Goal: Task Accomplishment & Management: Use online tool/utility

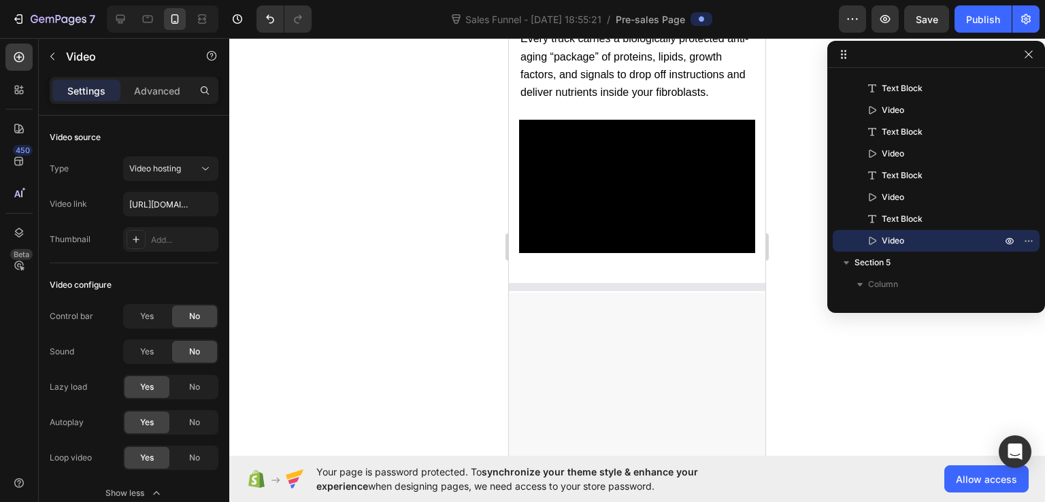
scroll to position [7735, 0]
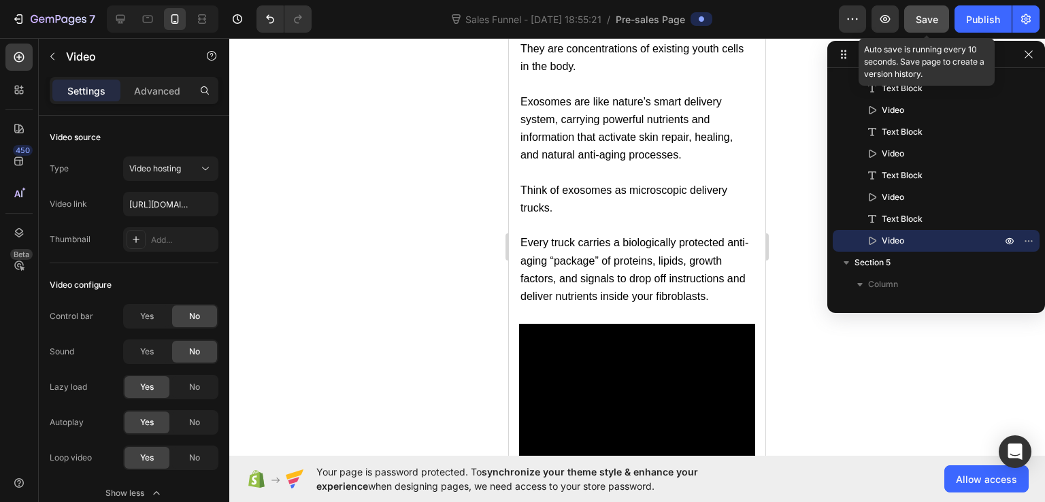
click at [928, 24] on span "Save" at bounding box center [927, 20] width 22 height 12
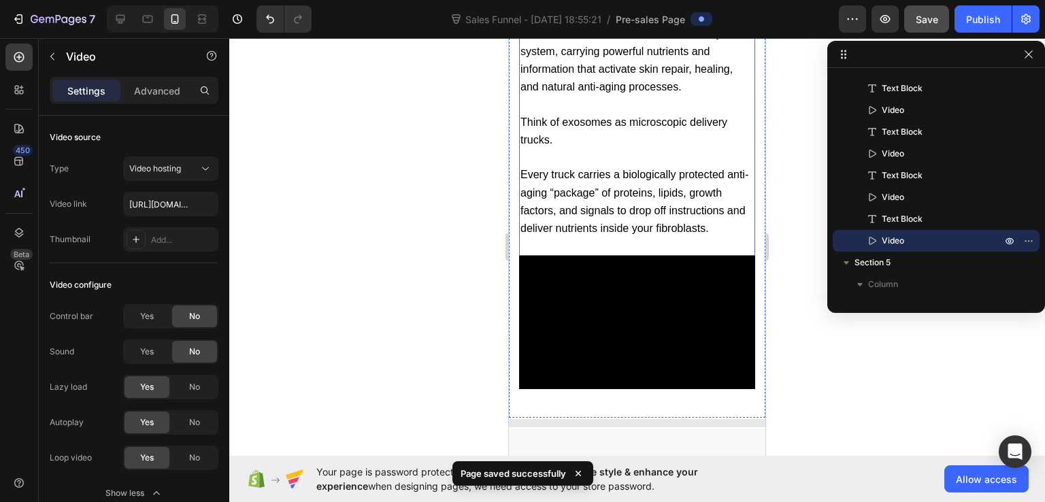
scroll to position [7871, 0]
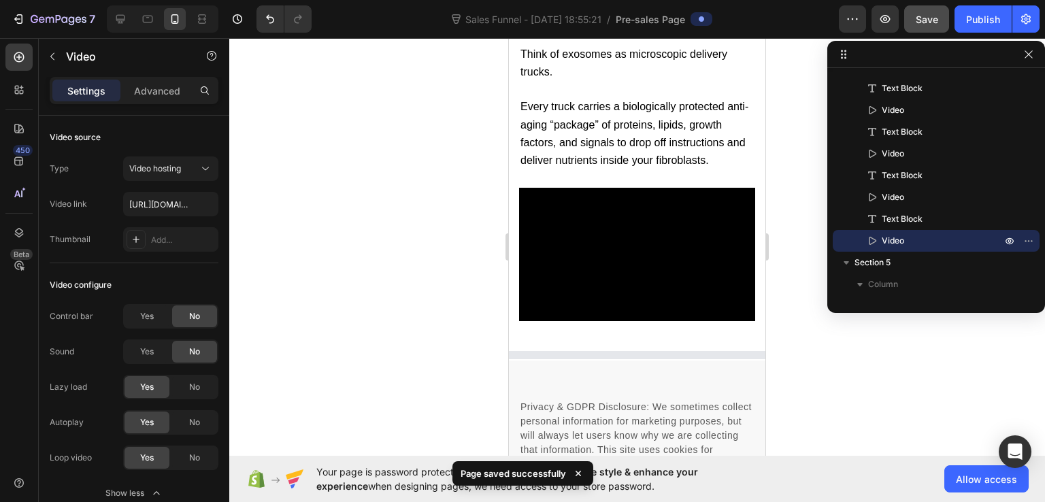
click at [676, 351] on div at bounding box center [637, 355] width 257 height 8
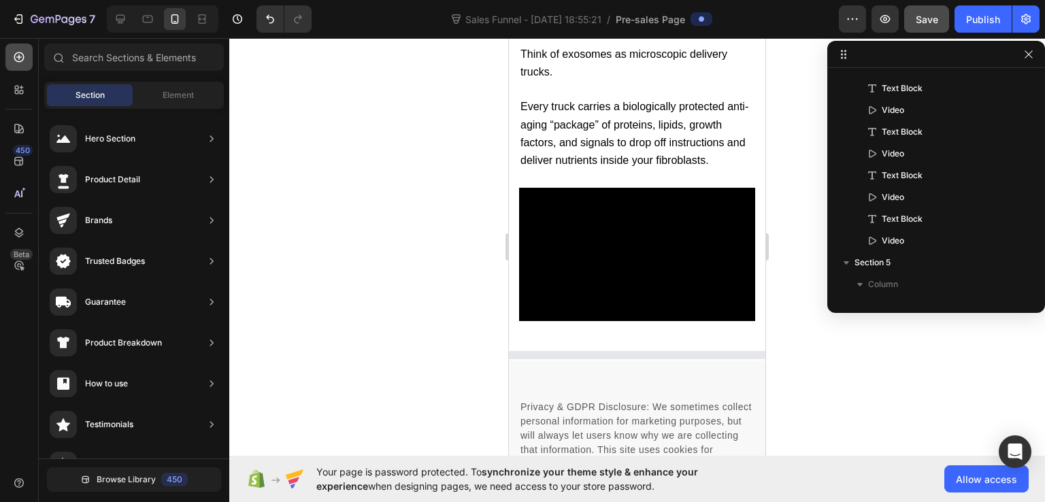
click at [24, 53] on icon at bounding box center [19, 57] width 14 height 14
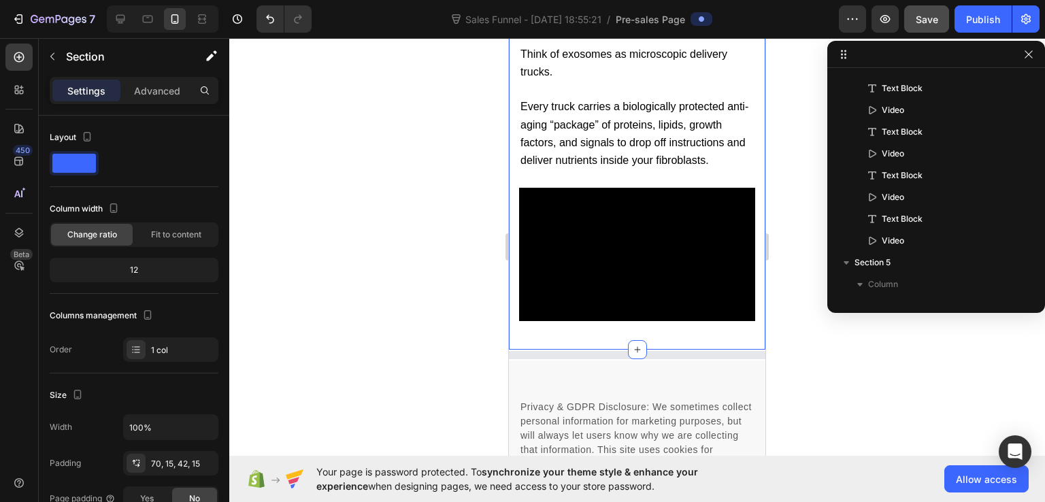
scroll to position [1085, 0]
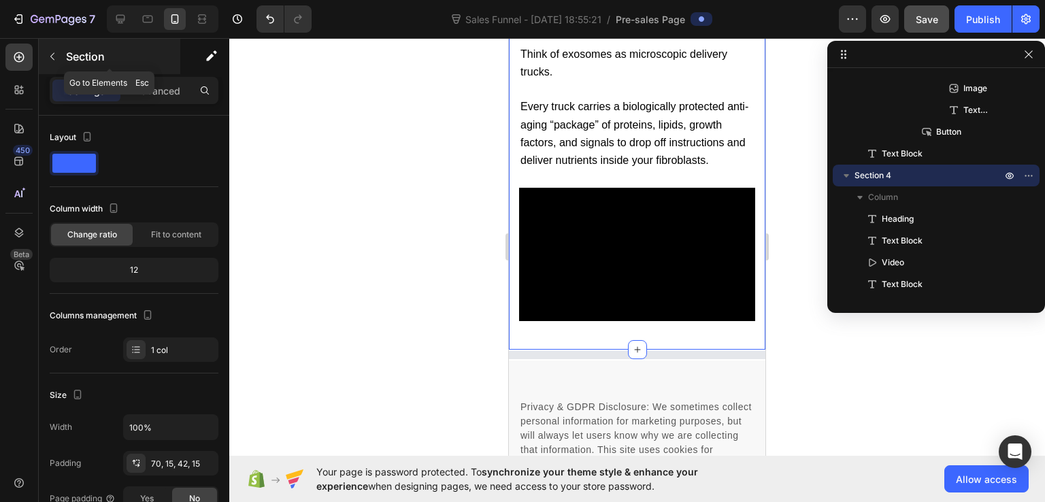
click at [59, 57] on button "button" at bounding box center [53, 57] width 22 height 22
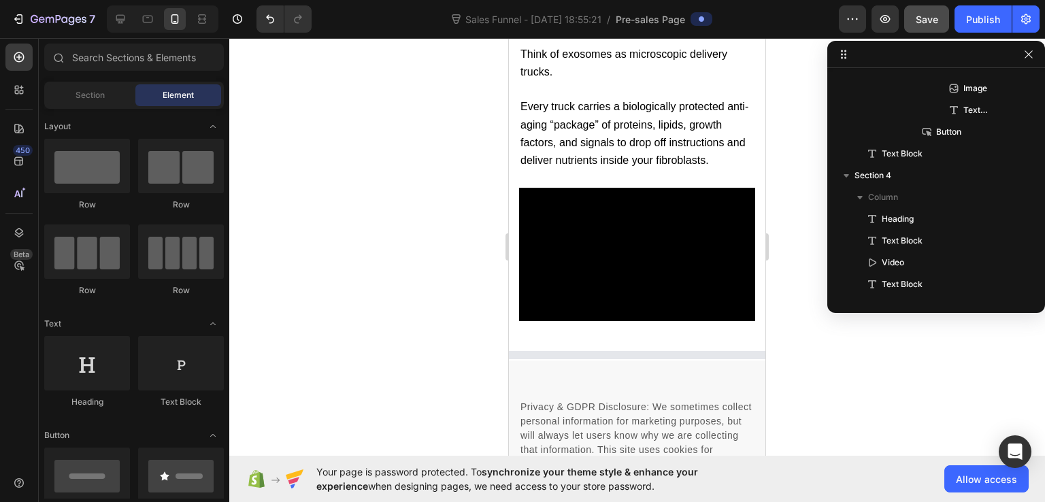
scroll to position [136, 0]
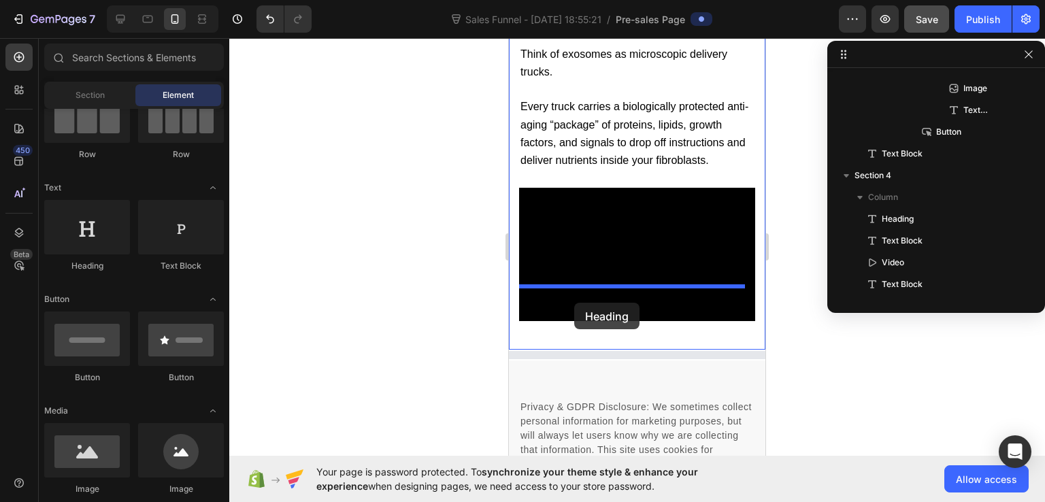
drag, startPoint x: 593, startPoint y: 282, endPoint x: 574, endPoint y: 303, distance: 27.5
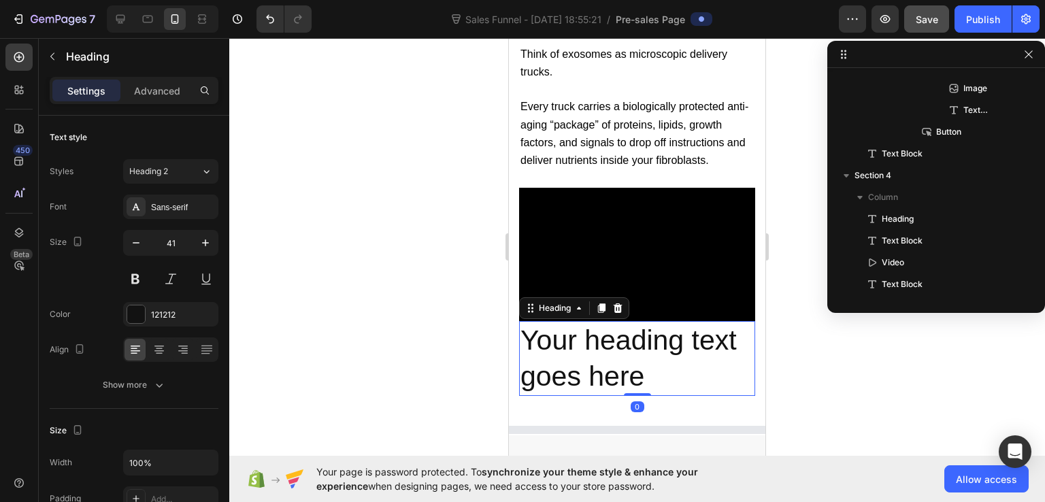
scroll to position [1368, 0]
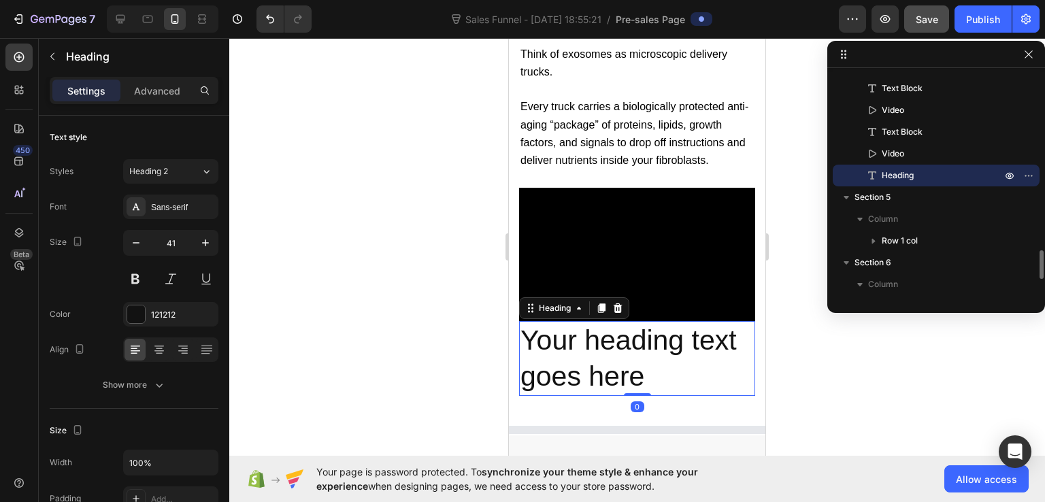
click at [621, 325] on h2 "Your heading text goes here" at bounding box center [637, 359] width 236 height 76
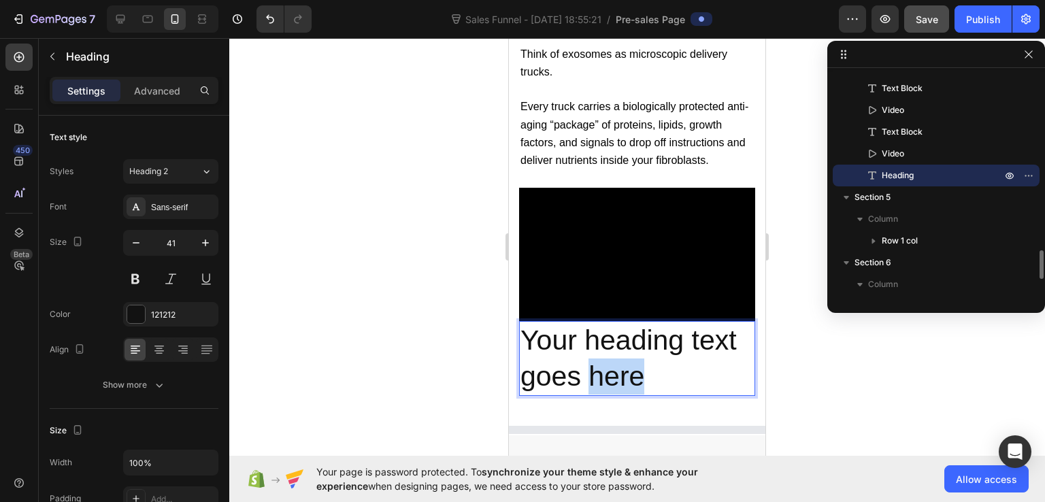
click at [621, 325] on p "Your heading text goes here" at bounding box center [637, 359] width 233 height 73
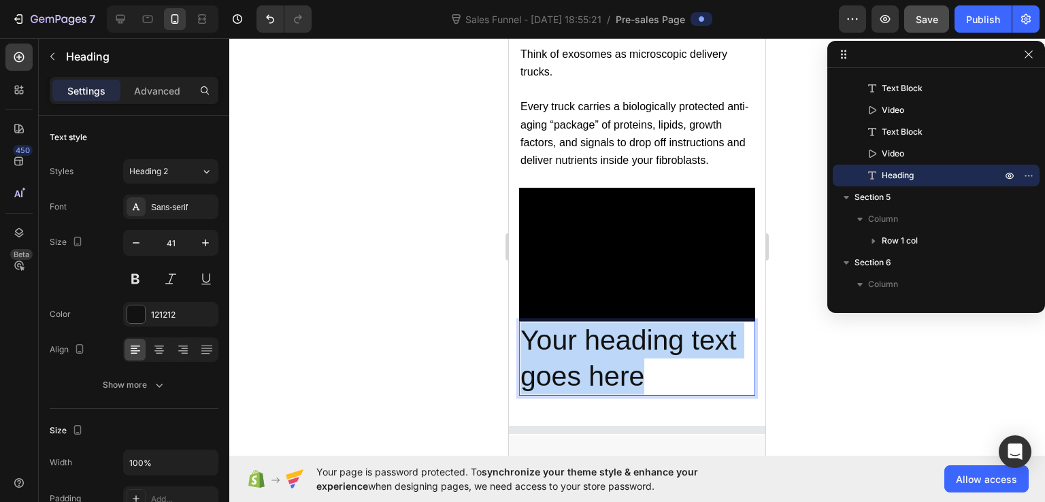
click at [621, 325] on p "Your heading text goes here" at bounding box center [637, 359] width 233 height 73
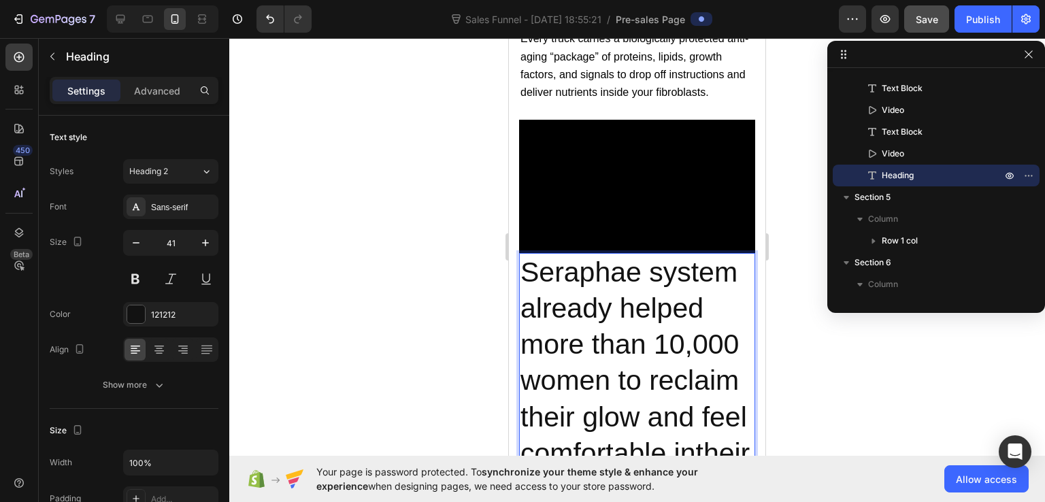
scroll to position [8075, 0]
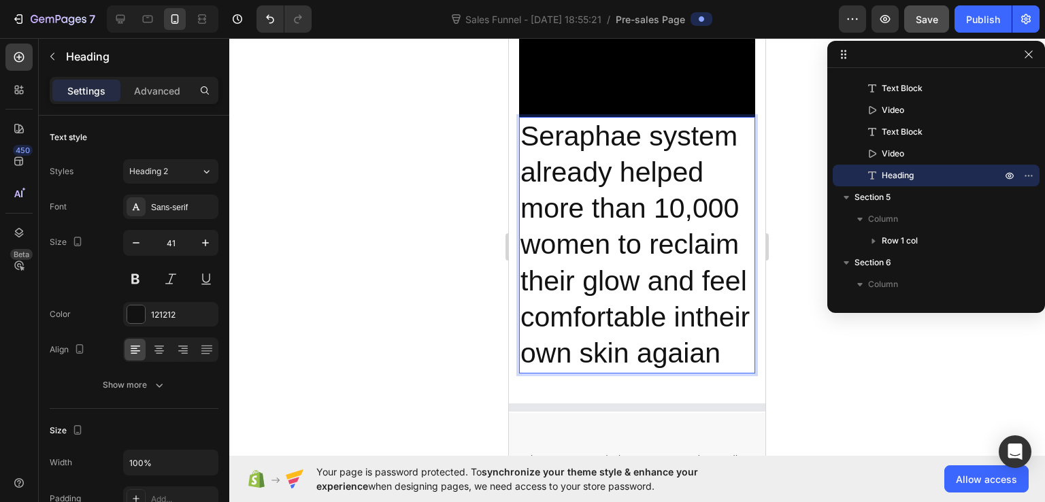
click at [641, 118] on p "Seraphae system already helped more than 10,000 women to reclaim their glow and…" at bounding box center [637, 245] width 233 height 254
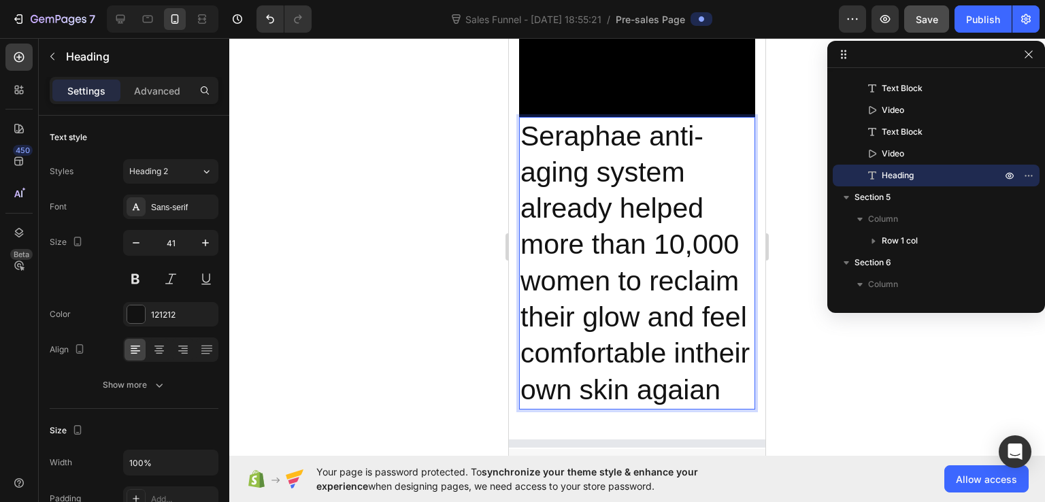
click at [576, 391] on p "Seraphae anti-aging system already helped more than 10,000 women to reclaim the…" at bounding box center [637, 263] width 233 height 290
click at [587, 395] on p "Seraphae anti-aging system already helped more than 10,000 women to reclaim the…" at bounding box center [637, 263] width 233 height 290
click at [136, 279] on button at bounding box center [135, 279] width 24 height 24
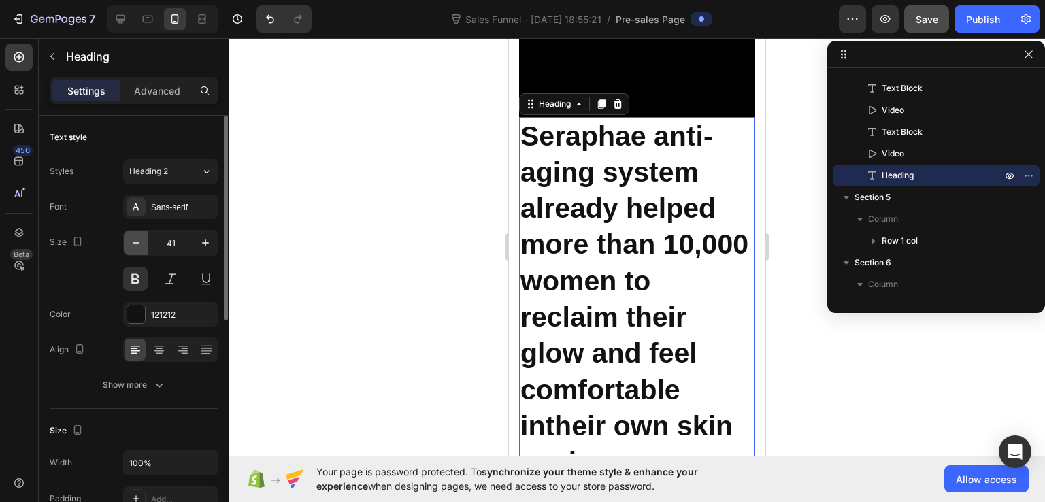
click at [135, 241] on icon "button" at bounding box center [136, 243] width 14 height 14
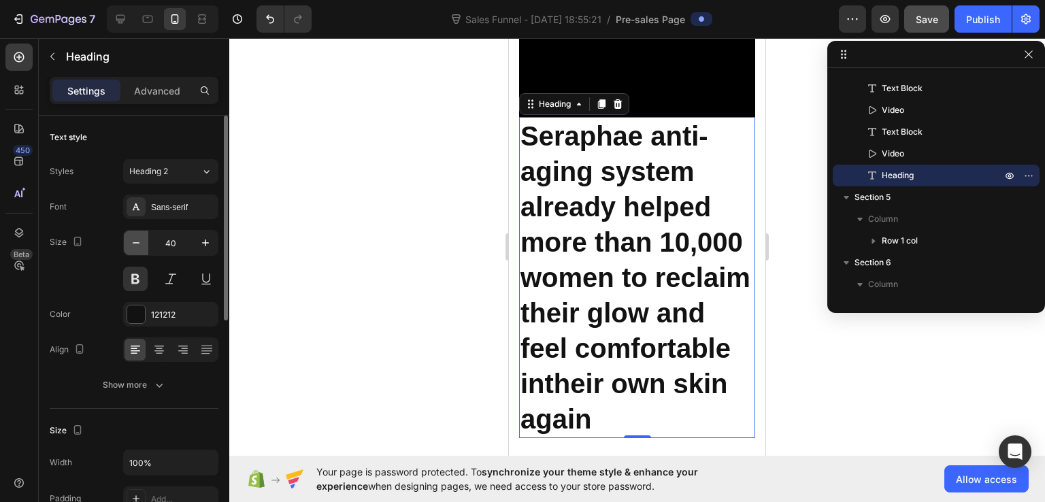
click at [135, 241] on icon "button" at bounding box center [136, 243] width 14 height 14
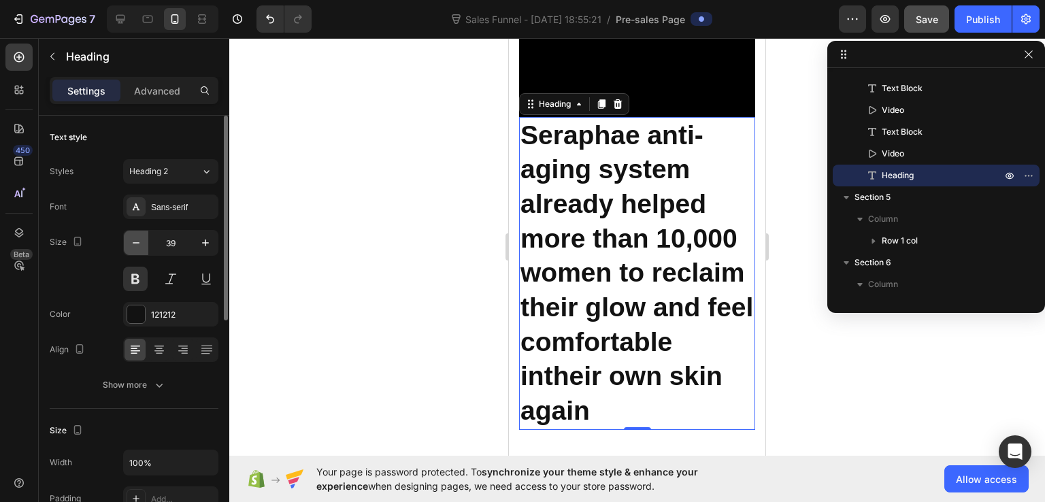
click at [135, 241] on icon "button" at bounding box center [136, 243] width 14 height 14
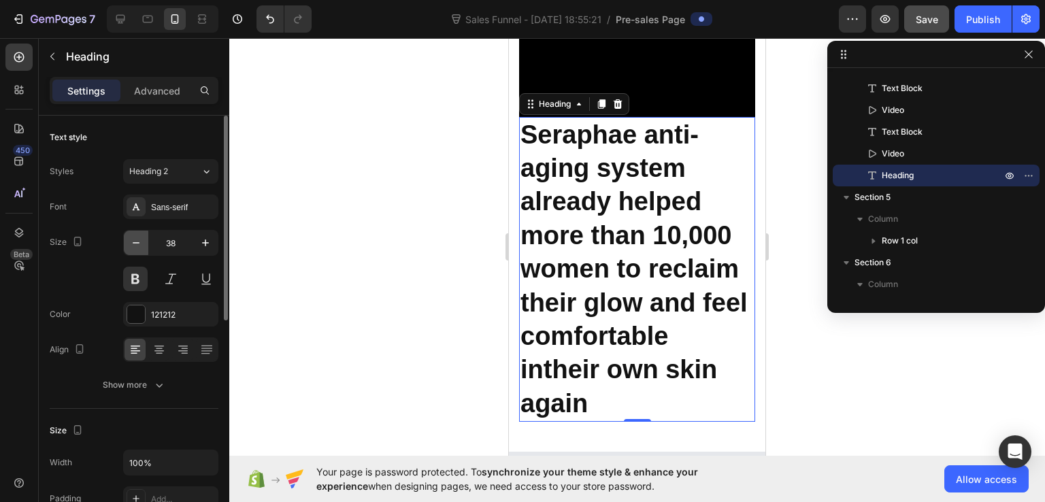
click at [135, 241] on icon "button" at bounding box center [136, 243] width 14 height 14
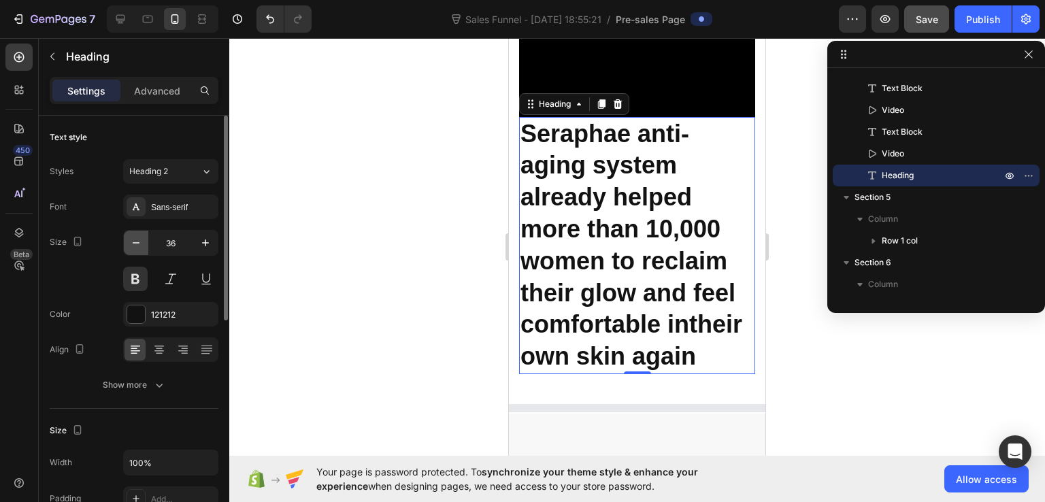
click at [135, 241] on icon "button" at bounding box center [136, 243] width 14 height 14
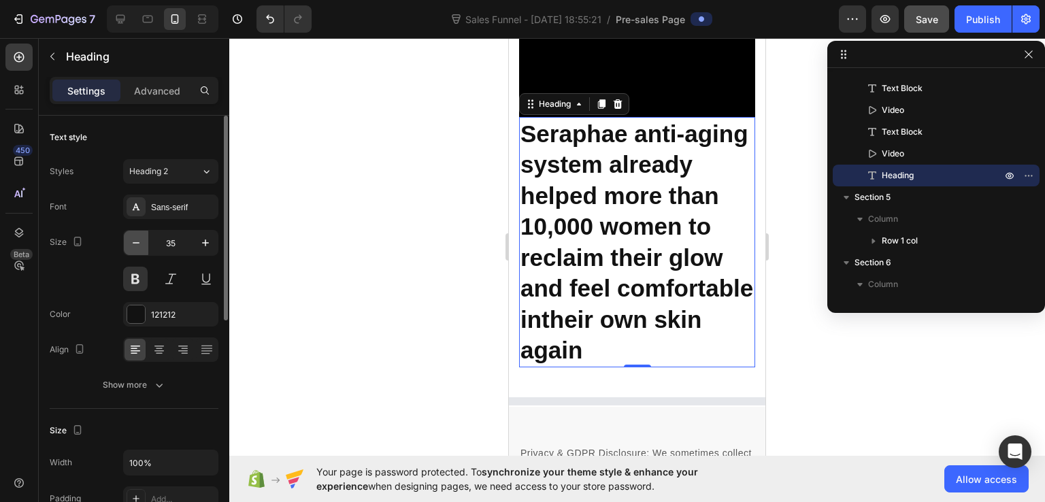
click at [135, 241] on icon "button" at bounding box center [136, 243] width 14 height 14
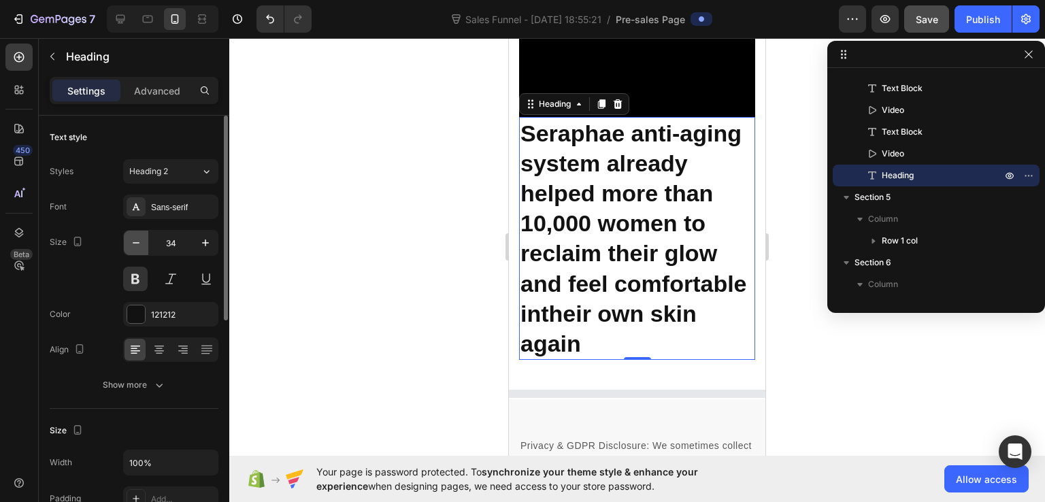
click at [135, 241] on icon "button" at bounding box center [136, 243] width 14 height 14
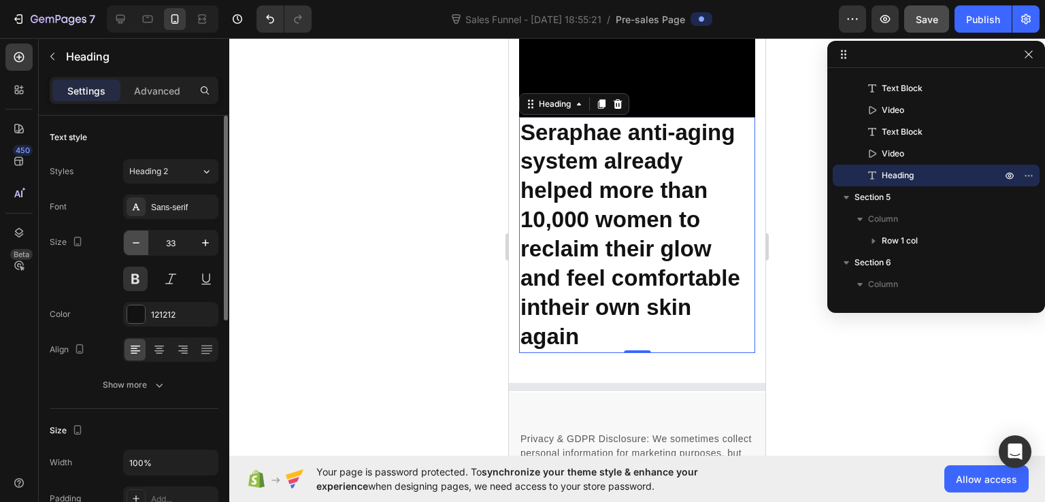
click at [135, 241] on icon "button" at bounding box center [136, 243] width 14 height 14
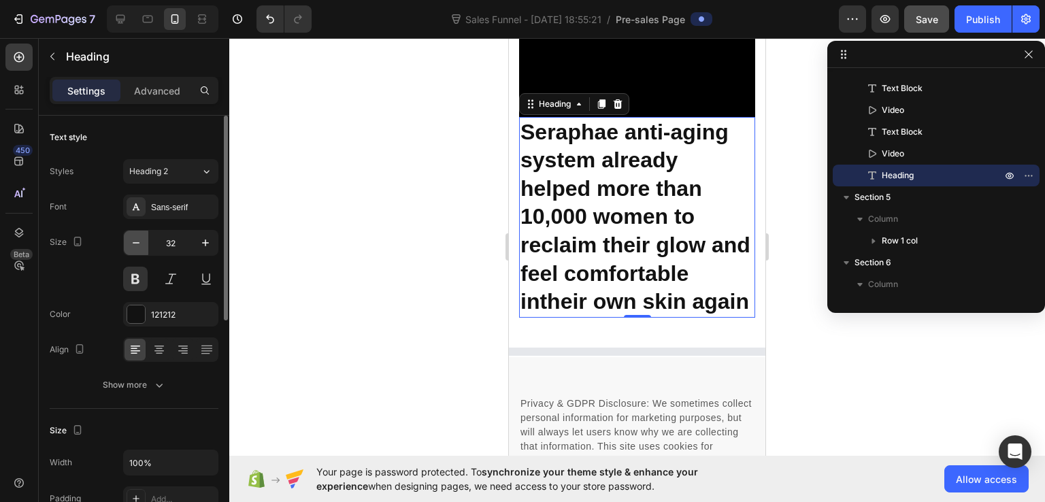
click at [135, 241] on icon "button" at bounding box center [136, 243] width 14 height 14
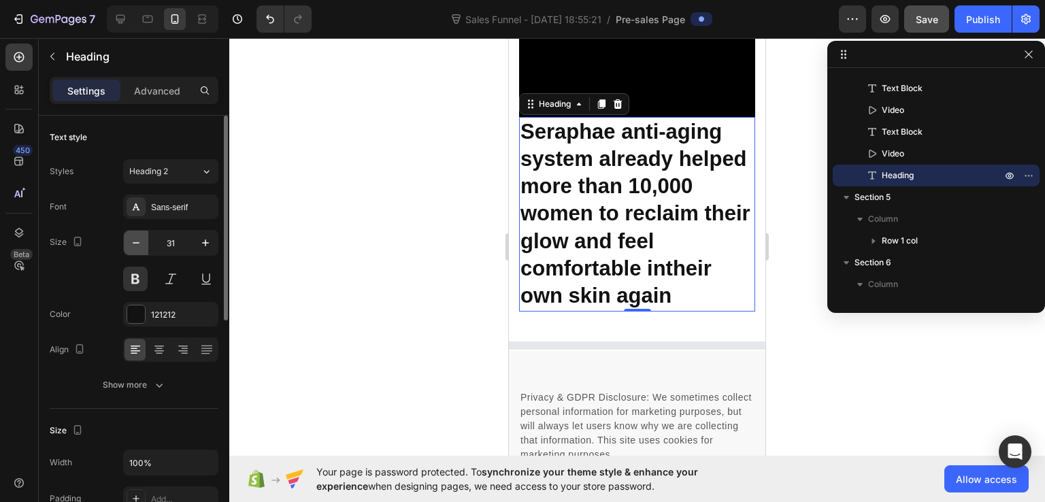
click at [135, 241] on icon "button" at bounding box center [136, 243] width 14 height 14
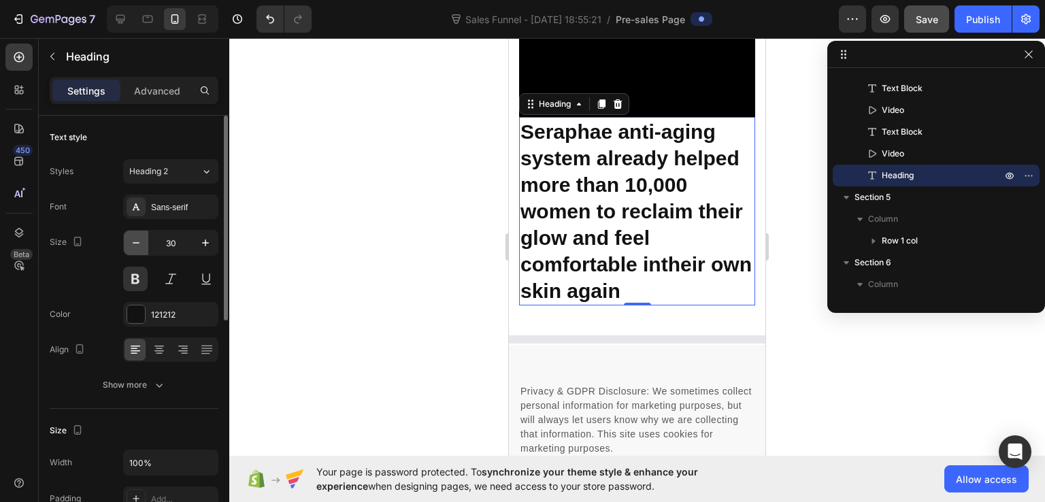
click at [135, 241] on icon "button" at bounding box center [136, 243] width 14 height 14
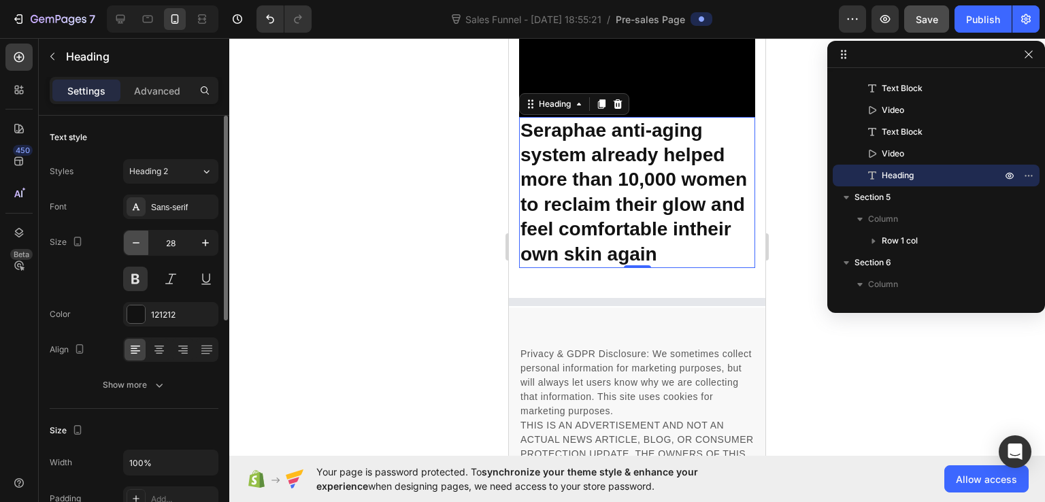
click at [135, 241] on icon "button" at bounding box center [136, 243] width 14 height 14
type input "27"
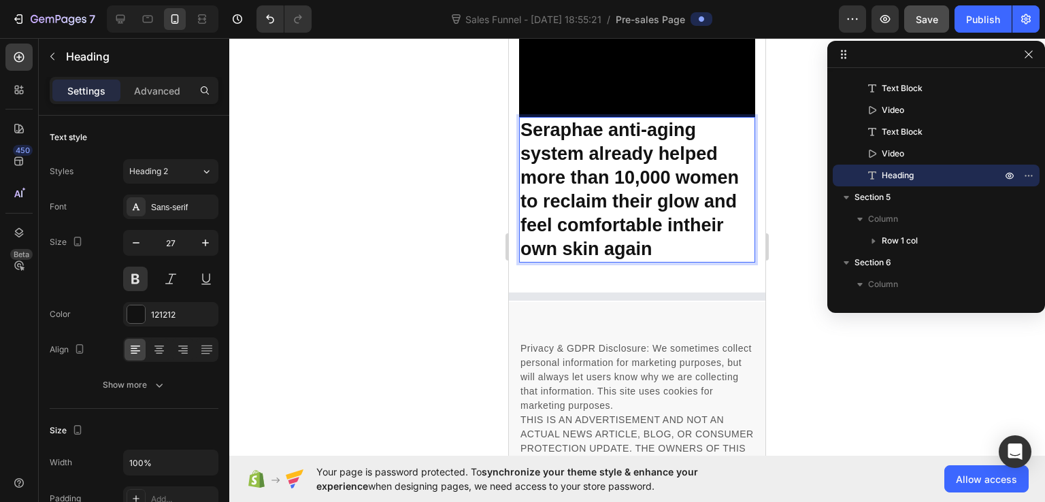
click at [678, 180] on p "Seraphae anti-aging system already helped more than 10,000 women to reclaim the…" at bounding box center [637, 190] width 233 height 144
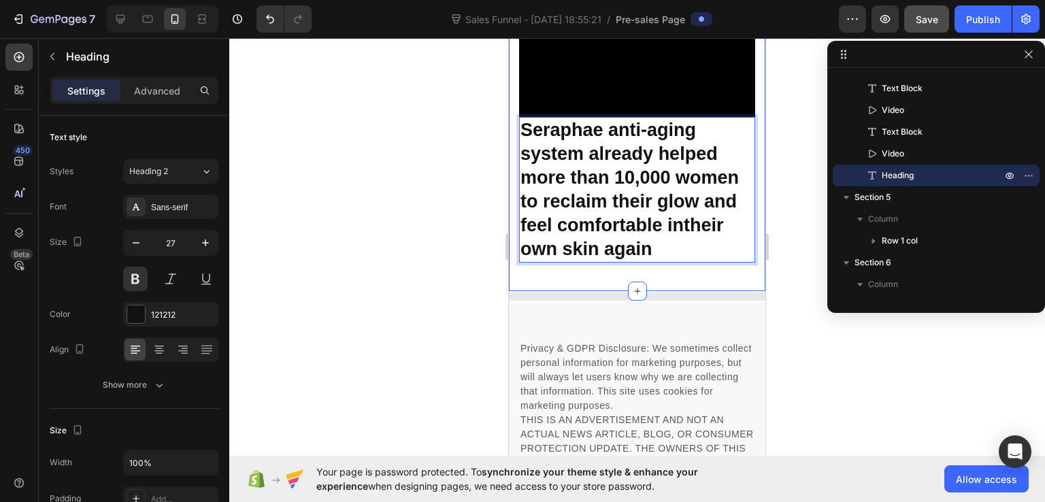
scroll to position [8007, 0]
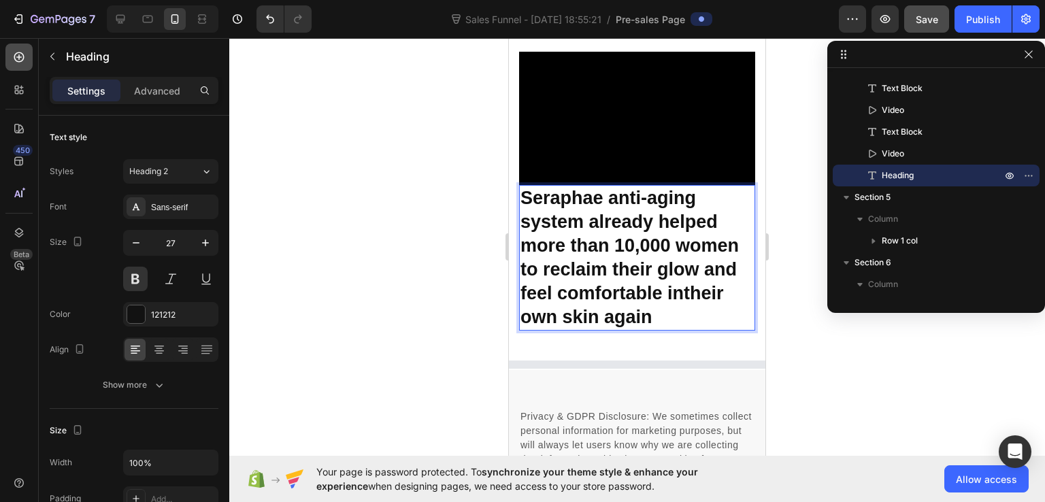
click at [22, 51] on icon at bounding box center [19, 57] width 14 height 14
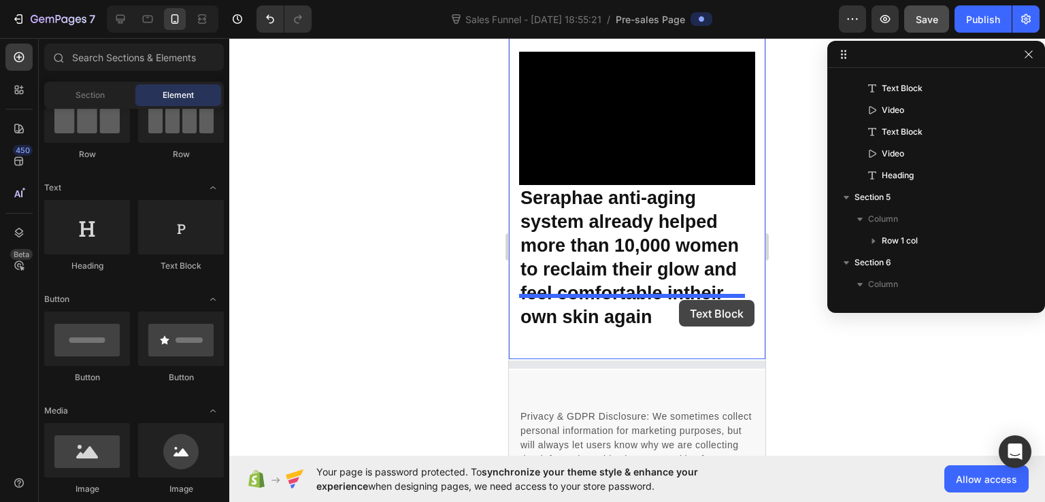
drag, startPoint x: 999, startPoint y: 298, endPoint x: 679, endPoint y: 300, distance: 319.8
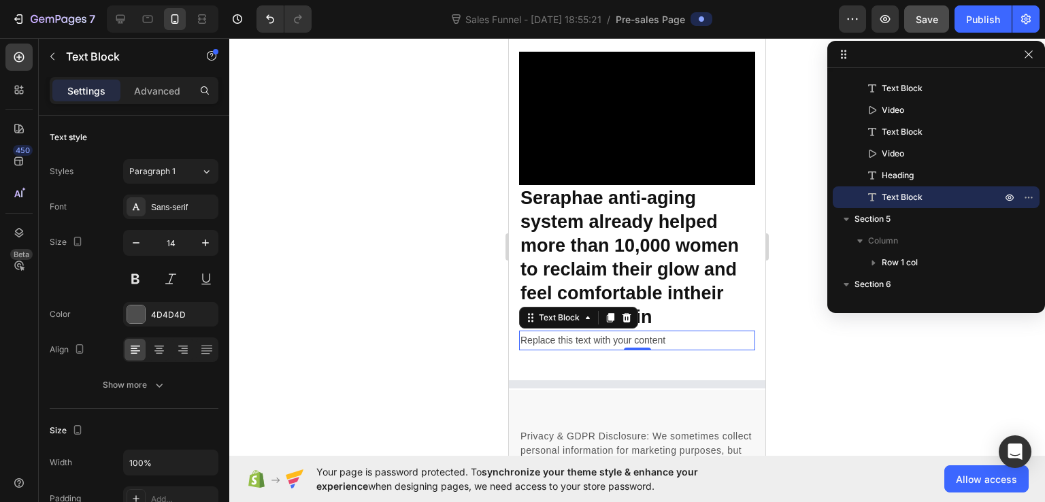
click at [580, 331] on div "Replace this text with your content" at bounding box center [637, 341] width 236 height 20
click at [580, 332] on p "Replace this text with your content" at bounding box center [637, 340] width 233 height 17
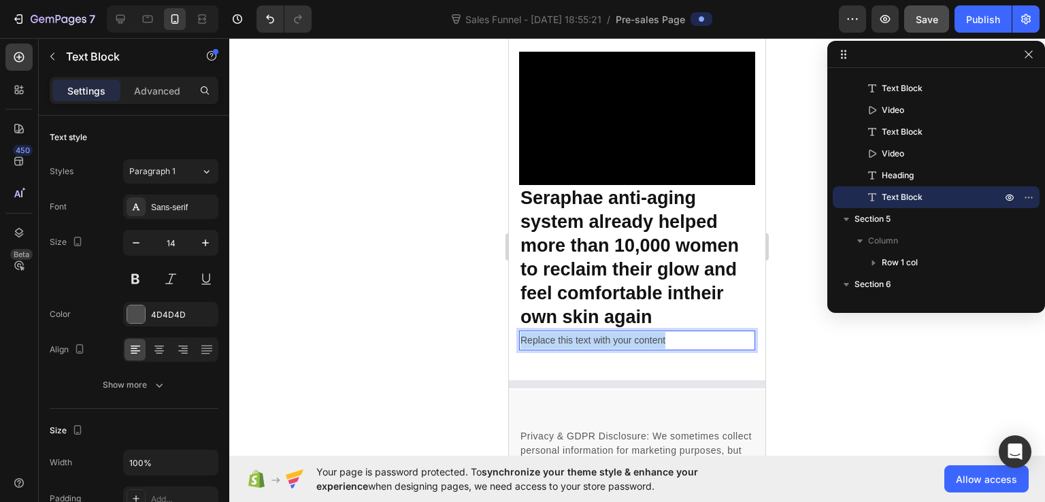
click at [580, 332] on p "Replace this text with your content" at bounding box center [637, 340] width 233 height 17
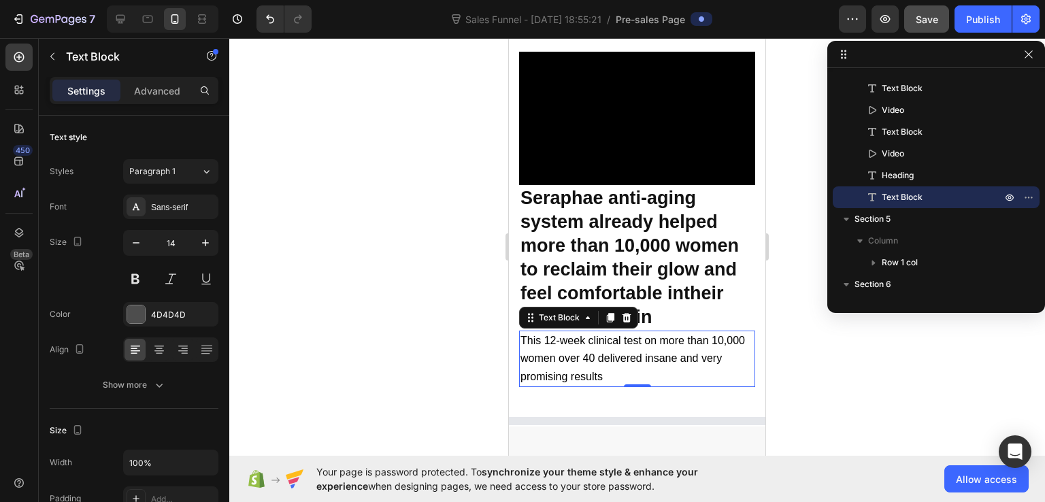
click at [804, 370] on div at bounding box center [637, 270] width 816 height 464
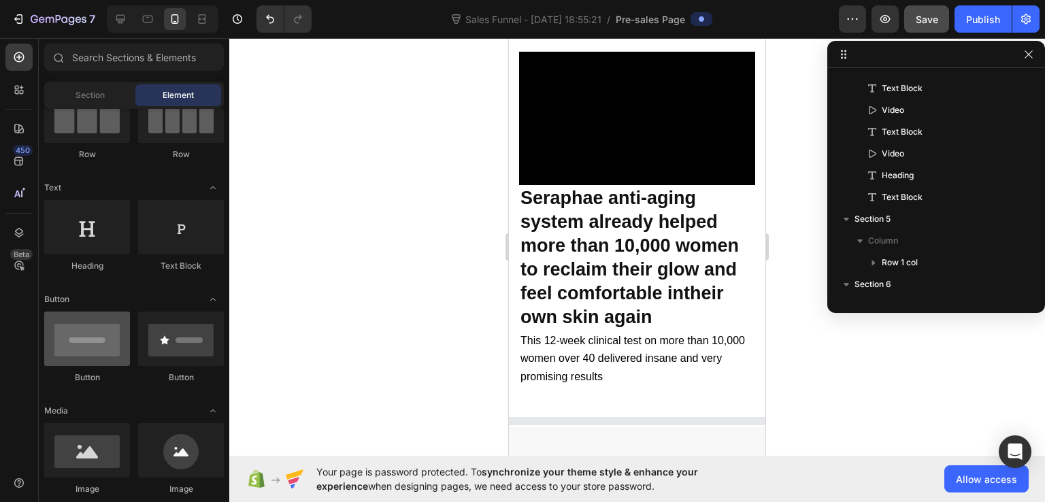
scroll to position [340, 0]
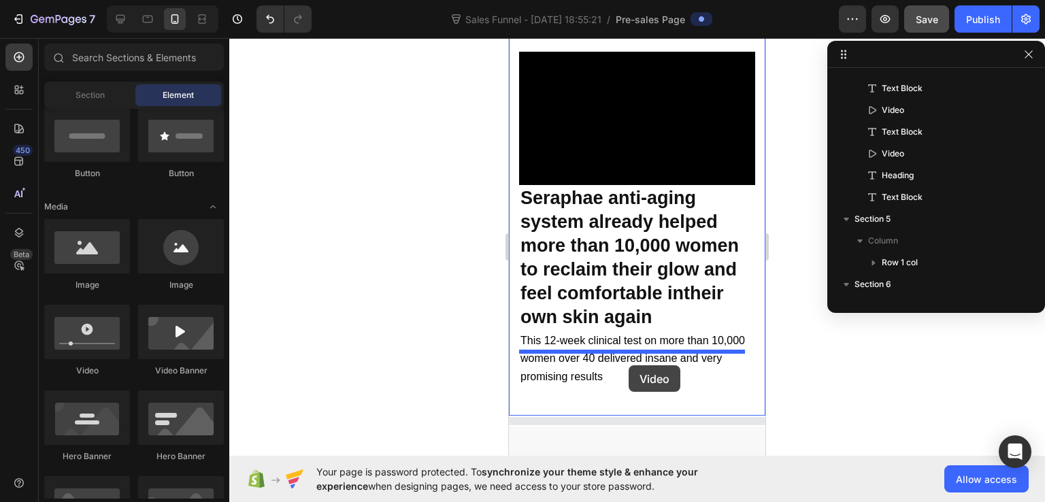
drag, startPoint x: 616, startPoint y: 379, endPoint x: 629, endPoint y: 365, distance: 18.8
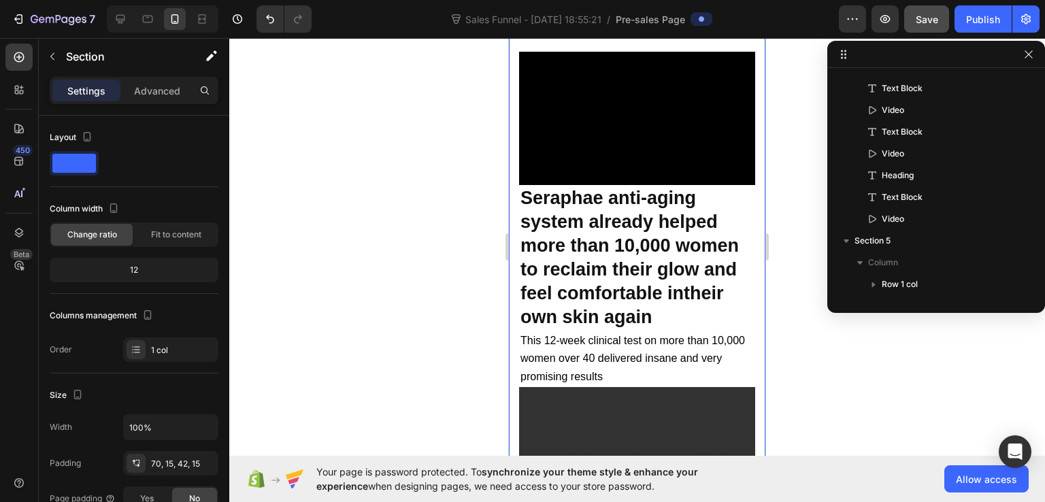
scroll to position [1085, 0]
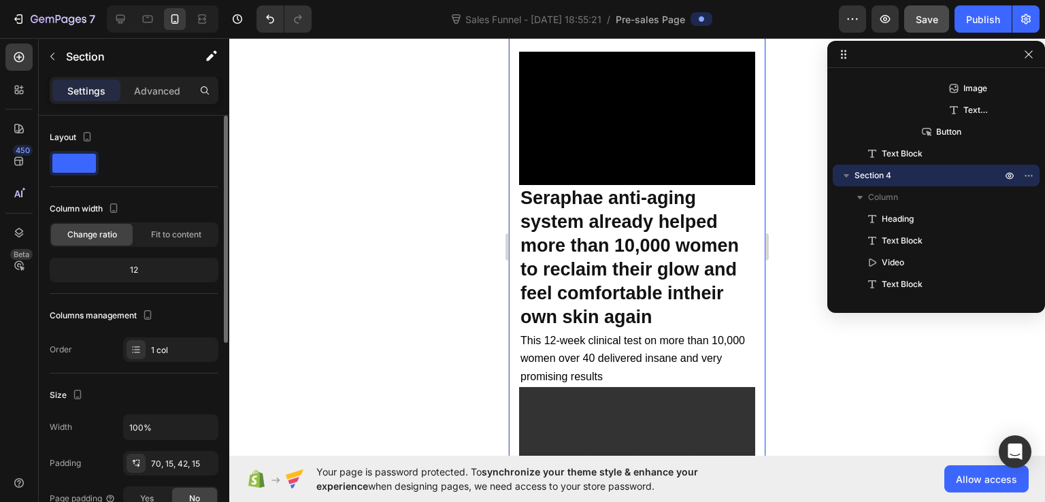
click at [133, 271] on div "12" at bounding box center [133, 270] width 163 height 19
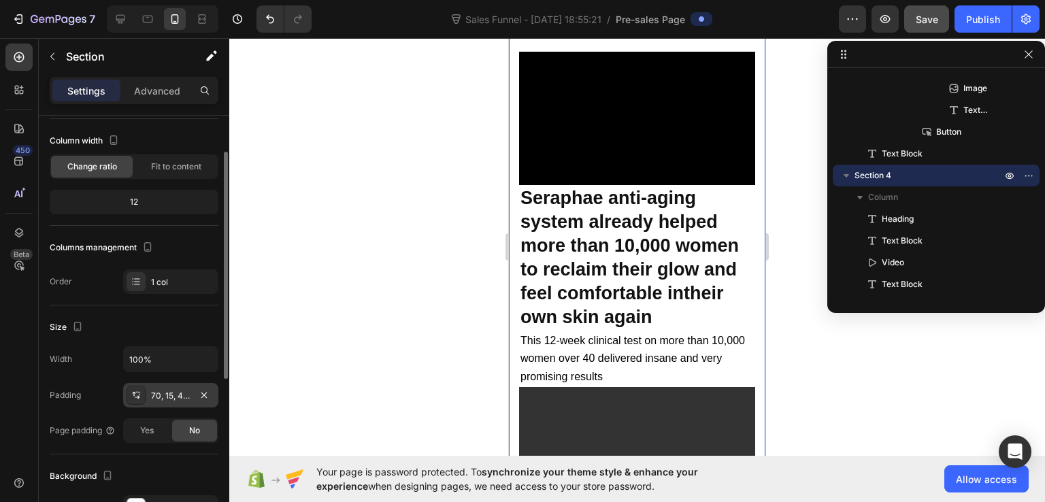
click at [161, 395] on div "70, 15, 42, 15" at bounding box center [170, 396] width 39 height 12
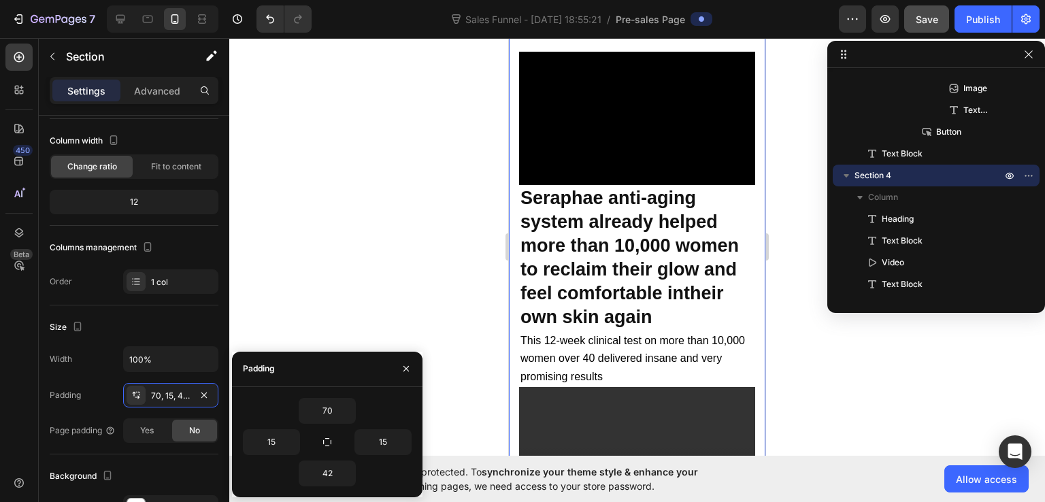
click at [349, 292] on div at bounding box center [637, 270] width 816 height 464
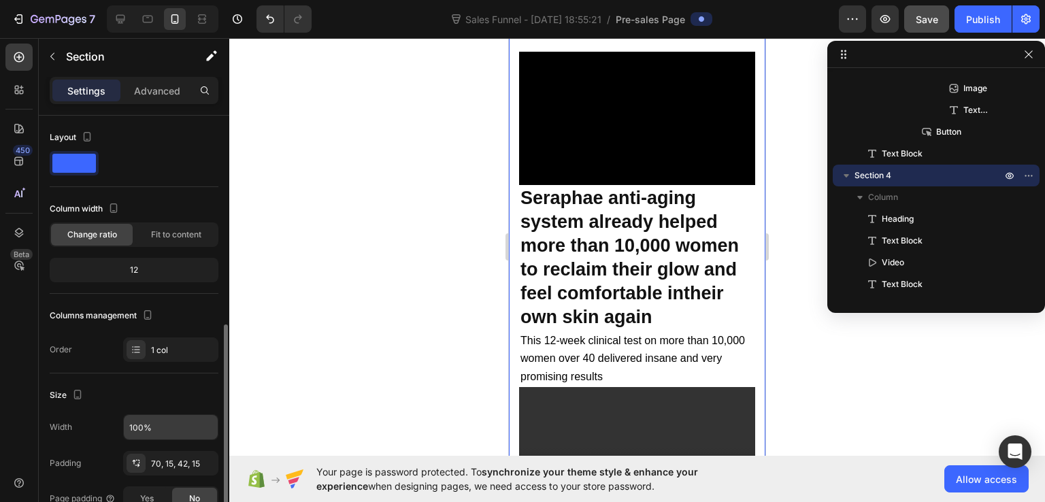
scroll to position [136, 0]
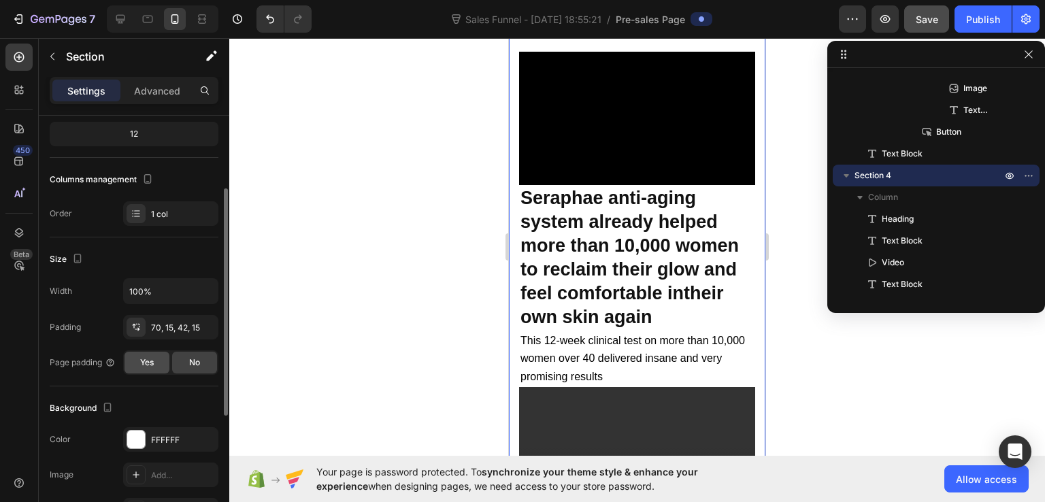
click at [156, 360] on div "Yes" at bounding box center [147, 363] width 45 height 22
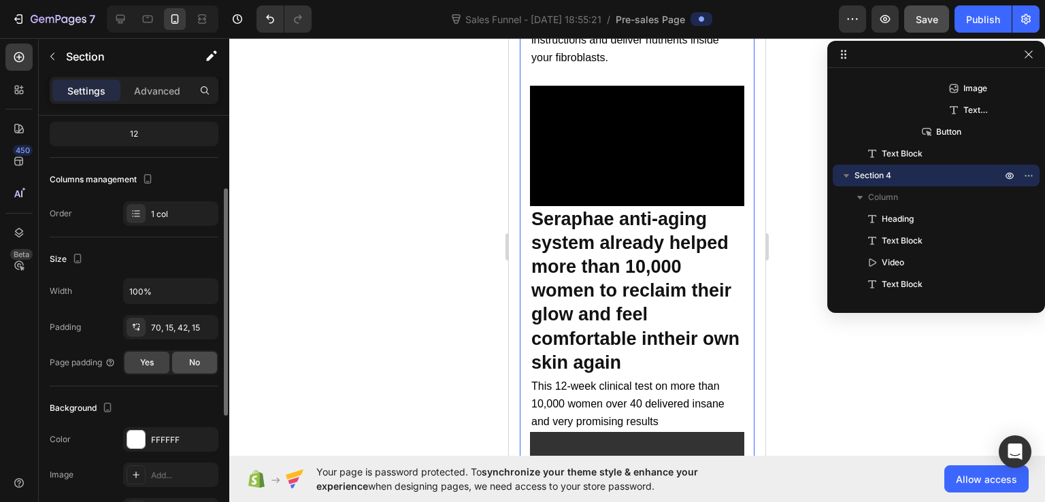
click at [207, 369] on div "No" at bounding box center [194, 363] width 45 height 22
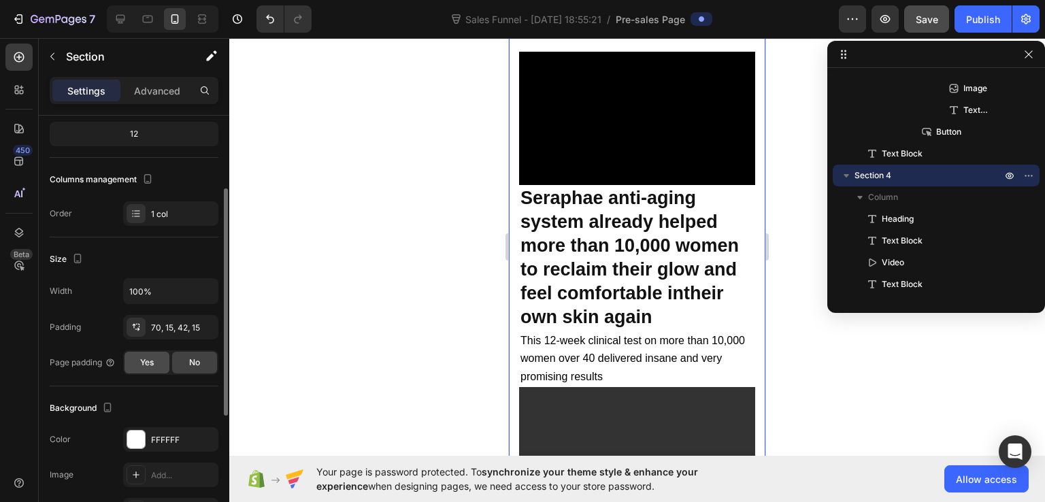
click at [151, 363] on span "Yes" at bounding box center [147, 363] width 14 height 12
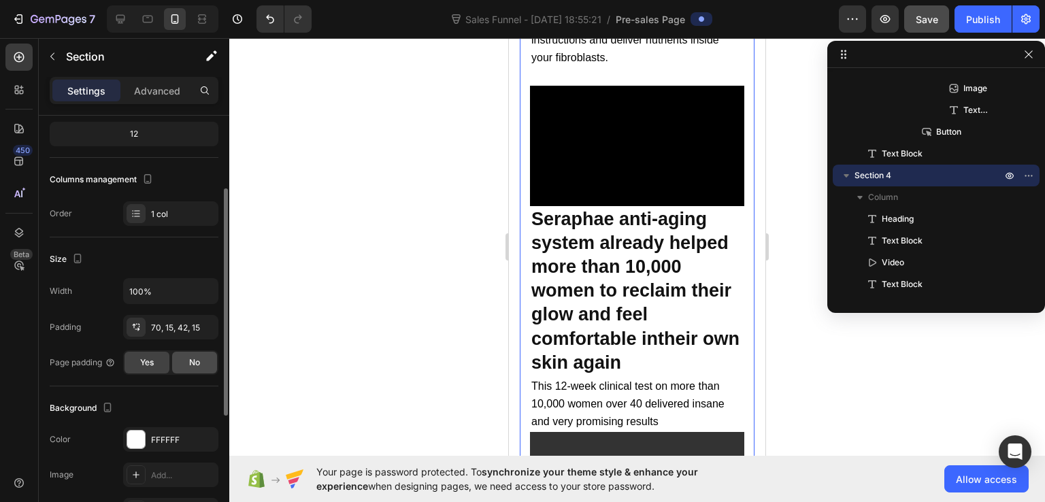
click at [184, 363] on div "No" at bounding box center [194, 363] width 45 height 22
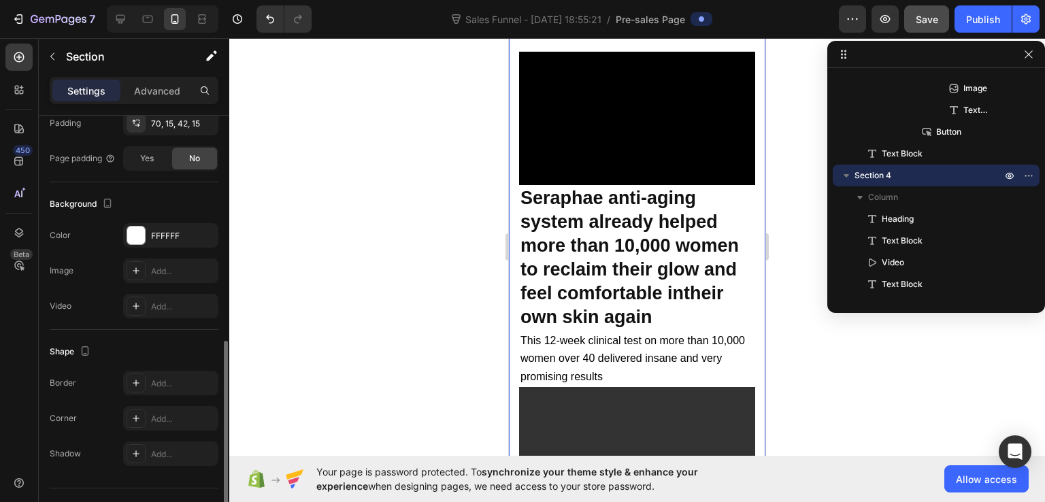
scroll to position [368, 0]
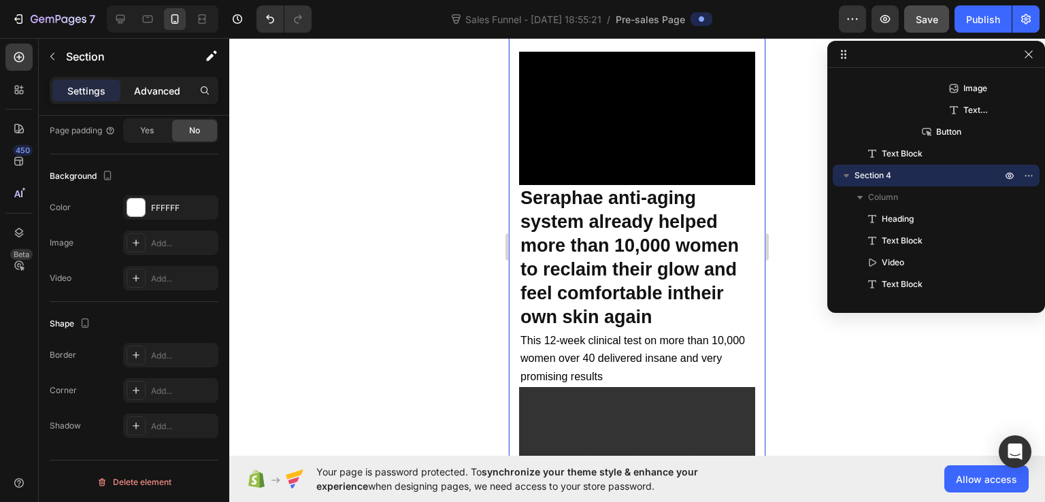
click at [145, 88] on p "Advanced" at bounding box center [157, 91] width 46 height 14
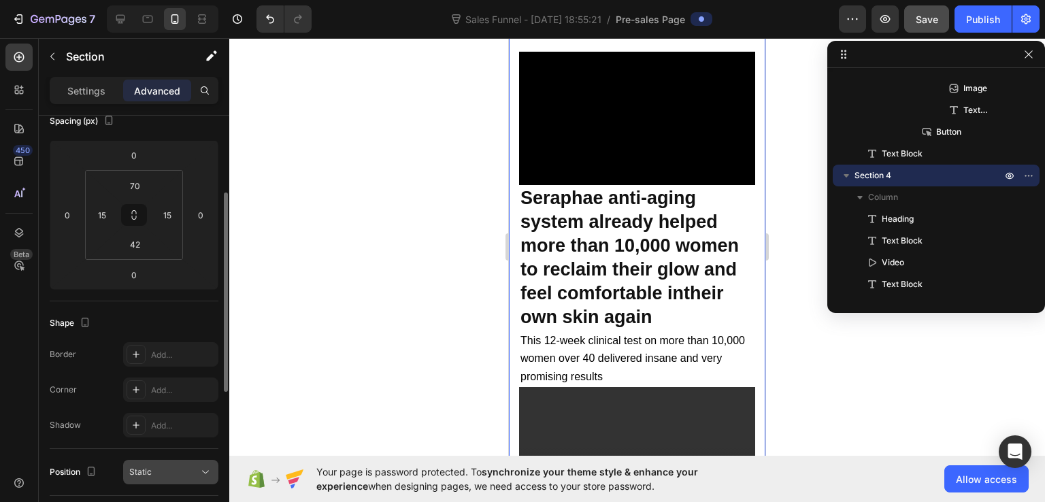
scroll to position [96, 0]
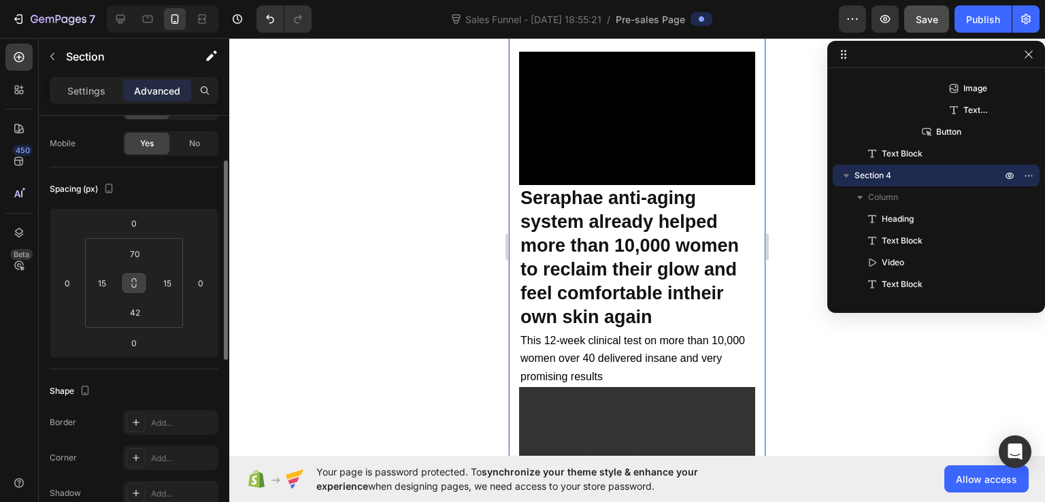
click at [137, 278] on icon at bounding box center [134, 283] width 11 height 11
click at [131, 281] on icon at bounding box center [134, 283] width 11 height 11
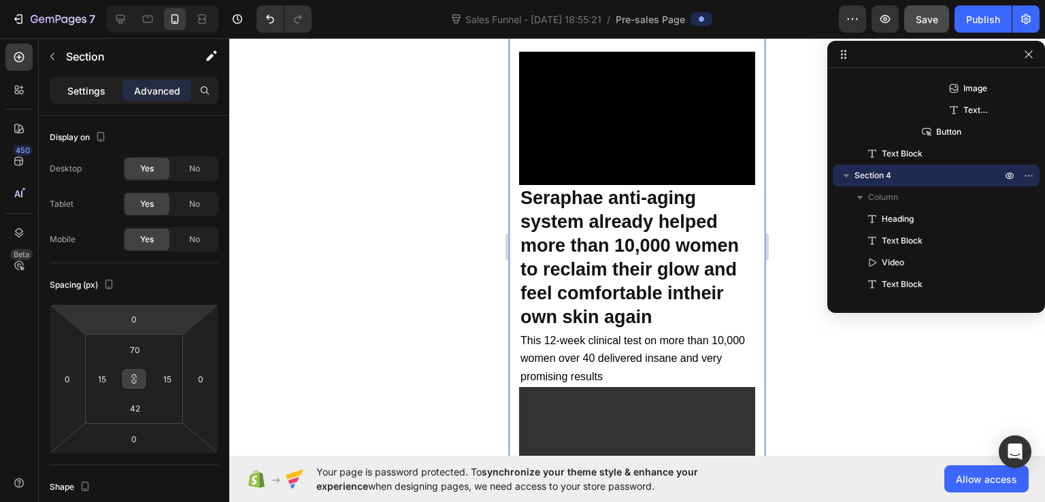
click at [88, 85] on p "Settings" at bounding box center [86, 91] width 38 height 14
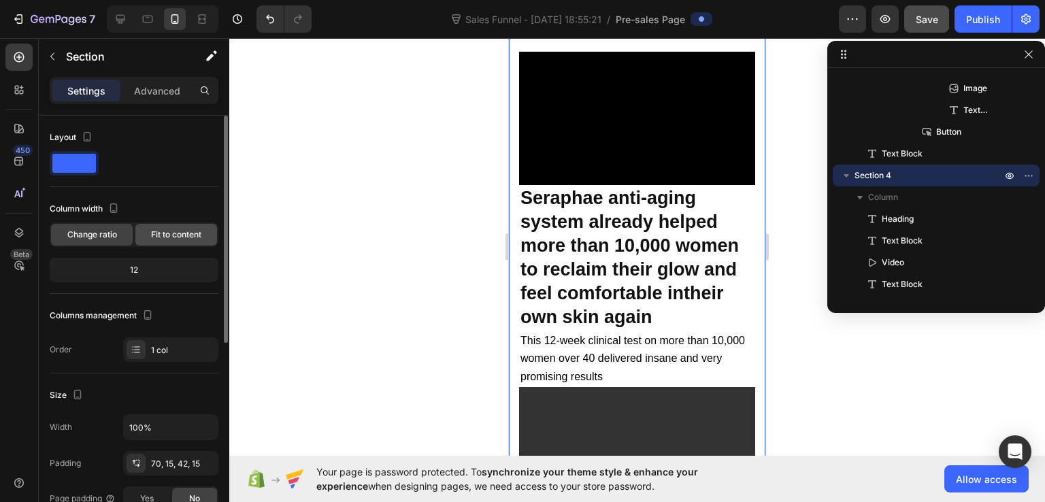
click at [151, 236] on span "Fit to content" at bounding box center [176, 235] width 50 height 12
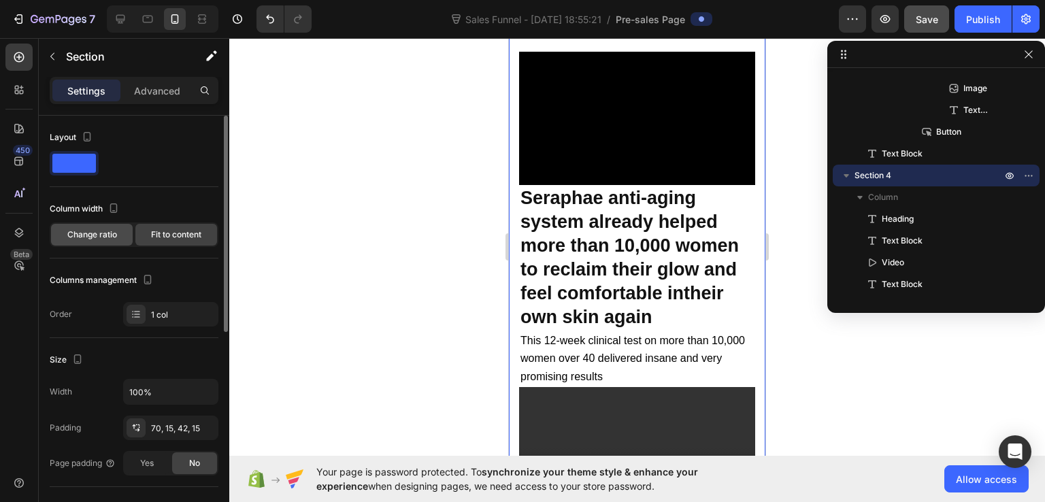
click at [110, 232] on span "Change ratio" at bounding box center [92, 235] width 50 height 12
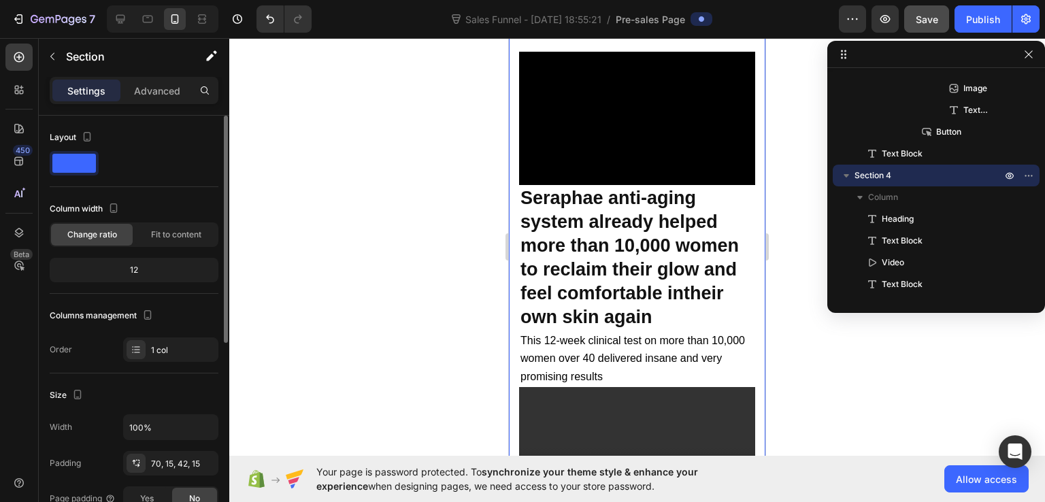
click at [148, 265] on div "12" at bounding box center [133, 270] width 163 height 19
click at [130, 267] on div "12" at bounding box center [133, 270] width 163 height 19
click at [145, 309] on icon "button" at bounding box center [148, 315] width 14 height 14
click at [346, 263] on div at bounding box center [637, 270] width 816 height 464
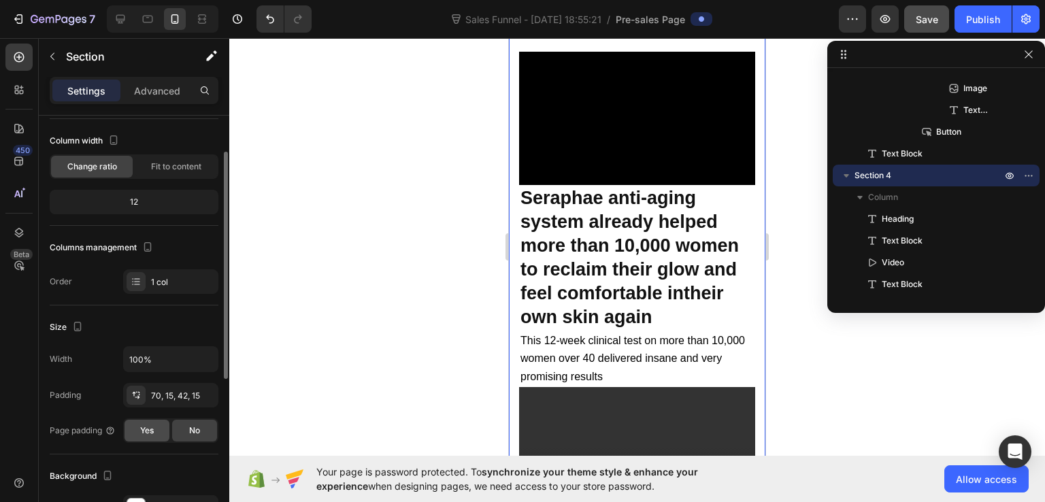
click at [158, 427] on div "Yes" at bounding box center [147, 431] width 45 height 22
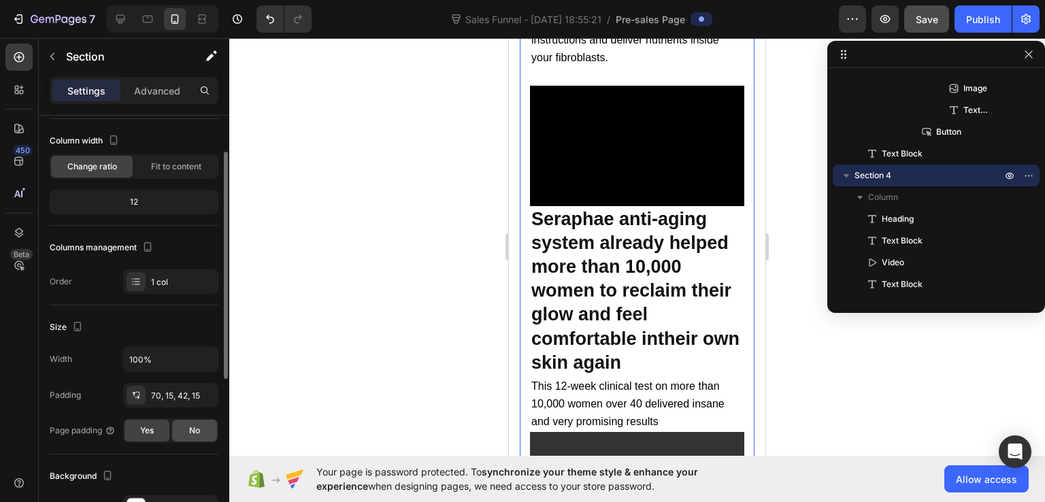
click at [189, 427] on span "No" at bounding box center [194, 431] width 11 height 12
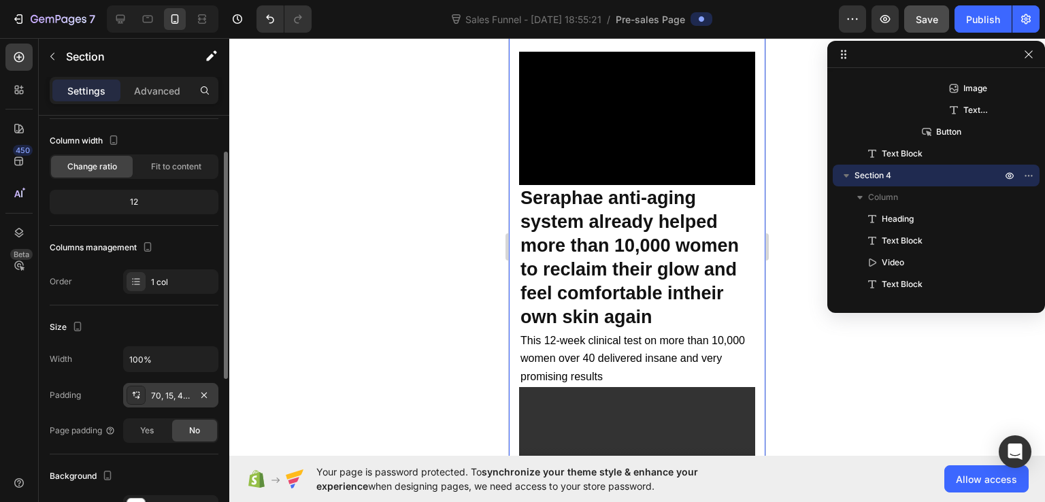
click at [155, 394] on div "70, 15, 42, 15" at bounding box center [170, 396] width 39 height 12
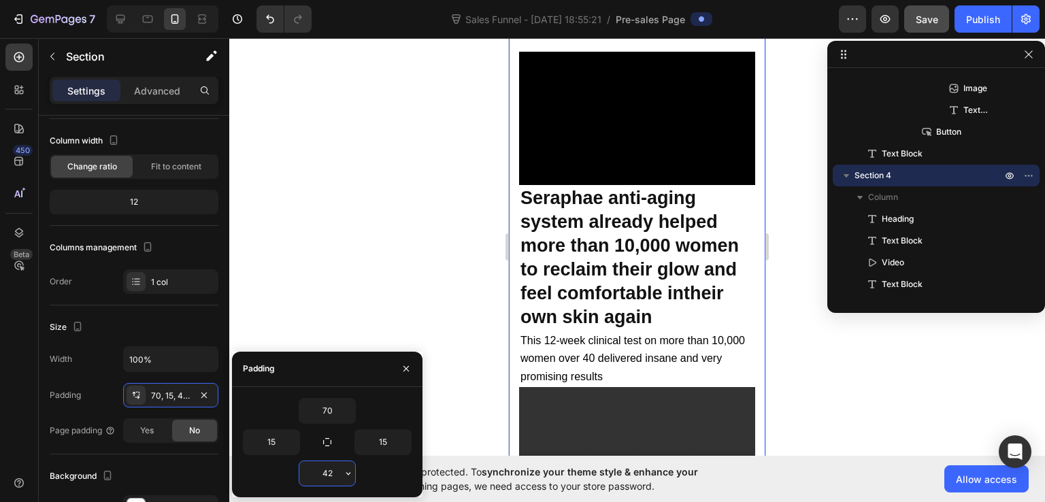
click at [325, 475] on input "42" at bounding box center [327, 473] width 56 height 24
click at [346, 469] on icon "button" at bounding box center [348, 473] width 11 height 11
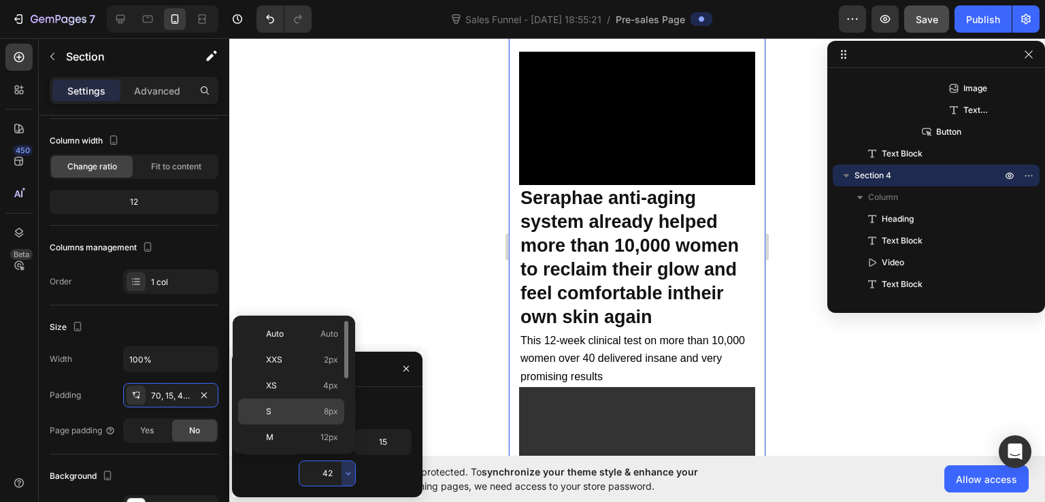
click at [333, 425] on div "S 8px" at bounding box center [291, 438] width 106 height 26
type input "8"
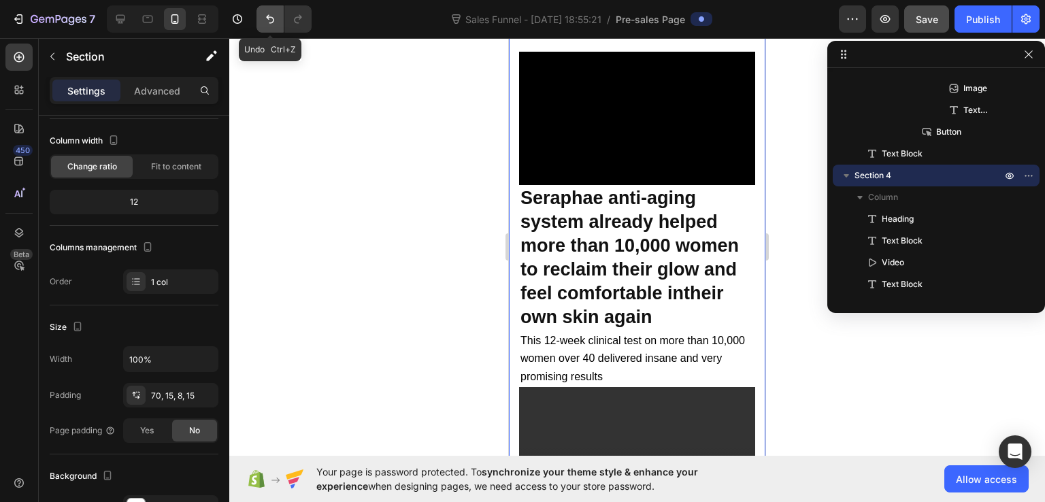
click at [278, 18] on button "Undo/Redo" at bounding box center [270, 18] width 27 height 27
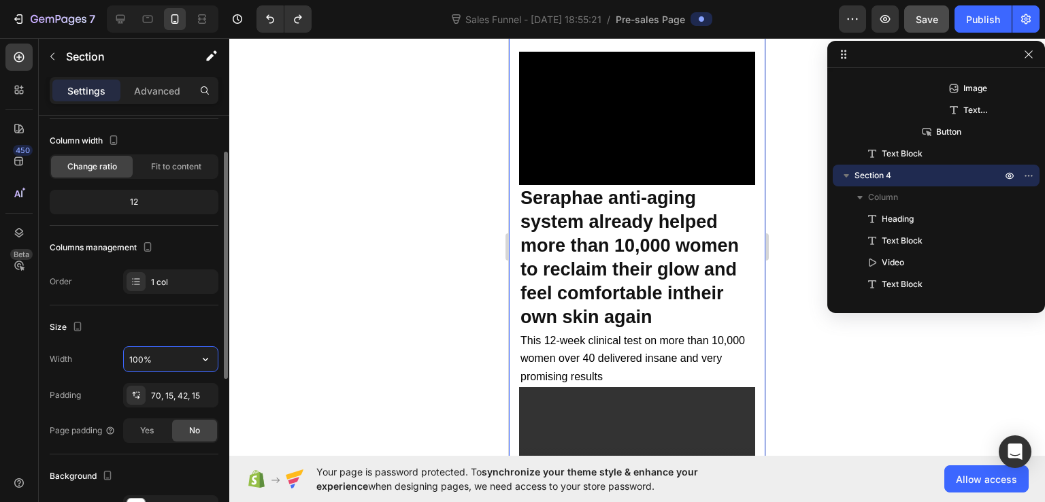
click at [166, 360] on input "100%" at bounding box center [171, 359] width 94 height 24
click at [268, 354] on div at bounding box center [637, 270] width 816 height 464
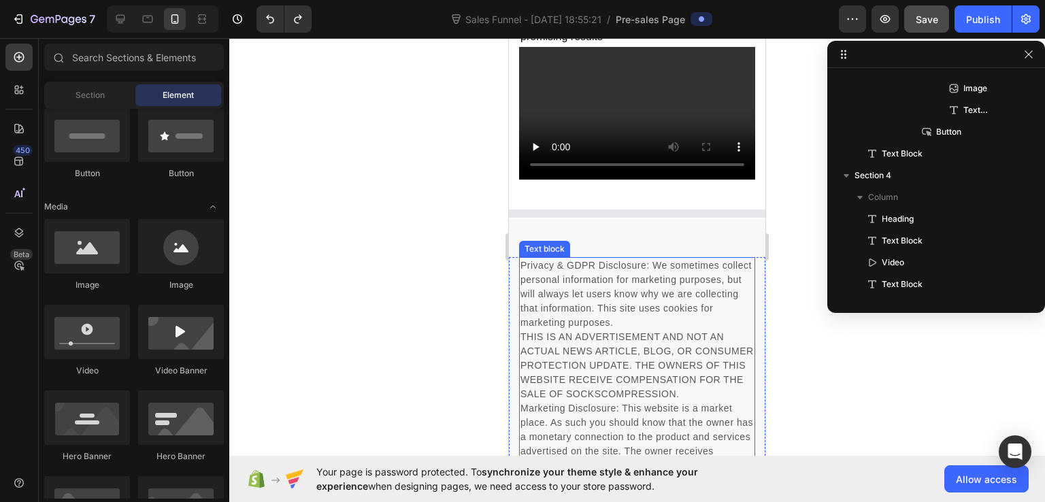
scroll to position [8211, 0]
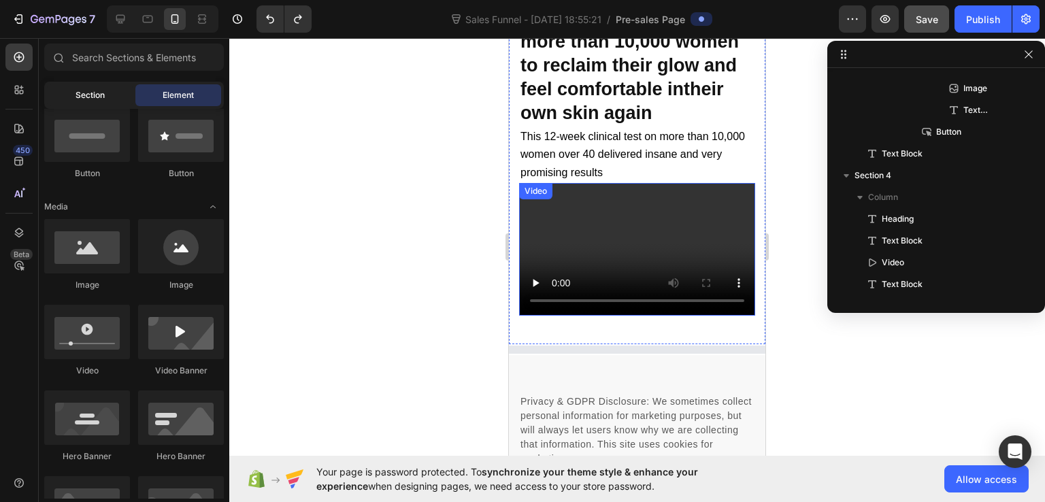
click at [95, 97] on span "Section" at bounding box center [90, 95] width 29 height 12
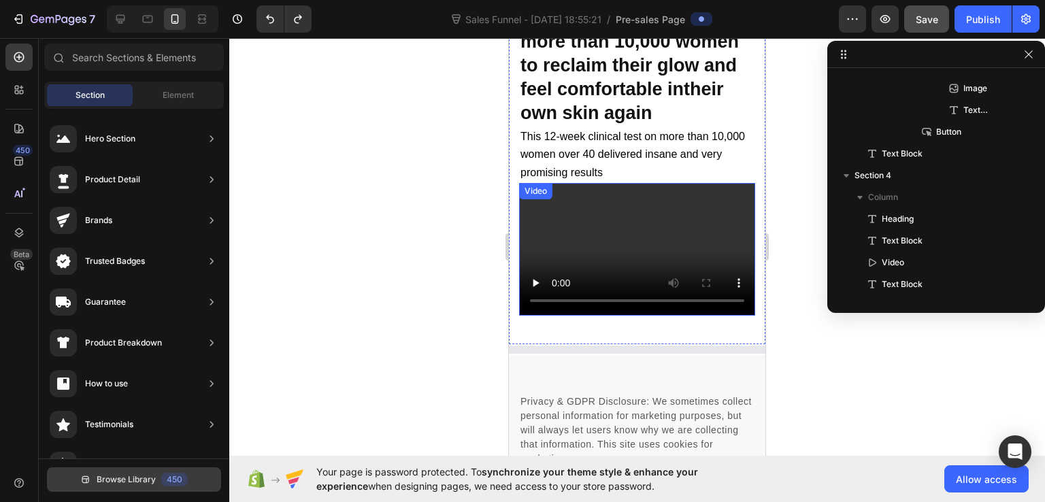
click at [118, 480] on span "Browse Library" at bounding box center [126, 480] width 59 height 12
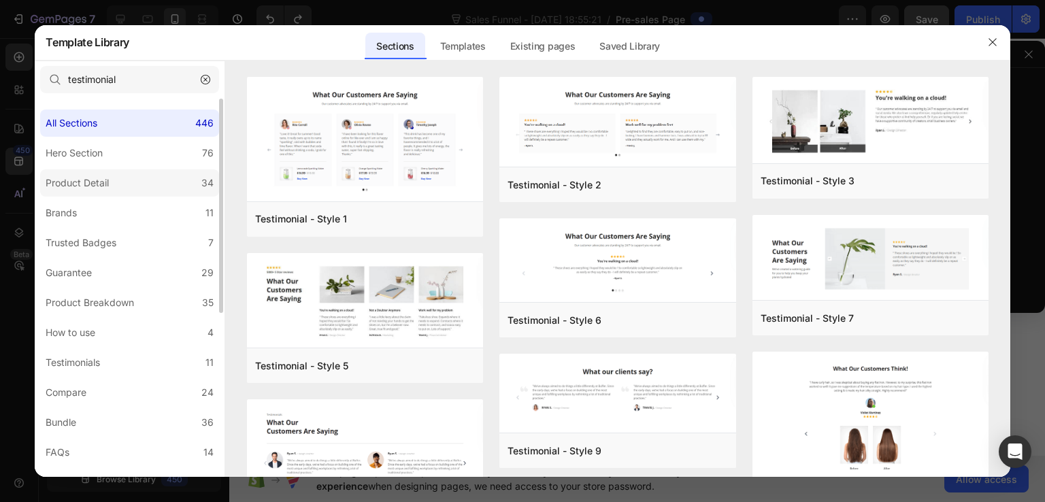
click at [110, 176] on div "Product Detail" at bounding box center [80, 183] width 69 height 16
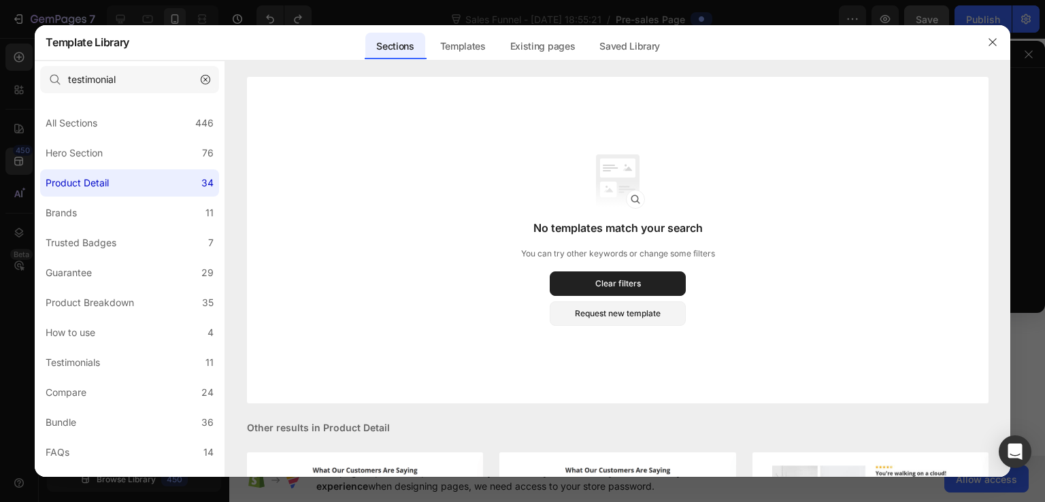
click at [201, 82] on icon "button" at bounding box center [206, 80] width 10 height 10
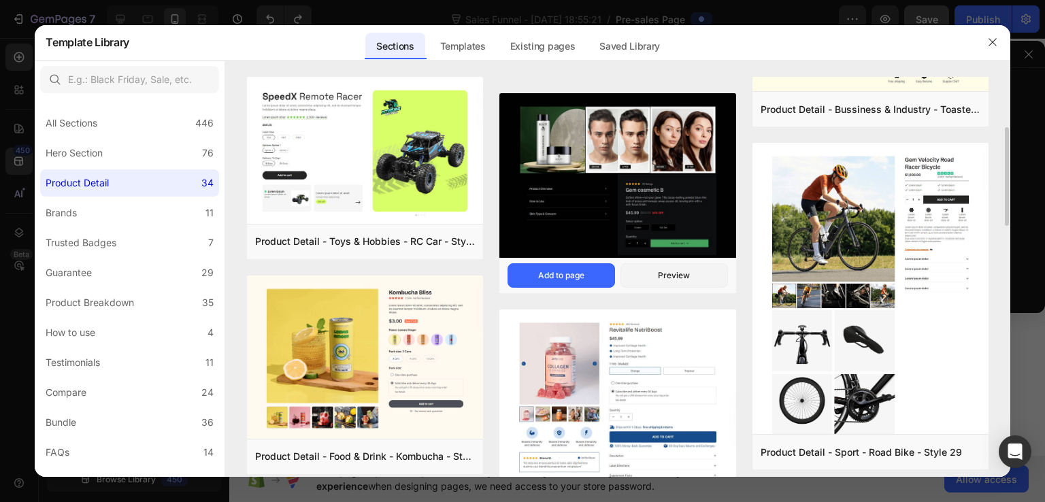
scroll to position [340, 0]
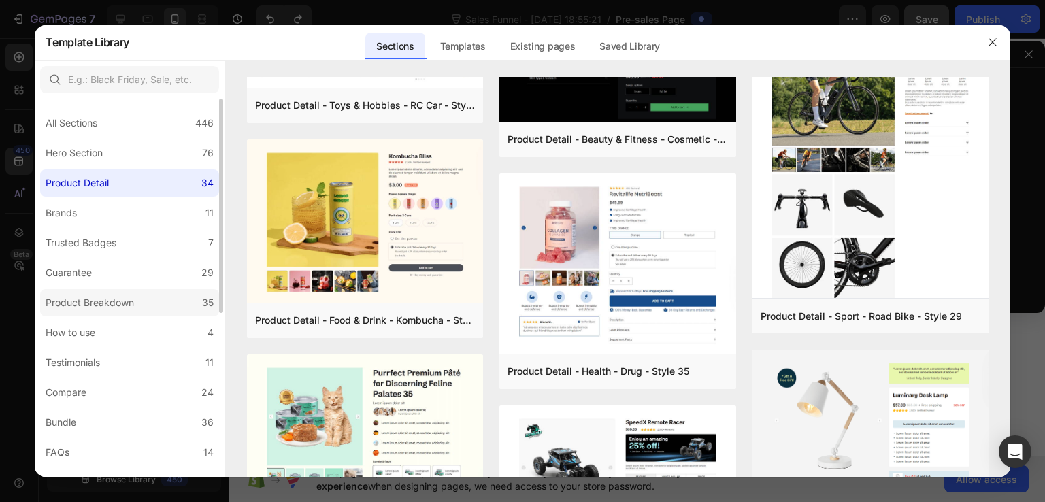
click at [137, 301] on div "Product Breakdown" at bounding box center [93, 303] width 94 height 16
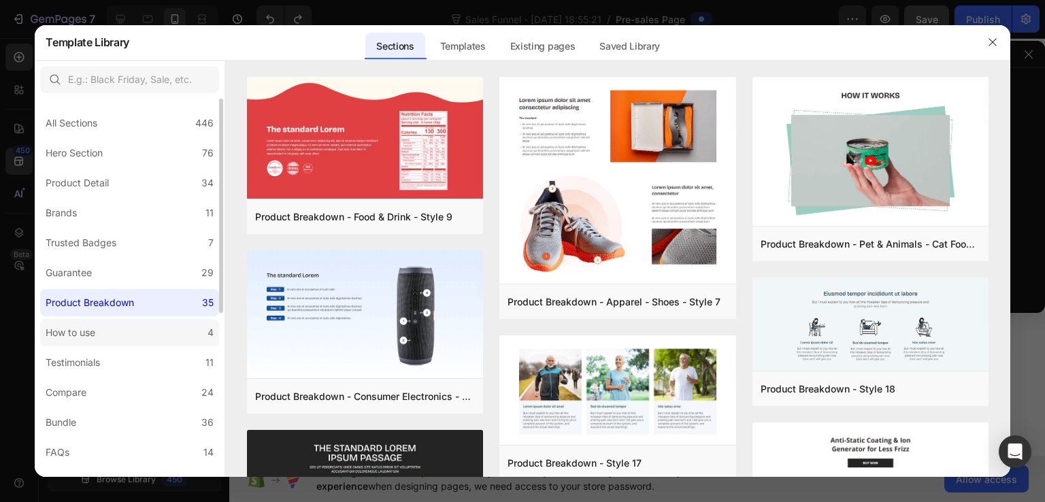
scroll to position [136, 0]
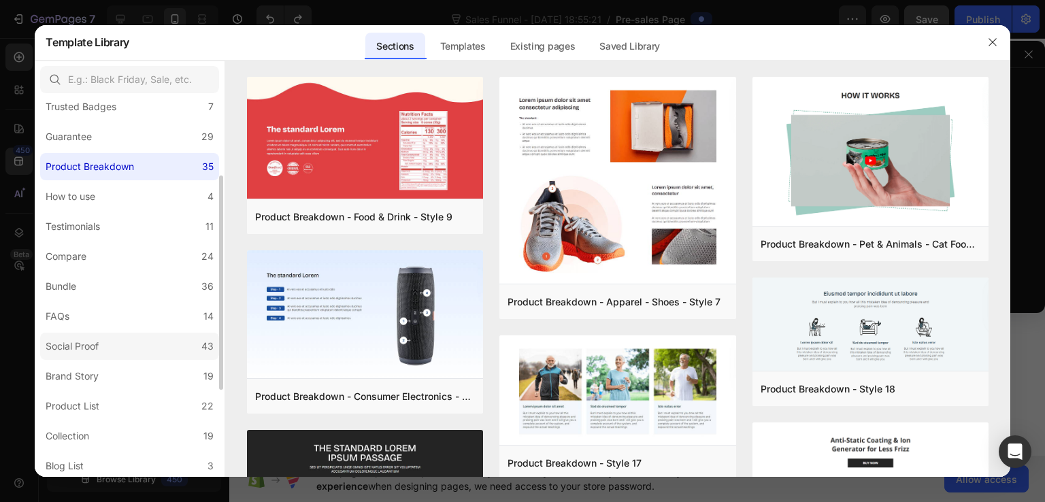
click at [144, 345] on label "Social Proof 43" at bounding box center [129, 346] width 179 height 27
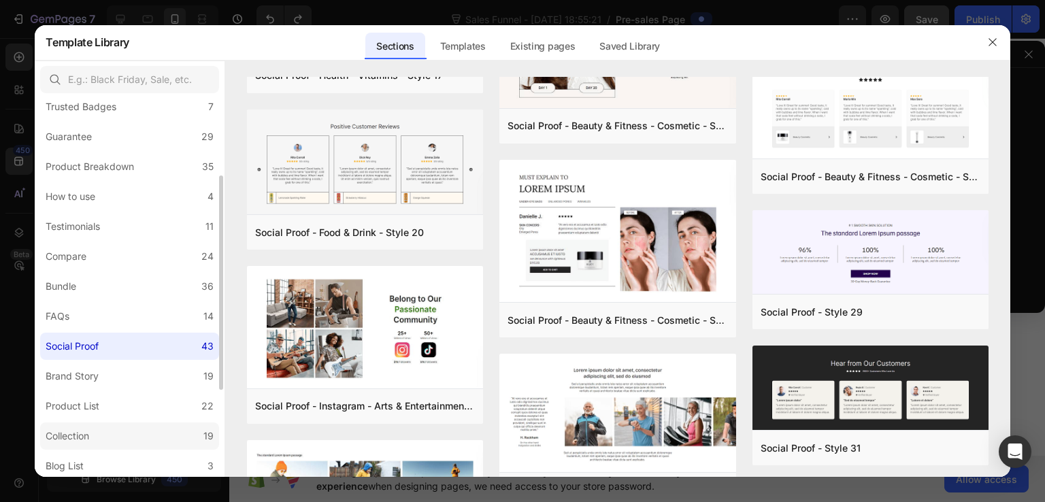
scroll to position [204, 0]
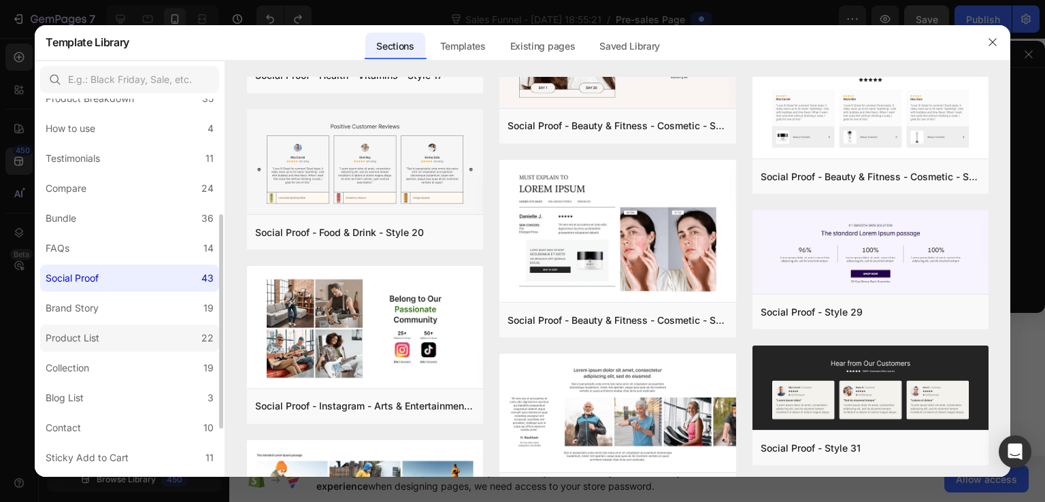
click at [144, 346] on label "Product List 22" at bounding box center [129, 338] width 179 height 27
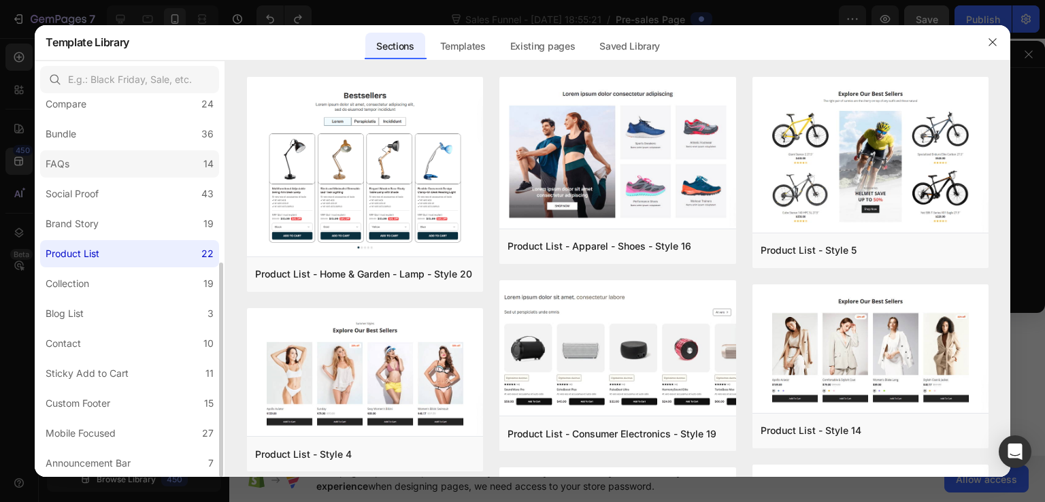
scroll to position [220, 0]
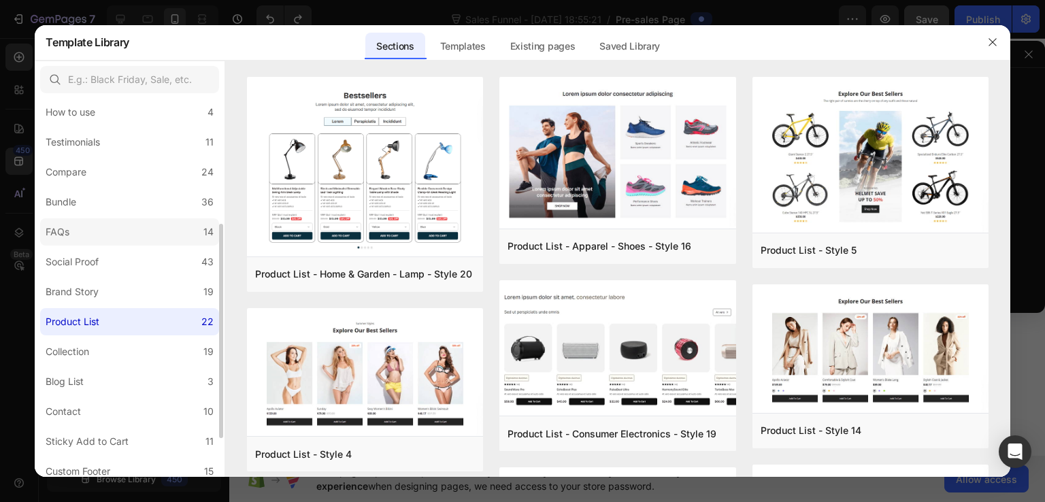
click at [127, 223] on label "FAQs 14" at bounding box center [129, 231] width 179 height 27
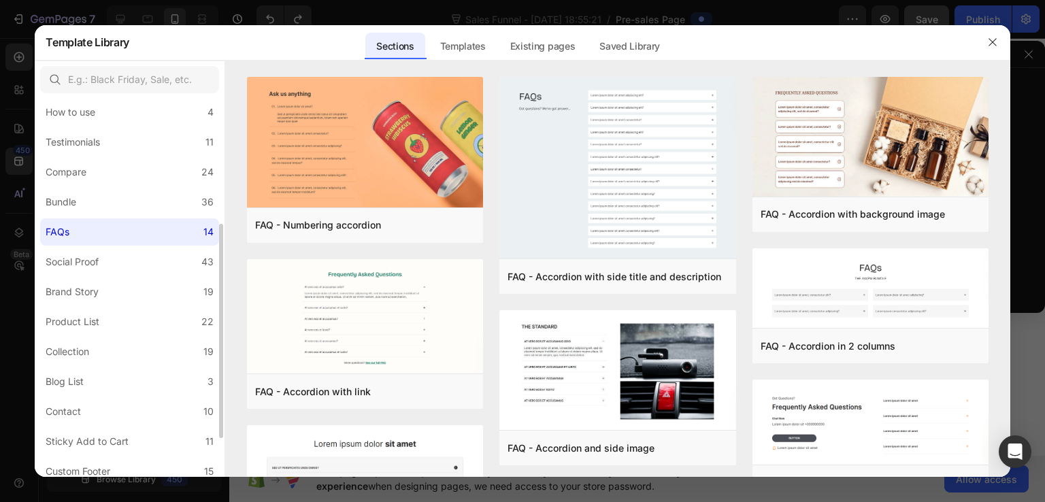
scroll to position [0, 0]
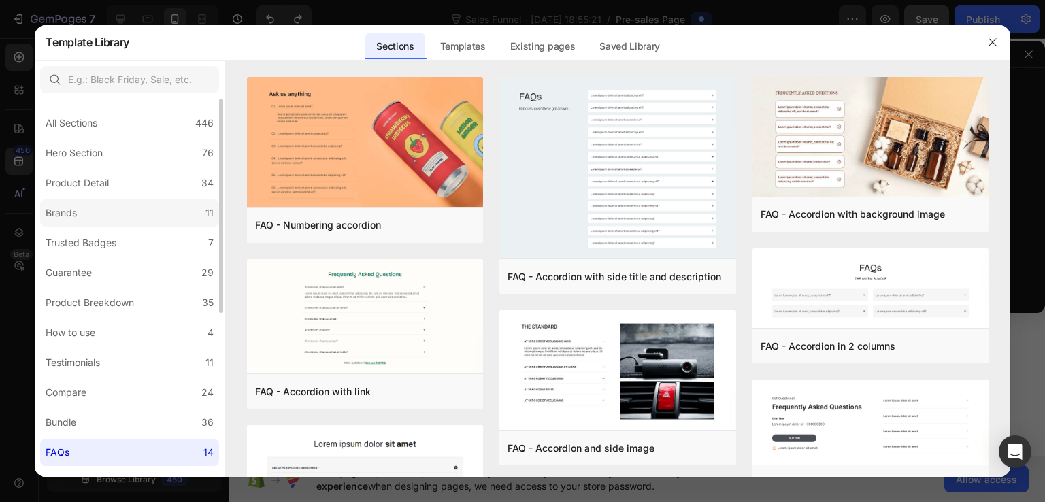
click at [136, 210] on label "Brands 11" at bounding box center [129, 212] width 179 height 27
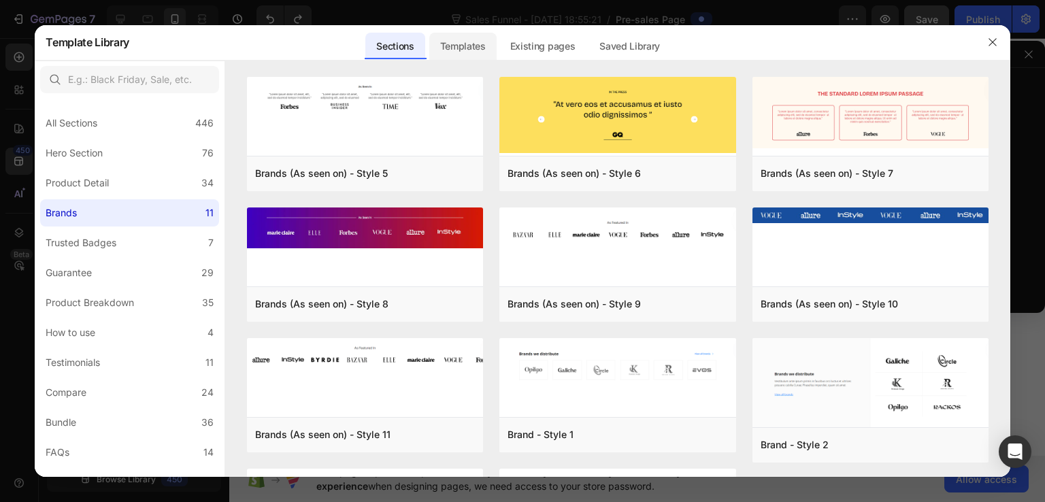
click at [453, 47] on div "Templates" at bounding box center [462, 46] width 67 height 27
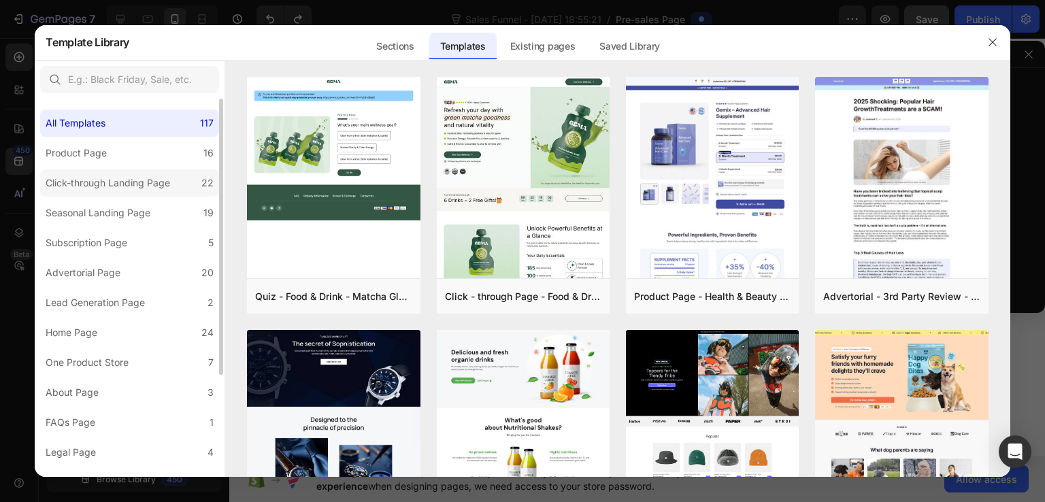
click at [163, 188] on div "Click-through Landing Page" at bounding box center [108, 183] width 125 height 16
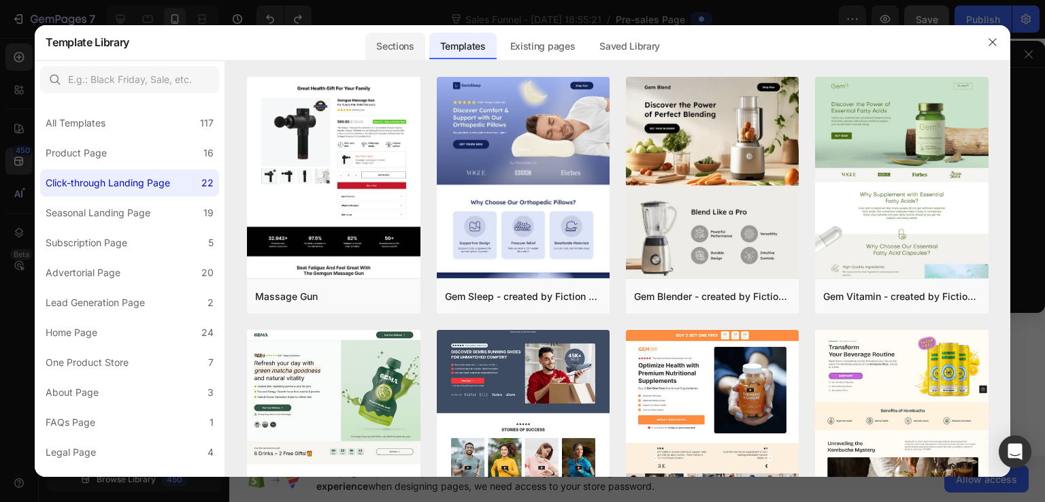
click at [396, 40] on div "Sections" at bounding box center [394, 46] width 59 height 27
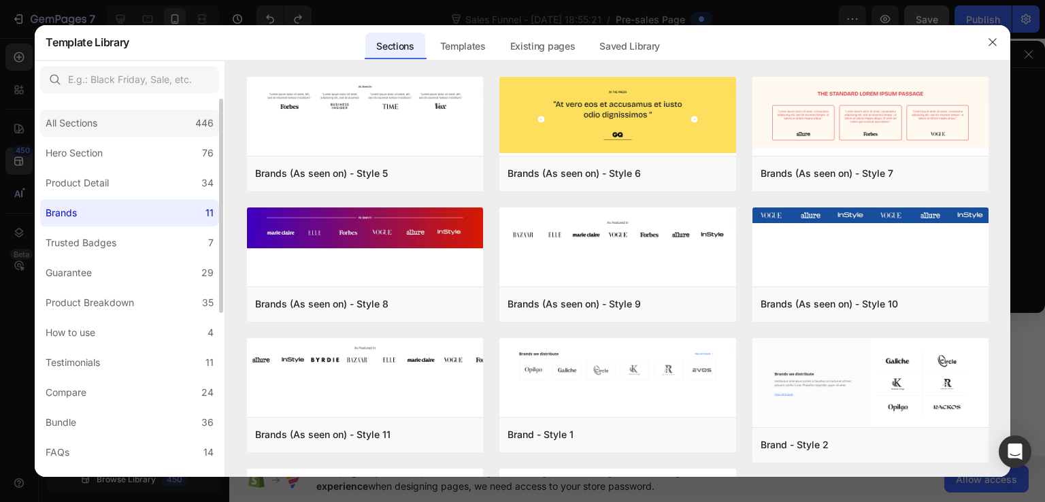
click at [131, 123] on div "All Sections 446" at bounding box center [129, 123] width 179 height 27
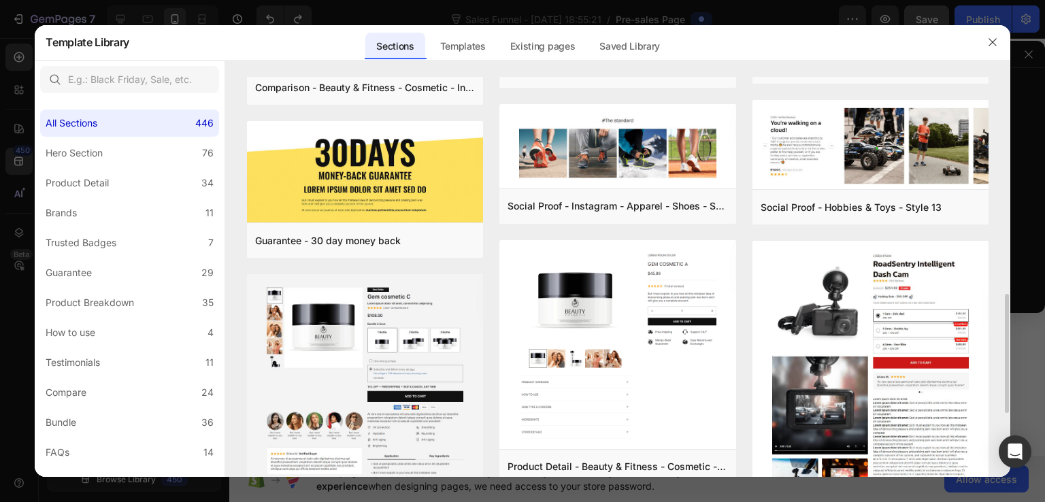
scroll to position [272, 0]
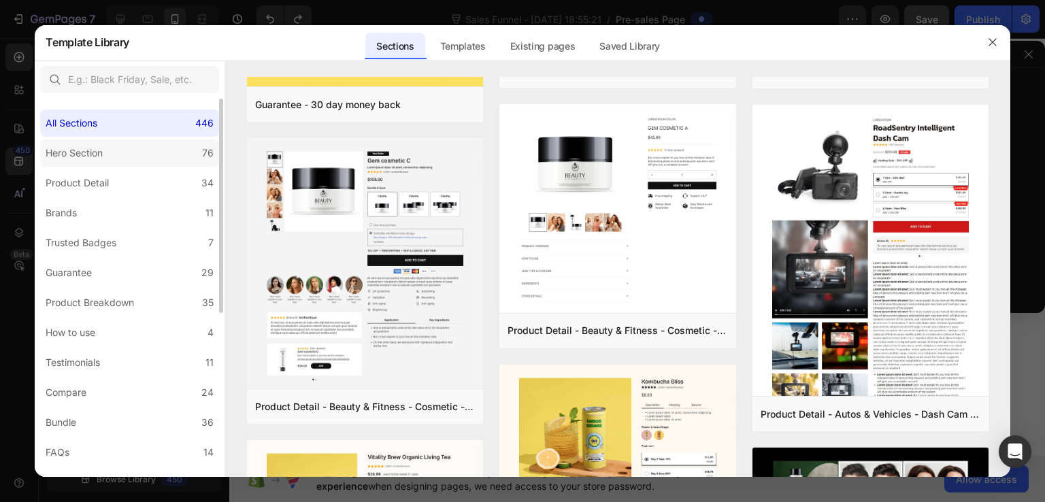
click at [134, 153] on label "Hero Section 76" at bounding box center [129, 152] width 179 height 27
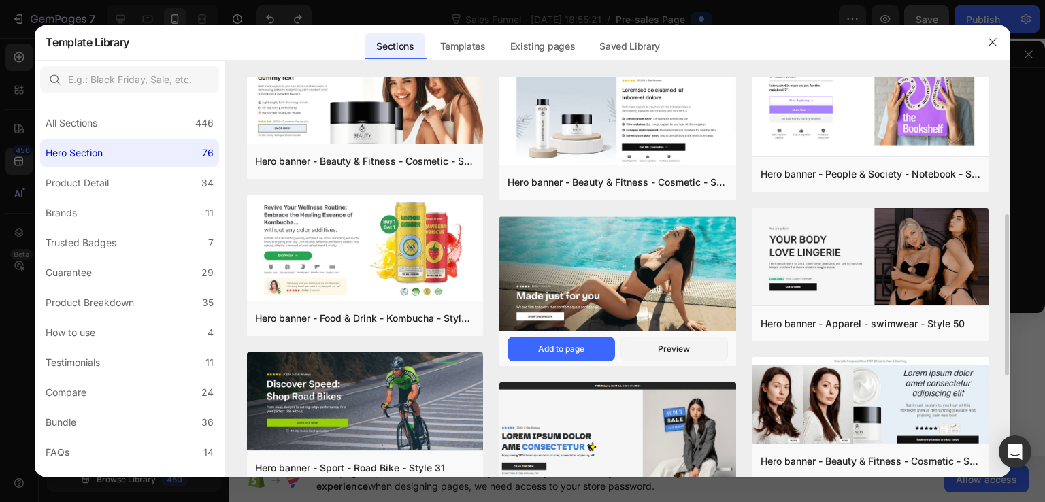
scroll to position [408, 0]
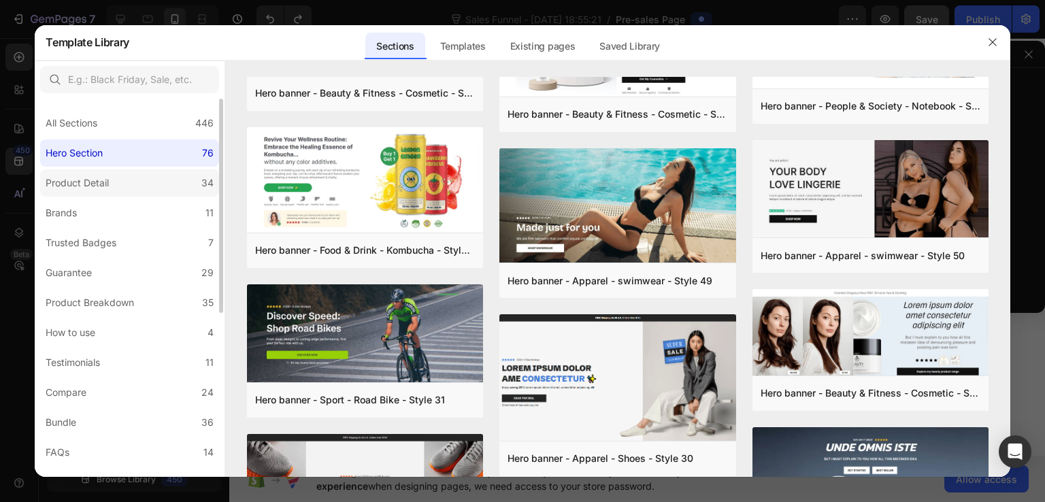
click at [152, 184] on label "Product Detail 34" at bounding box center [129, 182] width 179 height 27
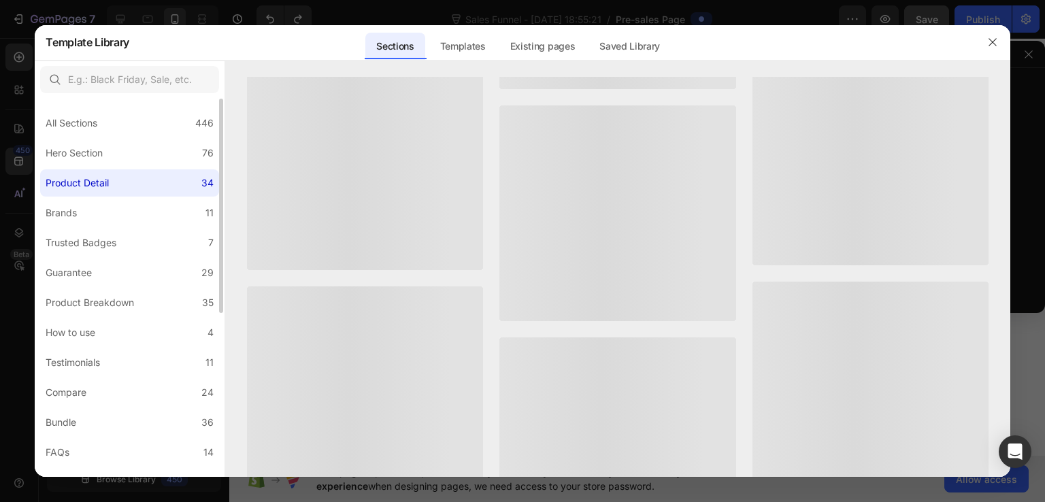
scroll to position [0, 0]
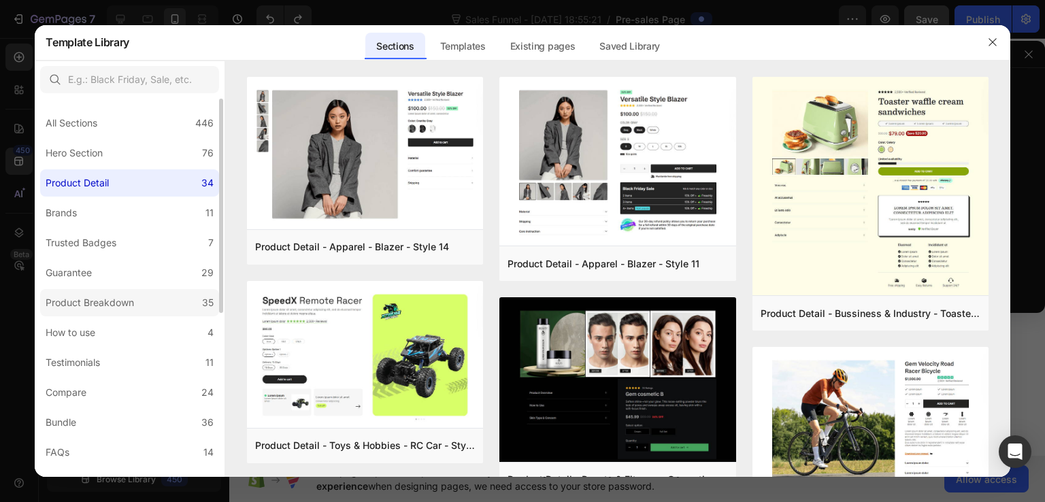
click at [209, 308] on div "35" at bounding box center [208, 303] width 12 height 16
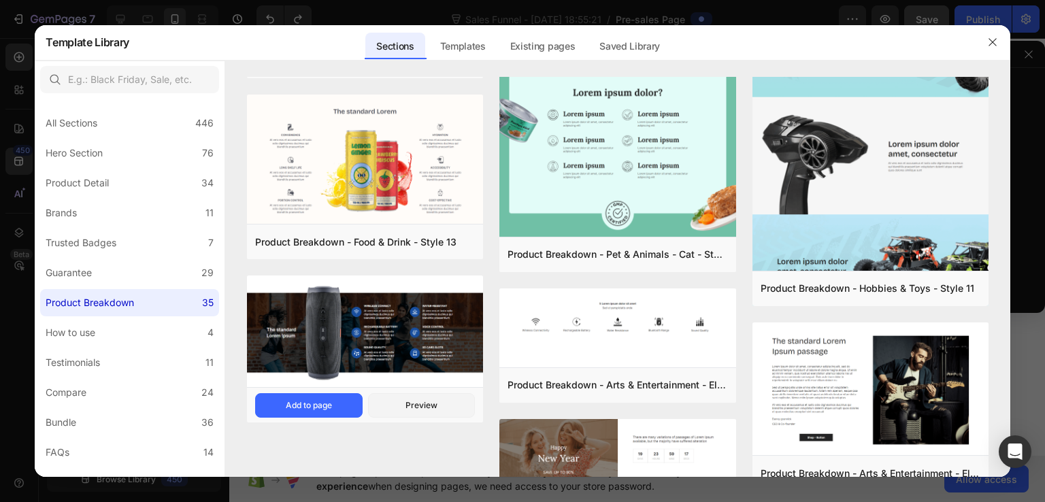
scroll to position [1758, 0]
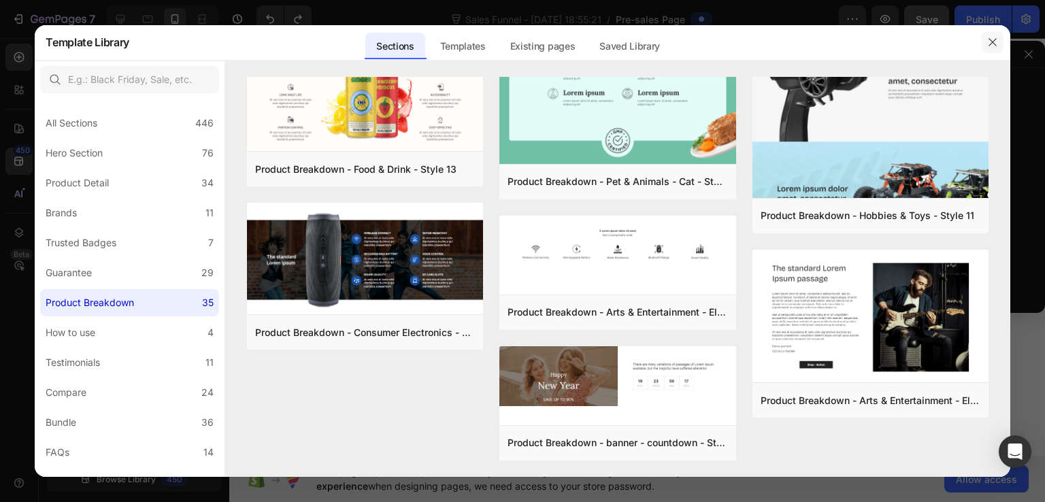
click at [987, 42] on icon "button" at bounding box center [992, 42] width 11 height 11
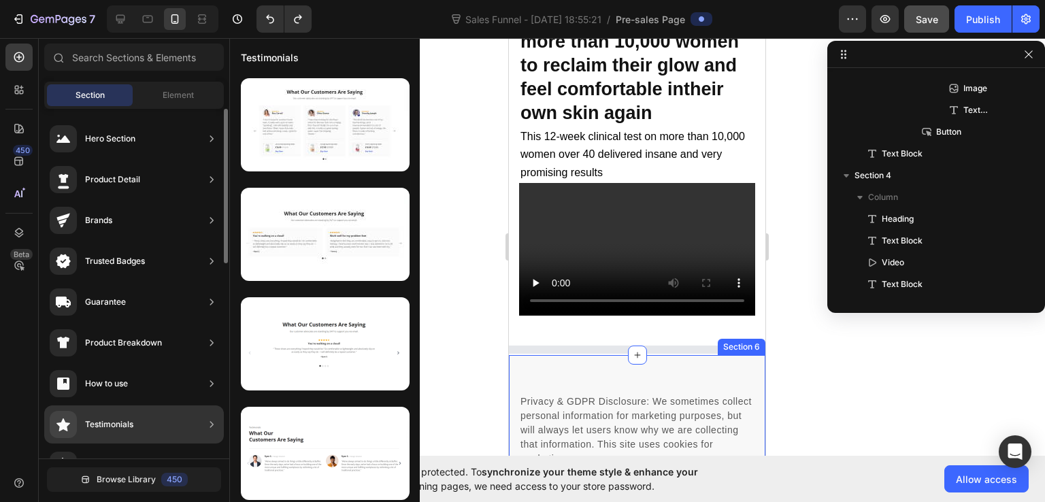
click at [110, 421] on div "Testimonials" at bounding box center [109, 425] width 48 height 14
click at [218, 431] on div at bounding box center [212, 424] width 14 height 27
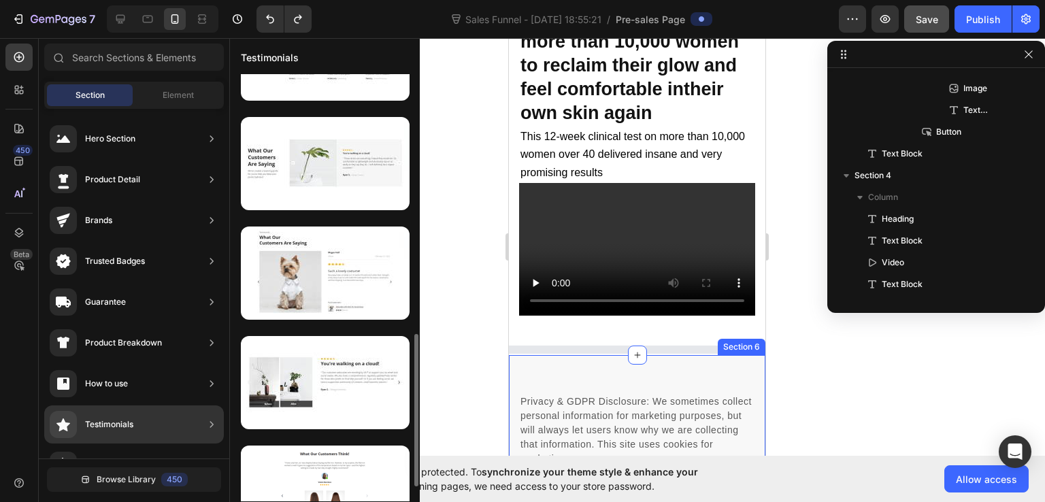
scroll to position [770, 0]
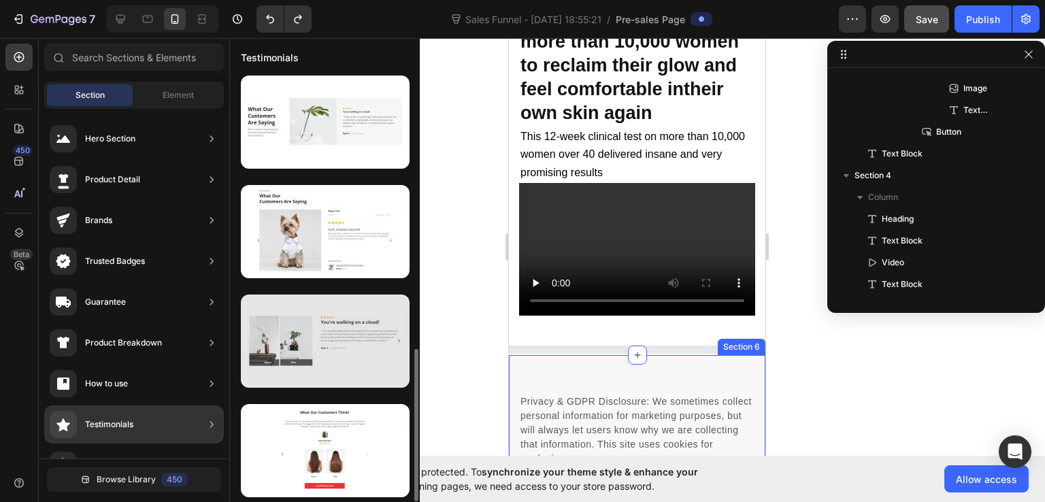
click at [313, 350] on div at bounding box center [325, 341] width 169 height 93
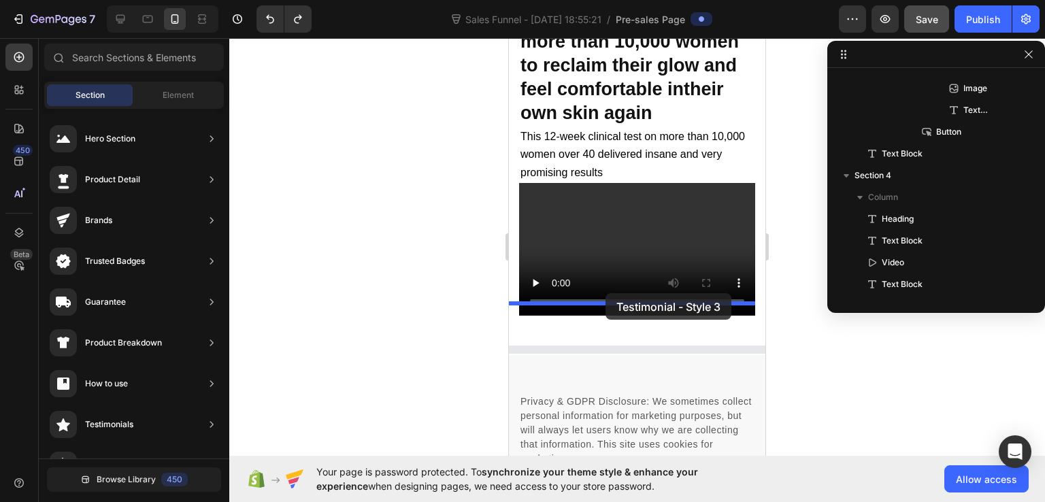
drag, startPoint x: 832, startPoint y: 396, endPoint x: 606, endPoint y: 293, distance: 248.2
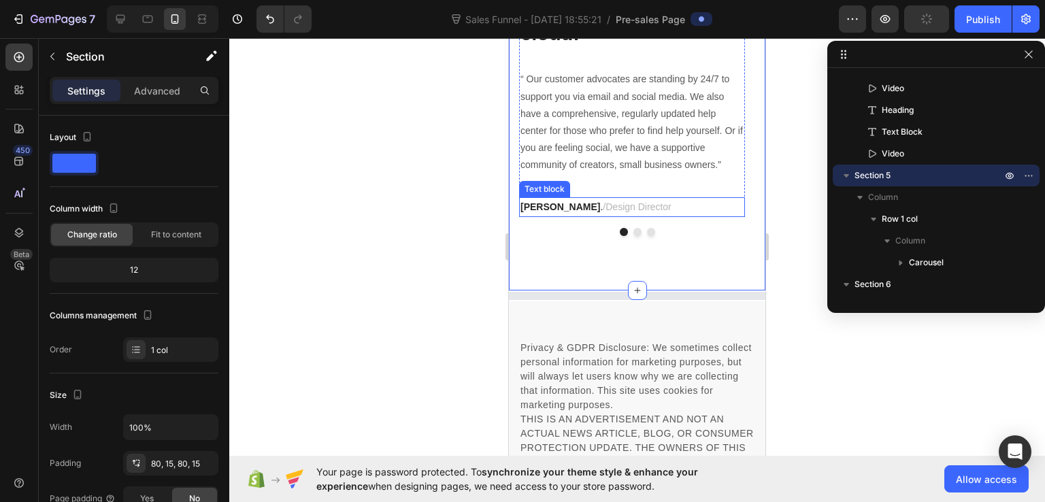
scroll to position [8701, 0]
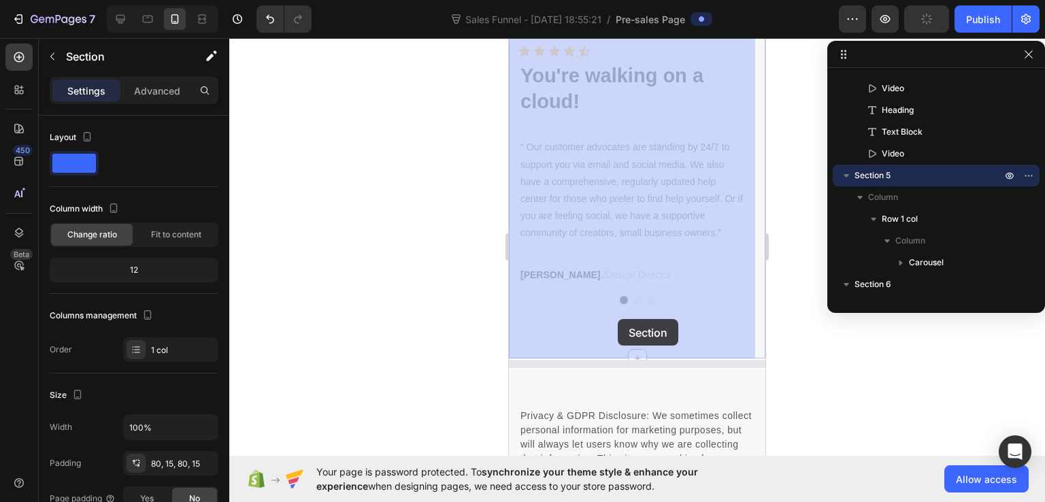
drag, startPoint x: 722, startPoint y: 322, endPoint x: 653, endPoint y: 320, distance: 69.4
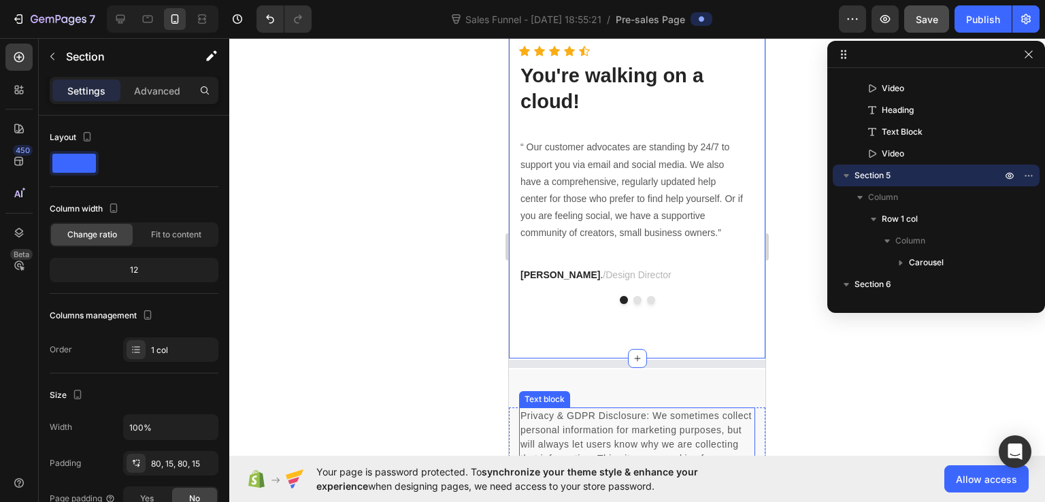
scroll to position [8769, 0]
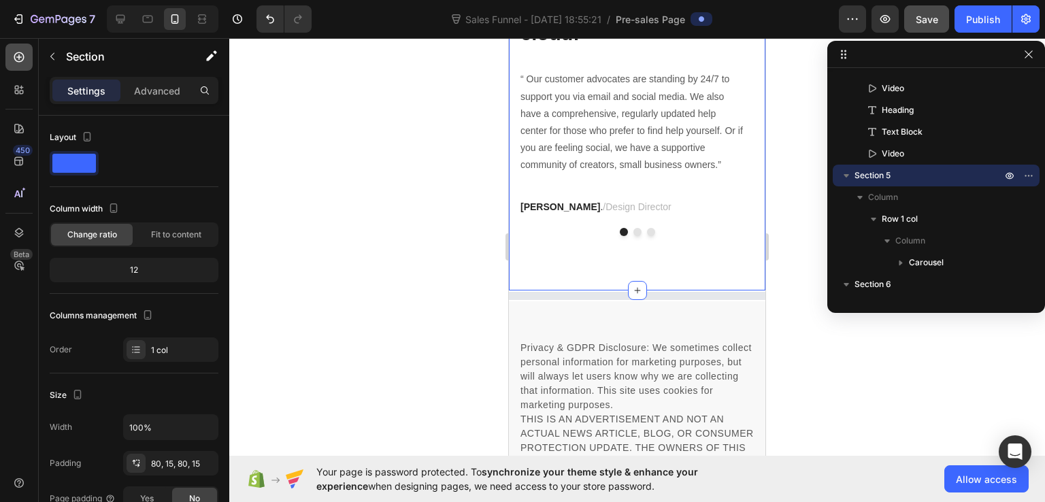
click at [29, 49] on div at bounding box center [18, 57] width 27 height 27
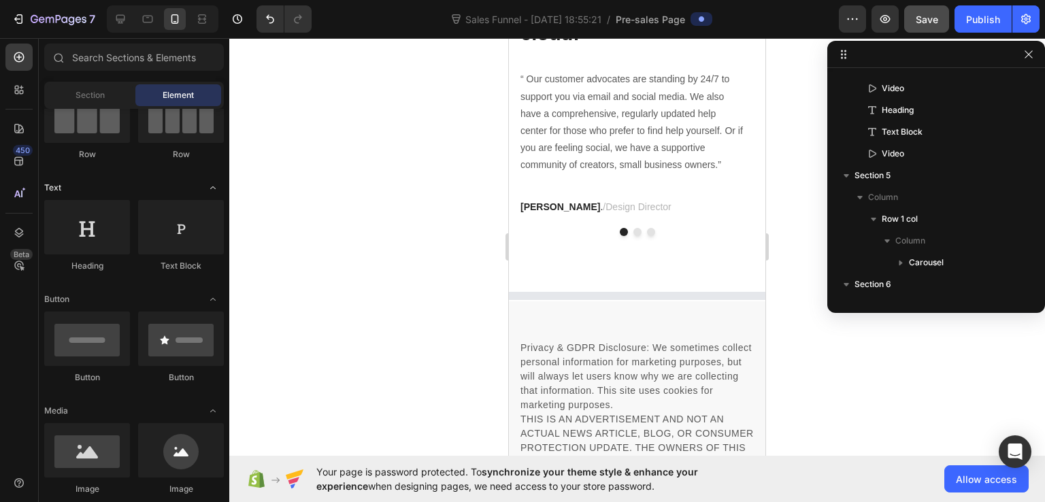
scroll to position [0, 0]
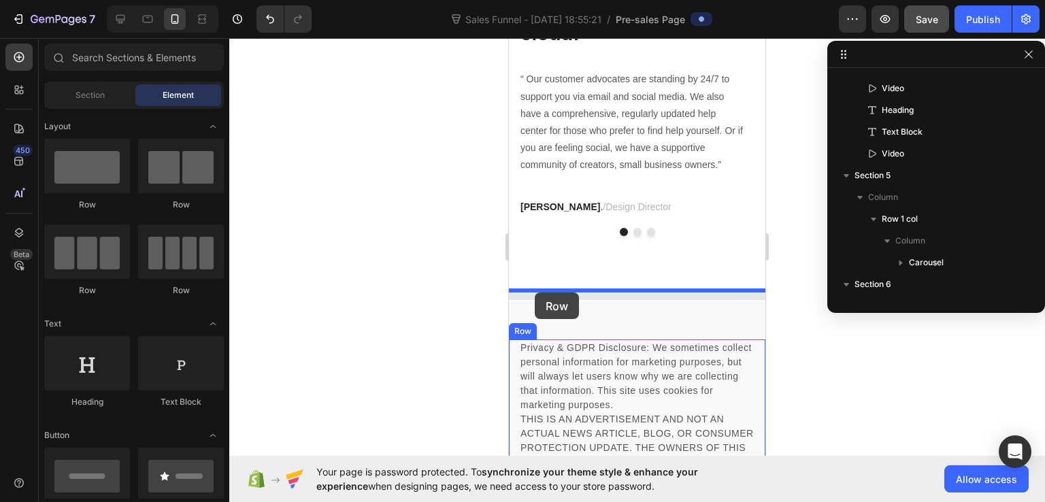
drag, startPoint x: 590, startPoint y: 206, endPoint x: 535, endPoint y: 293, distance: 102.5
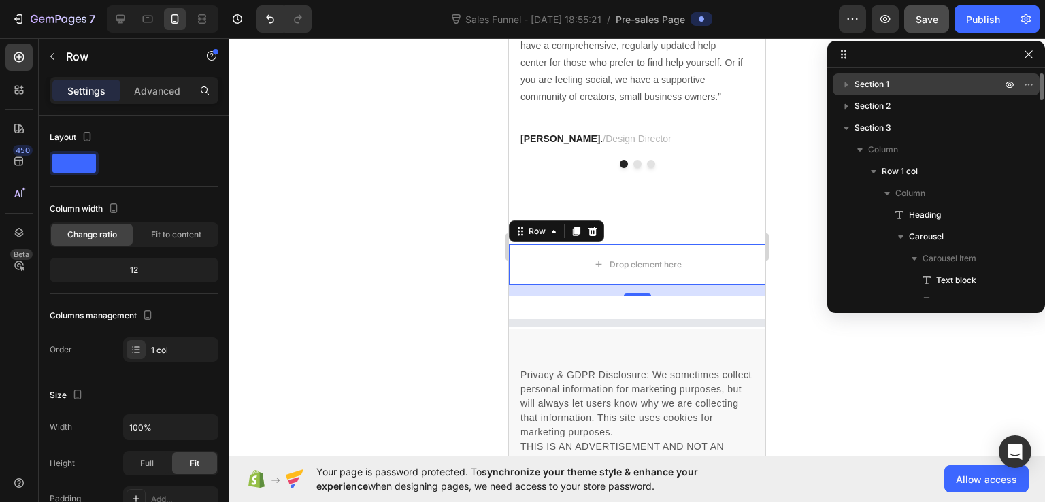
click at [841, 82] on icon "button" at bounding box center [847, 85] width 14 height 14
click at [845, 82] on icon "button" at bounding box center [847, 85] width 14 height 14
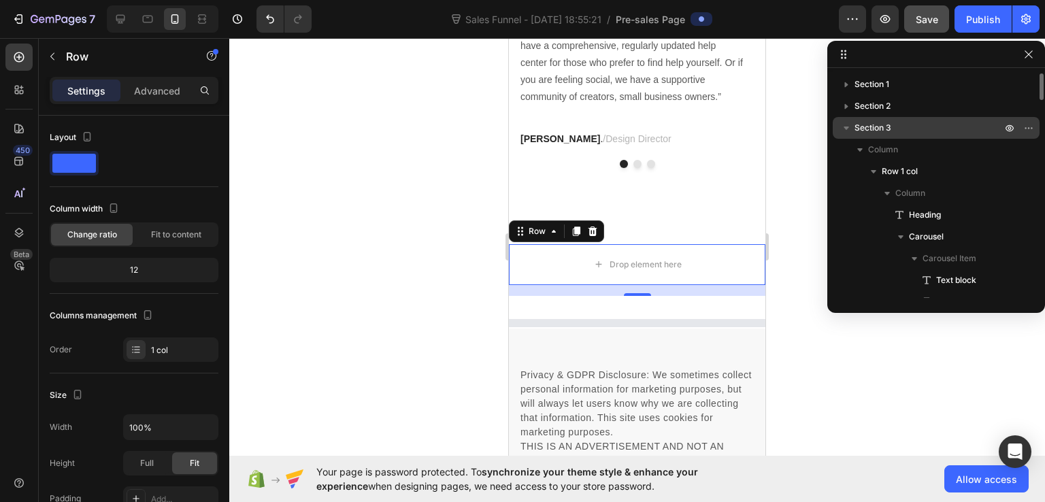
click at [849, 126] on icon "button" at bounding box center [847, 128] width 14 height 14
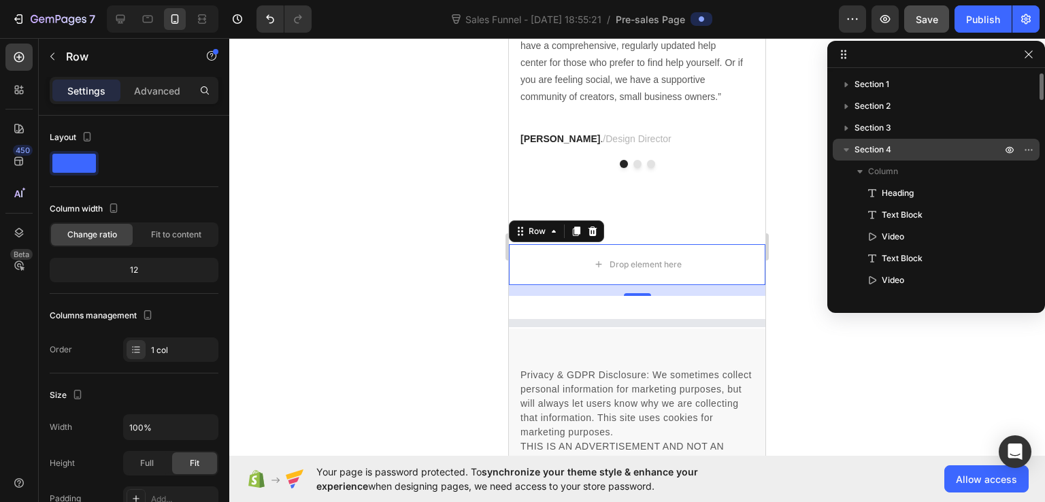
click at [848, 146] on icon "button" at bounding box center [847, 150] width 14 height 14
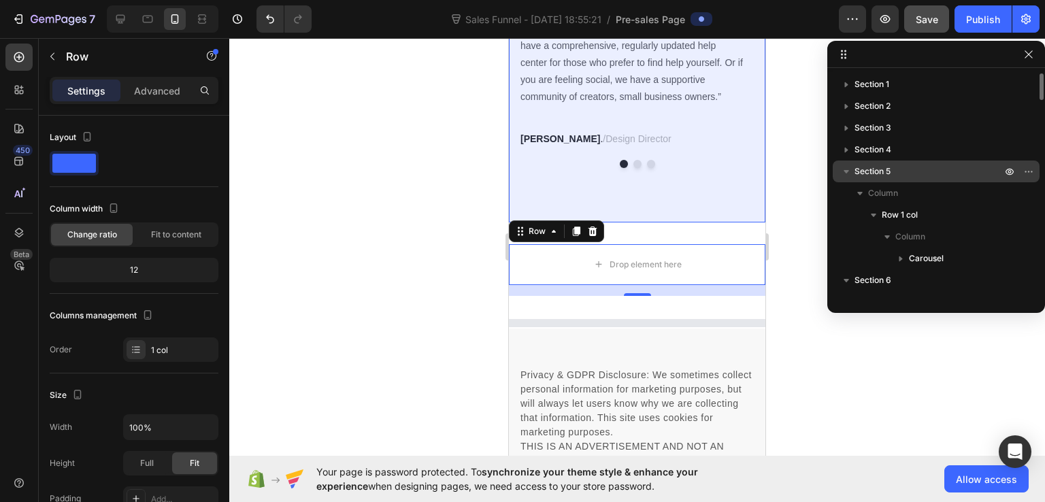
click at [844, 166] on icon "button" at bounding box center [847, 172] width 14 height 14
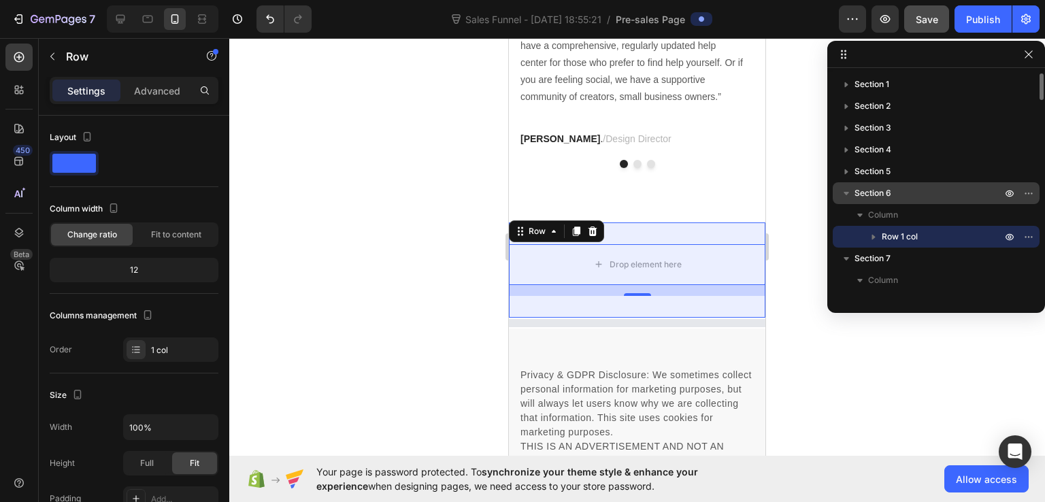
click at [844, 196] on icon "button" at bounding box center [847, 193] width 14 height 14
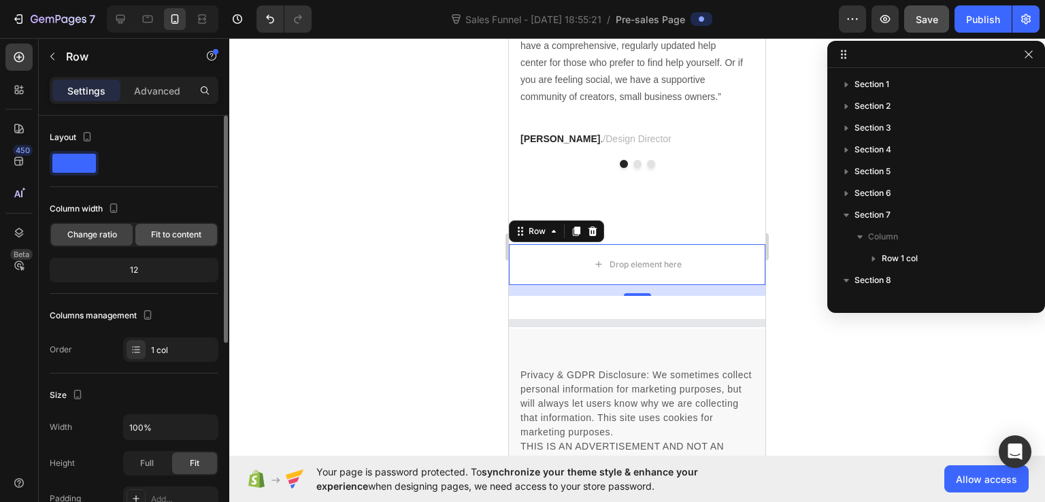
click at [177, 229] on span "Fit to content" at bounding box center [176, 235] width 50 height 12
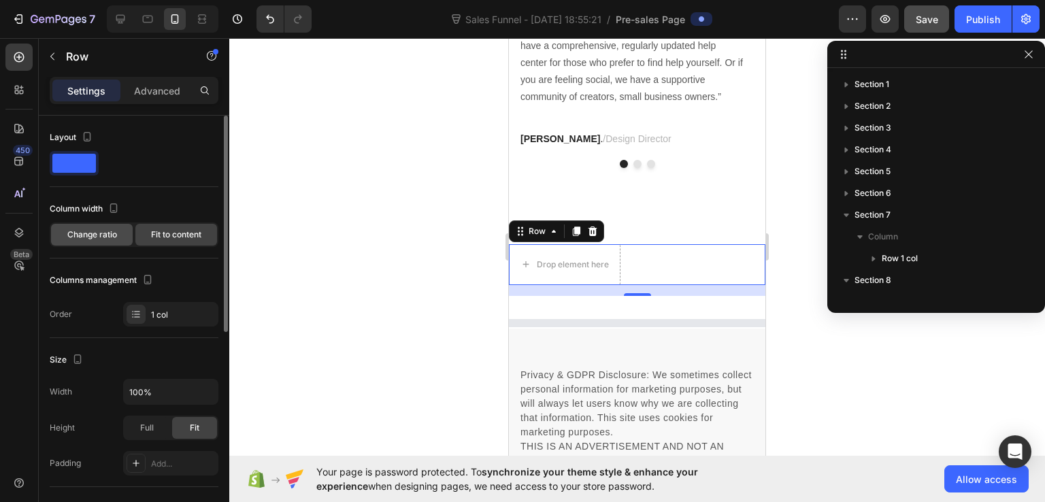
click at [102, 235] on span "Change ratio" at bounding box center [92, 235] width 50 height 12
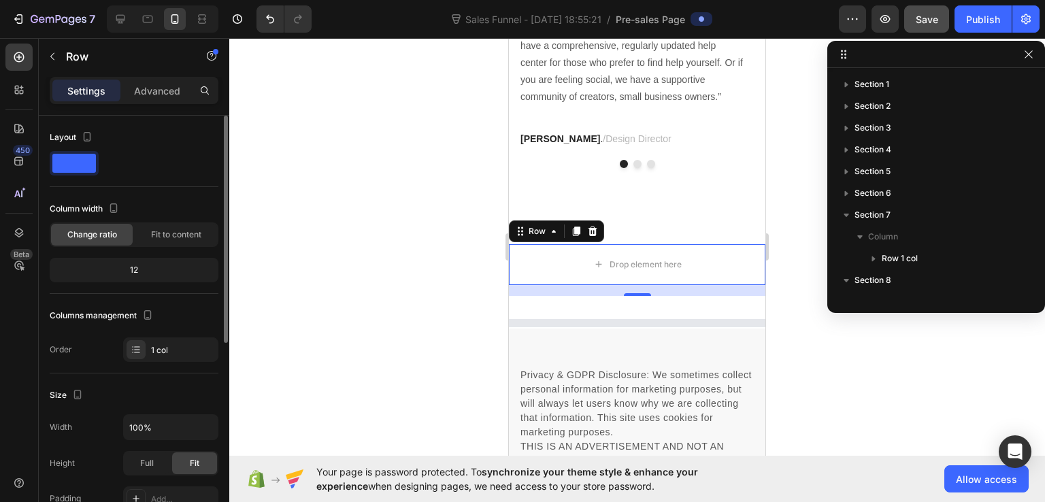
scroll to position [136, 0]
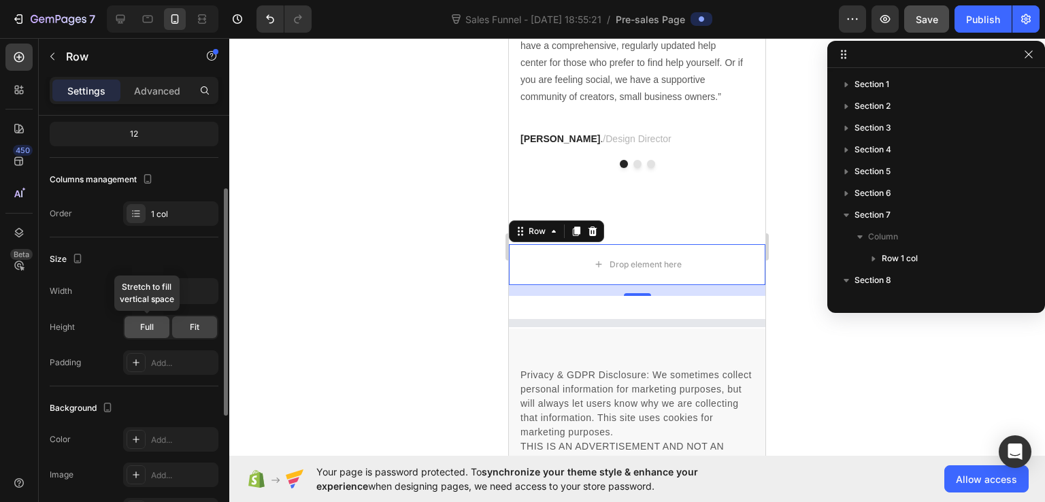
click at [163, 327] on div "Full" at bounding box center [147, 327] width 45 height 22
click at [29, 58] on div at bounding box center [18, 57] width 27 height 27
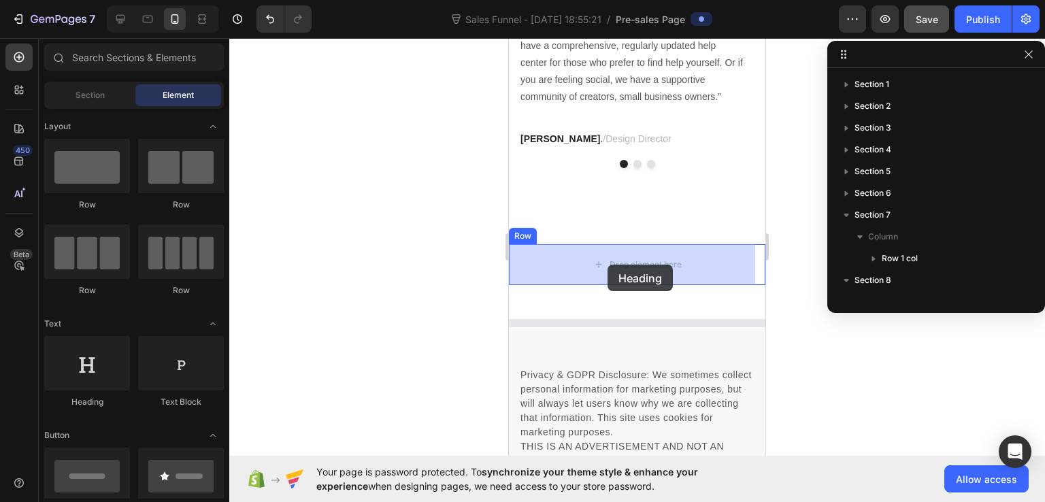
drag, startPoint x: 623, startPoint y: 401, endPoint x: 608, endPoint y: 265, distance: 137.0
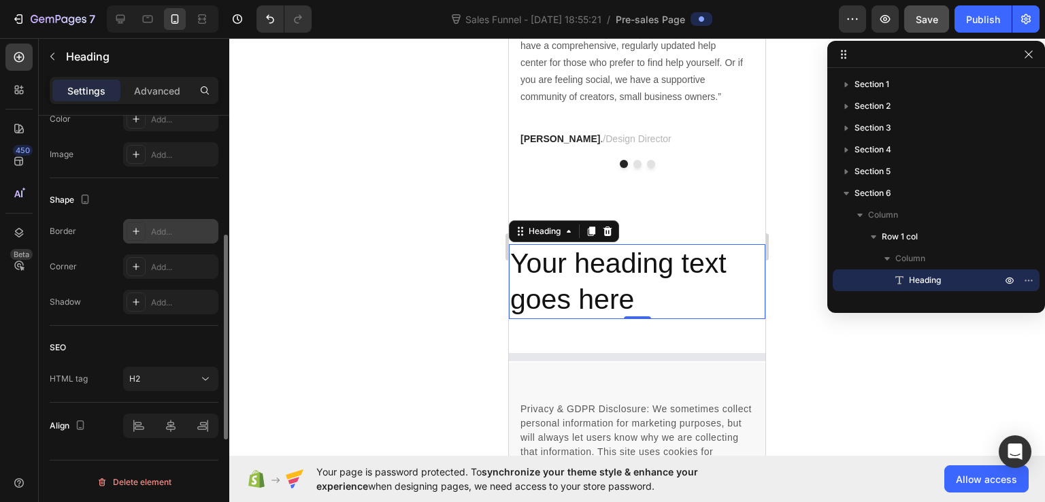
scroll to position [321, 0]
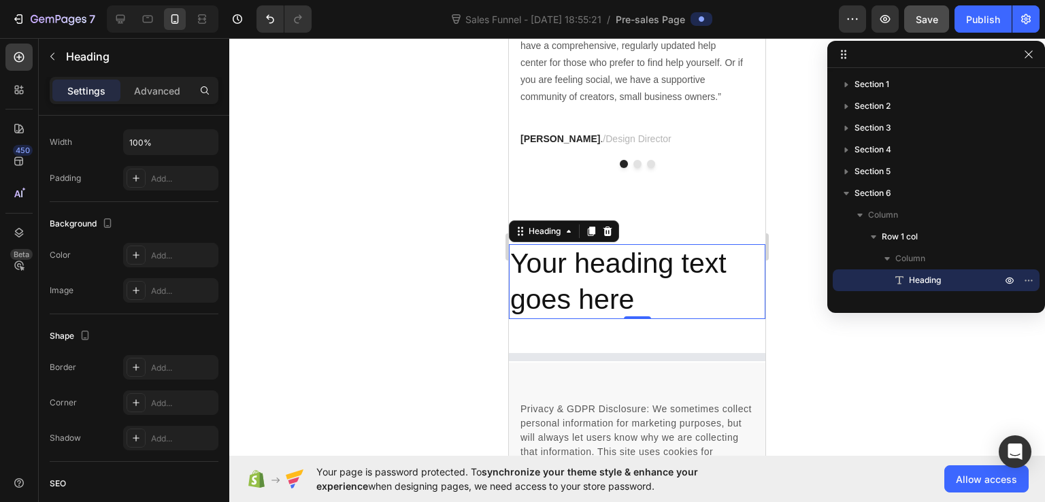
click at [717, 291] on h2 "Your heading text goes here" at bounding box center [637, 282] width 257 height 76
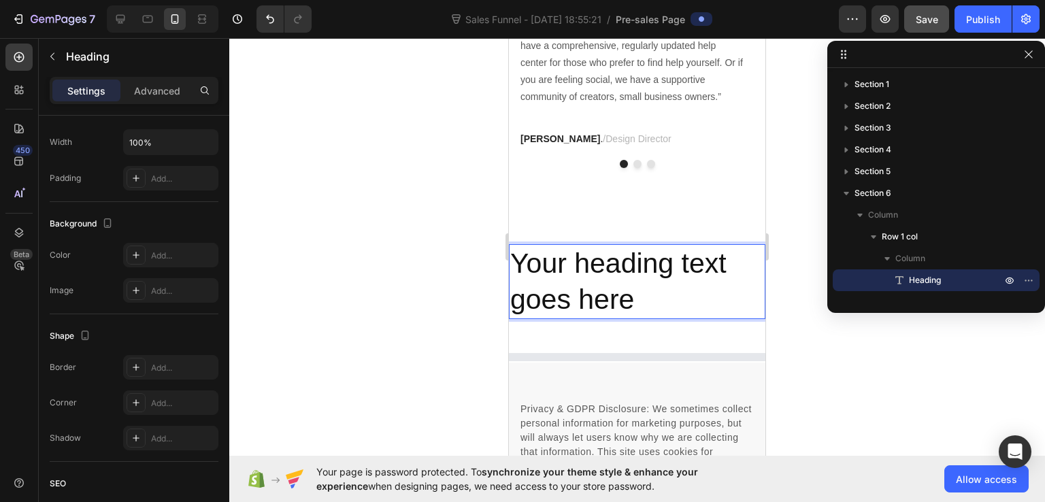
click at [717, 291] on p "Your heading text goes here" at bounding box center [637, 282] width 254 height 73
click at [526, 229] on div "Your heading text goes here Heading 0 Row Section 6" at bounding box center [637, 288] width 257 height 130
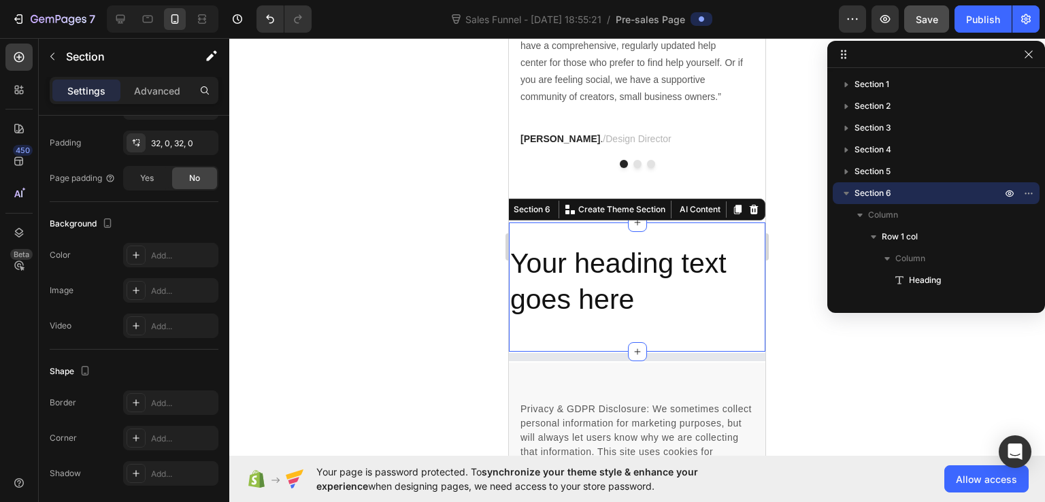
scroll to position [0, 0]
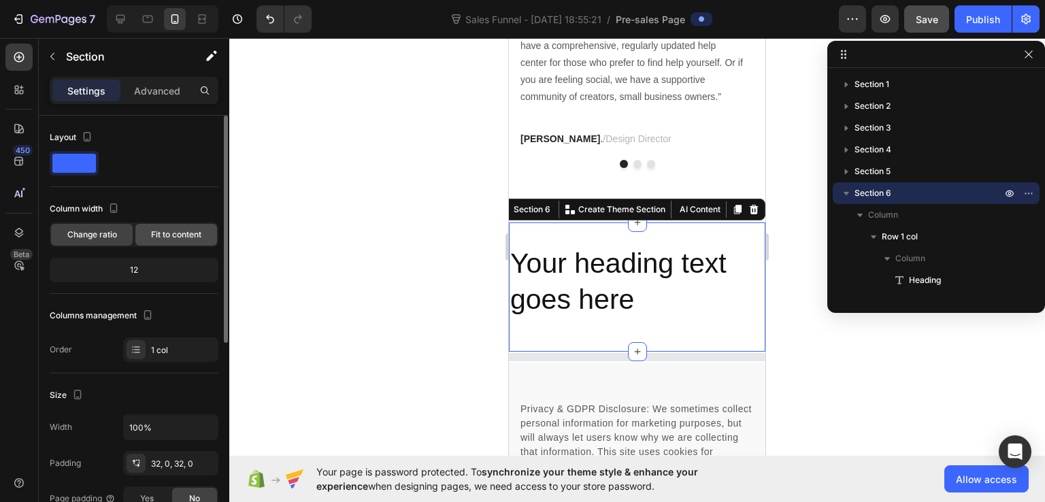
click at [168, 235] on span "Fit to content" at bounding box center [176, 235] width 50 height 12
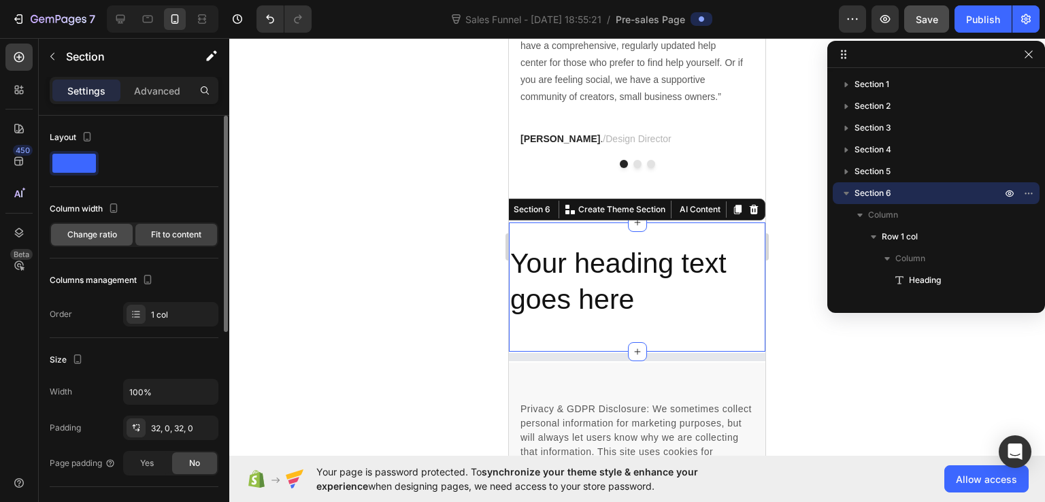
click at [99, 235] on span "Change ratio" at bounding box center [92, 235] width 50 height 12
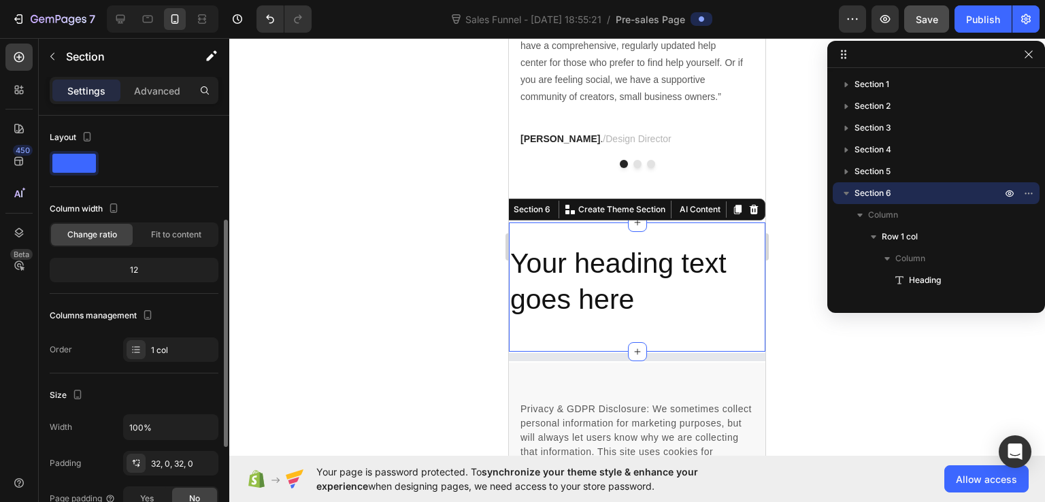
scroll to position [136, 0]
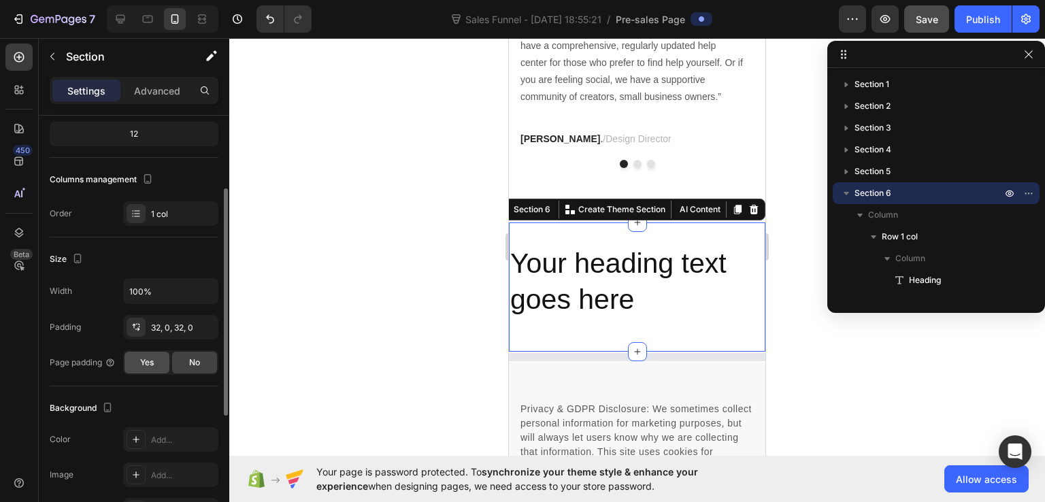
click at [156, 354] on div "Yes" at bounding box center [147, 363] width 45 height 22
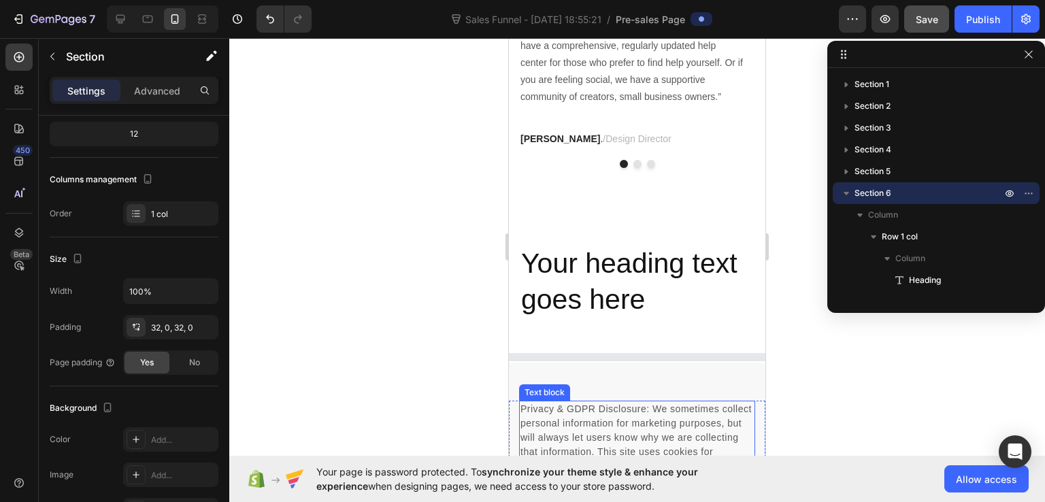
scroll to position [8905, 0]
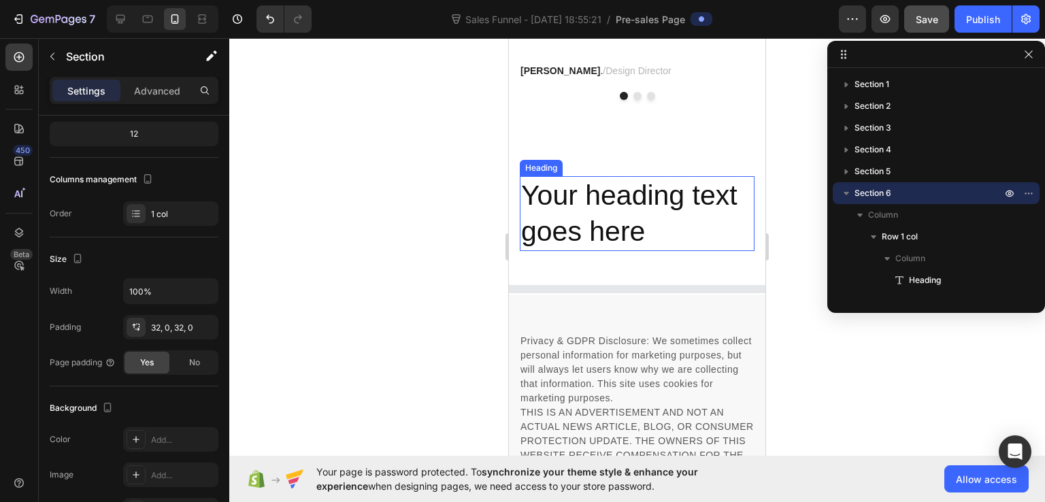
click at [580, 227] on h2 "Your heading text goes here" at bounding box center [637, 214] width 235 height 76
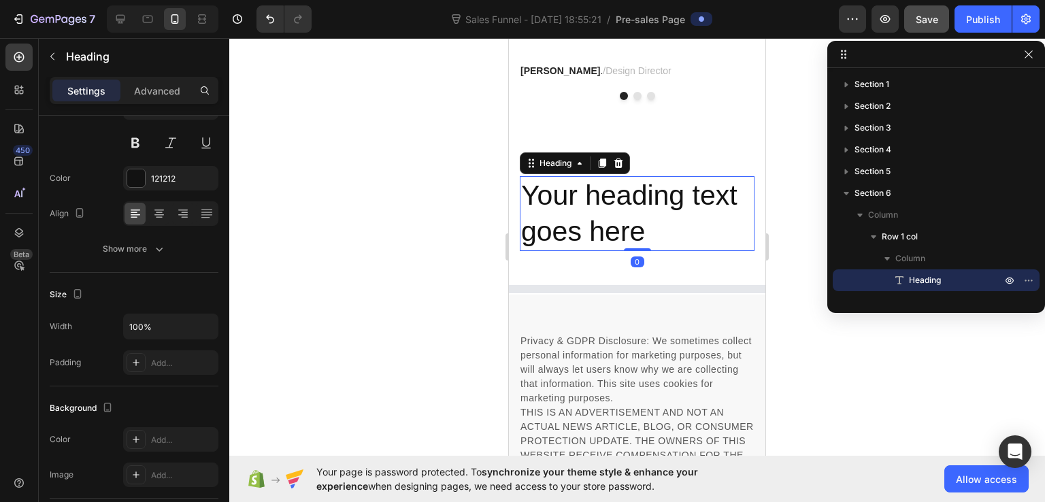
scroll to position [0, 0]
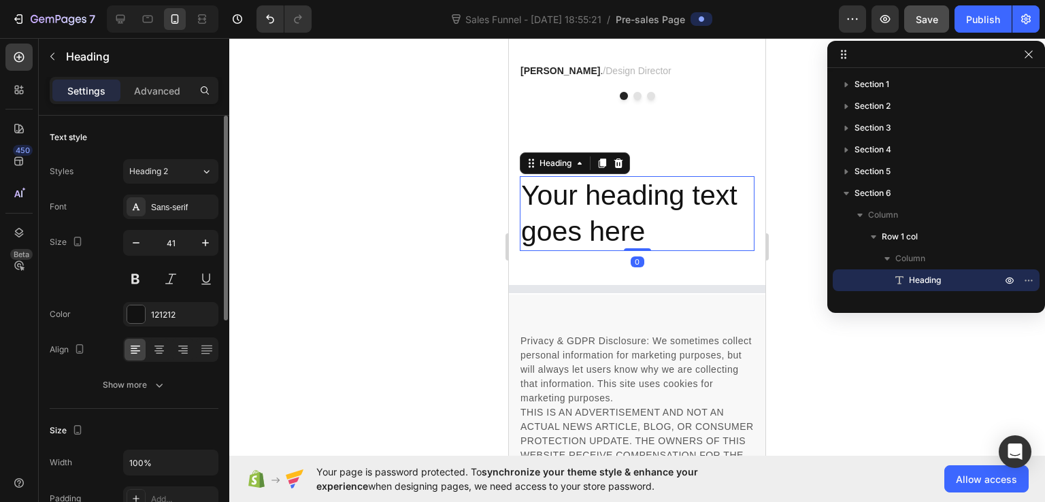
click at [580, 227] on h2 "Your heading text goes here" at bounding box center [637, 214] width 235 height 76
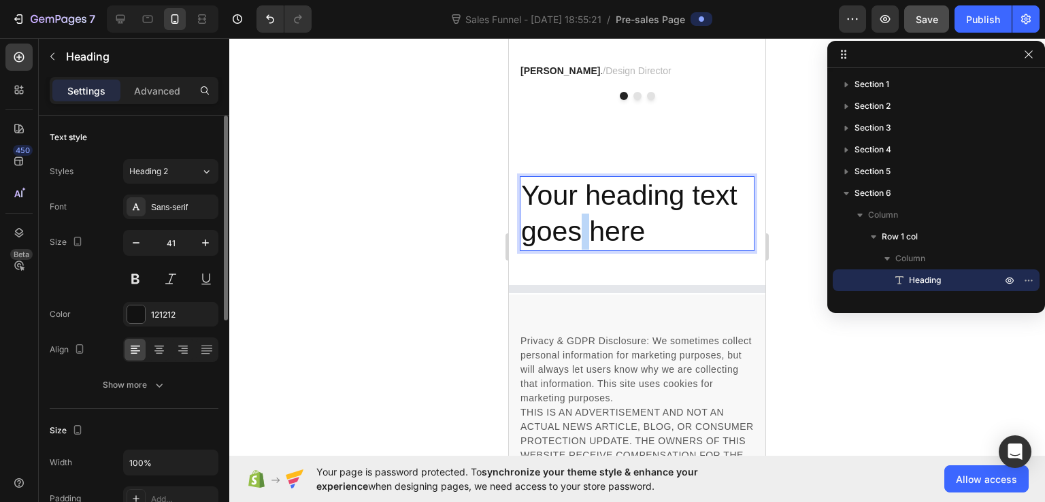
click at [580, 227] on p "Your heading text goes here" at bounding box center [637, 214] width 232 height 73
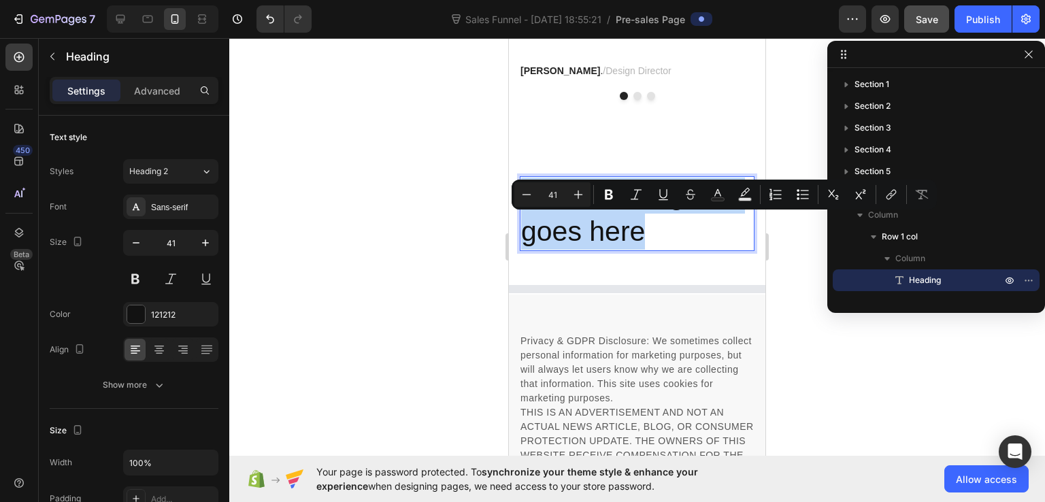
click at [580, 227] on p "Your heading text goes here" at bounding box center [637, 214] width 232 height 73
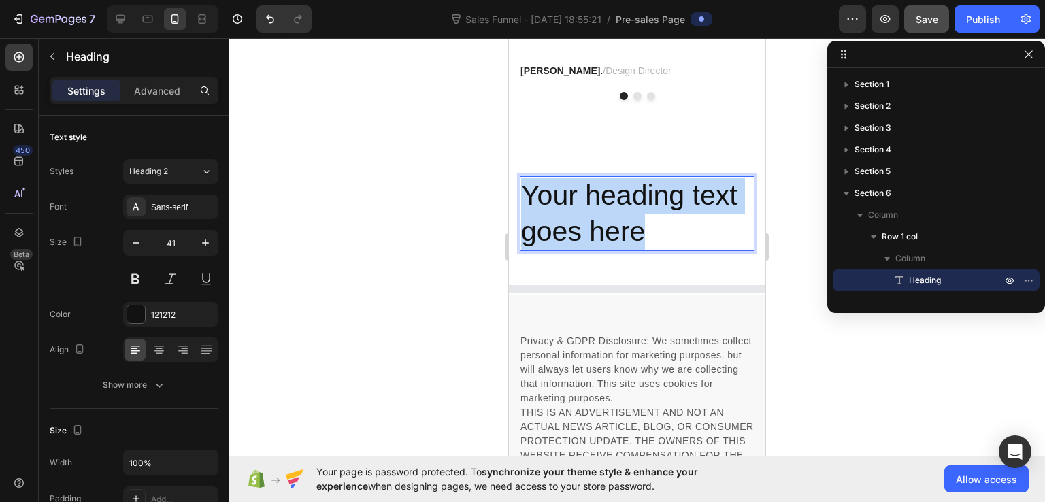
click at [580, 227] on p "Your heading text goes here" at bounding box center [637, 214] width 232 height 73
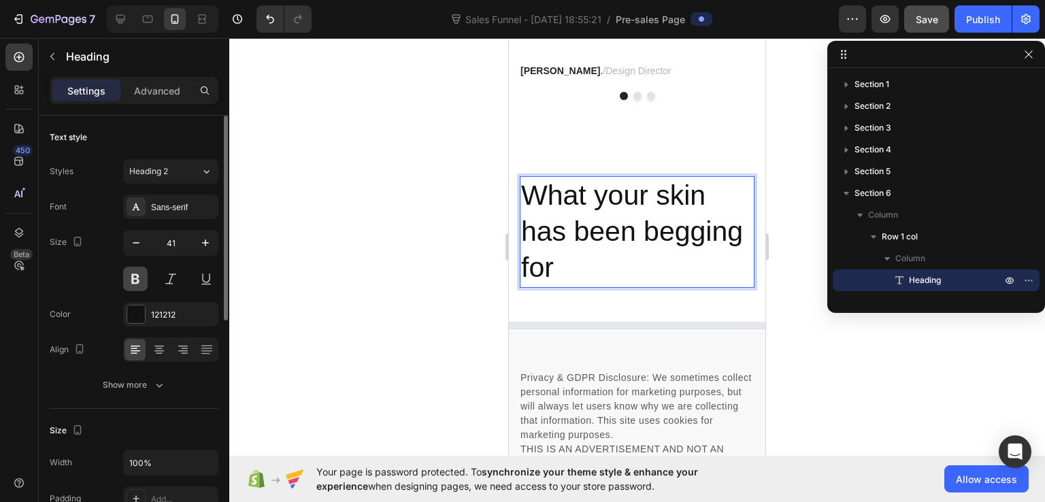
click at [143, 270] on button at bounding box center [135, 279] width 24 height 24
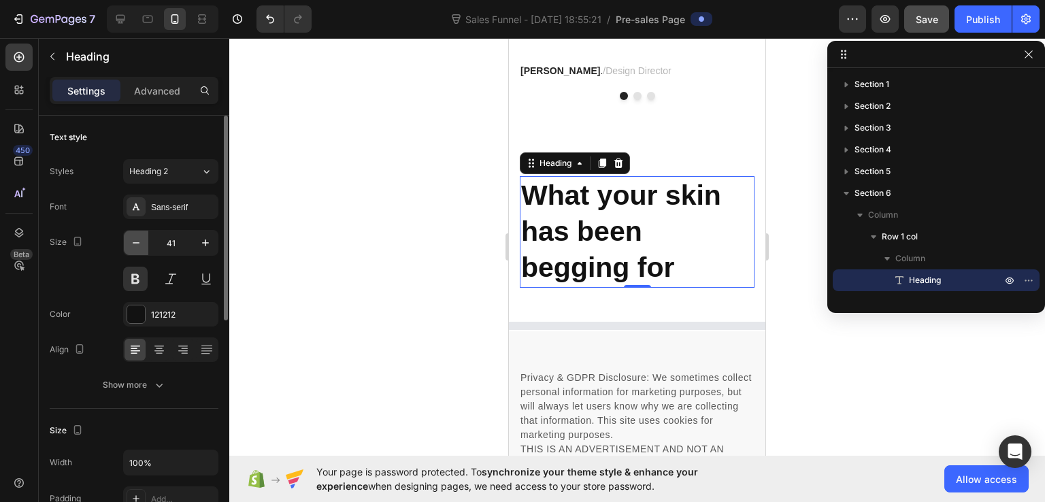
click at [141, 239] on icon "button" at bounding box center [136, 243] width 14 height 14
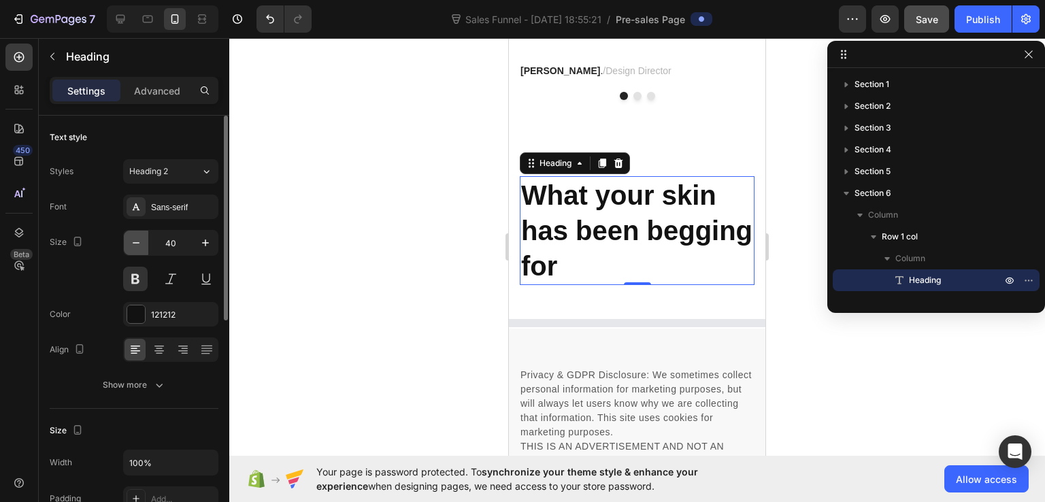
click at [141, 239] on icon "button" at bounding box center [136, 243] width 14 height 14
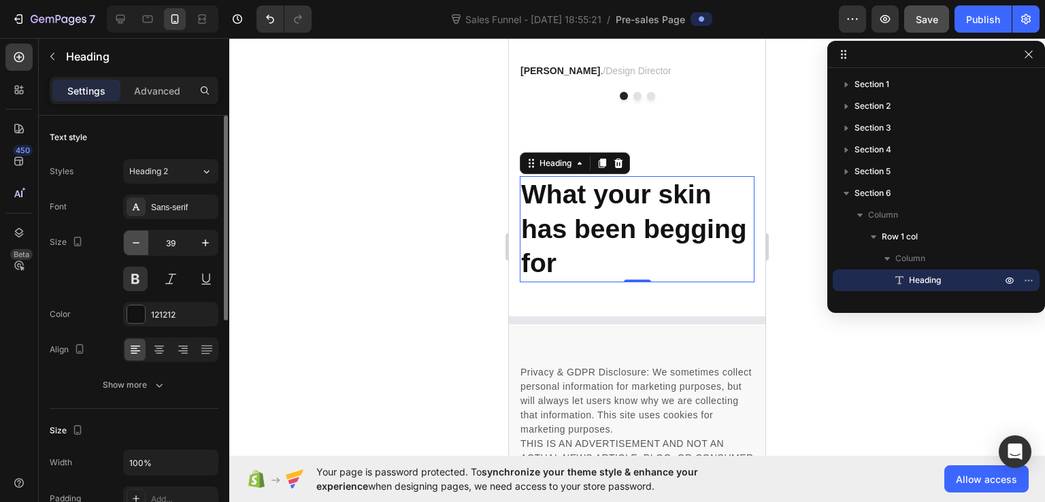
click at [141, 239] on icon "button" at bounding box center [136, 243] width 14 height 14
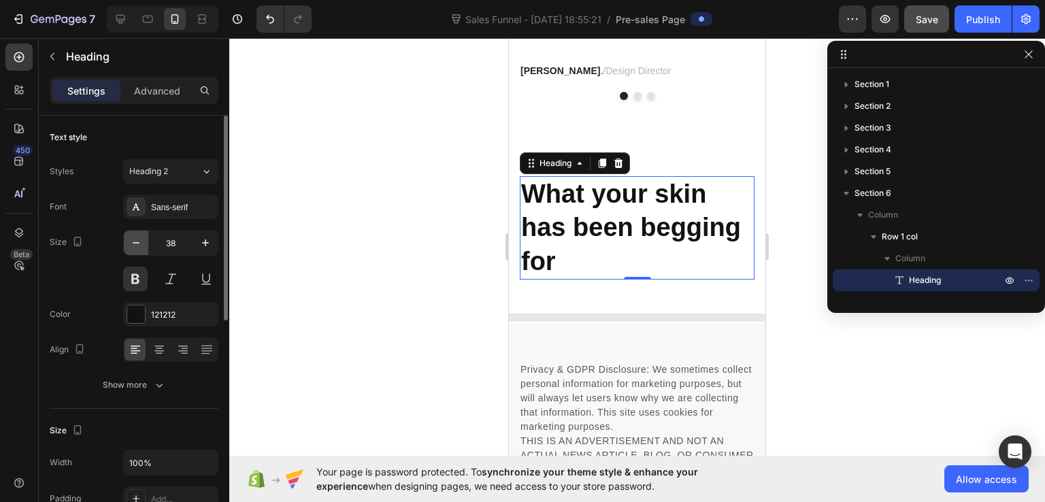
click at [141, 239] on icon "button" at bounding box center [136, 243] width 14 height 14
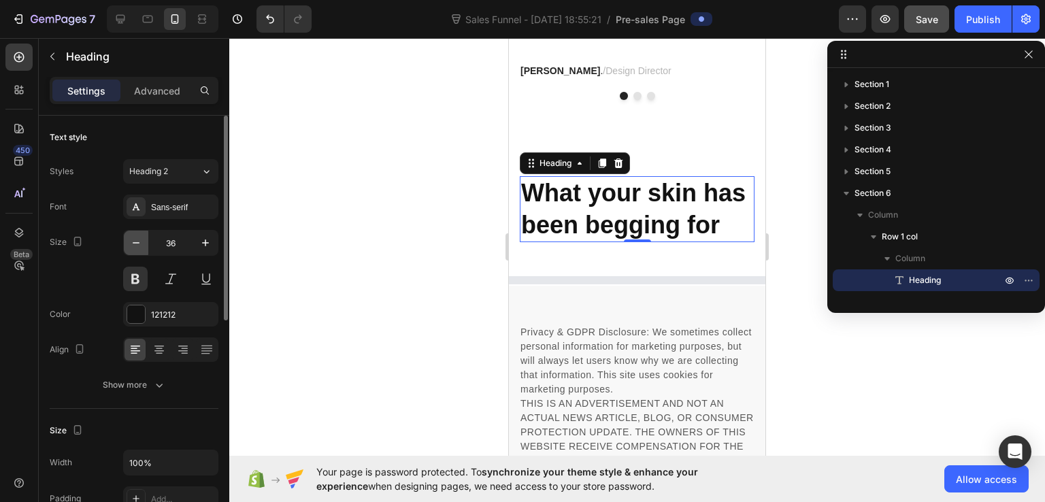
click at [141, 239] on icon "button" at bounding box center [136, 243] width 14 height 14
type input "35"
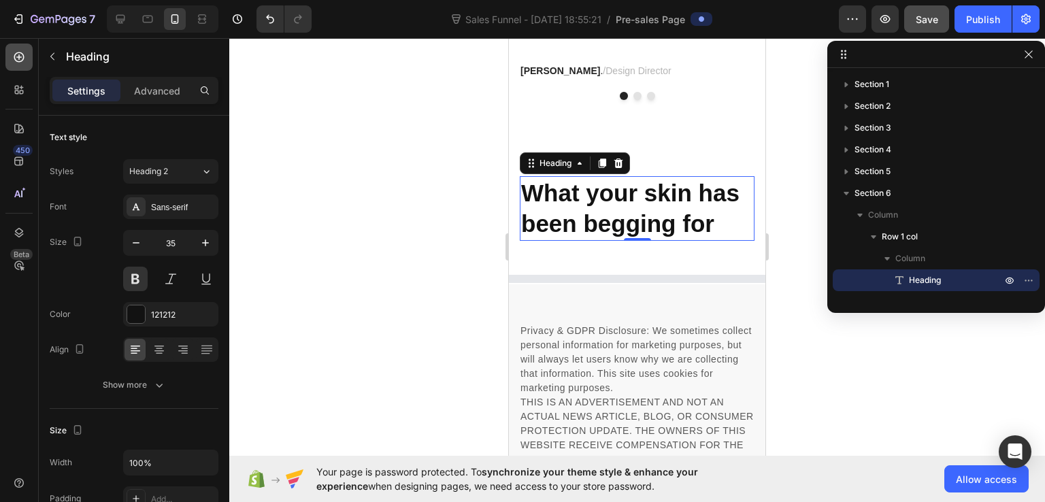
click at [24, 60] on icon at bounding box center [19, 57] width 14 height 14
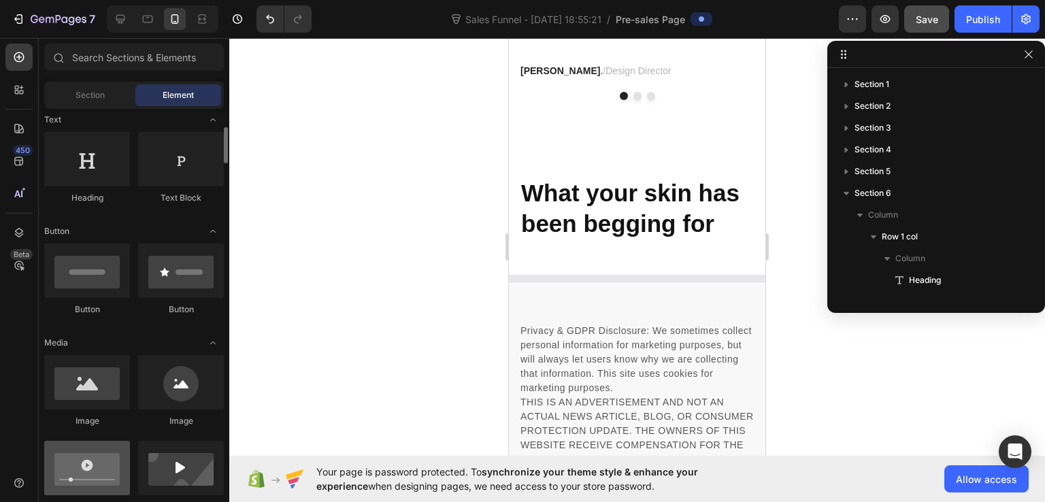
scroll to position [272, 0]
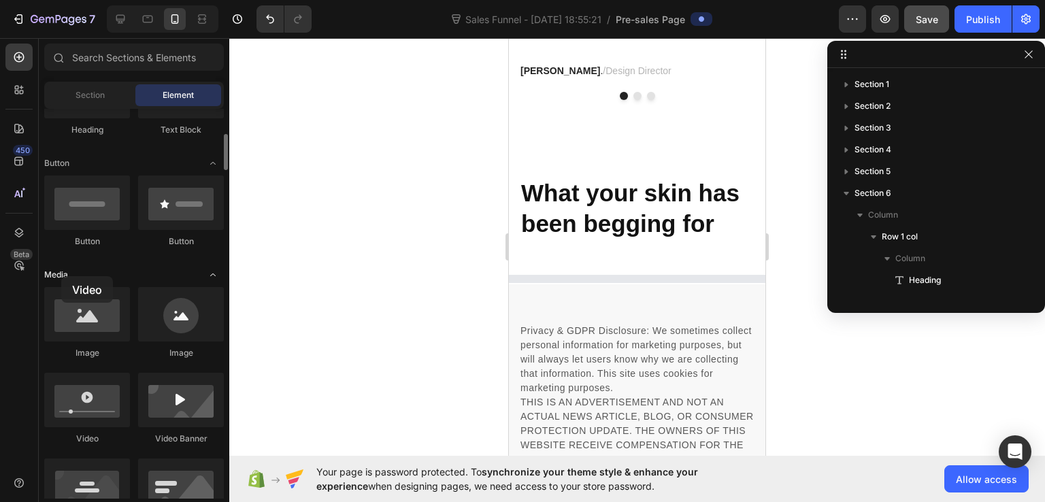
drag, startPoint x: 87, startPoint y: 411, endPoint x: 61, endPoint y: 276, distance: 137.2
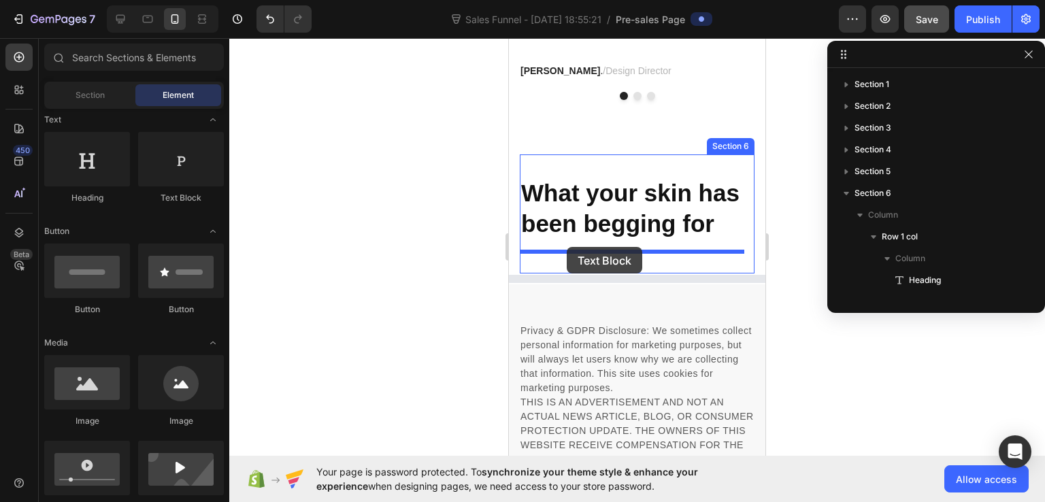
drag, startPoint x: 679, startPoint y: 212, endPoint x: 567, endPoint y: 247, distance: 117.5
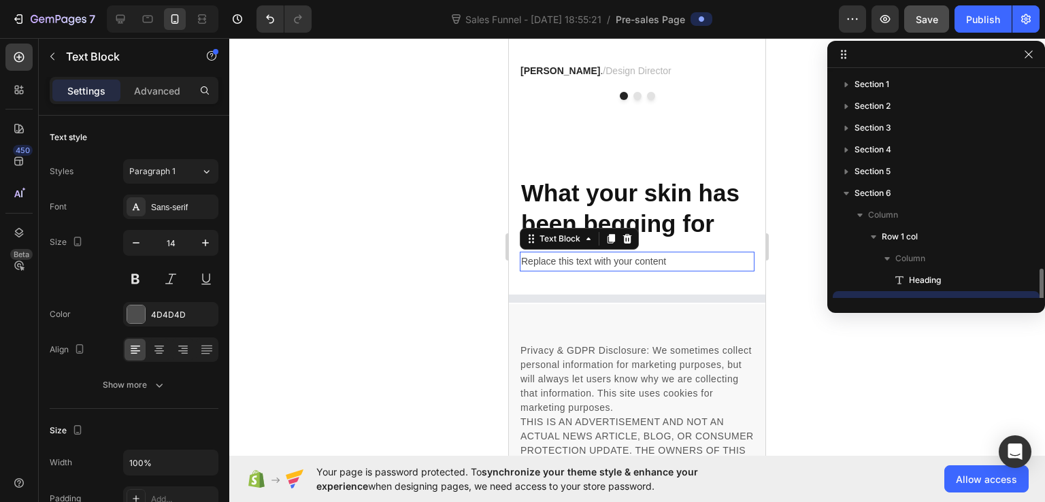
scroll to position [127, 0]
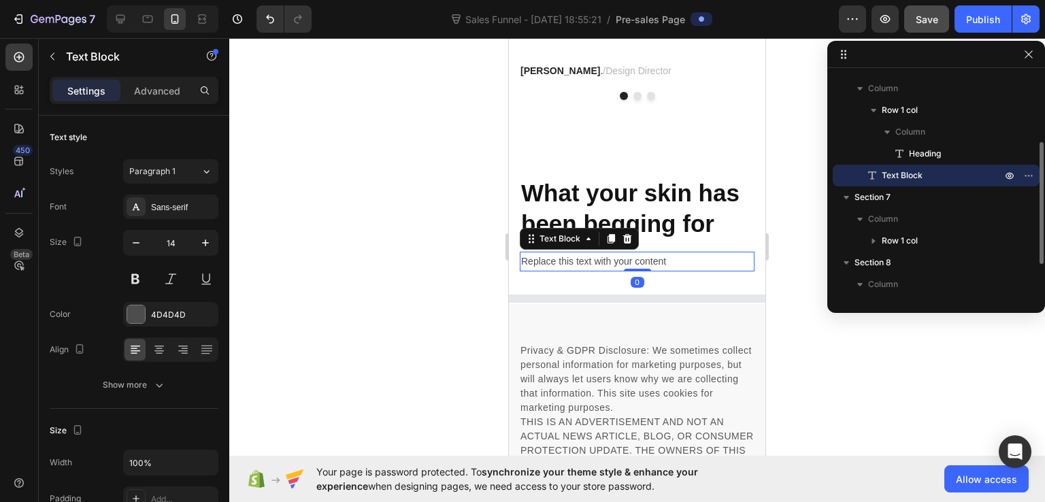
click at [599, 265] on div "Replace this text with your content" at bounding box center [637, 262] width 235 height 20
click at [599, 265] on p "Replace this text with your content" at bounding box center [637, 261] width 232 height 17
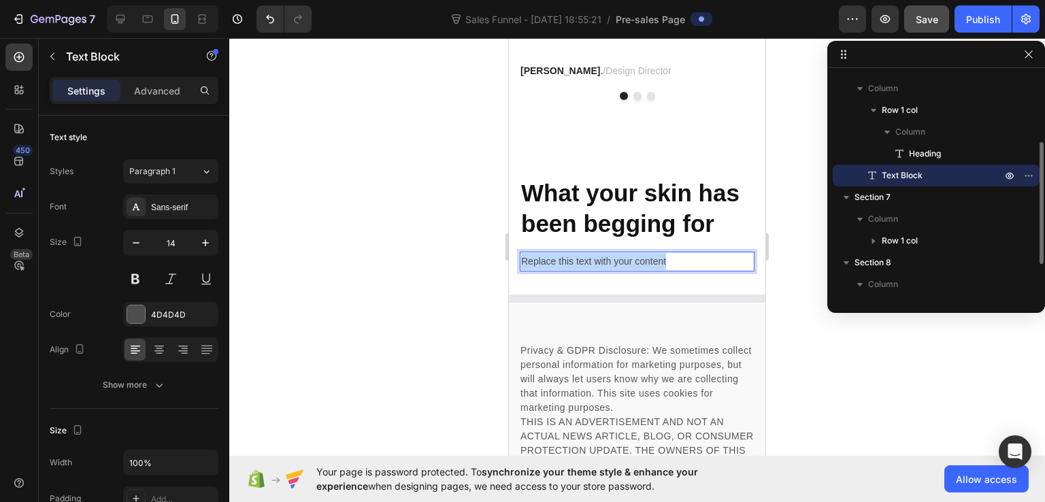
click at [599, 265] on p "Replace this text with your content" at bounding box center [637, 261] width 232 height 17
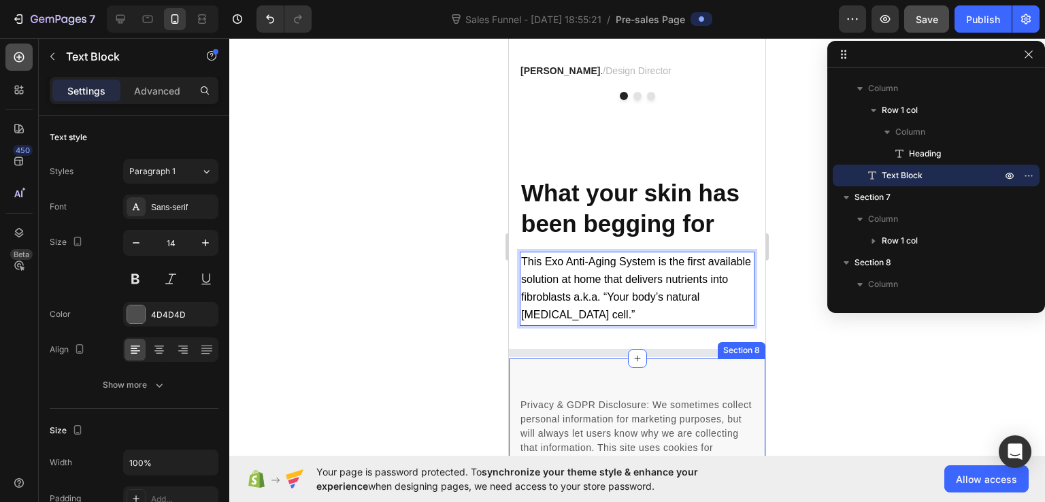
click at [25, 63] on icon at bounding box center [19, 57] width 14 height 14
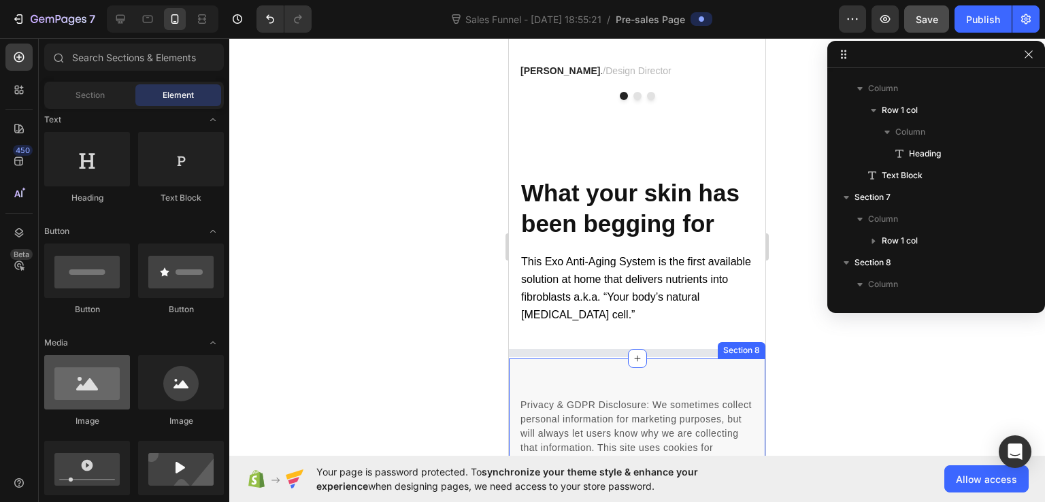
scroll to position [340, 0]
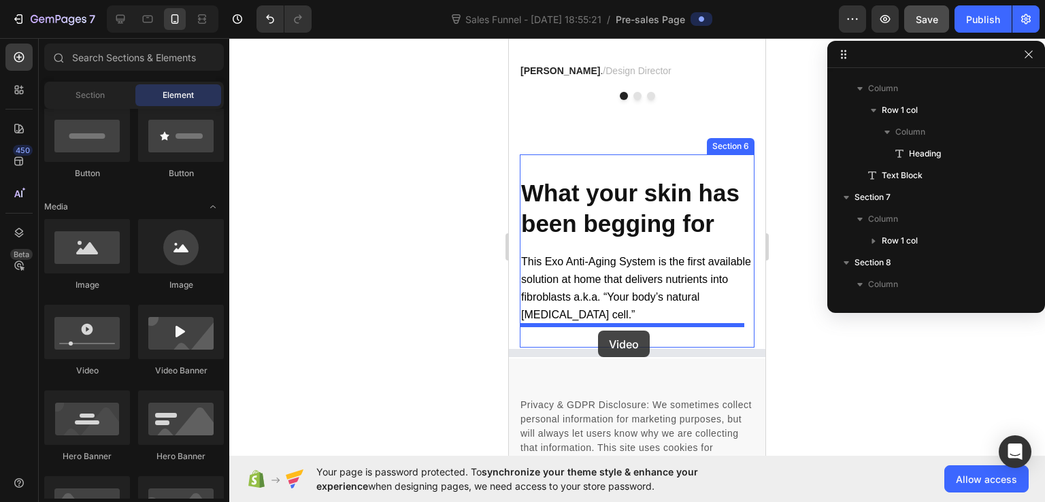
drag, startPoint x: 597, startPoint y: 378, endPoint x: 598, endPoint y: 331, distance: 47.7
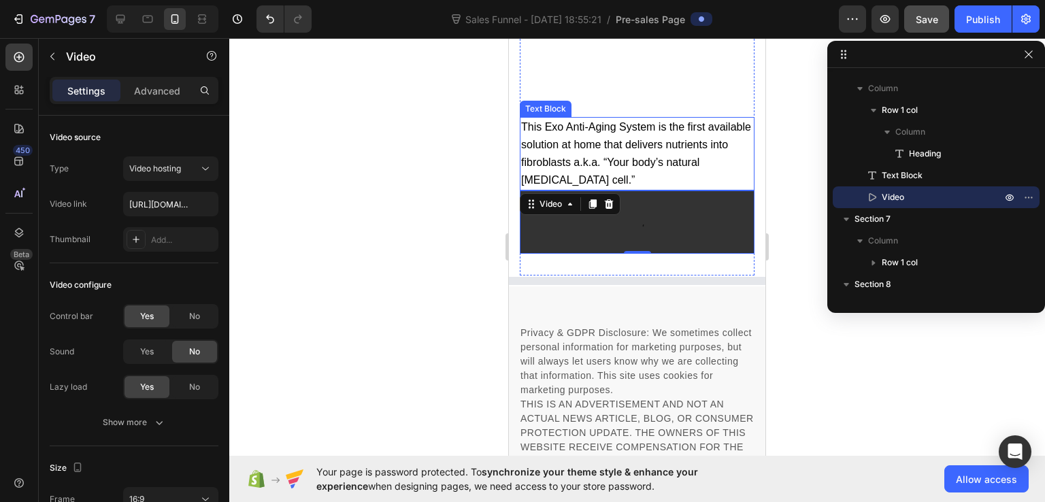
scroll to position [8973, 0]
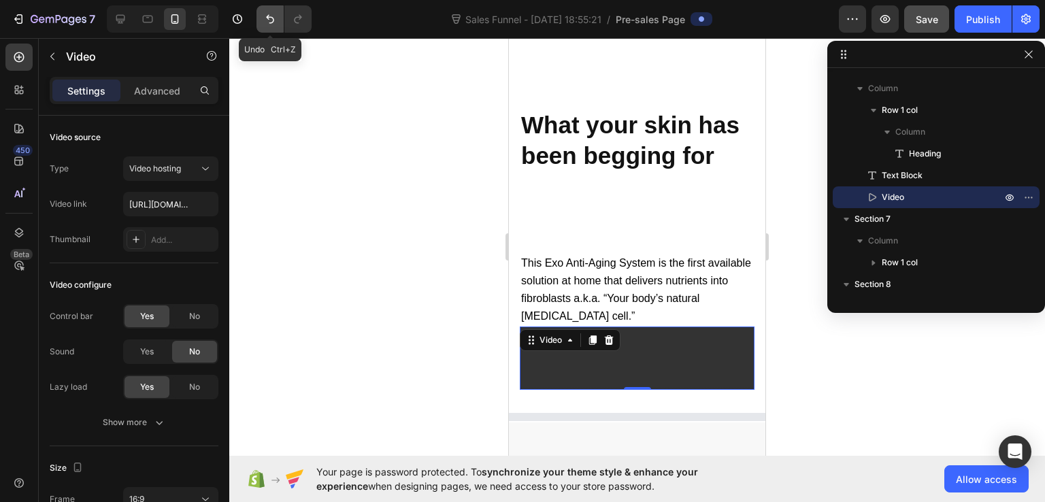
click at [267, 17] on icon "Undo/Redo" at bounding box center [270, 19] width 8 height 9
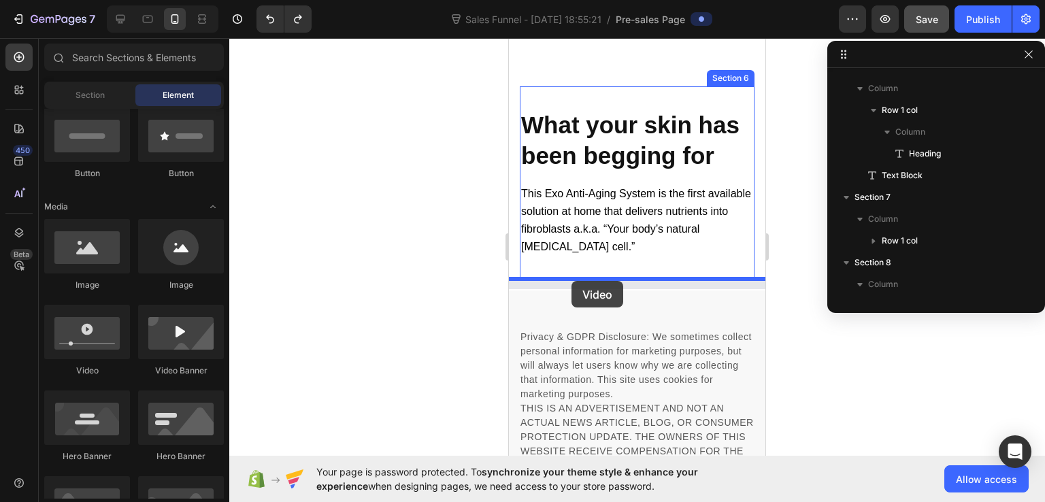
drag, startPoint x: 604, startPoint y: 384, endPoint x: 572, endPoint y: 281, distance: 108.5
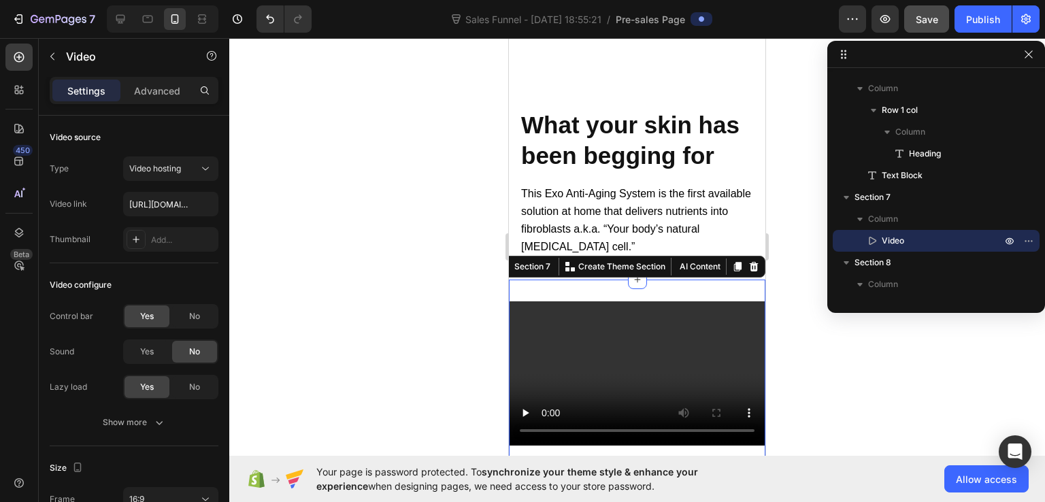
click at [595, 293] on div "Video Section 7 Create Theme Section AI Content Write with GemAI What would you…" at bounding box center [637, 379] width 257 height 199
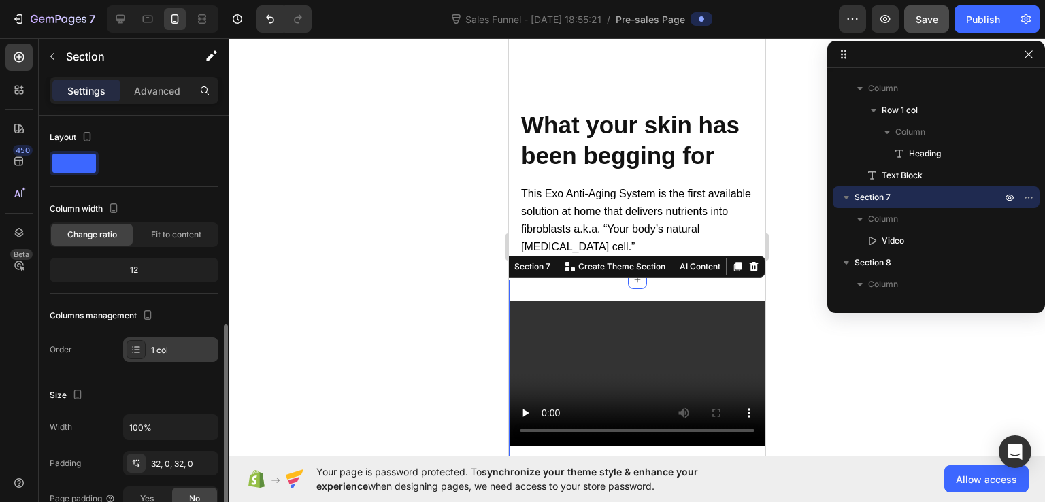
scroll to position [136, 0]
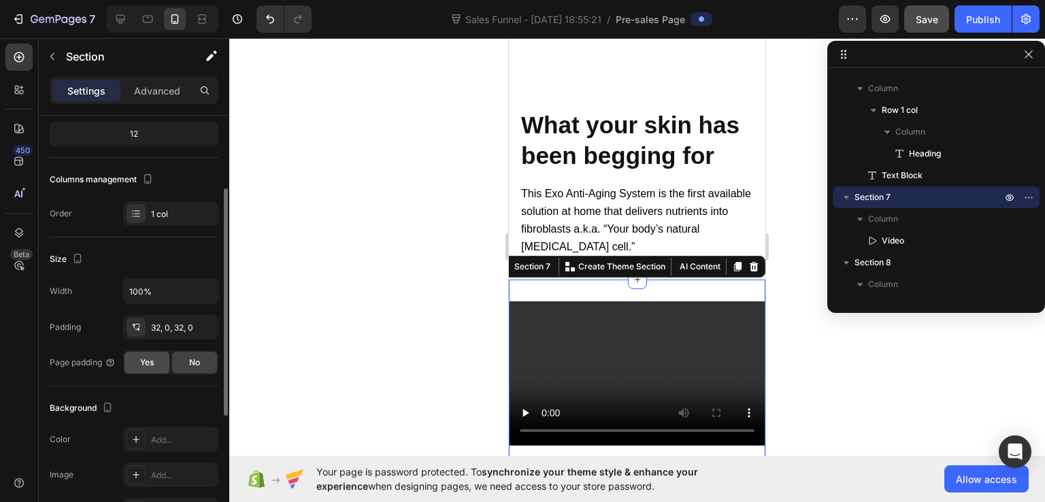
click at [158, 357] on div "Yes" at bounding box center [147, 363] width 45 height 22
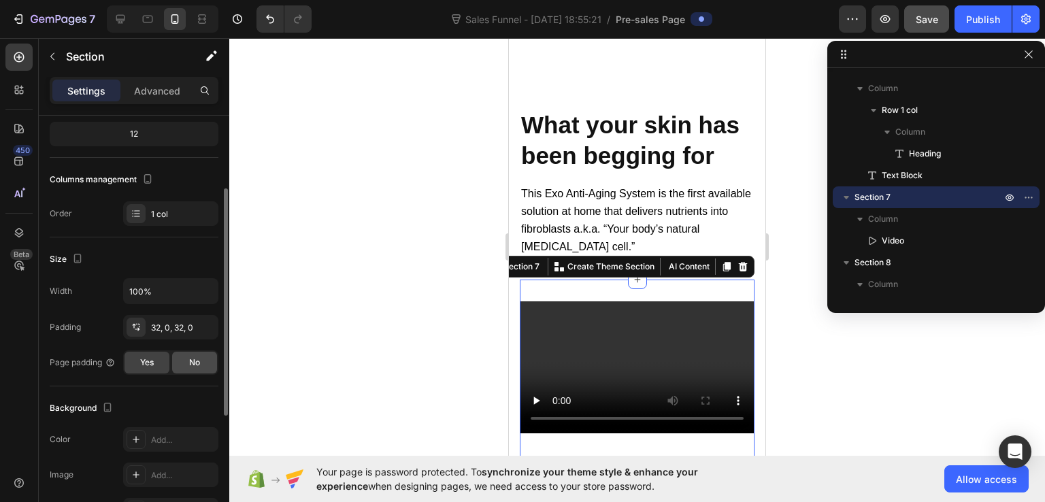
click at [181, 357] on div "No" at bounding box center [194, 363] width 45 height 22
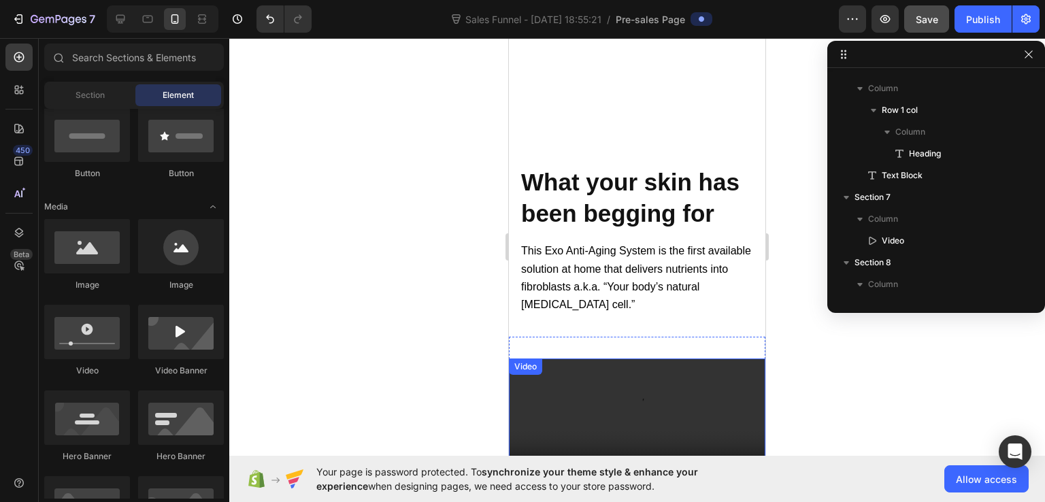
scroll to position [9091, 0]
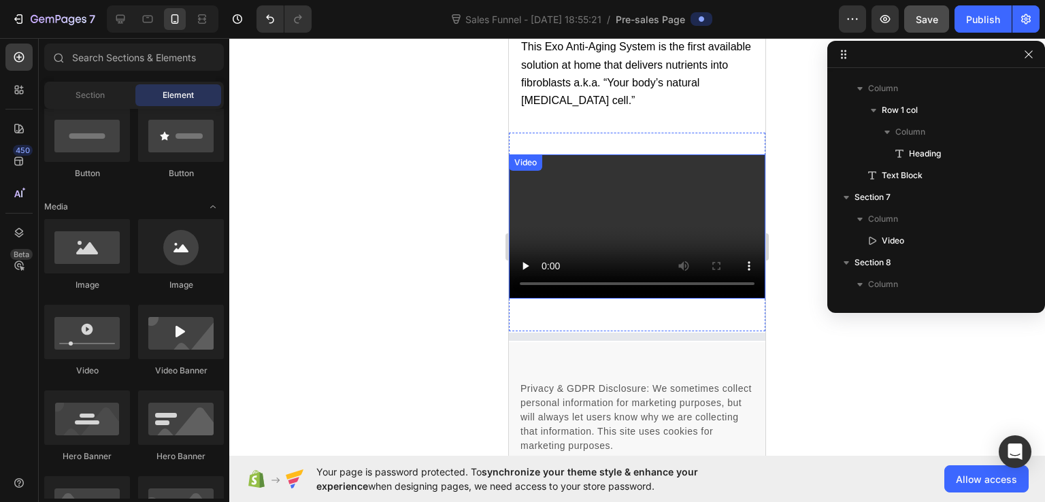
click at [587, 240] on video at bounding box center [637, 226] width 257 height 144
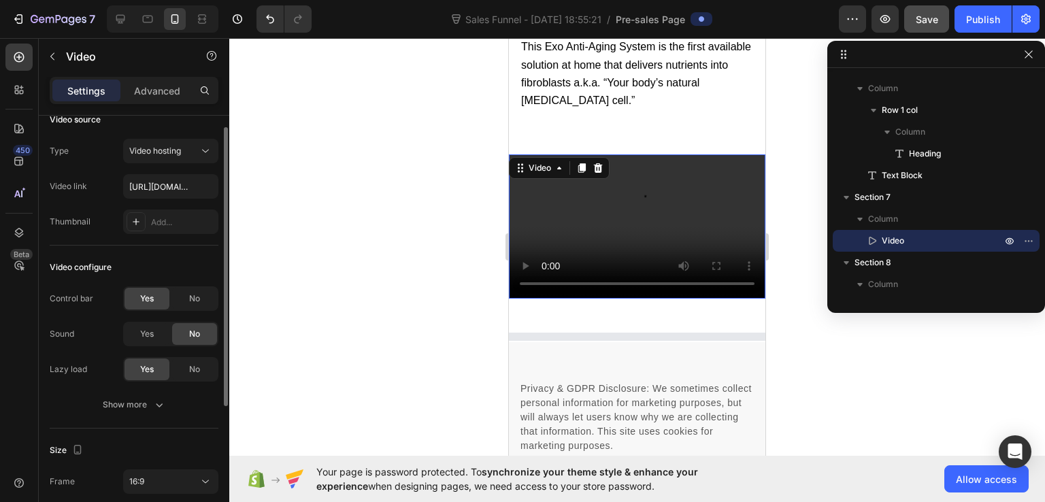
scroll to position [0, 0]
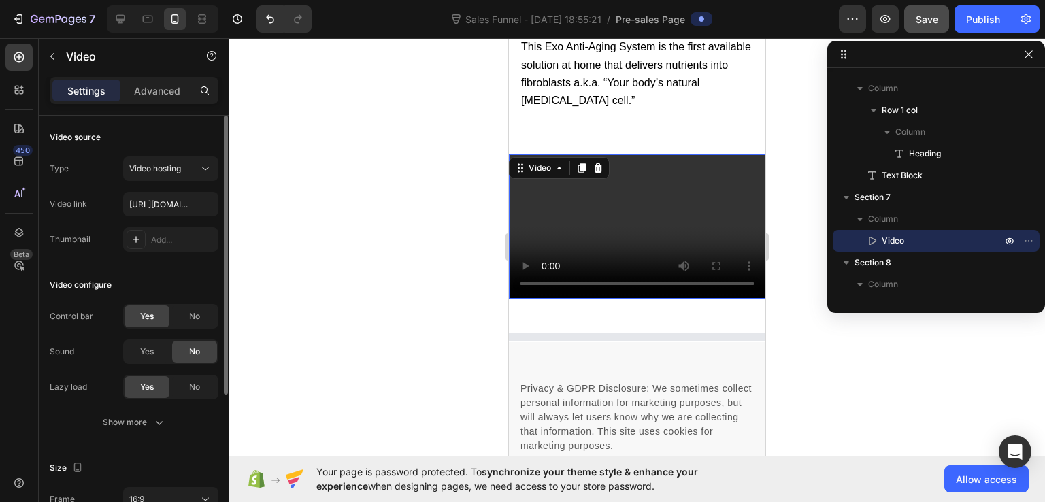
drag, startPoint x: 536, startPoint y: 225, endPoint x: 553, endPoint y: 243, distance: 25.0
click at [536, 224] on video at bounding box center [637, 226] width 257 height 144
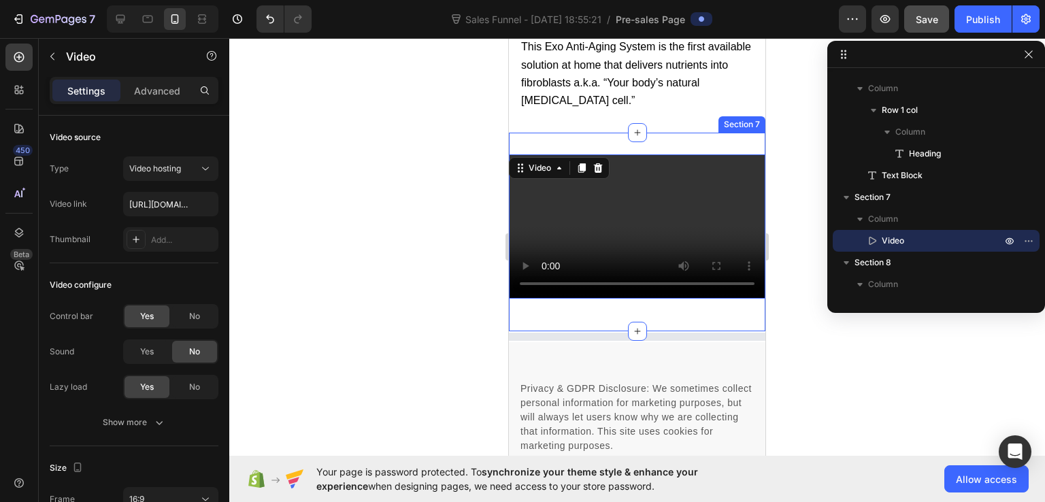
click at [561, 303] on div "Video 16 Section 7" at bounding box center [637, 232] width 257 height 199
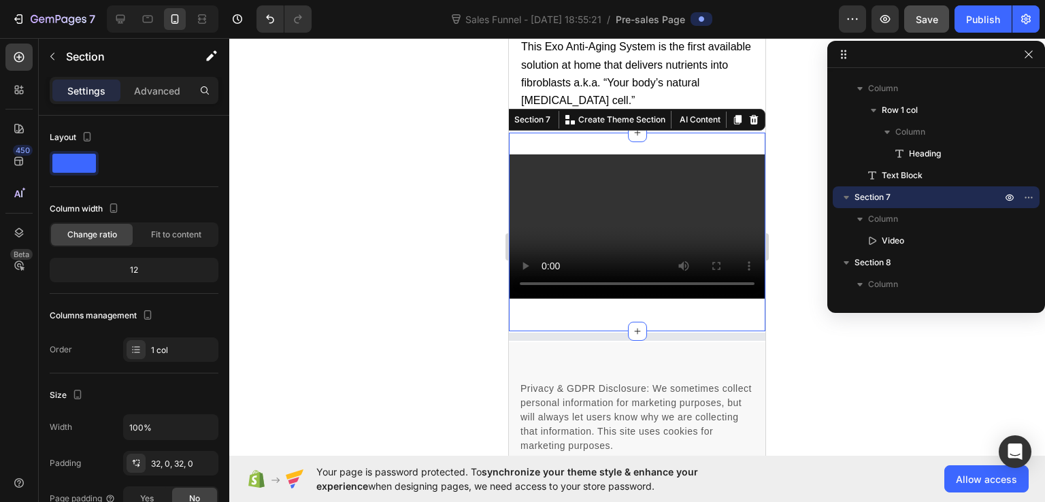
scroll to position [272, 0]
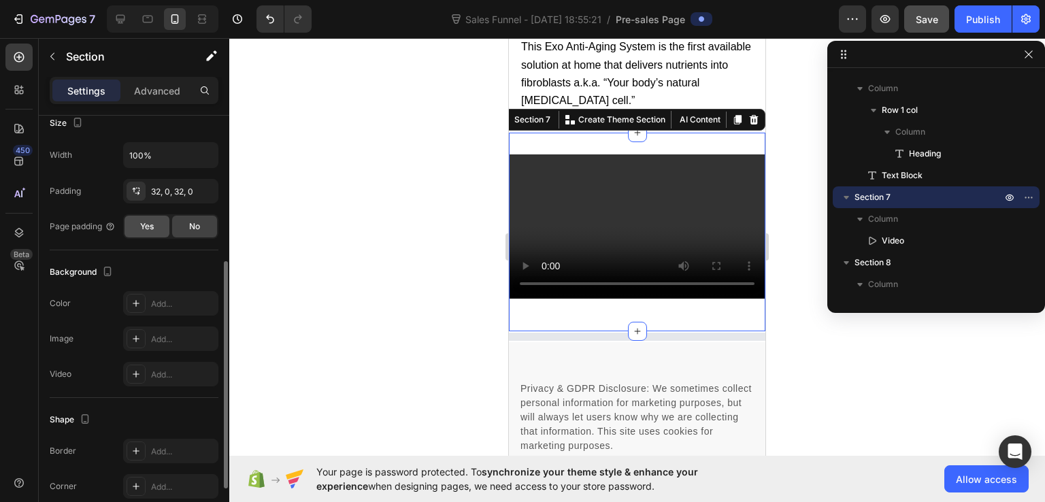
click at [147, 227] on span "Yes" at bounding box center [147, 226] width 14 height 12
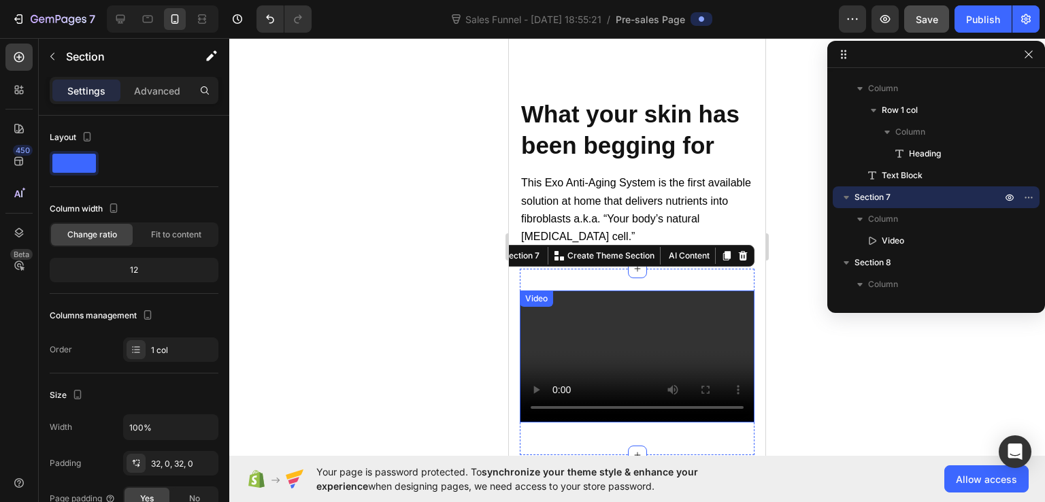
scroll to position [8819, 0]
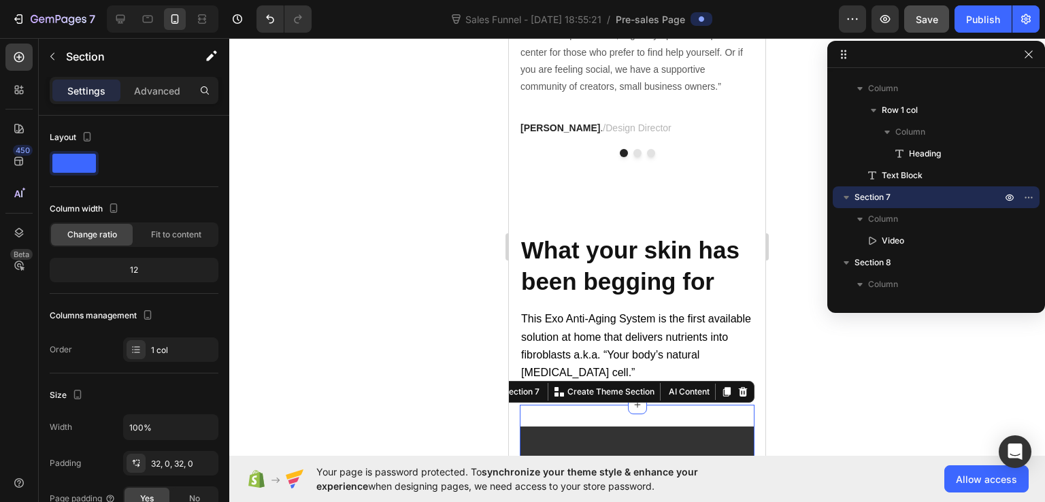
click at [798, 214] on div at bounding box center [637, 270] width 816 height 464
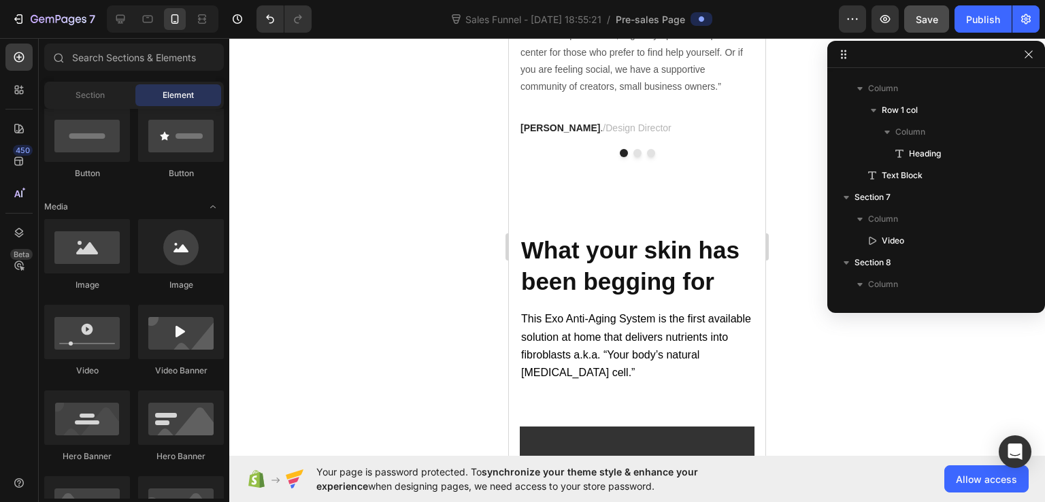
scroll to position [8955, 0]
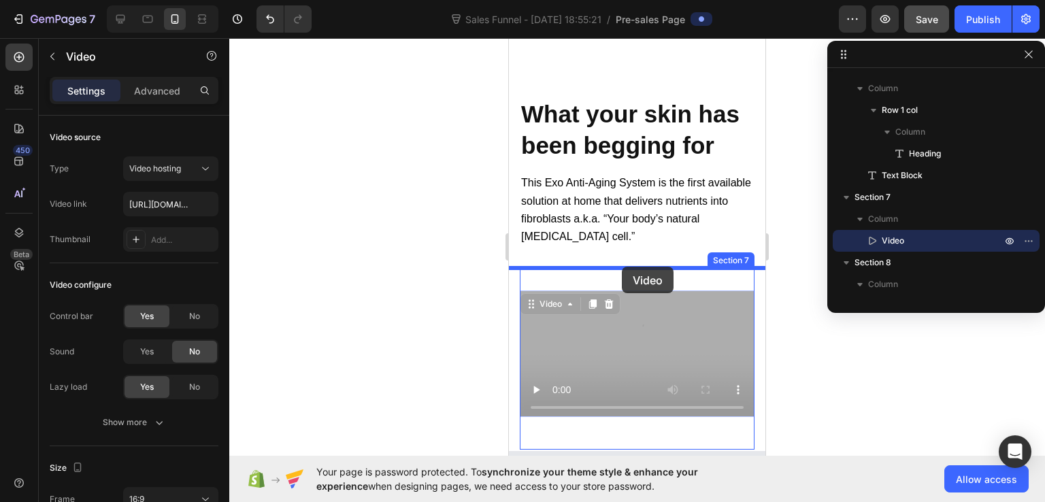
drag, startPoint x: 623, startPoint y: 300, endPoint x: 622, endPoint y: 267, distance: 33.4
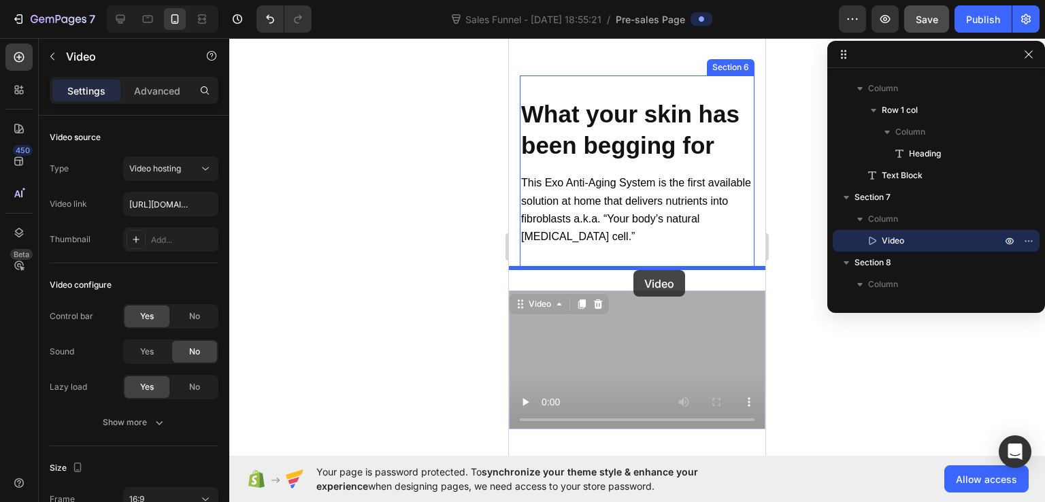
drag, startPoint x: 647, startPoint y: 338, endPoint x: 634, endPoint y: 270, distance: 69.4
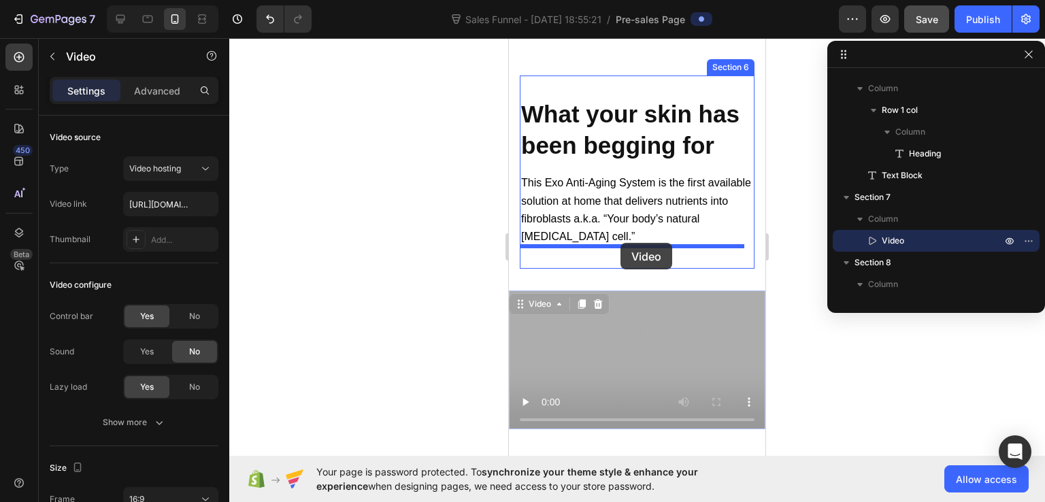
drag, startPoint x: 646, startPoint y: 347, endPoint x: 621, endPoint y: 243, distance: 107.1
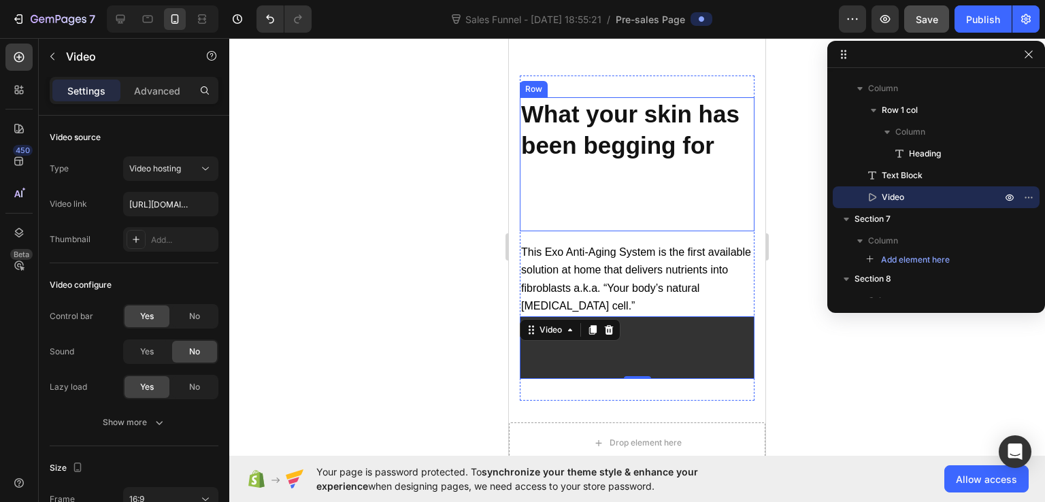
click at [591, 201] on div "What your skin has been begging for Heading" at bounding box center [637, 164] width 235 height 134
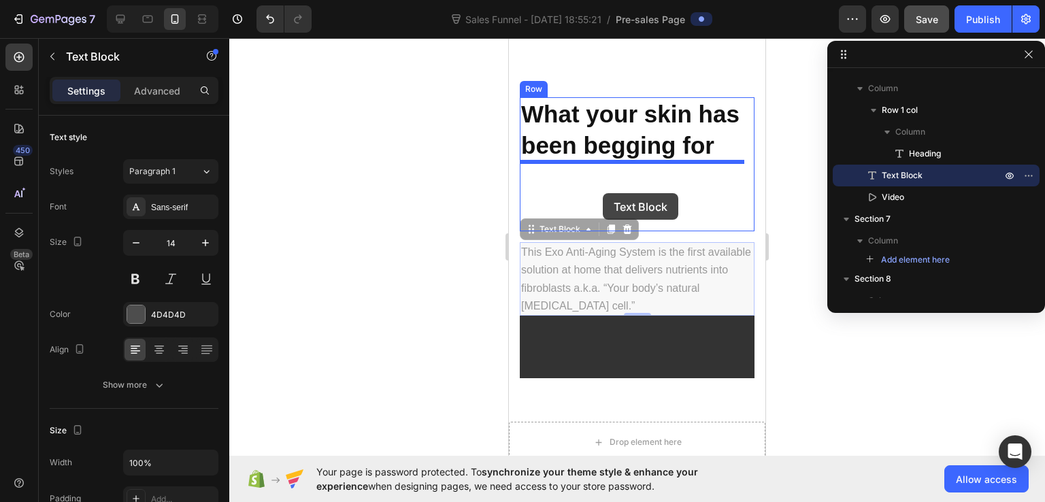
drag, startPoint x: 614, startPoint y: 266, endPoint x: 603, endPoint y: 193, distance: 73.7
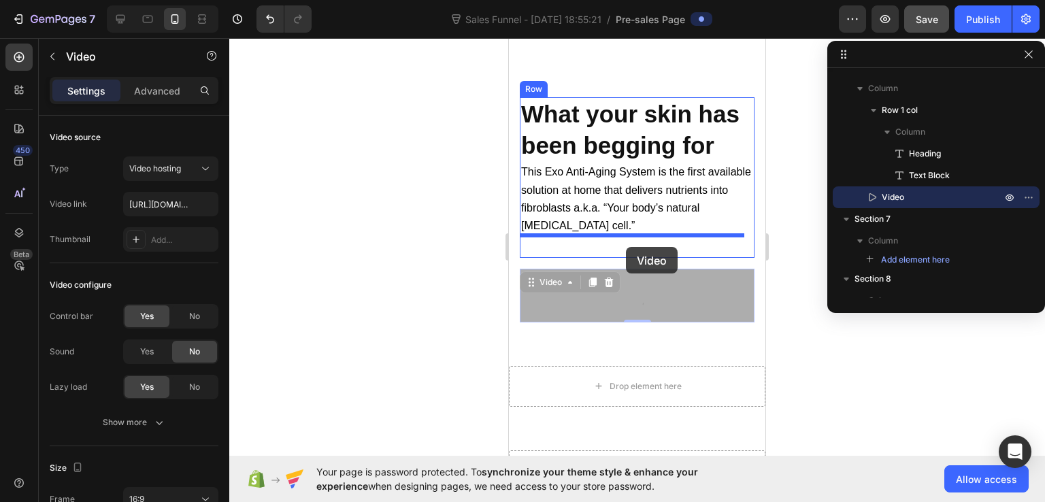
drag, startPoint x: 629, startPoint y: 301, endPoint x: 626, endPoint y: 247, distance: 54.5
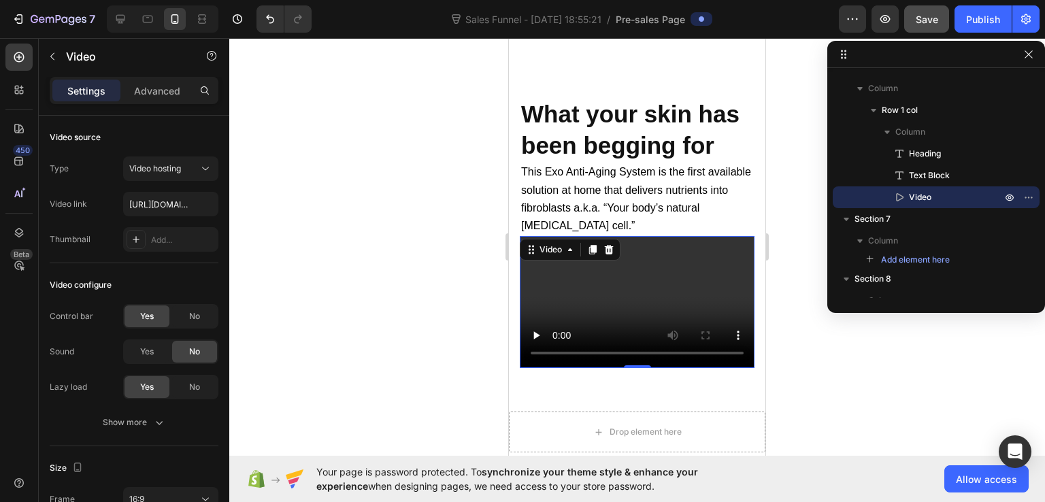
click at [847, 379] on div at bounding box center [637, 270] width 816 height 464
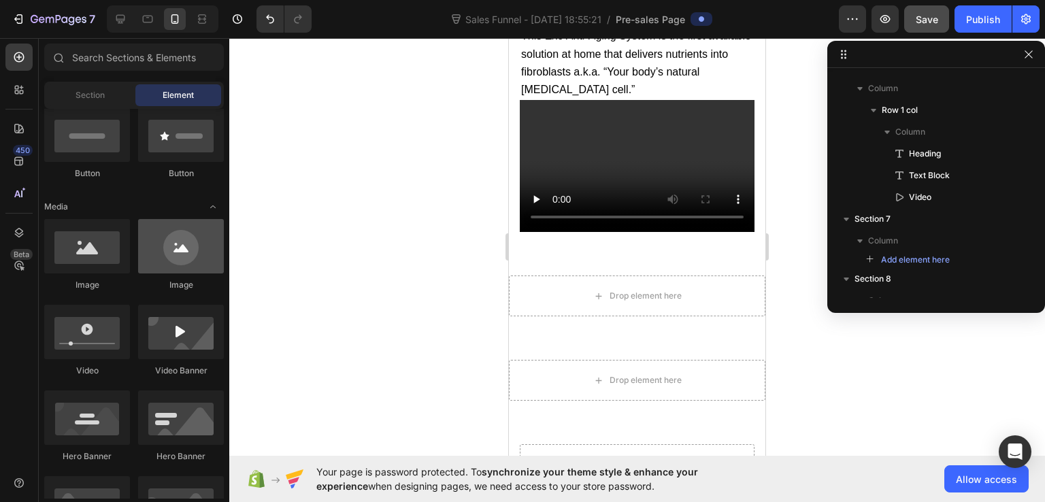
scroll to position [204, 0]
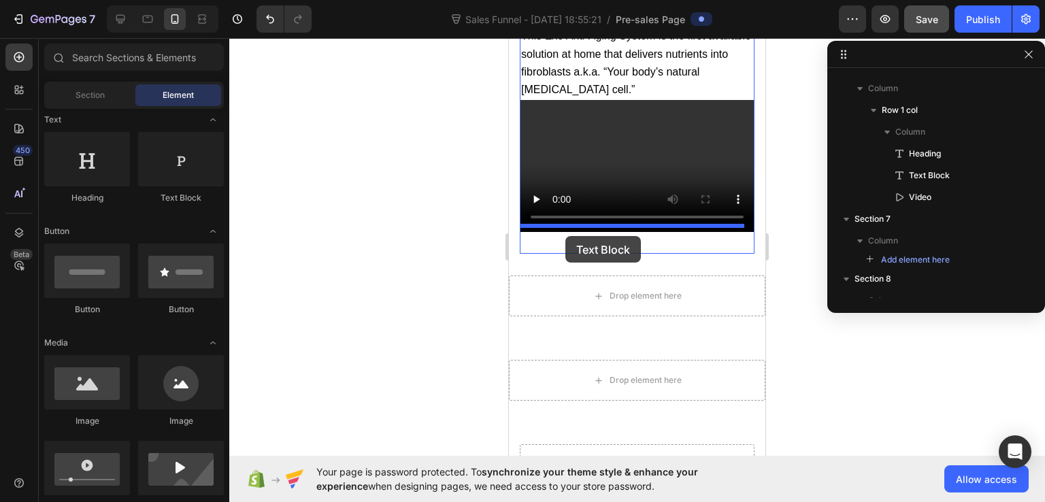
drag, startPoint x: 683, startPoint y: 197, endPoint x: 565, endPoint y: 236, distance: 123.3
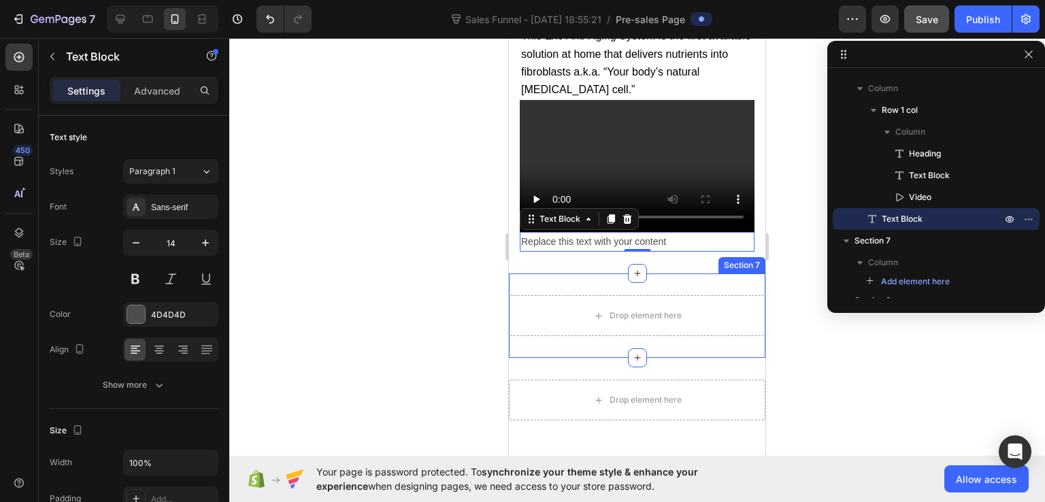
scroll to position [9023, 0]
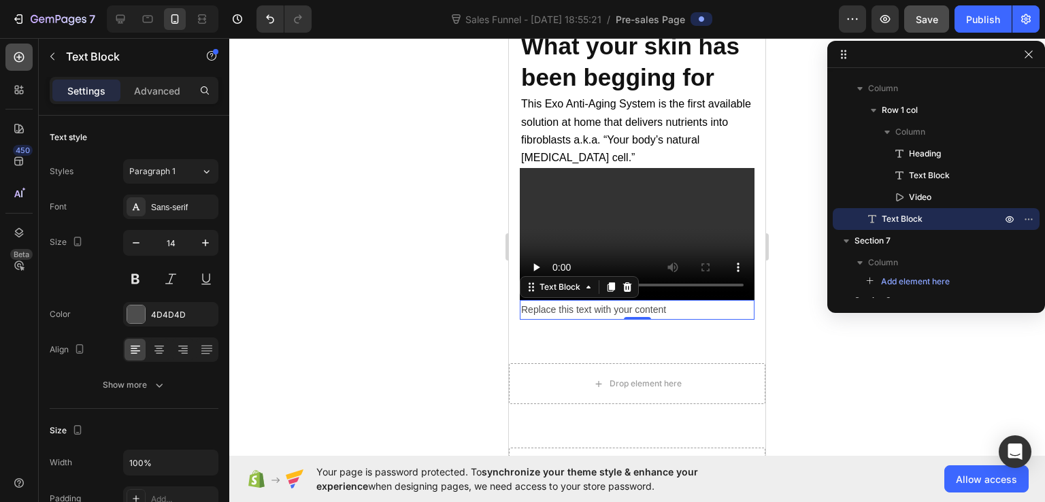
click at [17, 52] on icon at bounding box center [19, 57] width 14 height 14
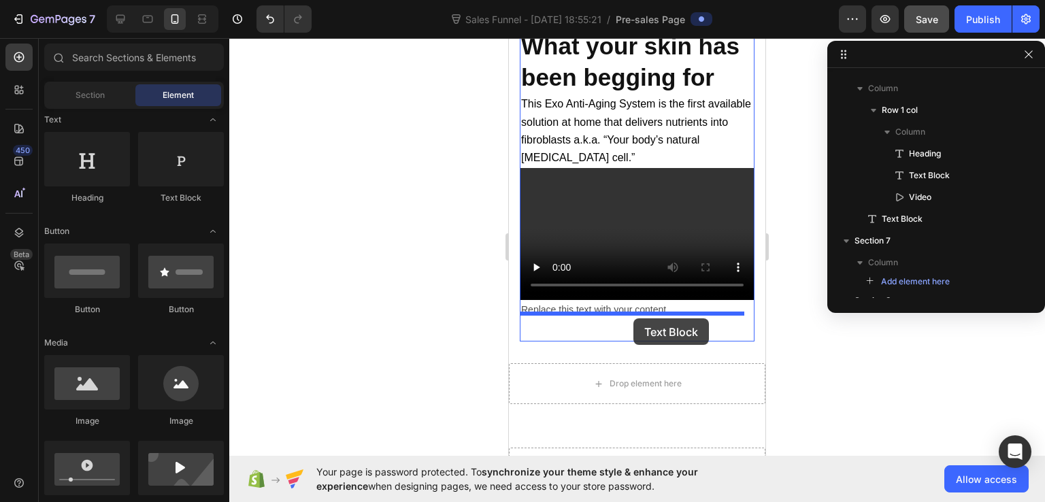
drag, startPoint x: 842, startPoint y: 236, endPoint x: 634, endPoint y: 318, distance: 224.5
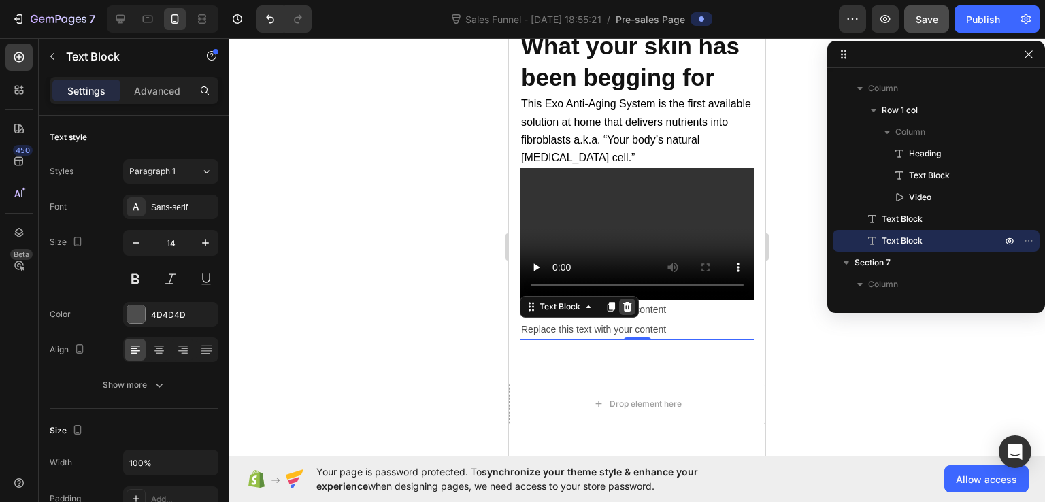
click at [629, 302] on icon at bounding box center [627, 307] width 9 height 10
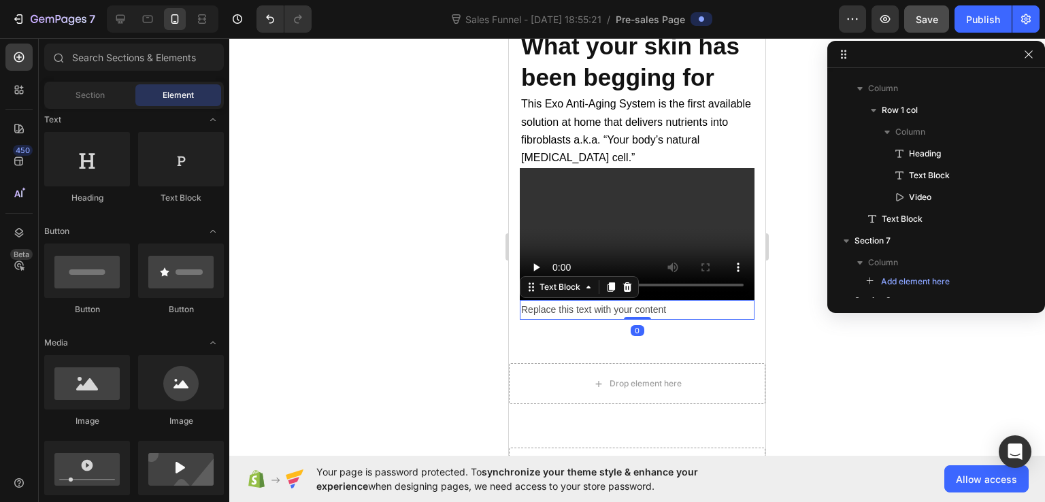
click at [640, 303] on div "Replace this text with your content" at bounding box center [637, 310] width 235 height 20
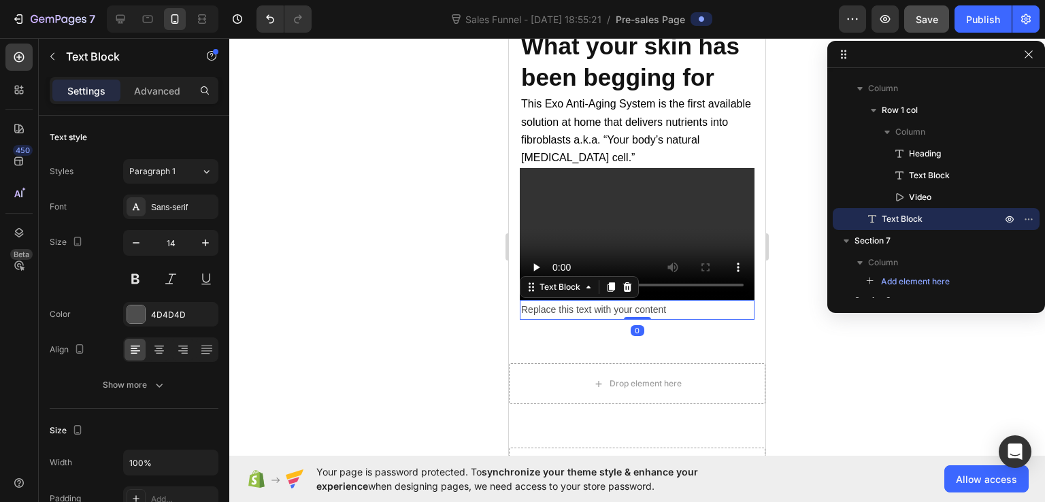
click at [640, 303] on div "Replace this text with your content" at bounding box center [637, 310] width 235 height 20
click at [640, 303] on p "Replace this text with your content" at bounding box center [637, 309] width 232 height 17
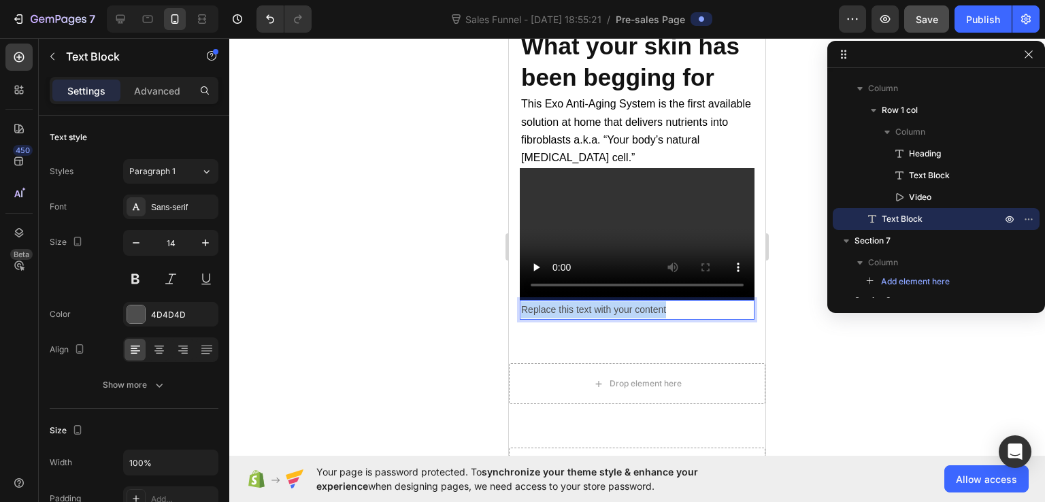
click at [640, 303] on p "Replace this text with your content" at bounding box center [637, 309] width 232 height 17
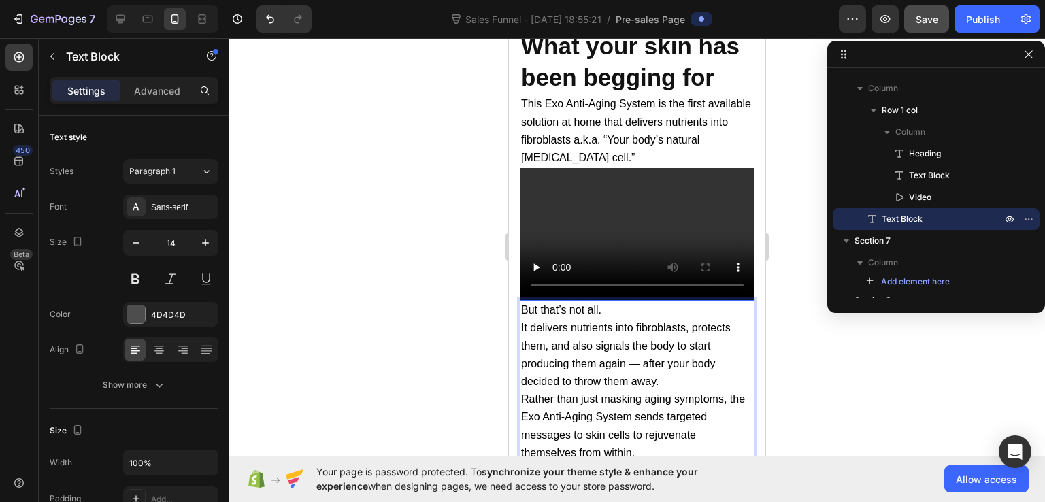
scroll to position [9031, 0]
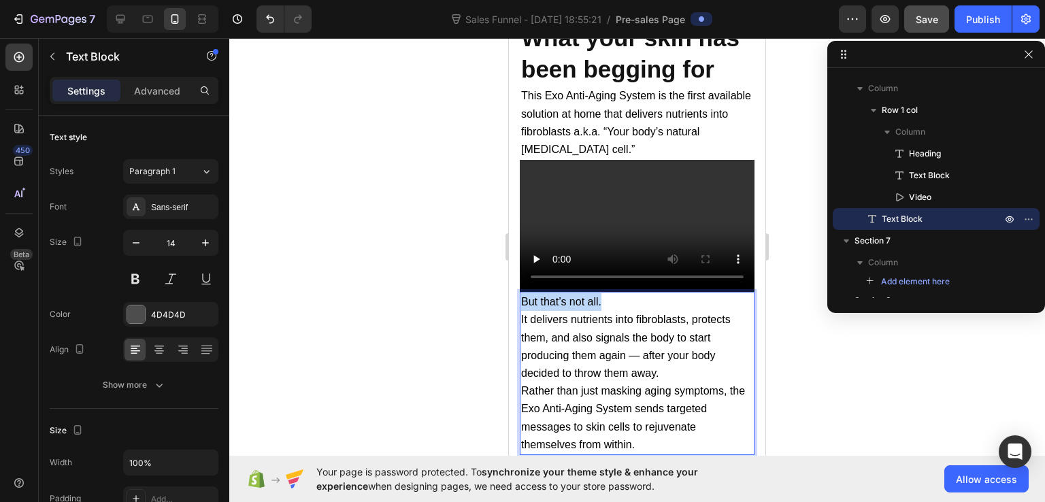
drag, startPoint x: 610, startPoint y: 294, endPoint x: 506, endPoint y: 293, distance: 104.1
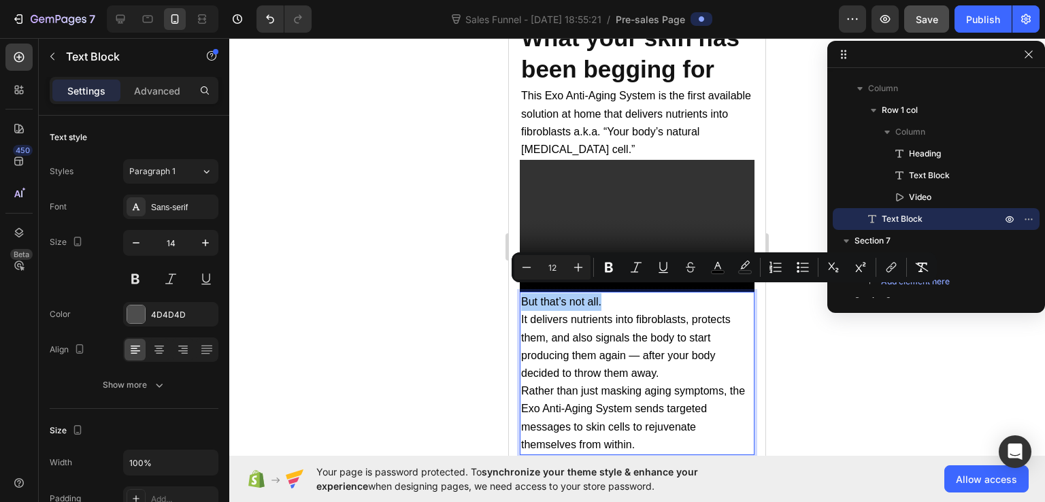
drag, startPoint x: 602, startPoint y: 268, endPoint x: 610, endPoint y: 282, distance: 15.9
click at [602, 267] on icon "Editor contextual toolbar" at bounding box center [609, 268] width 14 height 14
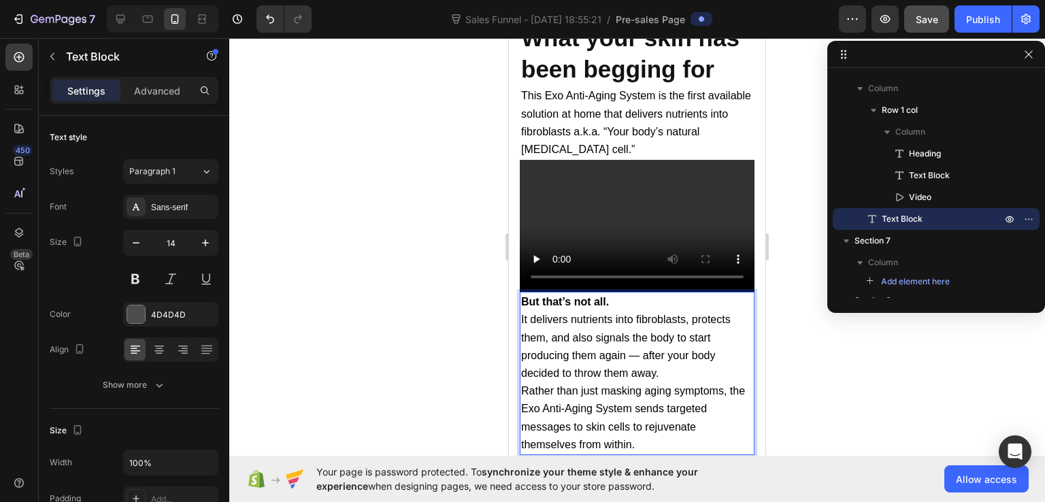
click at [642, 346] on span "It delivers nutrients into fibroblasts, protects them, and also signals the bod…" at bounding box center [626, 346] width 210 height 65
click at [668, 365] on p "It delivers nutrients into fibroblasts, protects them, and also signals the bod…" at bounding box center [637, 346] width 232 height 71
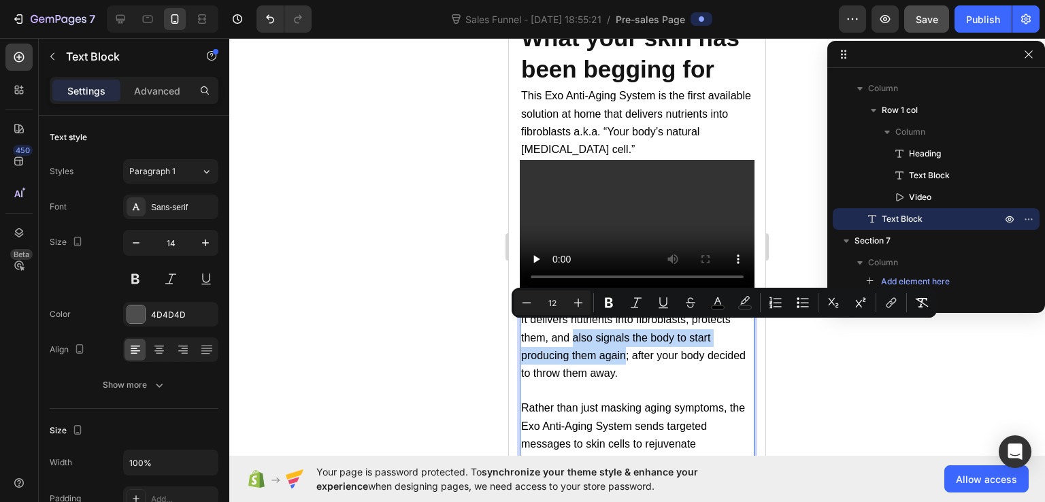
drag, startPoint x: 574, startPoint y: 327, endPoint x: 626, endPoint y: 354, distance: 58.1
click at [626, 354] on p "It delivers nutrients into fibroblasts, protects them, and also signals the bod…" at bounding box center [637, 346] width 232 height 71
click at [602, 302] on button "Bold" at bounding box center [609, 303] width 24 height 24
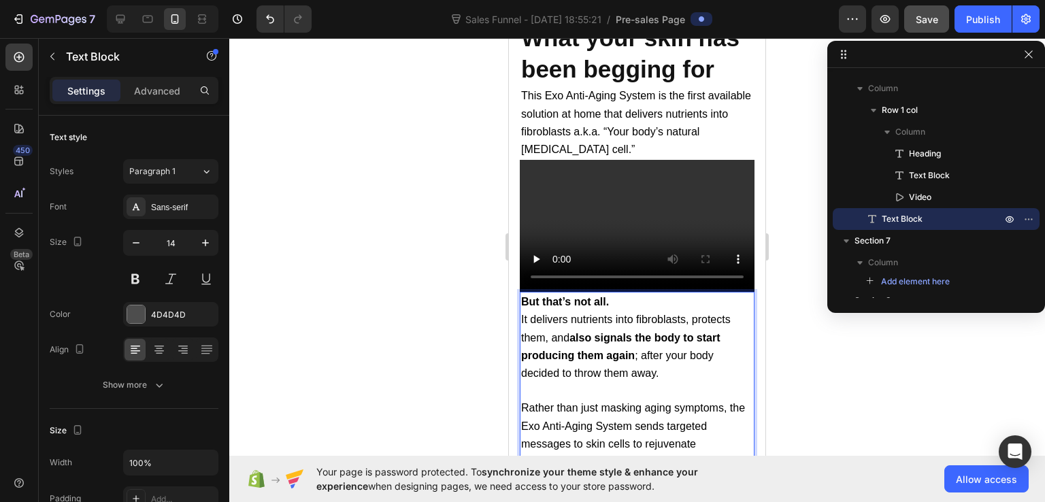
click at [703, 369] on p "It delivers nutrients into fibroblasts, protects them, and also signals the bod…" at bounding box center [637, 346] width 232 height 71
click at [648, 293] on p "But that’s not all." at bounding box center [637, 302] width 232 height 18
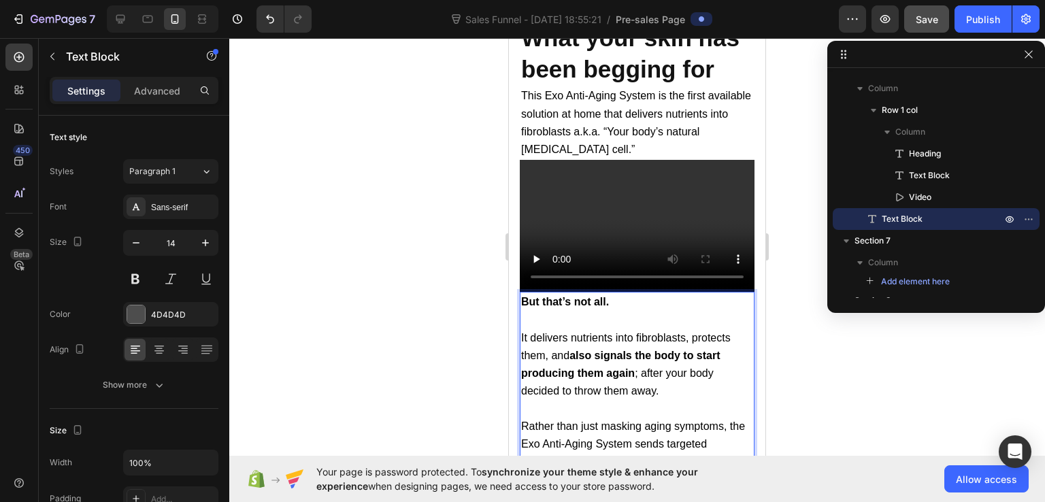
scroll to position [9099, 0]
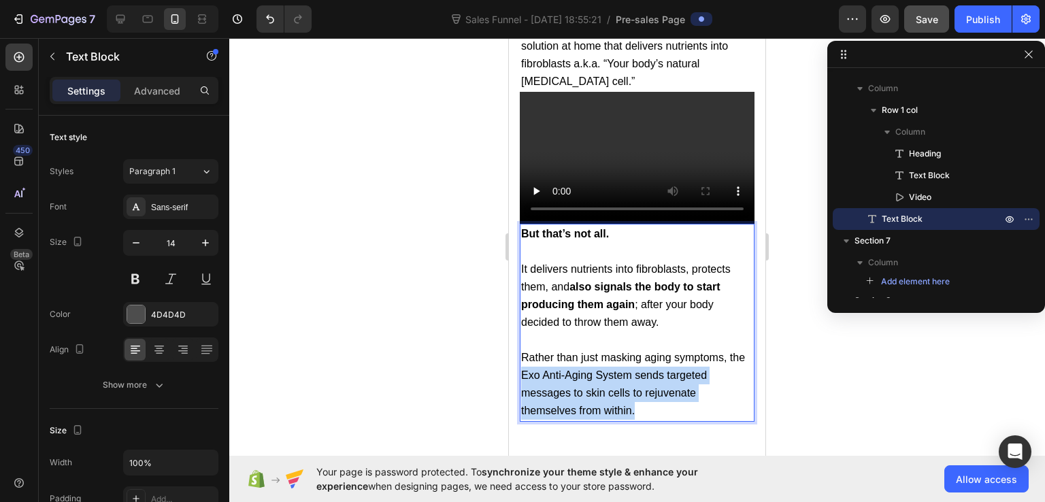
drag, startPoint x: 540, startPoint y: 366, endPoint x: 645, endPoint y: 399, distance: 110.4
click at [645, 399] on p "Rather than just masking aging symptoms, the Exo Anti-Aging System sends target…" at bounding box center [637, 384] width 232 height 71
click at [623, 386] on span "Rather than just masking aging symptoms, the Exo Anti-Aging System sends target…" at bounding box center [633, 384] width 224 height 65
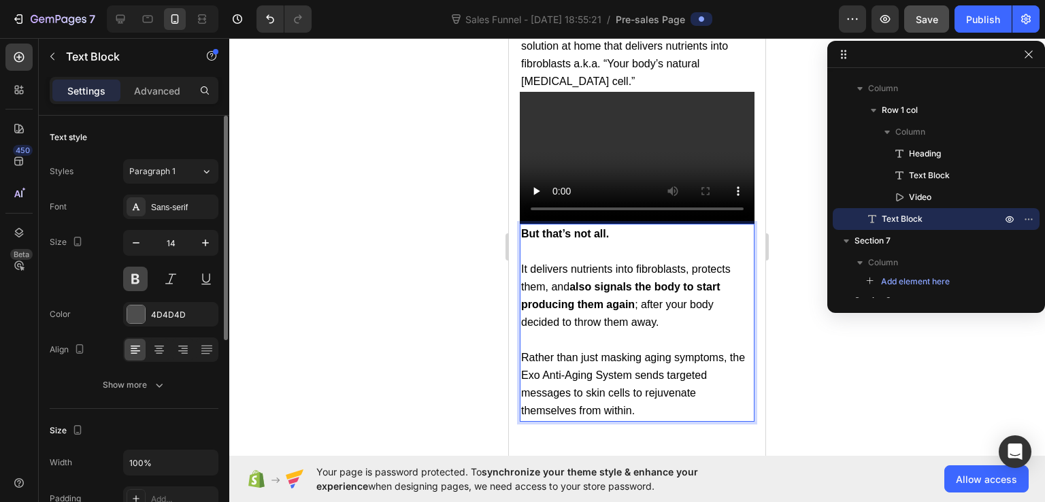
click at [145, 282] on button at bounding box center [135, 279] width 24 height 24
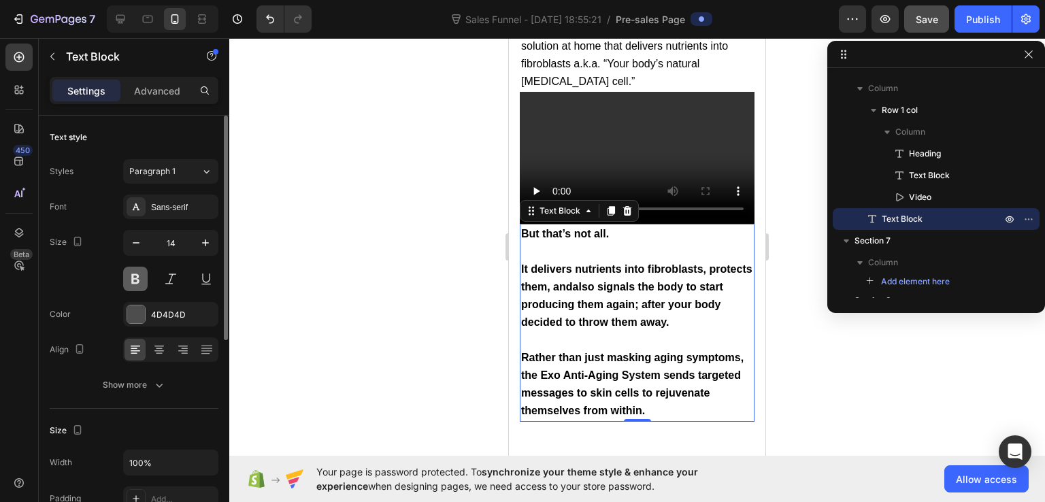
click at [145, 282] on button at bounding box center [135, 279] width 24 height 24
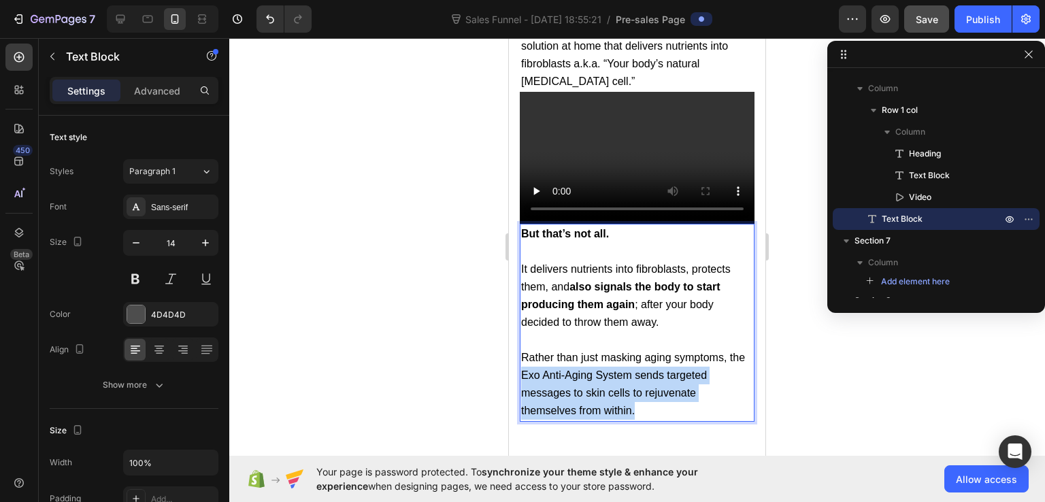
drag, startPoint x: 537, startPoint y: 368, endPoint x: 646, endPoint y: 403, distance: 114.9
click at [646, 403] on p "Rather than just masking aging symptoms, the Exo Anti-Aging System sends target…" at bounding box center [637, 384] width 232 height 71
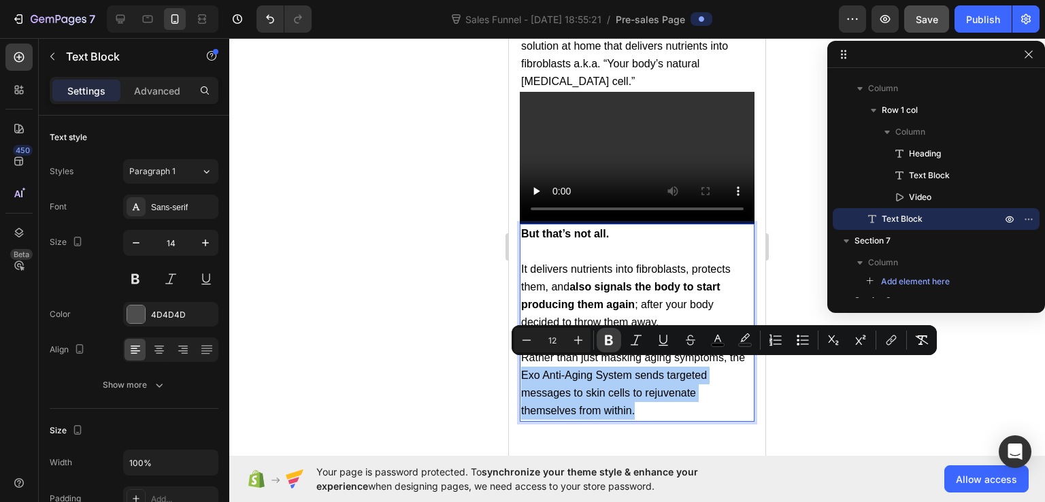
click at [612, 342] on icon "Editor contextual toolbar" at bounding box center [609, 340] width 8 height 10
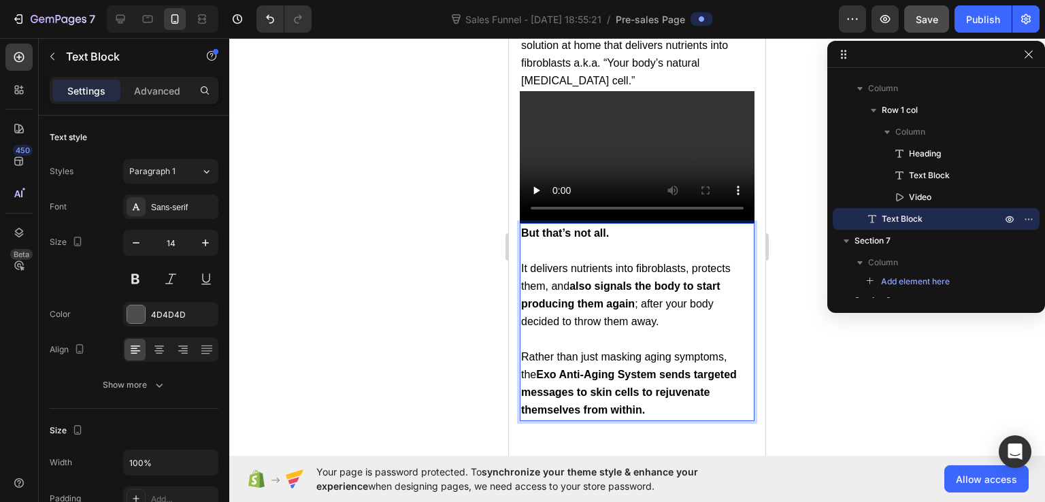
scroll to position [9168, 0]
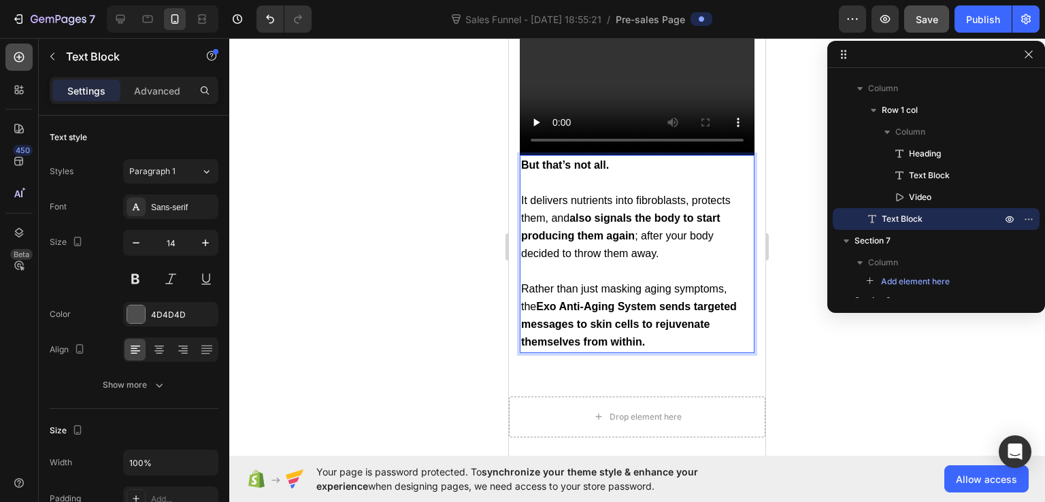
click at [24, 68] on div at bounding box center [18, 57] width 27 height 27
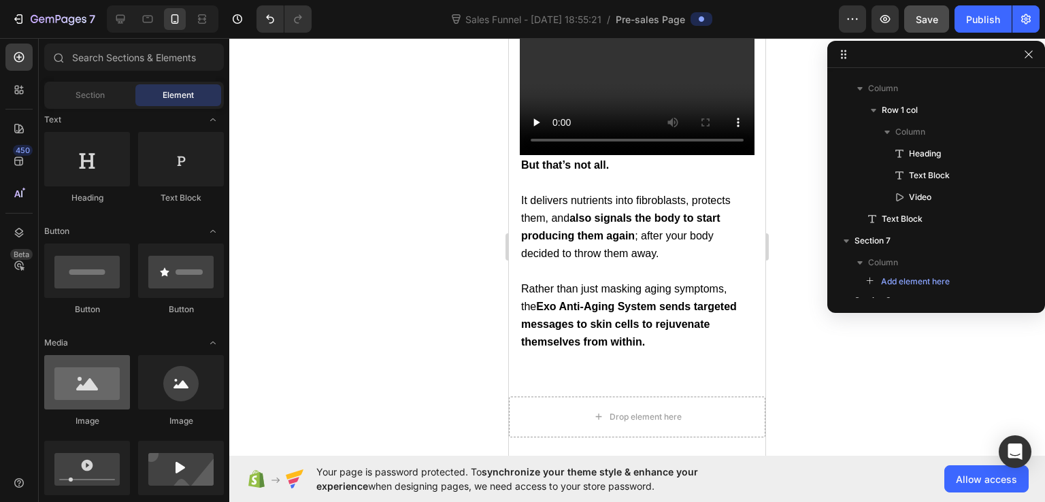
scroll to position [340, 0]
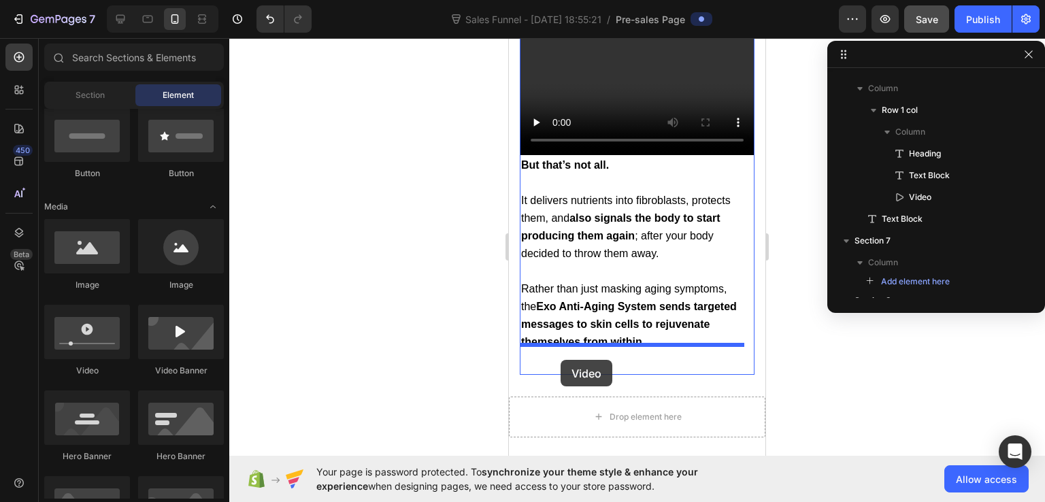
drag, startPoint x: 599, startPoint y: 391, endPoint x: 561, endPoint y: 360, distance: 49.3
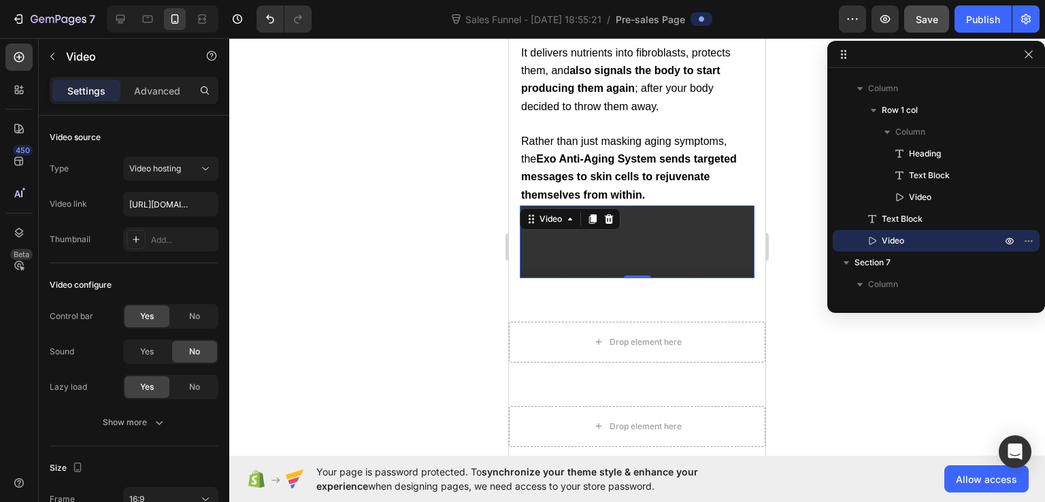
scroll to position [9372, 0]
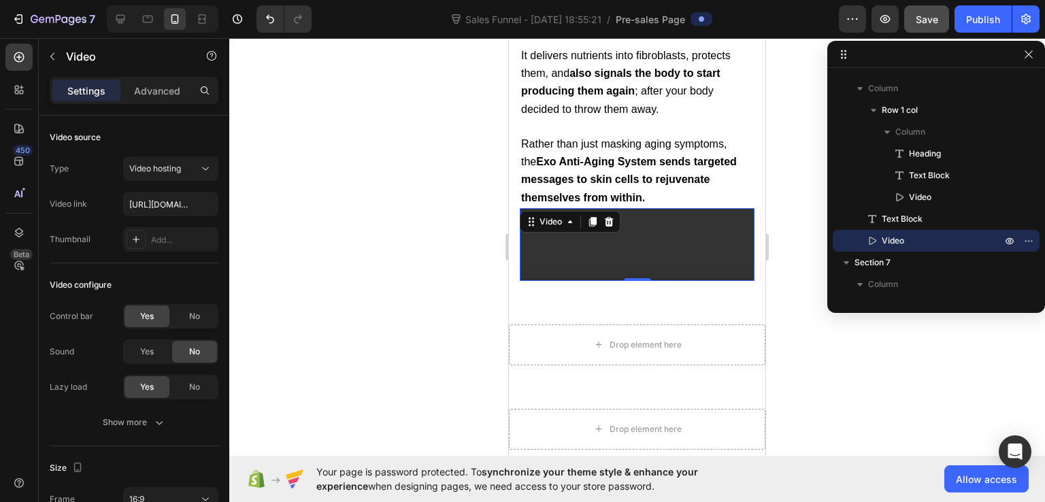
drag, startPoint x: 626, startPoint y: 263, endPoint x: 644, endPoint y: 216, distance: 50.4
click at [644, 216] on div "Video 0" at bounding box center [637, 244] width 235 height 73
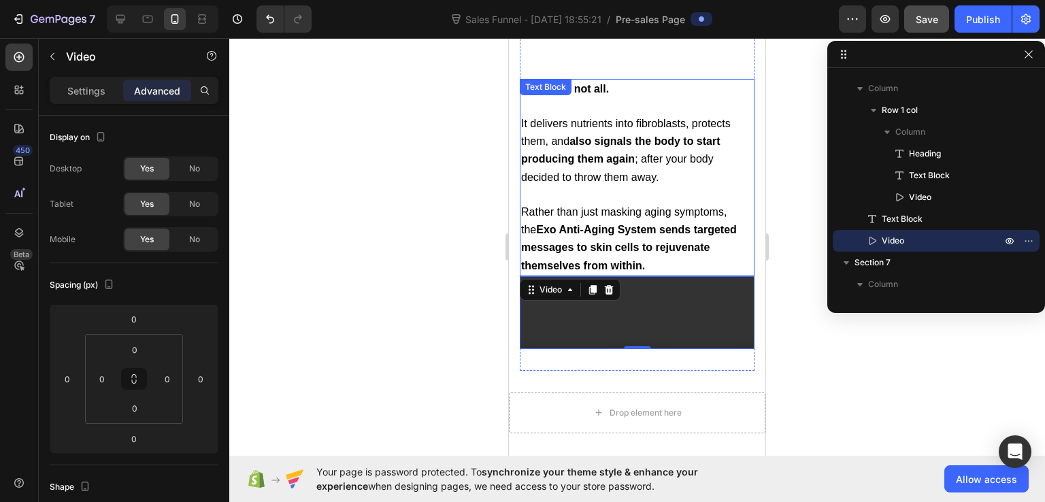
scroll to position [9236, 0]
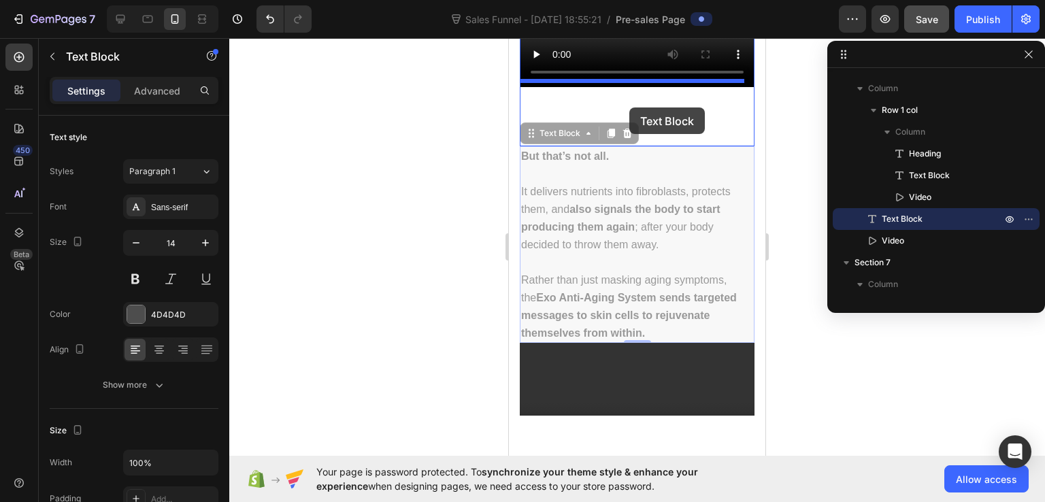
drag, startPoint x: 630, startPoint y: 246, endPoint x: 629, endPoint y: 108, distance: 138.1
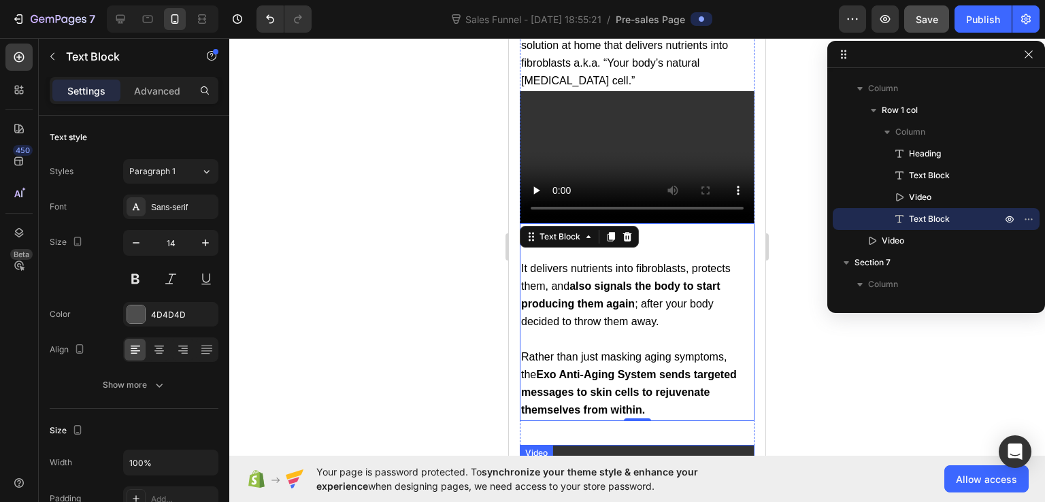
scroll to position [9304, 0]
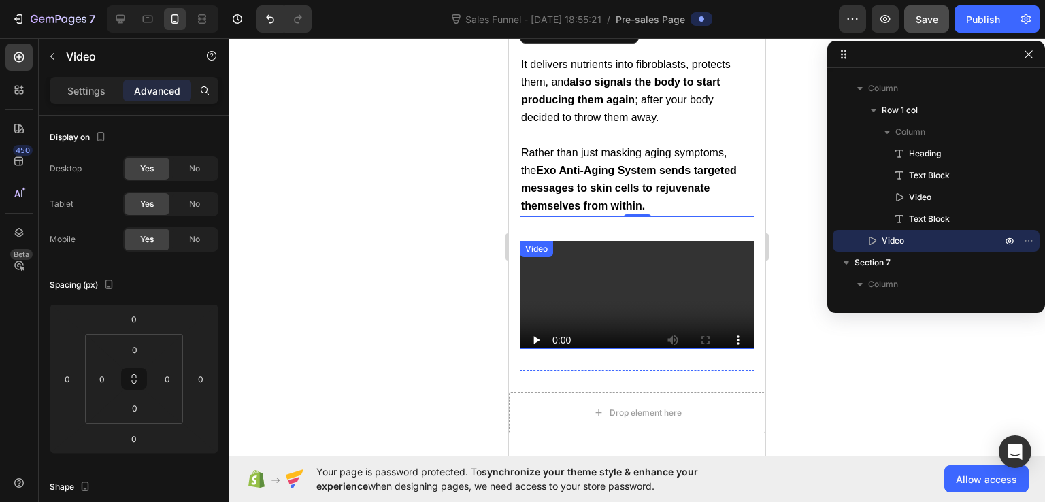
click at [638, 302] on video at bounding box center [637, 307] width 235 height 132
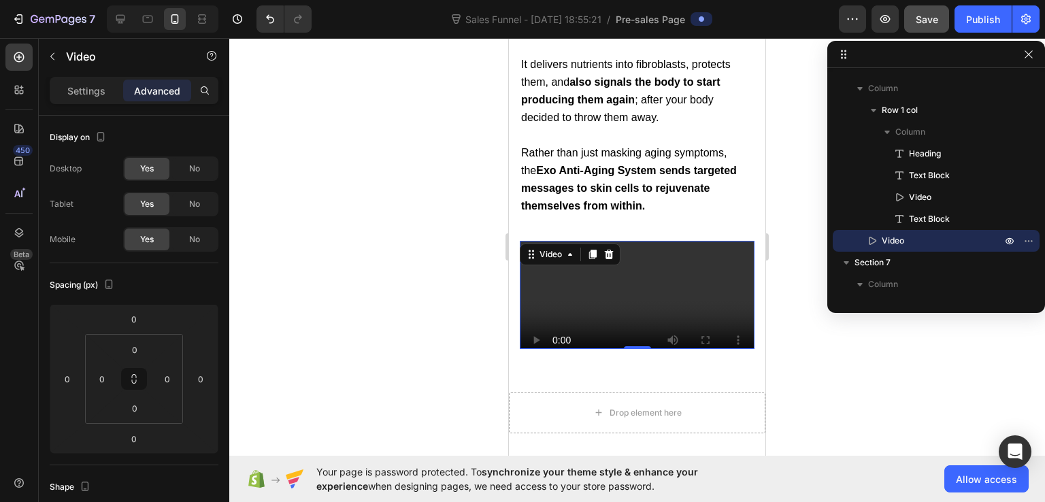
drag, startPoint x: 634, startPoint y: 333, endPoint x: 651, endPoint y: 272, distance: 62.9
click at [651, 272] on div "Video 0" at bounding box center [637, 295] width 235 height 108
click at [634, 278] on video at bounding box center [637, 307] width 235 height 132
click at [627, 288] on video at bounding box center [637, 307] width 235 height 132
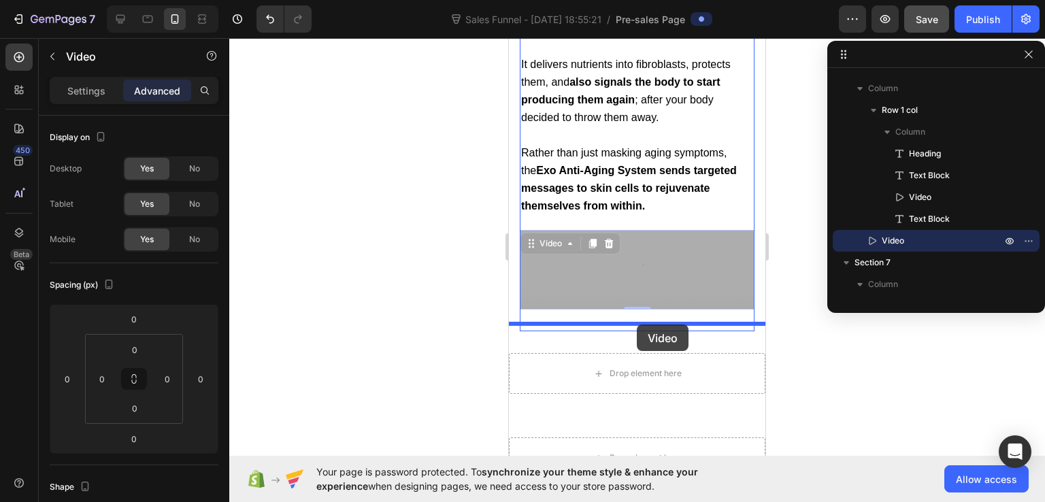
drag, startPoint x: 627, startPoint y: 289, endPoint x: 637, endPoint y: 325, distance: 36.8
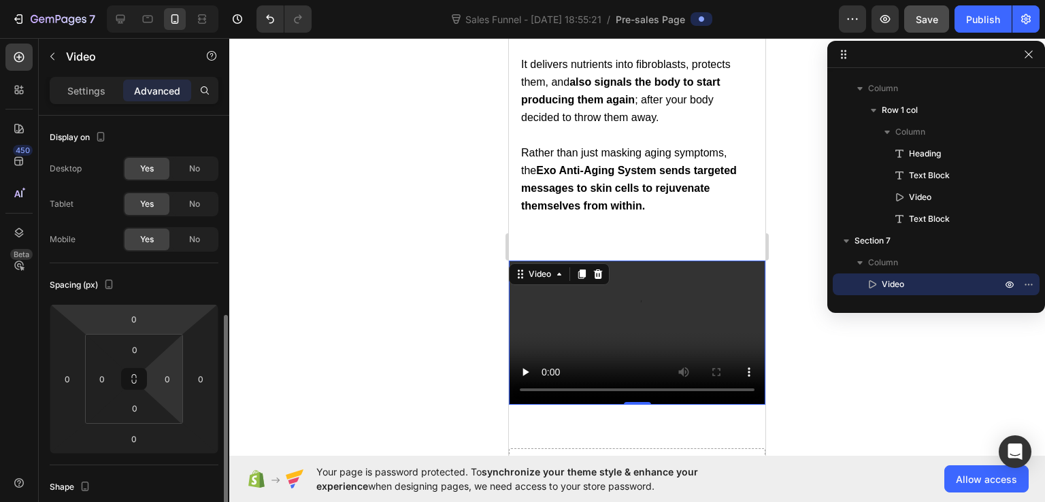
scroll to position [204, 0]
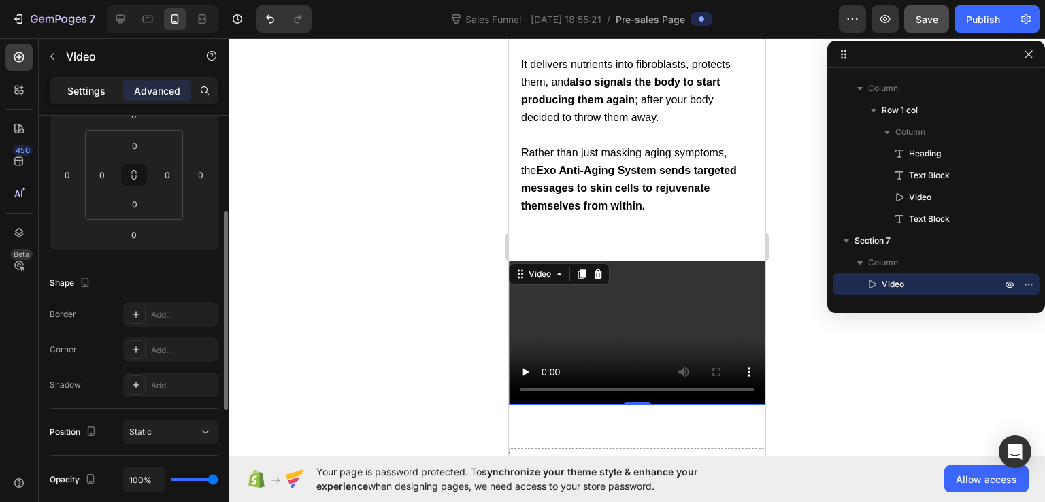
click at [108, 93] on div "Settings" at bounding box center [86, 91] width 68 height 22
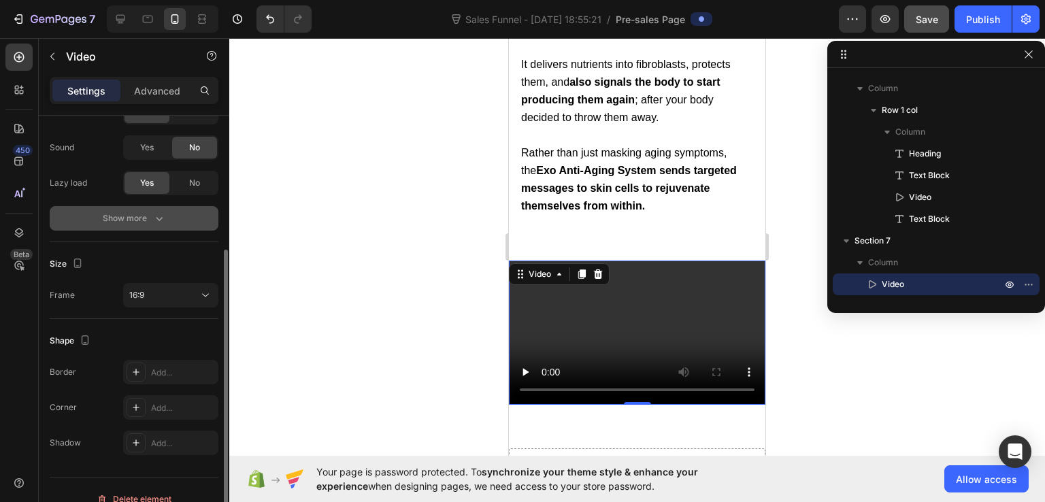
click at [147, 225] on button "Show more" at bounding box center [134, 218] width 169 height 24
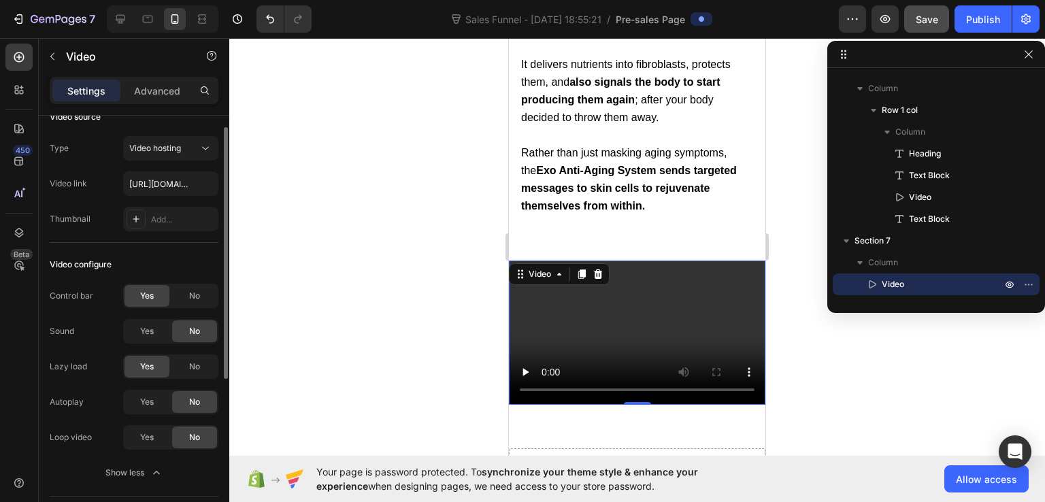
scroll to position [0, 0]
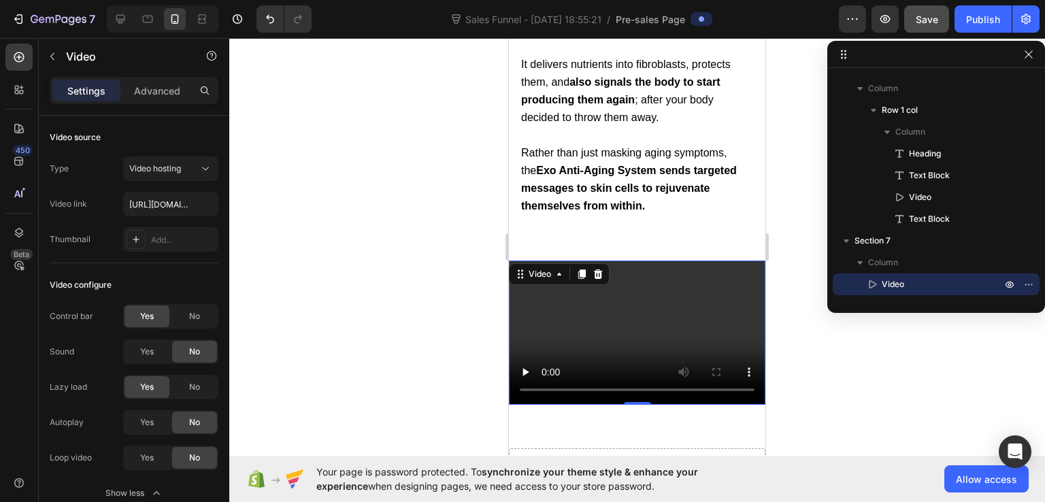
click at [613, 329] on video at bounding box center [637, 333] width 257 height 144
click at [596, 240] on div "Video 0 Section 7" at bounding box center [637, 333] width 257 height 188
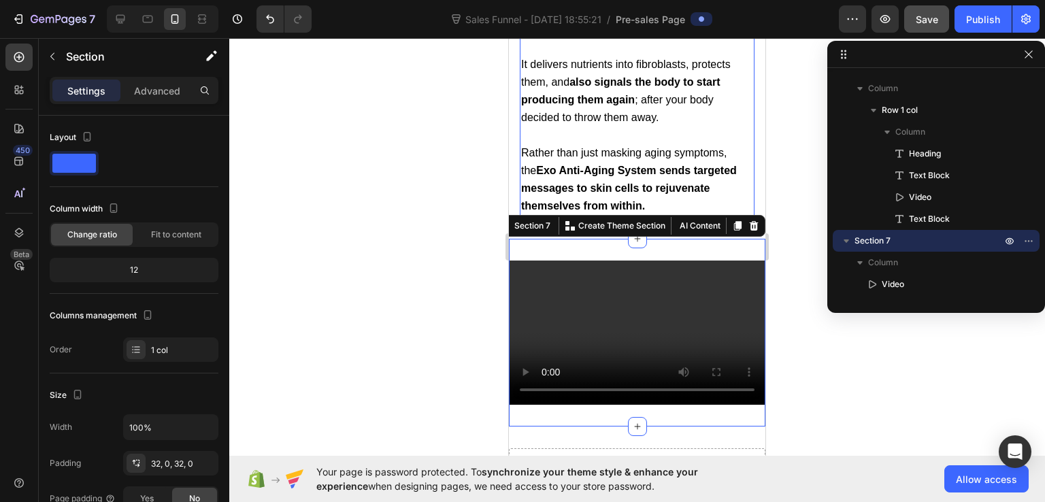
click at [610, 169] on p "Rather than just masking aging symptoms, the Exo Anti-Aging System sends target…" at bounding box center [637, 179] width 232 height 71
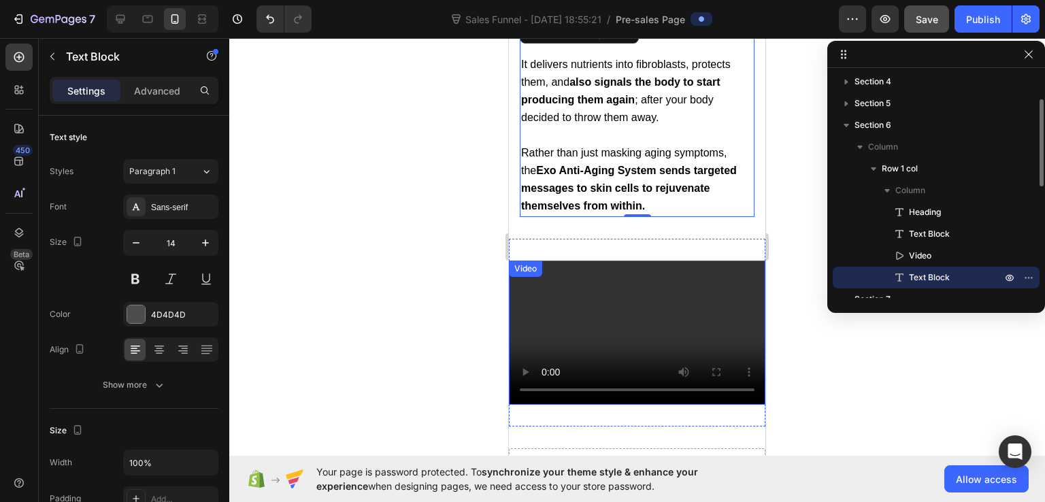
click at [607, 303] on video at bounding box center [637, 333] width 257 height 144
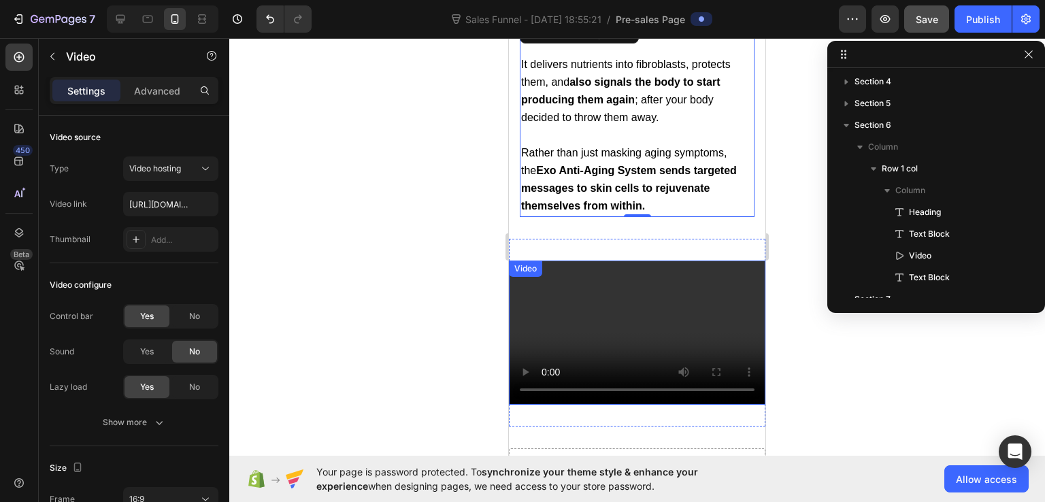
scroll to position [235, 0]
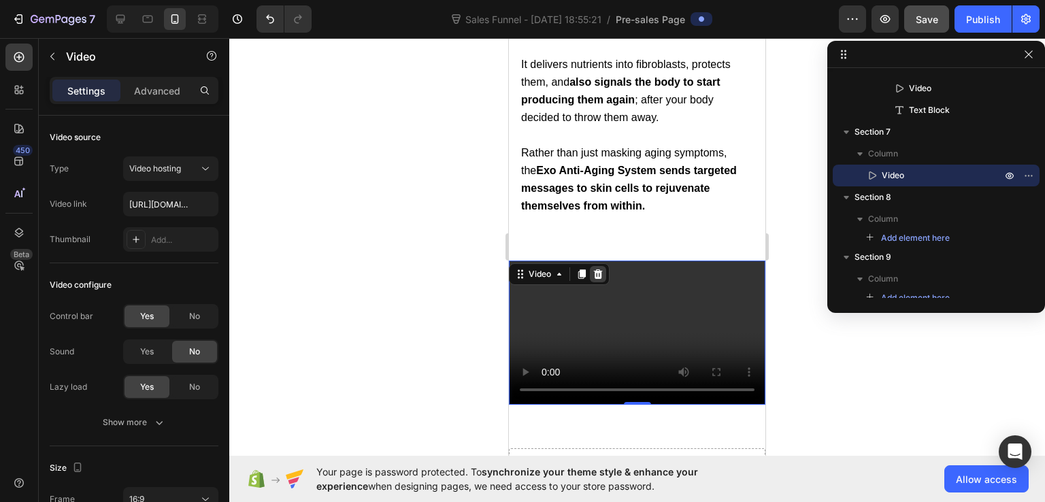
click at [598, 269] on icon at bounding box center [598, 274] width 9 height 10
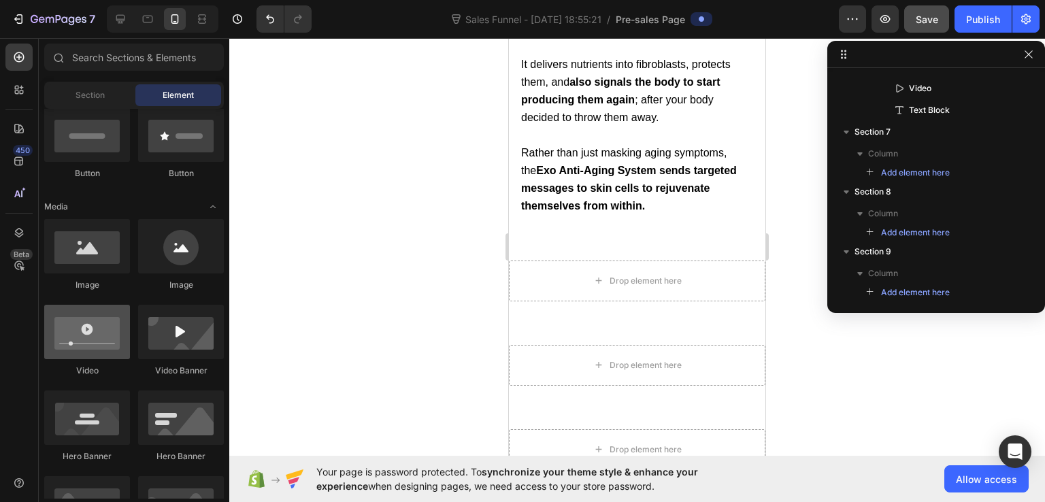
click at [92, 338] on div at bounding box center [87, 332] width 86 height 54
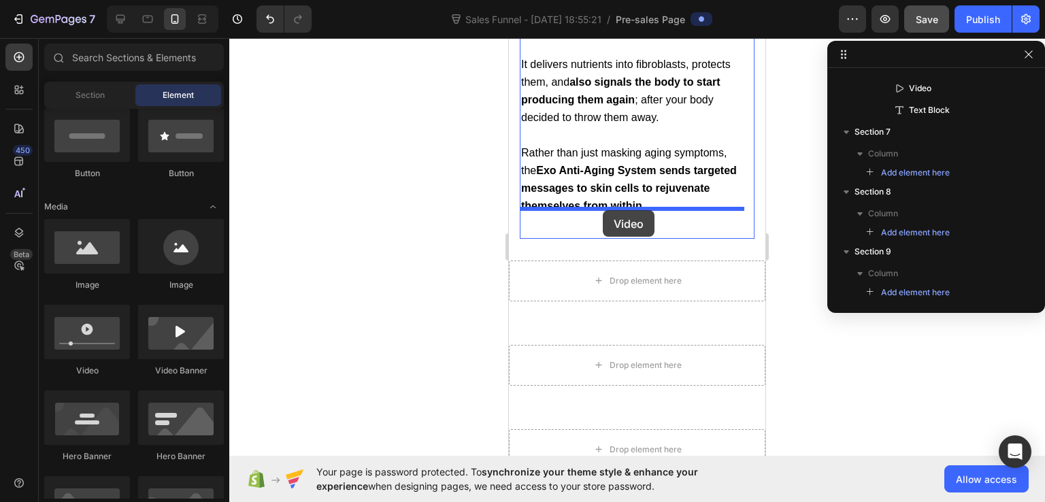
drag, startPoint x: 601, startPoint y: 376, endPoint x: 603, endPoint y: 210, distance: 165.4
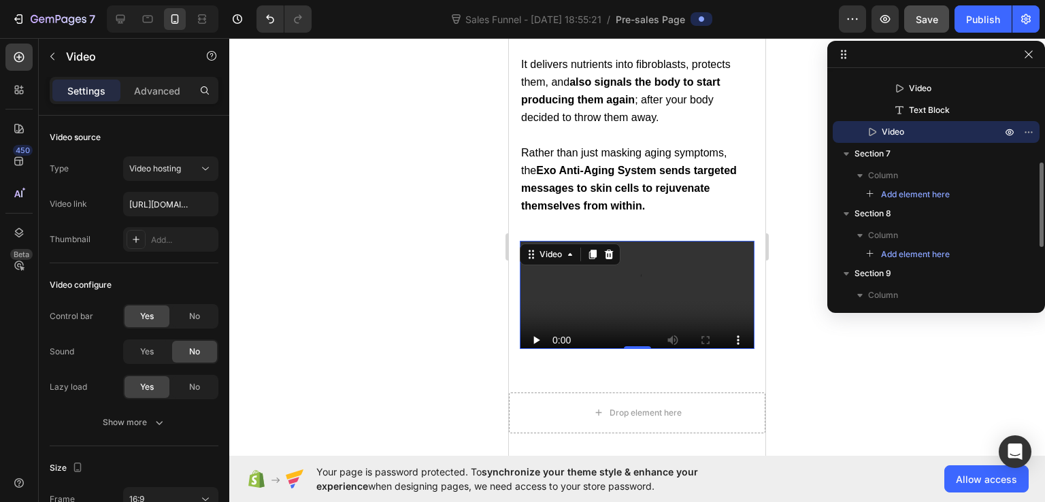
scroll to position [167, 0]
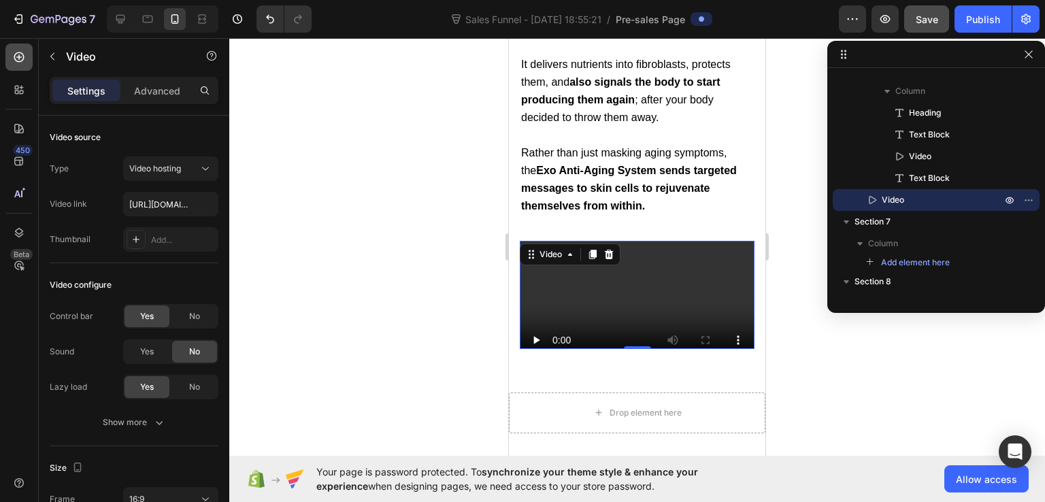
click at [27, 59] on div at bounding box center [18, 57] width 27 height 27
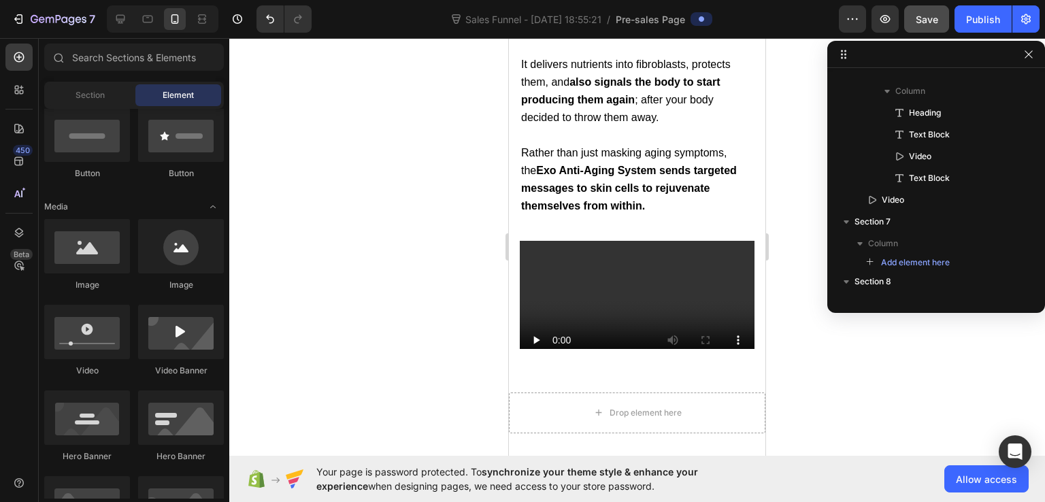
scroll to position [204, 0]
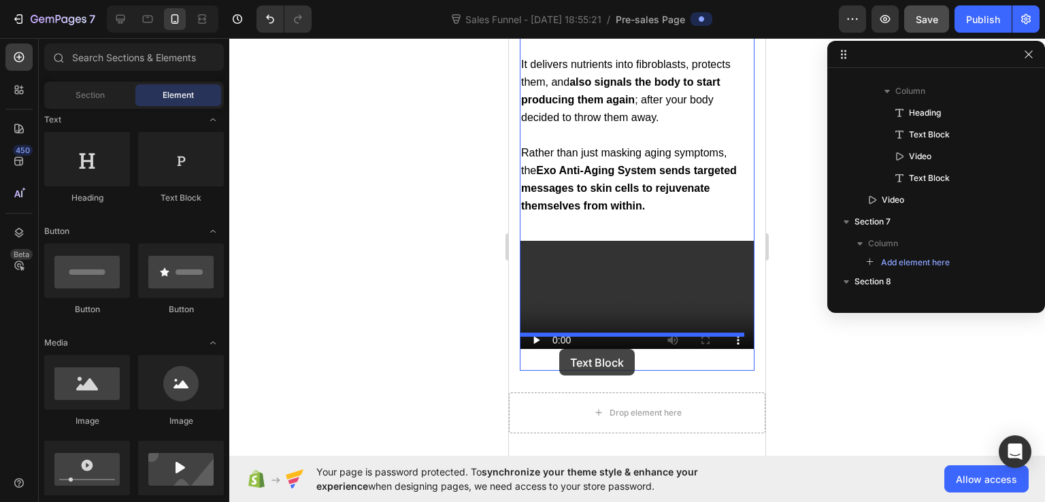
drag, startPoint x: 683, startPoint y: 226, endPoint x: 559, endPoint y: 349, distance: 174.7
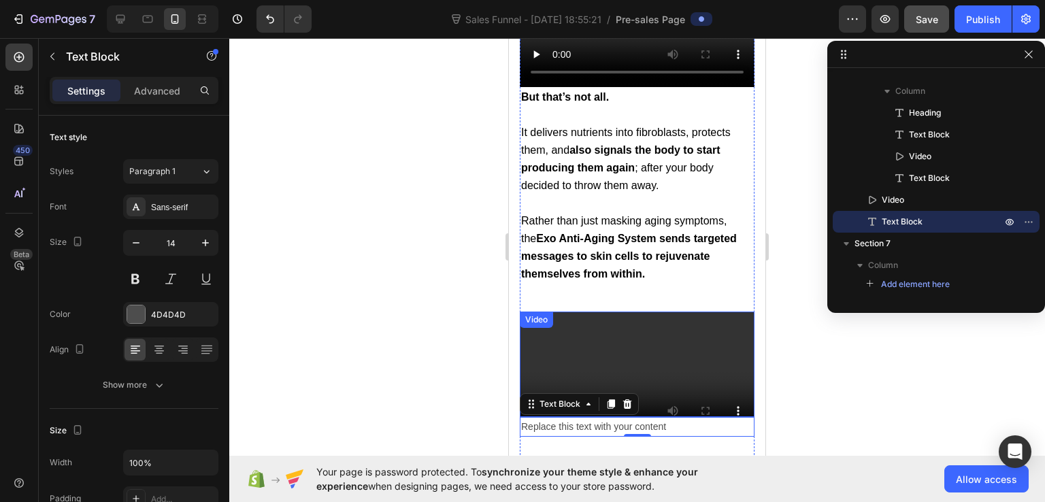
scroll to position [9372, 0]
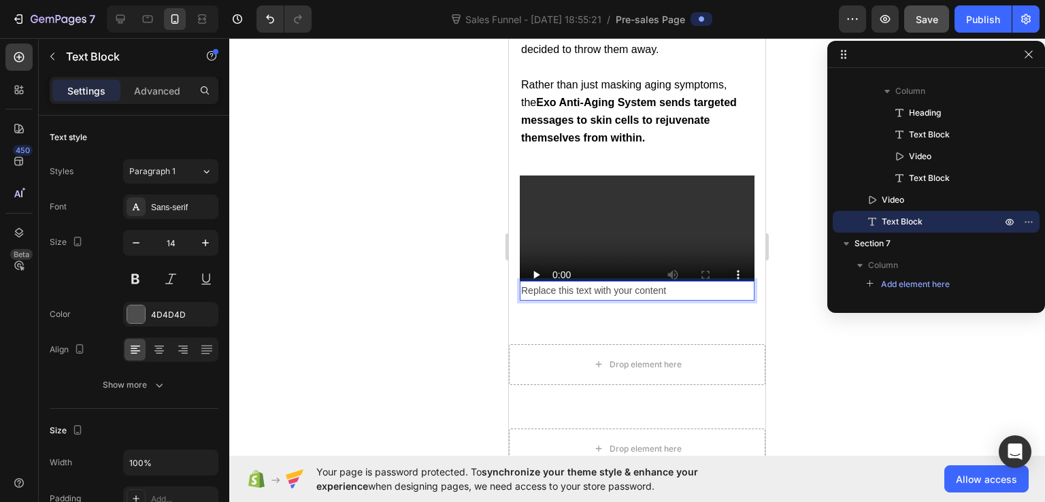
click at [582, 281] on div "Replace this text with your content" at bounding box center [637, 291] width 235 height 20
click at [582, 282] on p "Replace this text with your content" at bounding box center [637, 290] width 232 height 17
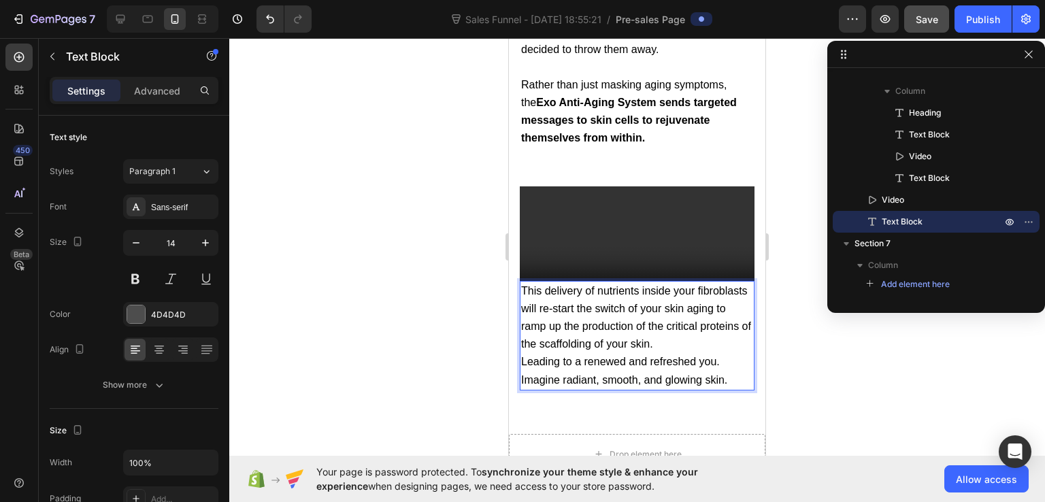
click at [690, 283] on p "This delivery of nutrients inside your fibroblasts will re-start the switch of …" at bounding box center [637, 317] width 232 height 71
click at [681, 218] on video at bounding box center [637, 252] width 235 height 132
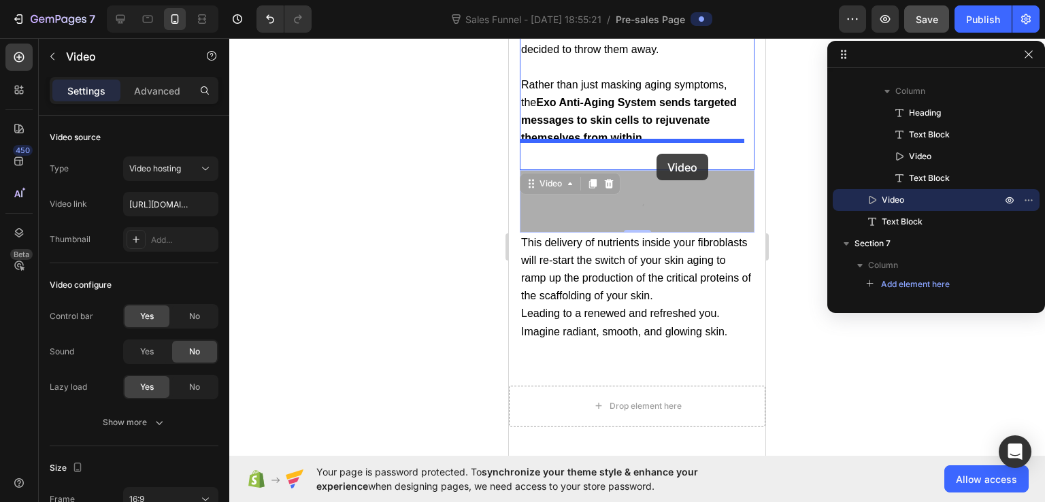
drag, startPoint x: 661, startPoint y: 214, endPoint x: 657, endPoint y: 154, distance: 60.1
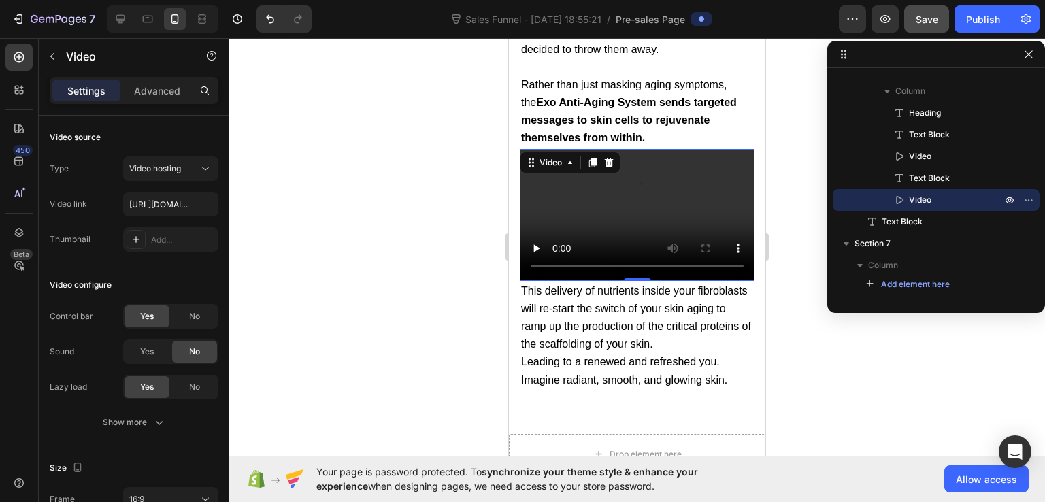
click at [793, 319] on div at bounding box center [637, 270] width 816 height 464
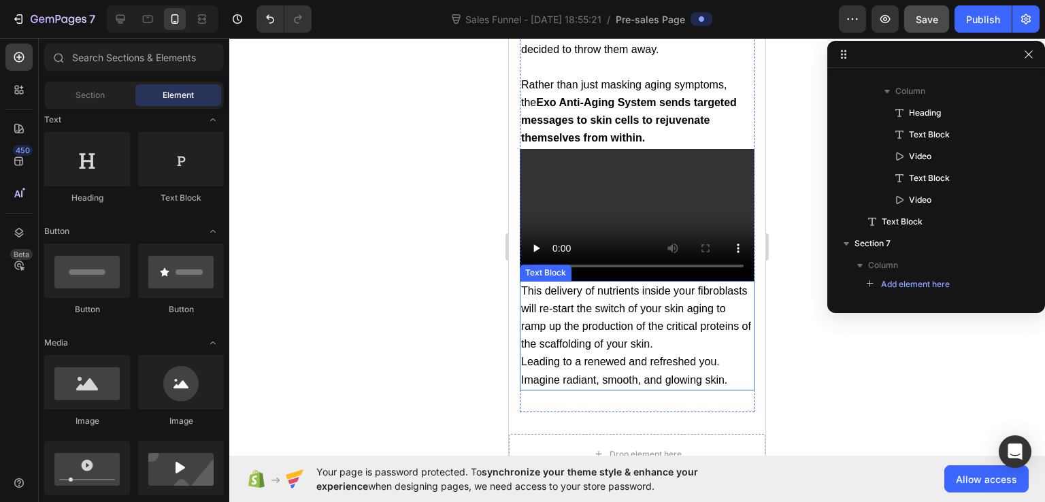
click at [597, 308] on span "This delivery of nutrients inside your fibroblasts will re-start the switch of …" at bounding box center [636, 317] width 230 height 65
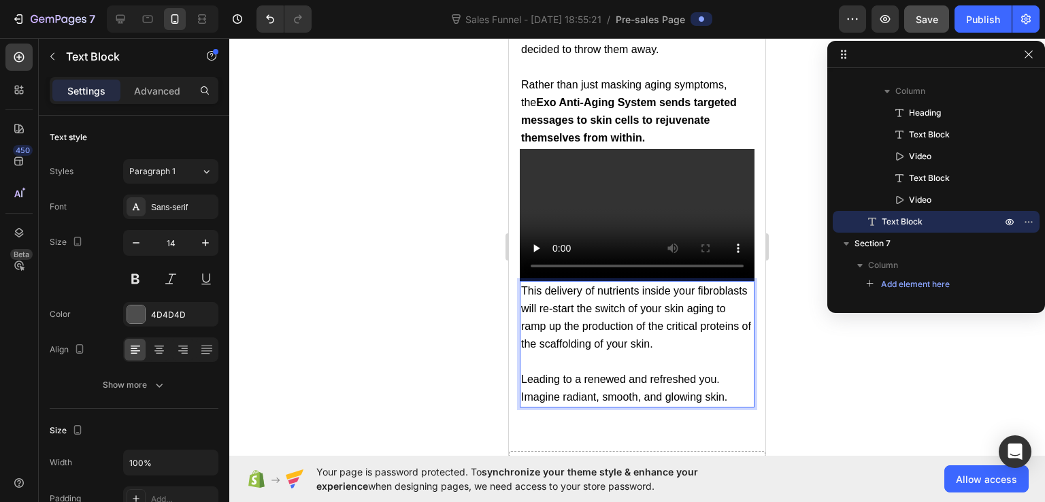
click at [721, 371] on p "Leading to a renewed and refreshed you." at bounding box center [637, 380] width 232 height 18
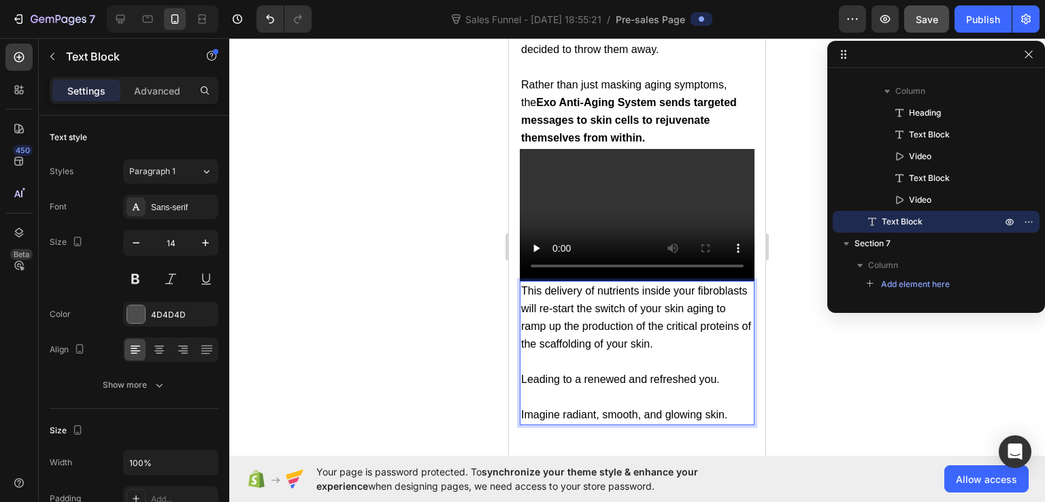
click at [732, 406] on p "Imagine radiant, smooth, and glowing skin." at bounding box center [637, 415] width 232 height 18
click at [725, 408] on span "Imagine radiant, smooth, and glowing skin." at bounding box center [624, 414] width 206 height 12
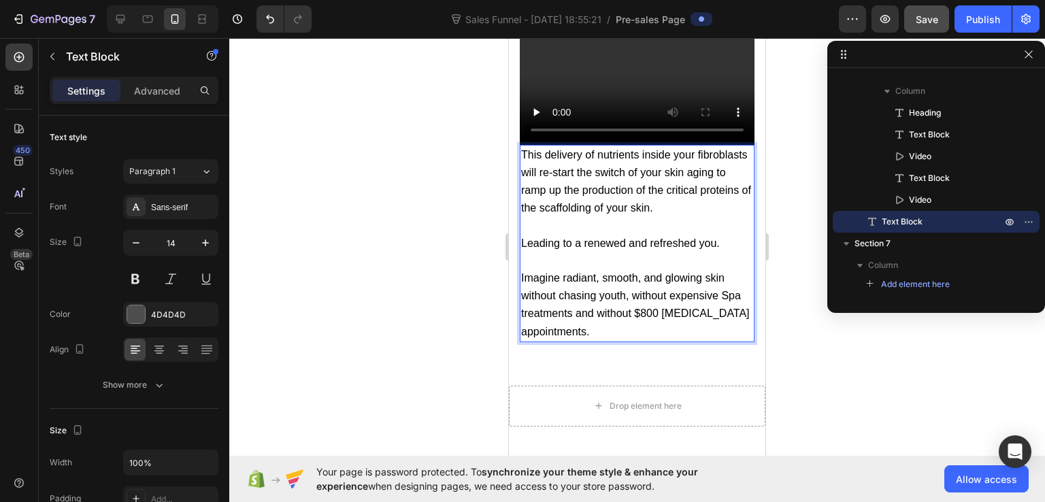
scroll to position [9440, 0]
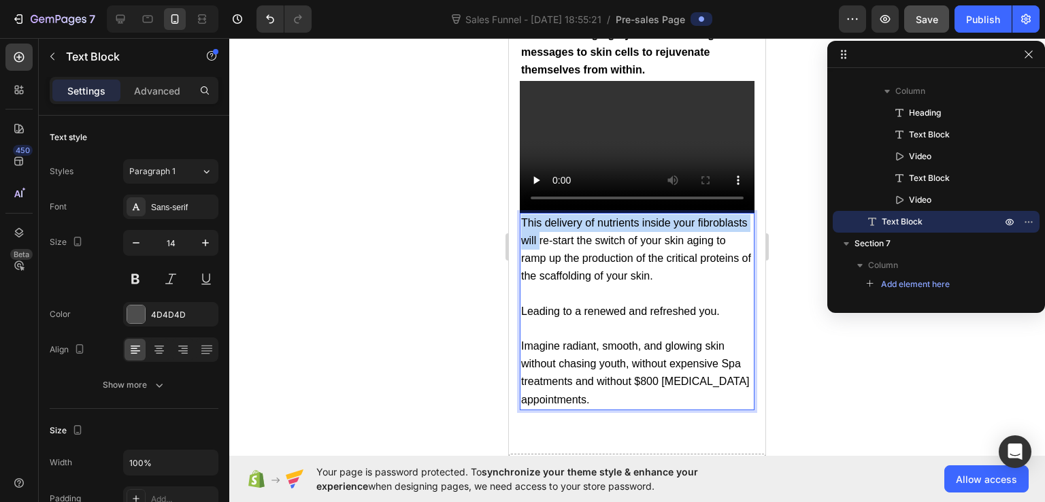
drag, startPoint x: 524, startPoint y: 206, endPoint x: 591, endPoint y: 224, distance: 69.2
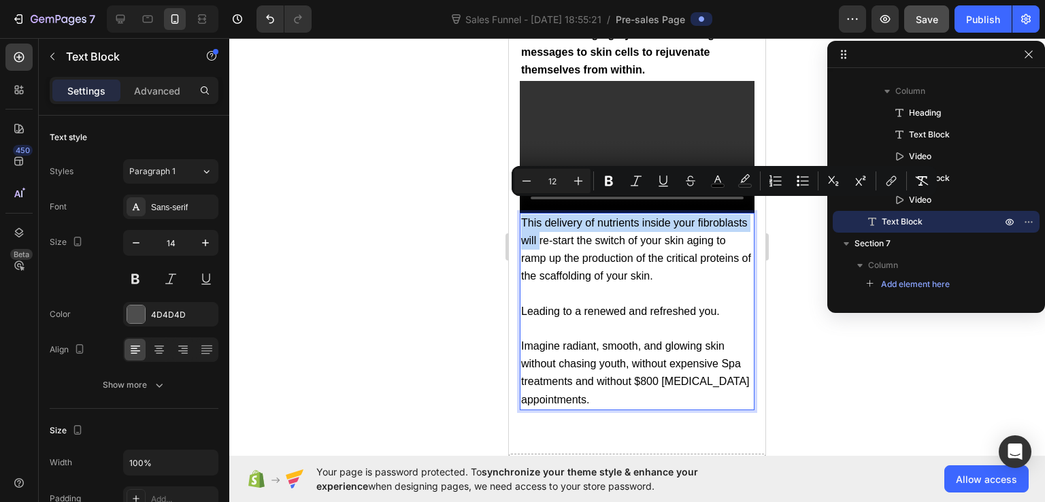
click at [591, 224] on span "This delivery of nutrients inside your fibroblasts will re-start the switch of …" at bounding box center [636, 249] width 230 height 65
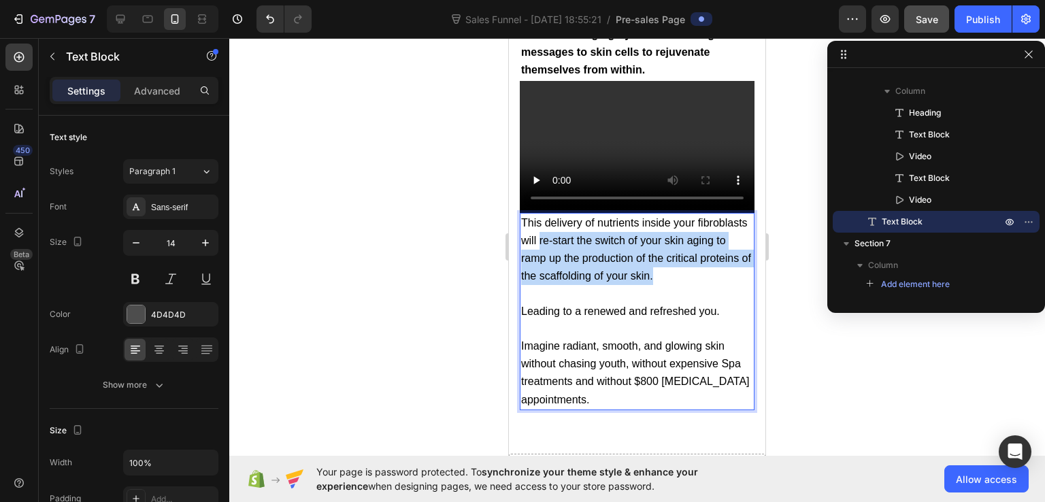
drag, startPoint x: 591, startPoint y: 227, endPoint x: 710, endPoint y: 259, distance: 123.5
click at [710, 259] on p "This delivery of nutrients inside your fibroblasts will re-start the switch of …" at bounding box center [637, 249] width 232 height 71
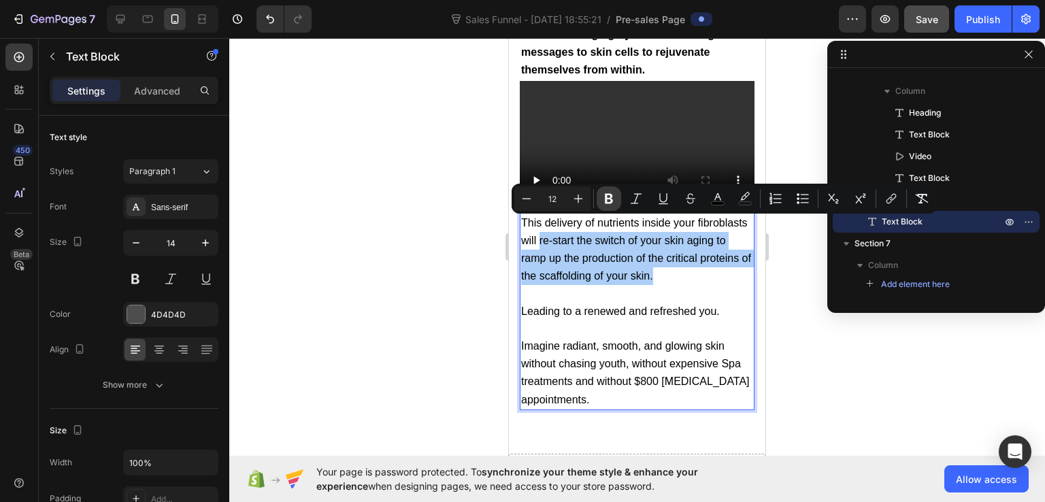
click at [617, 196] on button "Bold" at bounding box center [609, 198] width 24 height 24
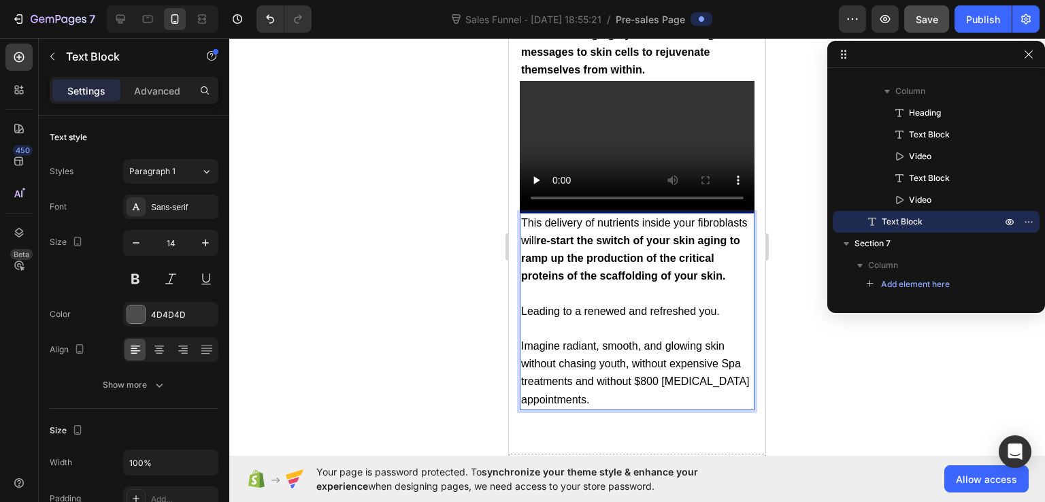
scroll to position [9576, 0]
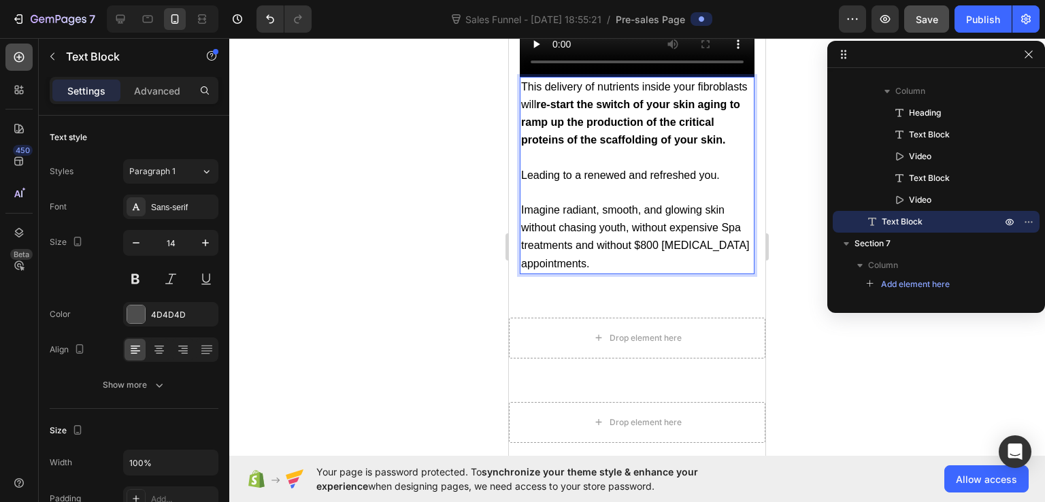
click at [11, 54] on div at bounding box center [18, 57] width 27 height 27
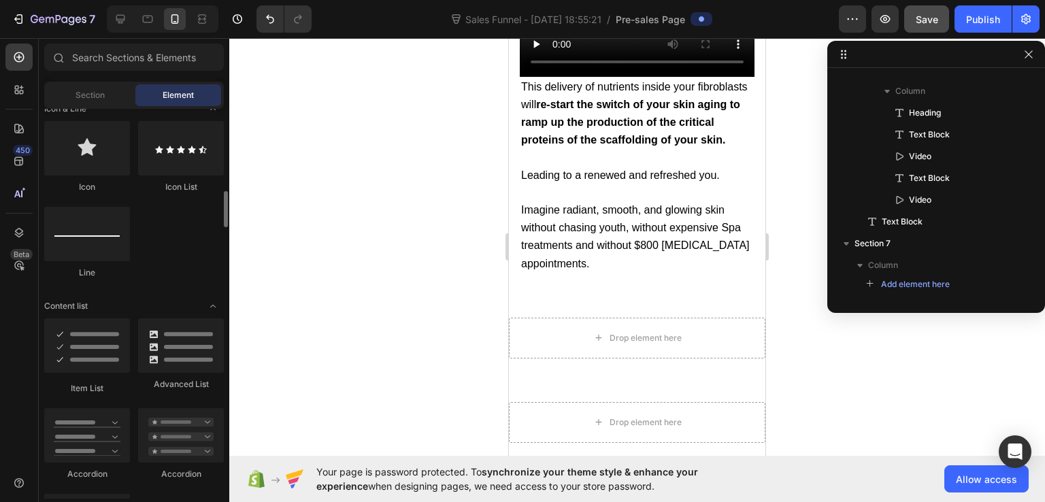
scroll to position [689, 0]
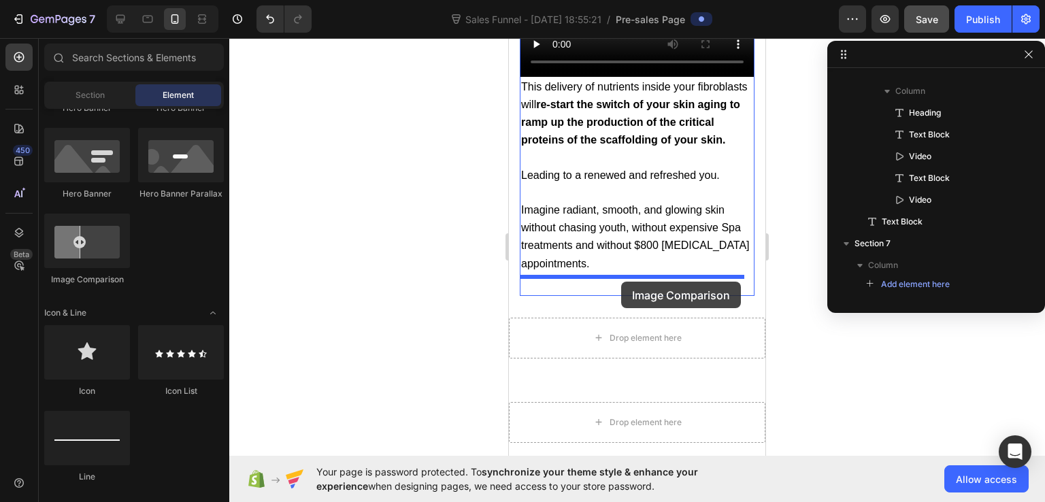
drag, startPoint x: 595, startPoint y: 287, endPoint x: 621, endPoint y: 282, distance: 26.4
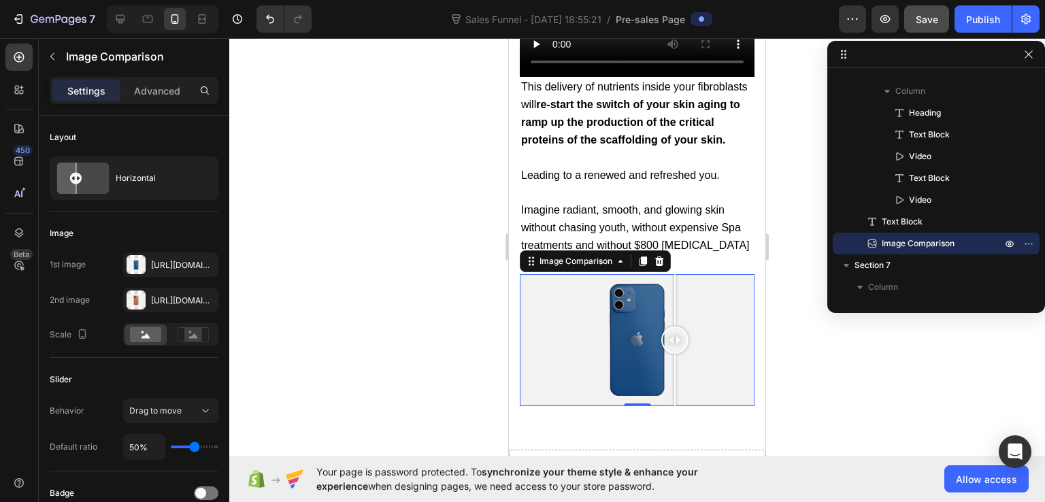
drag, startPoint x: 631, startPoint y: 343, endPoint x: 675, endPoint y: 375, distance: 54.0
click at [675, 375] on div at bounding box center [674, 340] width 27 height 132
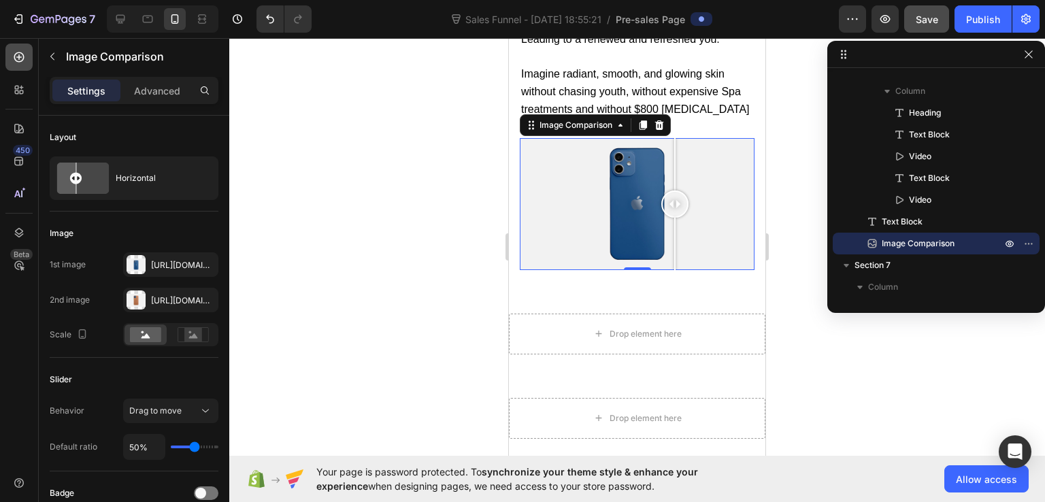
click at [25, 54] on icon at bounding box center [19, 57] width 14 height 14
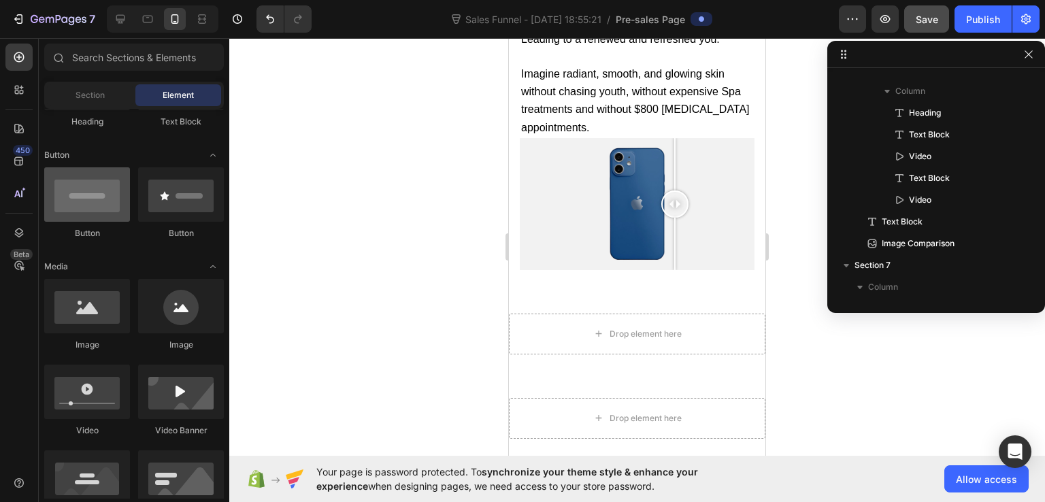
scroll to position [76, 0]
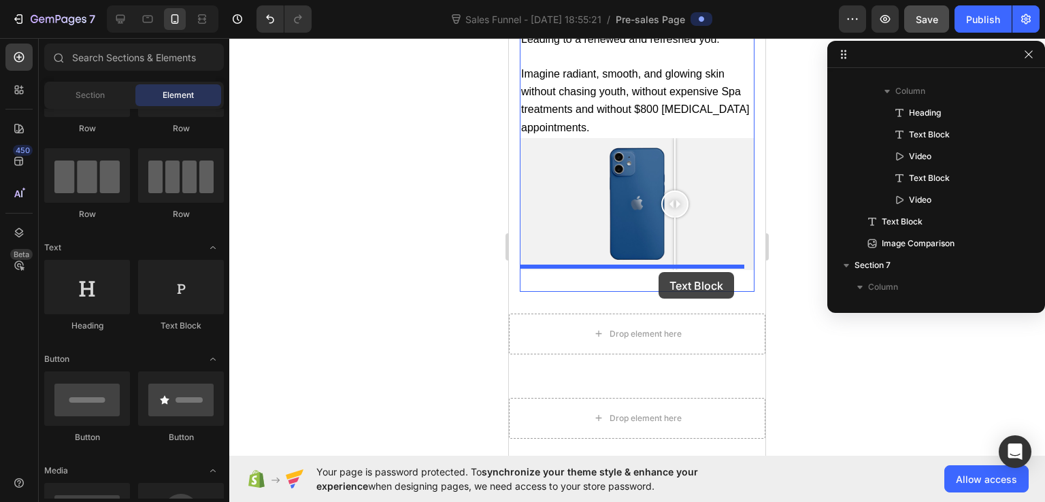
drag, startPoint x: 680, startPoint y: 328, endPoint x: 659, endPoint y: 272, distance: 59.9
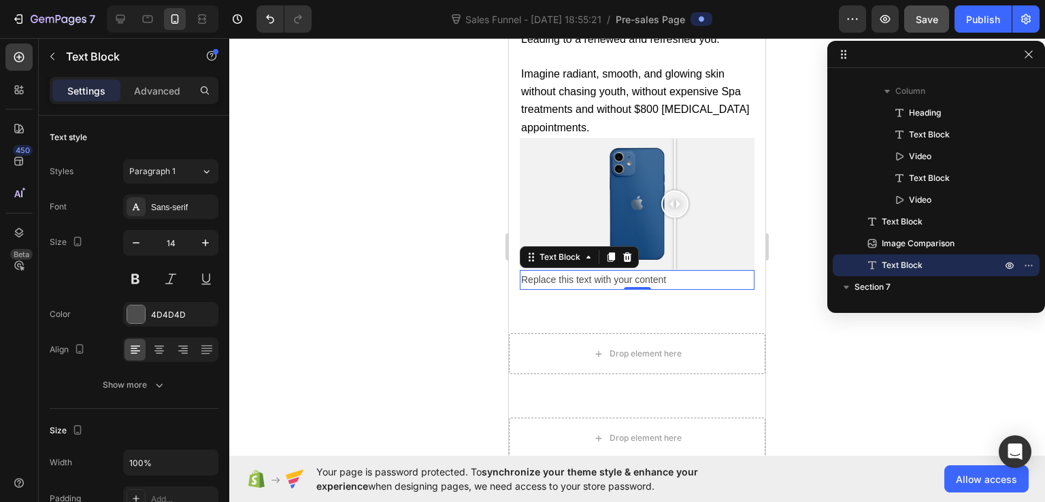
click at [614, 279] on div "Replace this text with your content" at bounding box center [637, 280] width 235 height 20
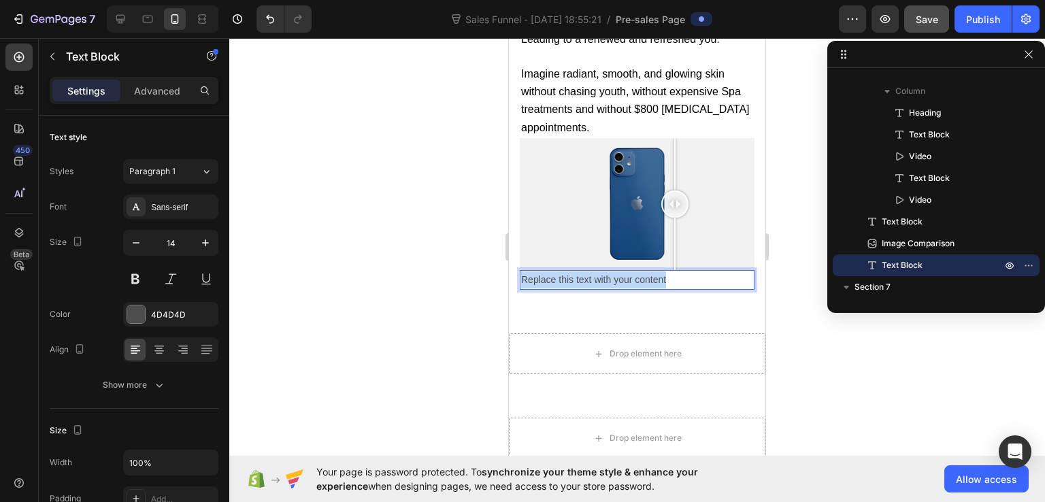
click at [614, 279] on p "Replace this text with your content" at bounding box center [637, 280] width 232 height 17
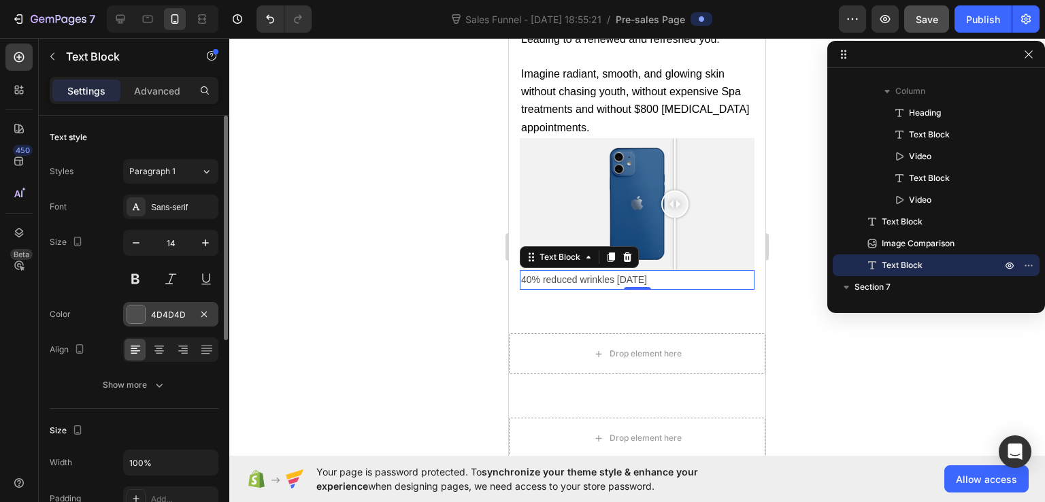
click at [192, 316] on div "4D4D4D" at bounding box center [170, 314] width 95 height 24
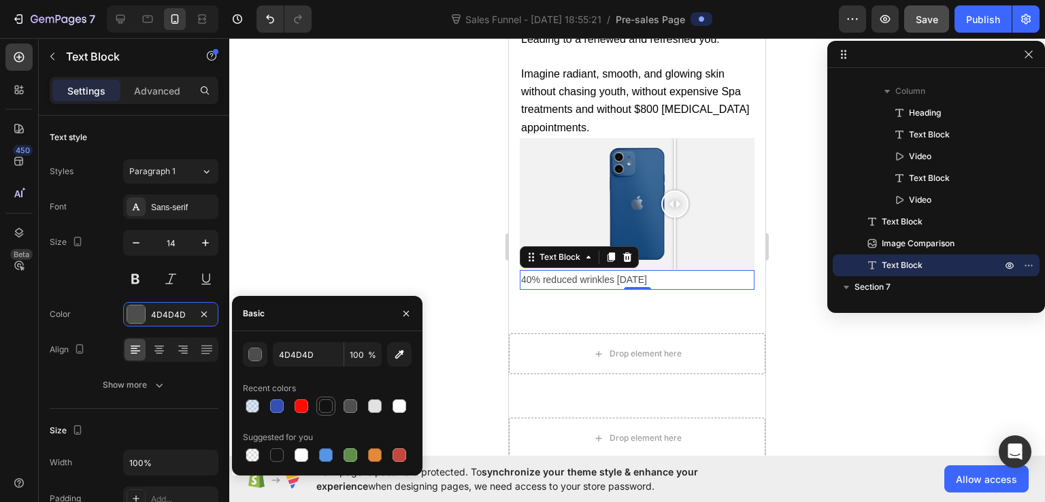
drag, startPoint x: 324, startPoint y: 406, endPoint x: 172, endPoint y: 329, distance: 170.4
click at [324, 406] on div at bounding box center [326, 406] width 14 height 14
type input "121212"
click at [785, 352] on div at bounding box center [637, 270] width 816 height 464
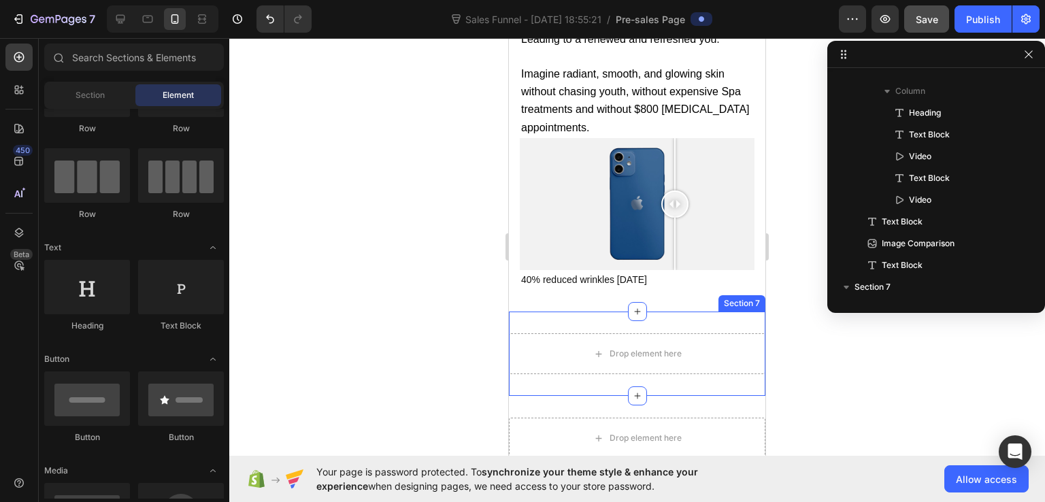
scroll to position [9780, 0]
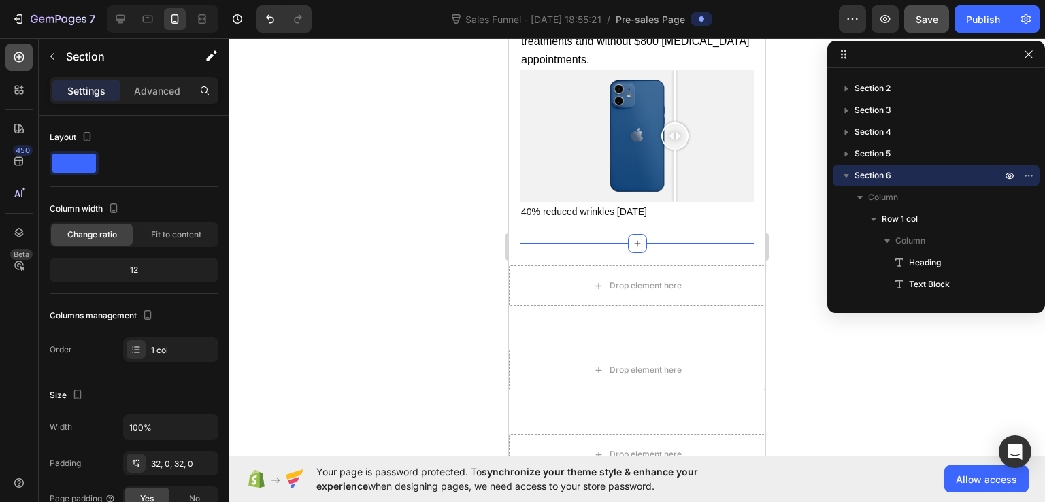
click at [22, 52] on icon at bounding box center [19, 57] width 10 height 10
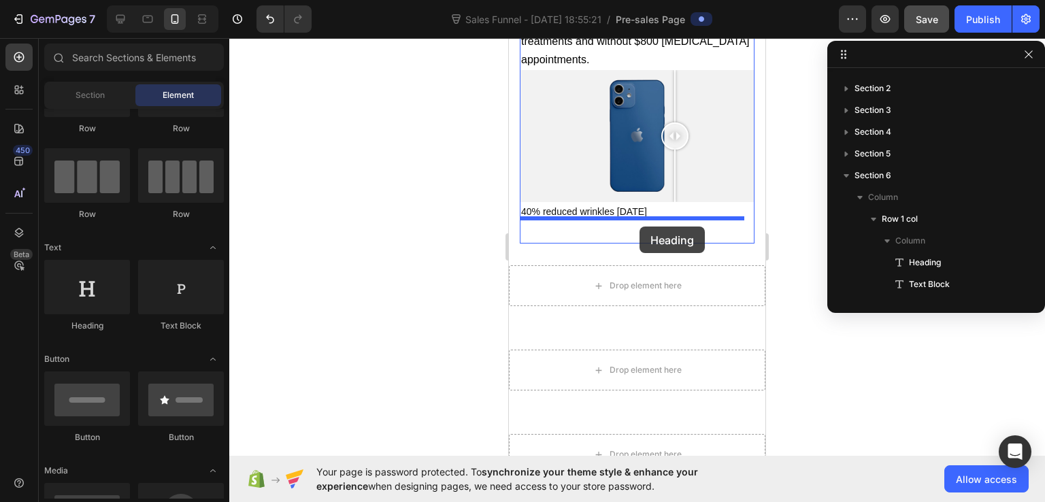
drag, startPoint x: 608, startPoint y: 342, endPoint x: 640, endPoint y: 227, distance: 119.2
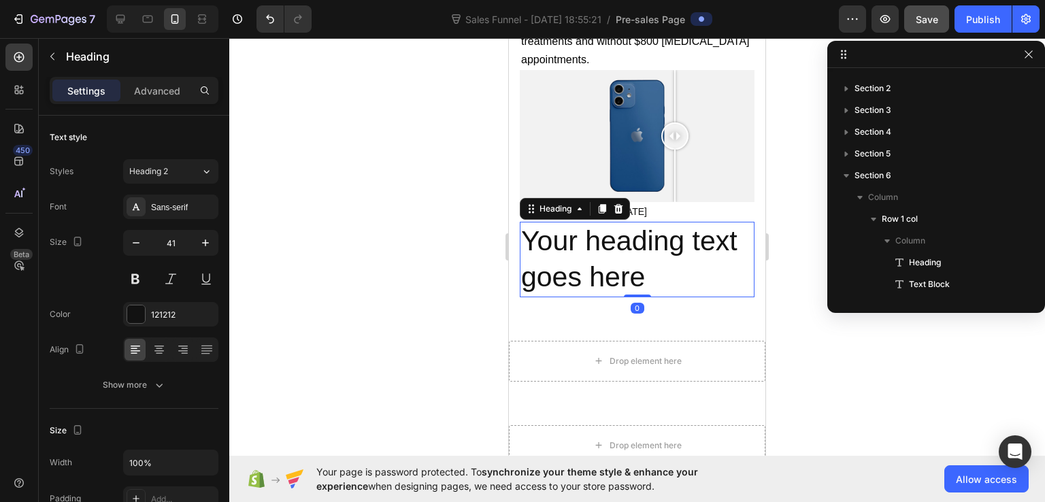
scroll to position [279, 0]
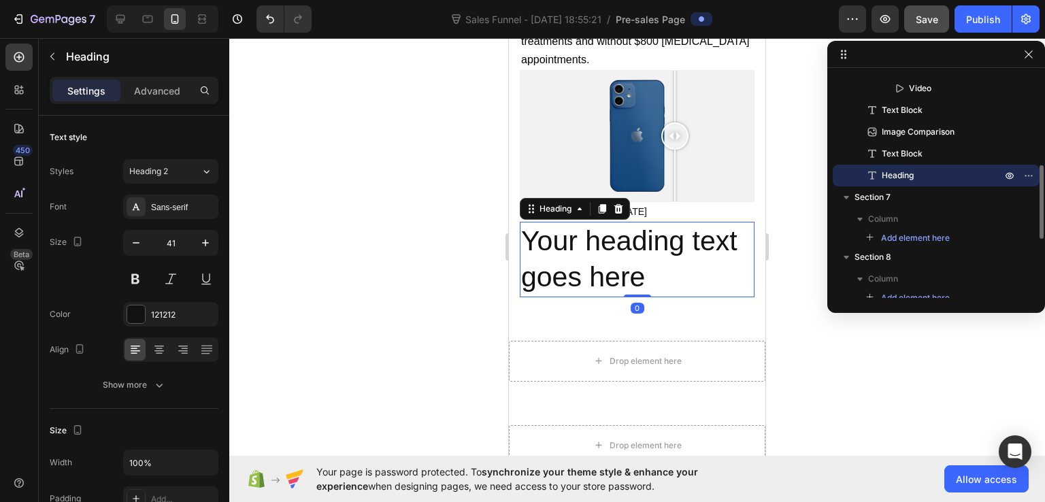
click at [612, 267] on h2 "Your heading text goes here" at bounding box center [637, 260] width 235 height 76
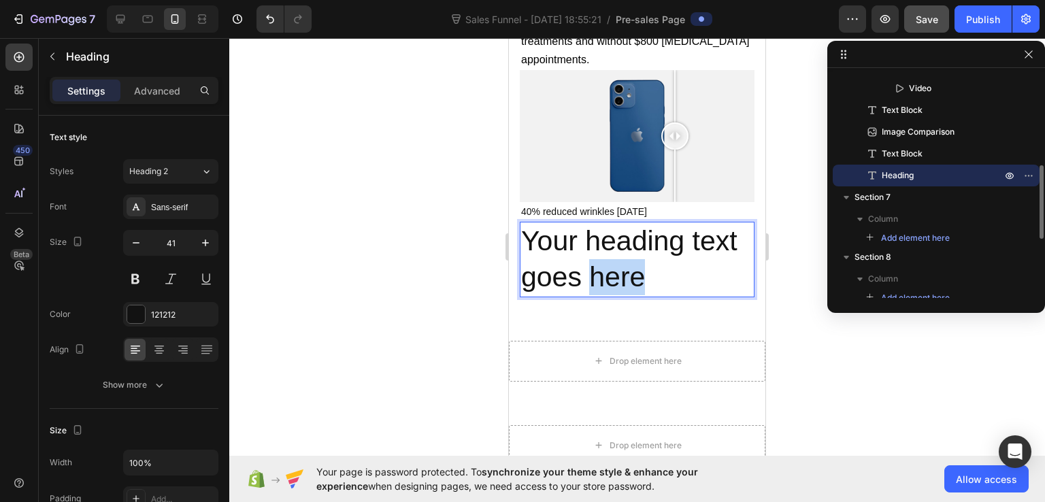
click at [612, 267] on p "Your heading text goes here" at bounding box center [637, 259] width 232 height 73
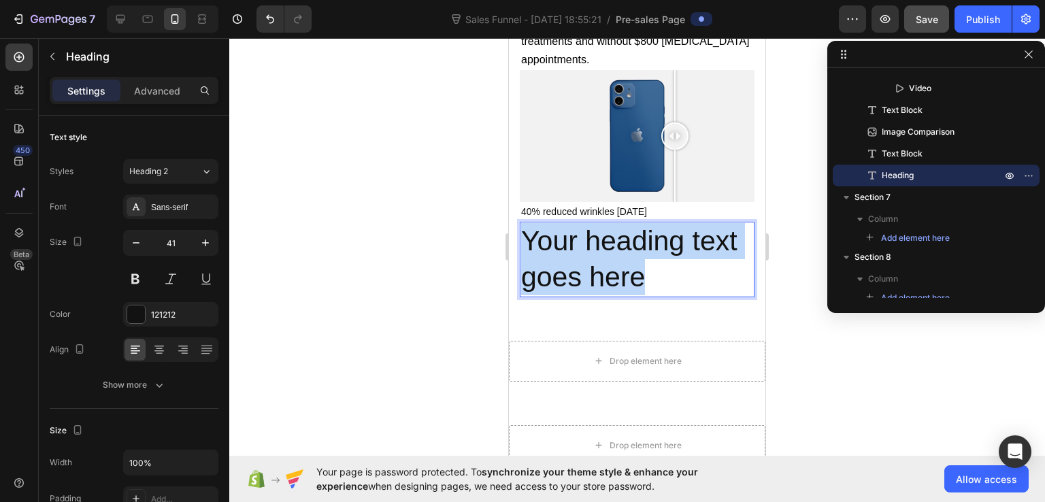
click at [612, 267] on p "Your heading text goes here" at bounding box center [637, 259] width 232 height 73
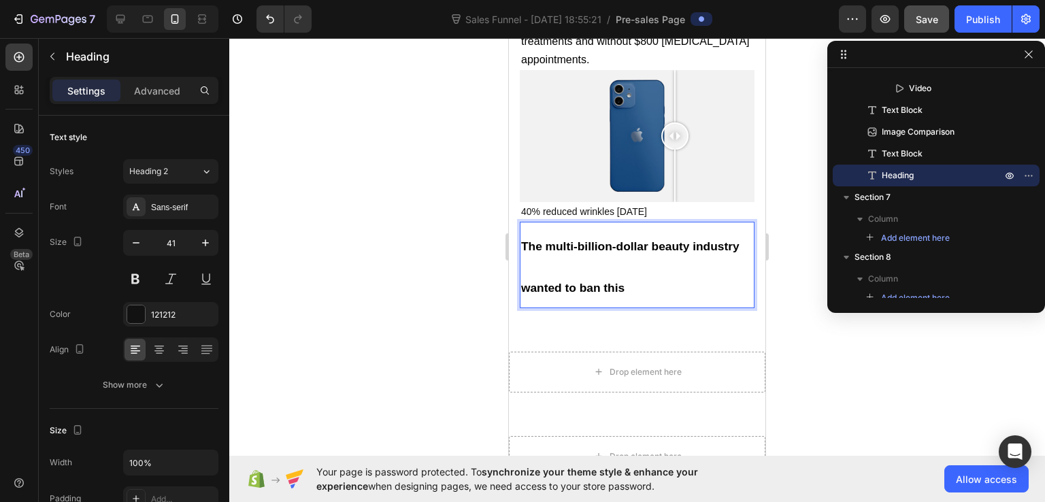
click at [529, 240] on strong "The multi-billion-dollar beauty industry wanted to ban this" at bounding box center [630, 267] width 218 height 55
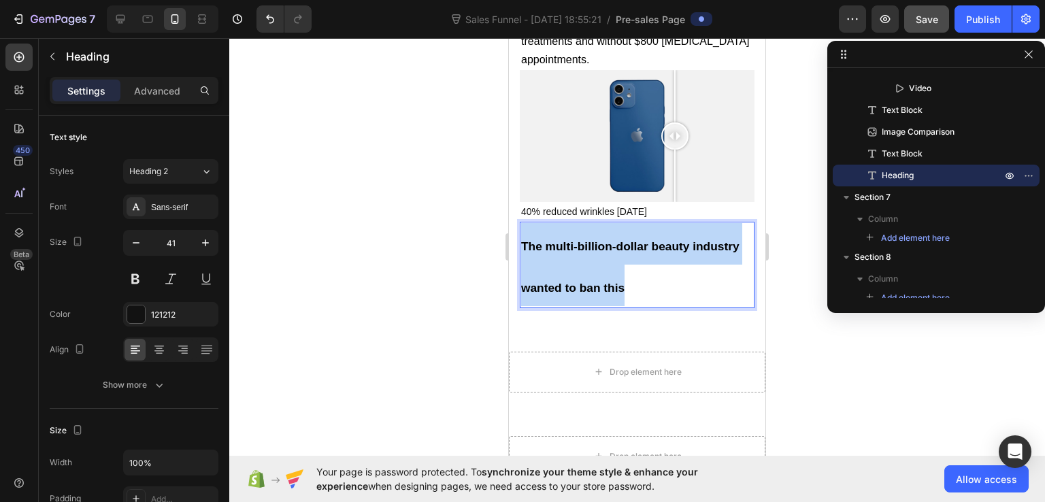
click at [529, 240] on strong "The multi-billion-dollar beauty industry wanted to ban this" at bounding box center [630, 267] width 218 height 55
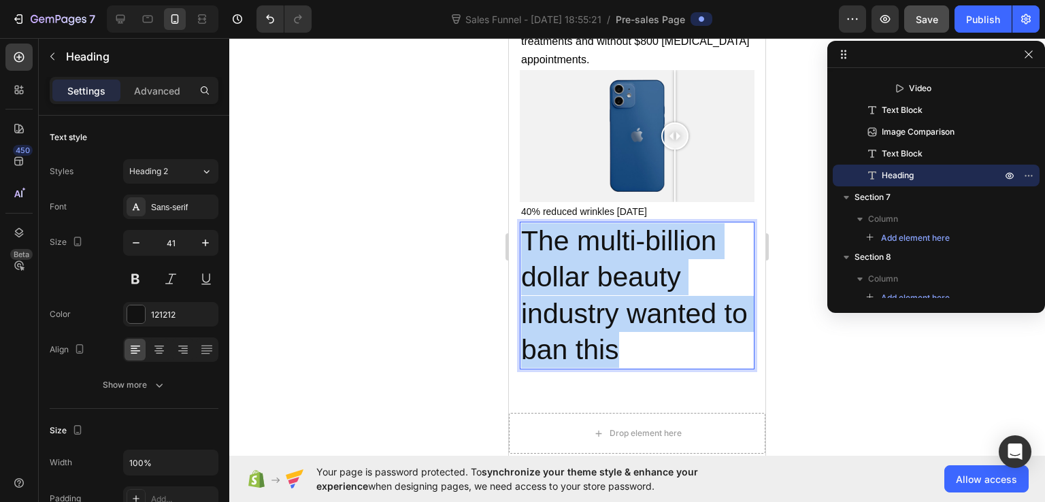
drag, startPoint x: 671, startPoint y: 348, endPoint x: 524, endPoint y: 227, distance: 190.5
click at [524, 227] on p "The multi-billion dollar beauty industry wanted to ban this" at bounding box center [637, 295] width 232 height 145
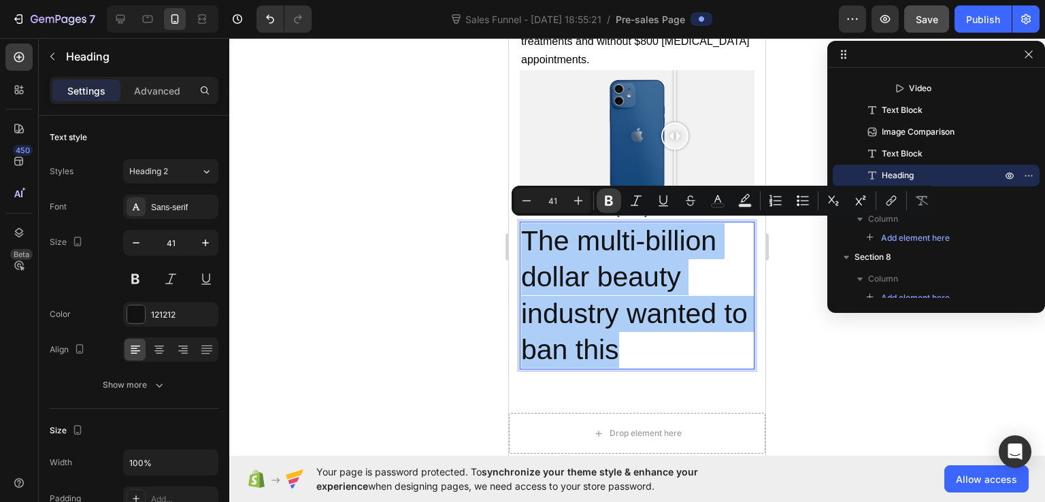
click at [610, 193] on button "Bold" at bounding box center [609, 200] width 24 height 24
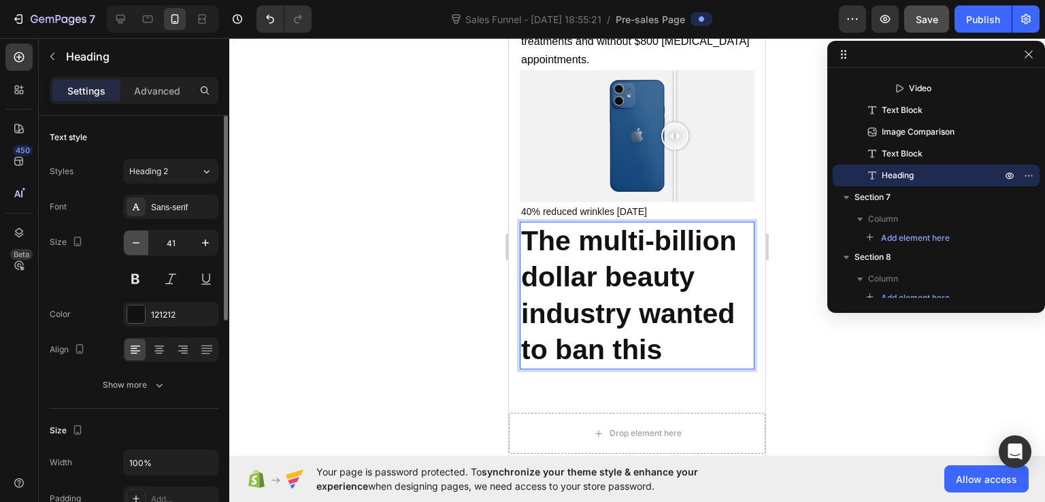
click at [142, 246] on icon "button" at bounding box center [136, 243] width 14 height 14
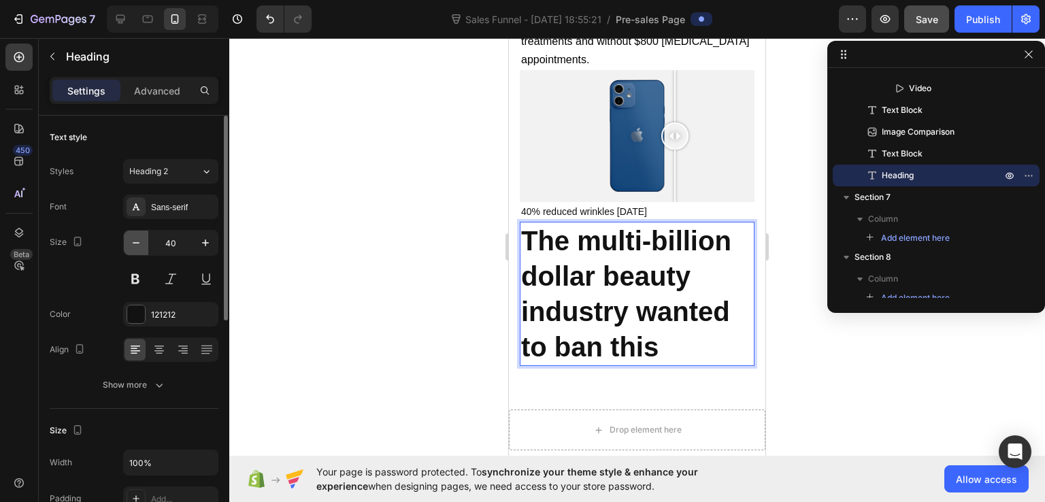
click at [142, 246] on icon "button" at bounding box center [136, 243] width 14 height 14
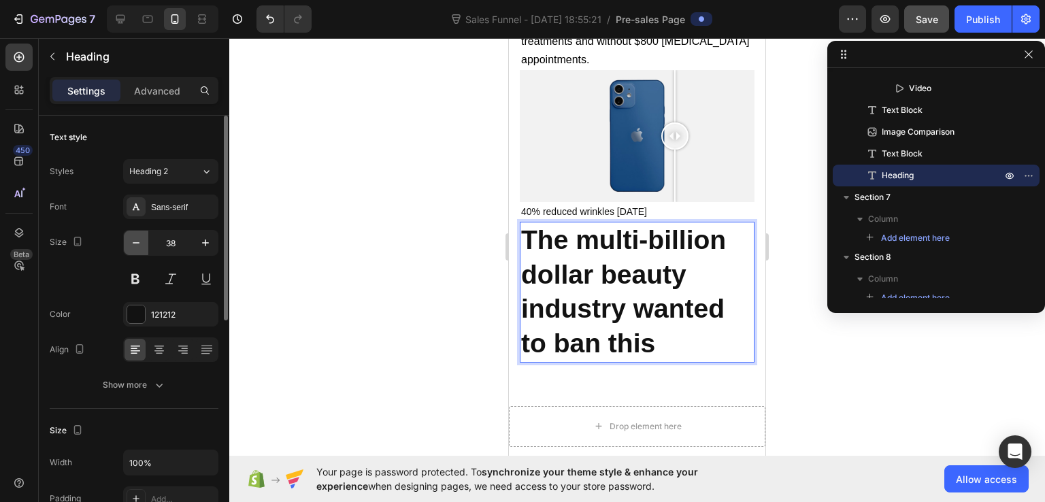
click at [142, 246] on icon "button" at bounding box center [136, 243] width 14 height 14
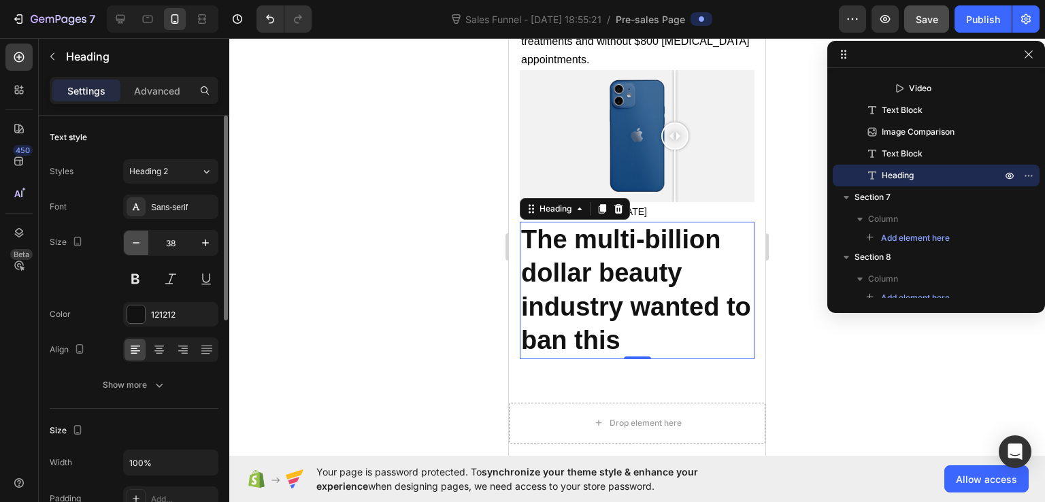
click at [142, 246] on icon "button" at bounding box center [136, 243] width 14 height 14
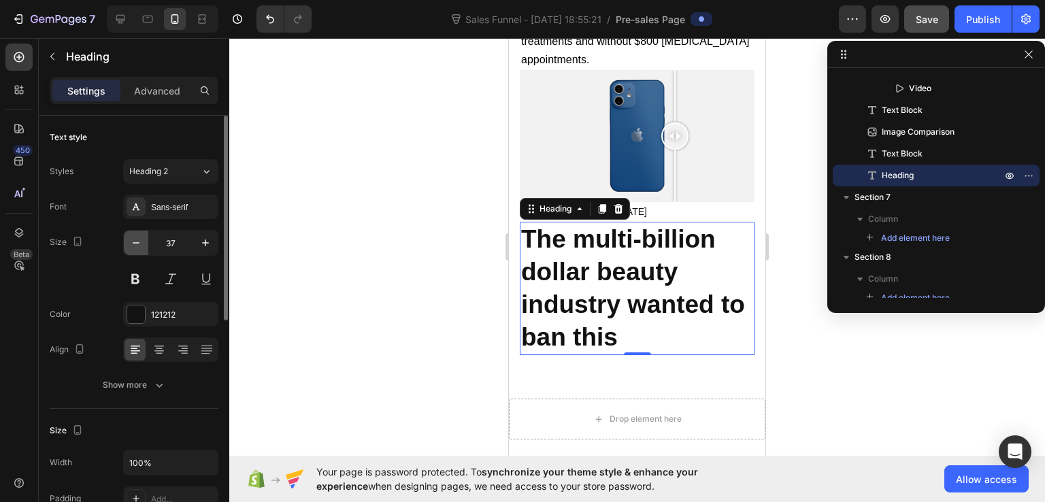
click at [139, 240] on icon "button" at bounding box center [136, 243] width 14 height 14
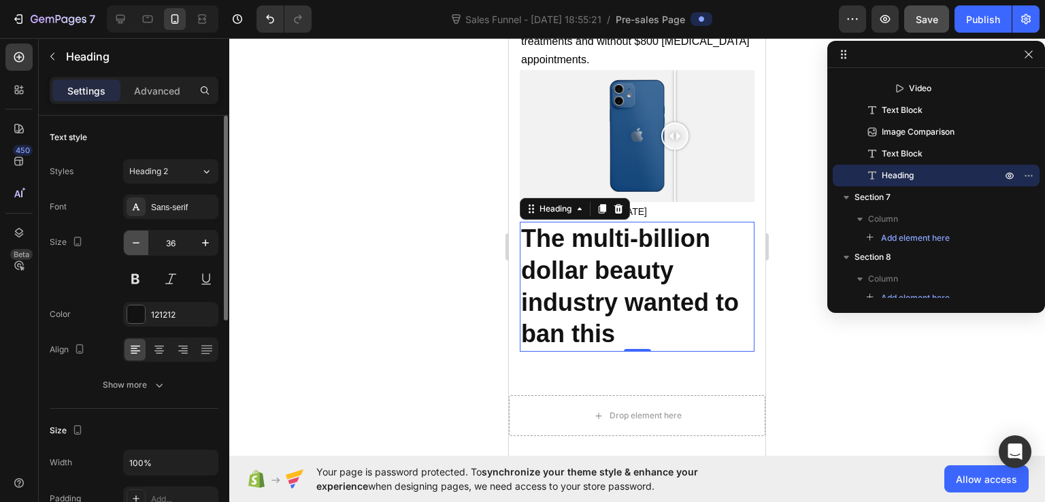
click at [139, 246] on icon "button" at bounding box center [136, 243] width 14 height 14
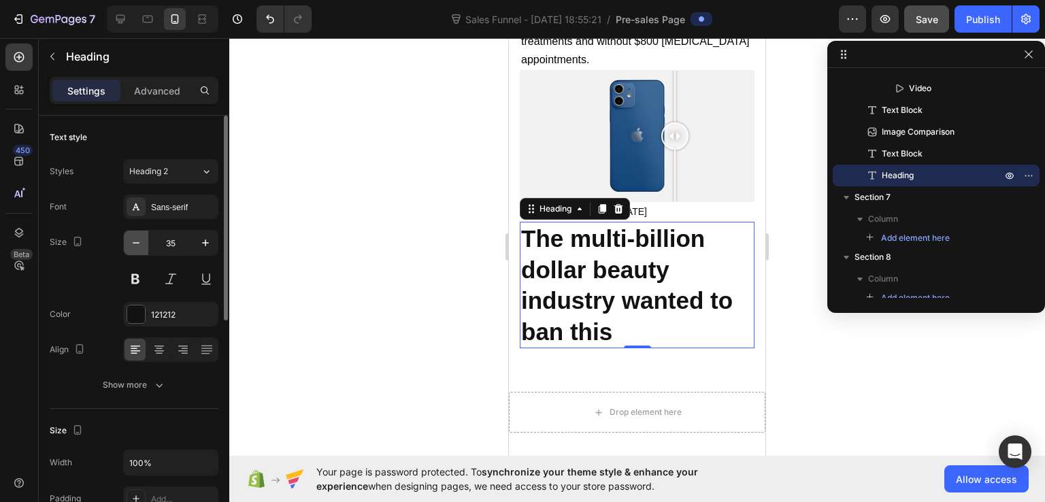
click at [139, 246] on icon "button" at bounding box center [136, 243] width 14 height 14
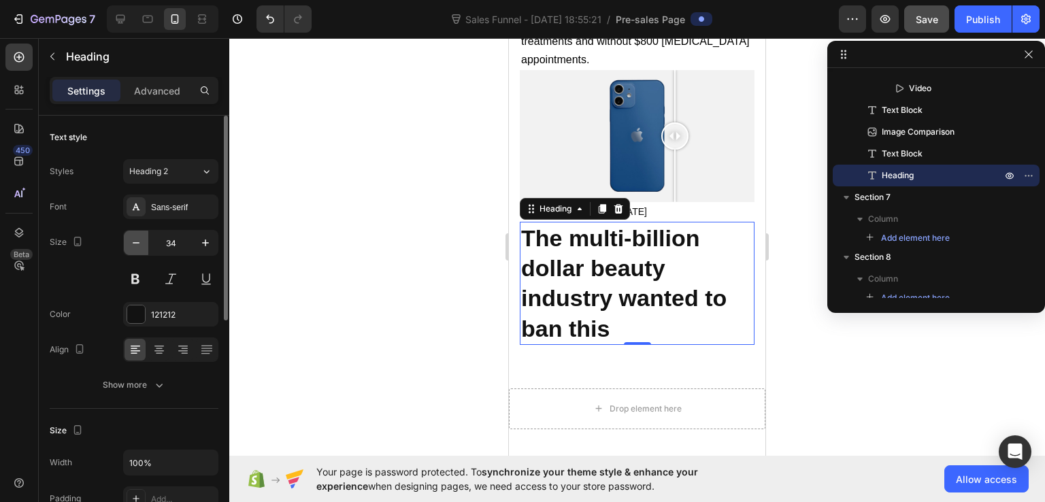
click at [139, 246] on icon "button" at bounding box center [136, 243] width 14 height 14
type input "33"
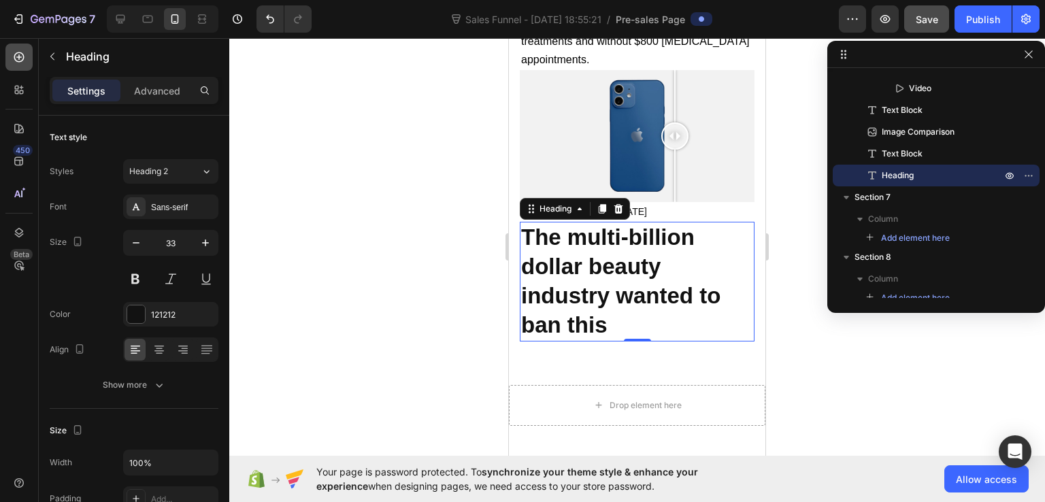
click at [22, 54] on icon at bounding box center [19, 57] width 10 height 10
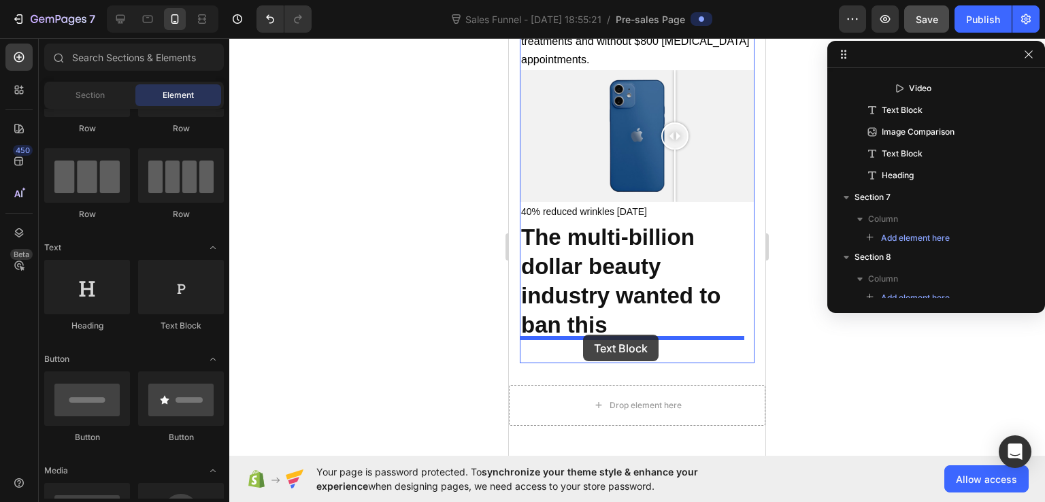
drag, startPoint x: 680, startPoint y: 356, endPoint x: 583, endPoint y: 335, distance: 99.6
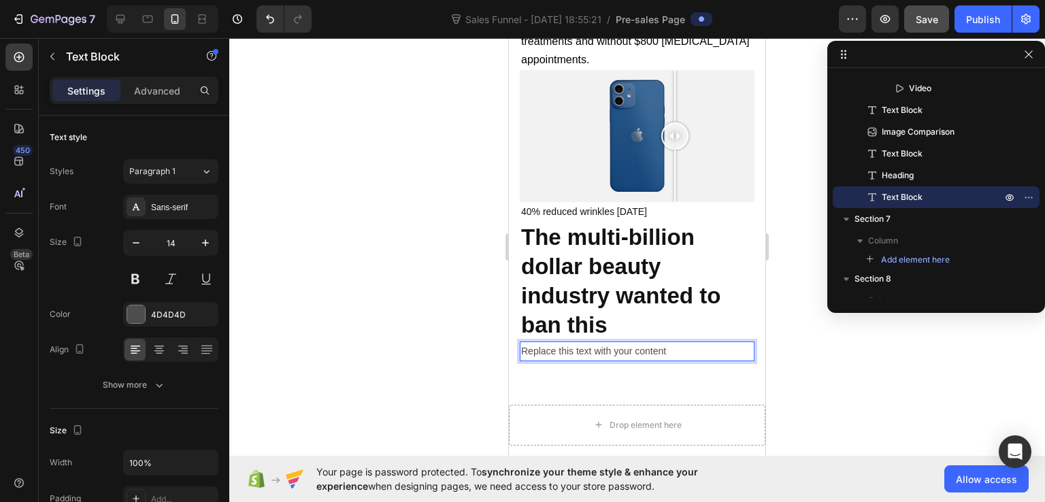
click at [607, 346] on div "Replace this text with your content" at bounding box center [637, 352] width 235 height 20
click at [607, 346] on p "Replace this text with your content" at bounding box center [637, 351] width 232 height 17
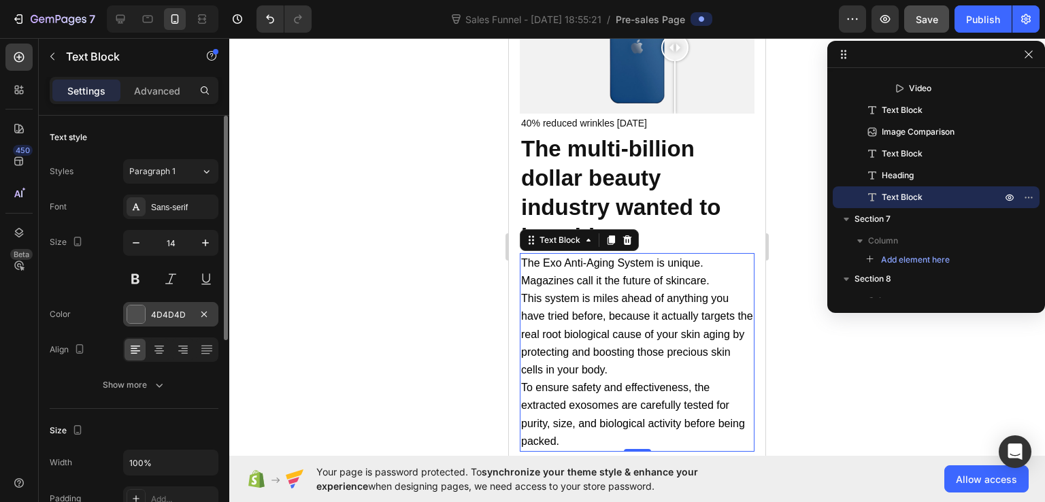
click at [163, 316] on div "4D4D4D" at bounding box center [170, 315] width 39 height 12
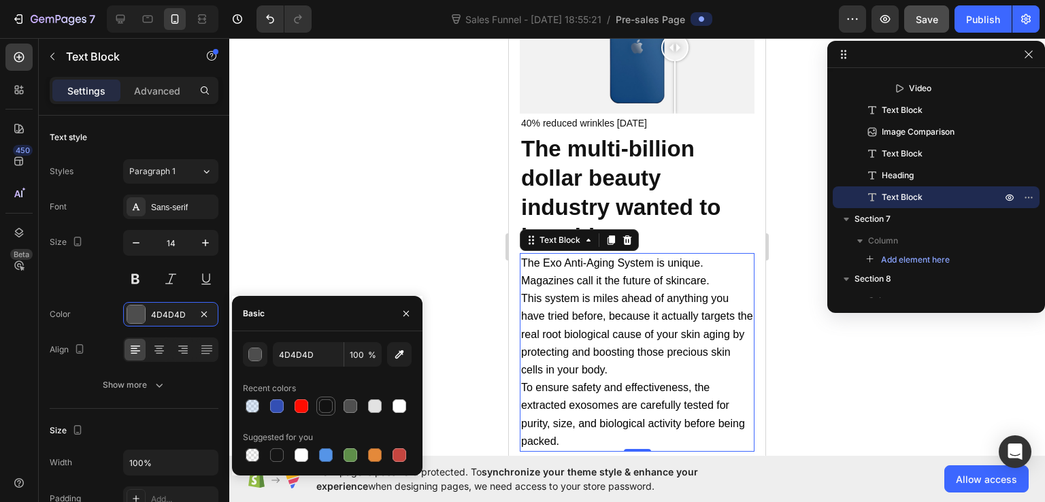
click at [323, 402] on div at bounding box center [326, 406] width 14 height 14
type input "121212"
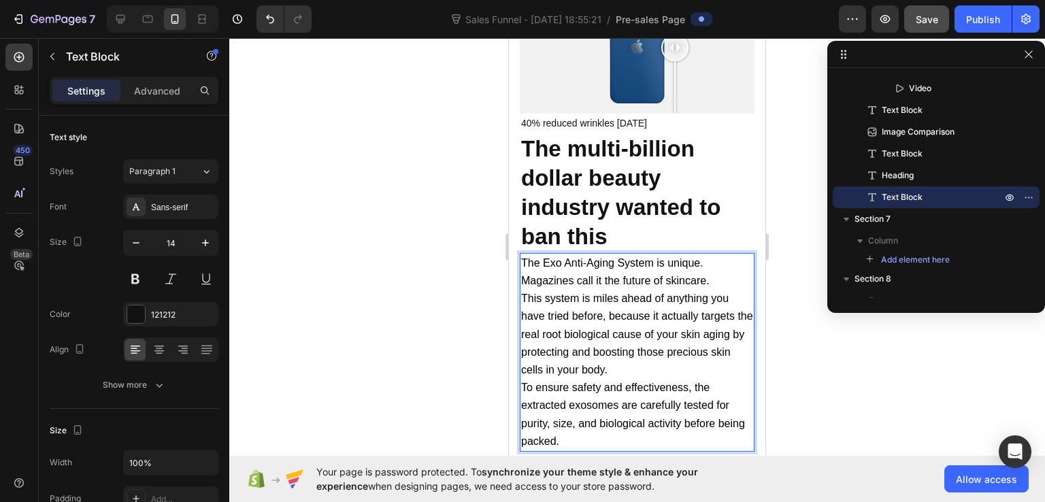
click at [716, 283] on p "Magazines call it the future of skincare." at bounding box center [637, 281] width 232 height 18
click at [693, 230] on p "⁠⁠⁠⁠⁠⁠⁠ The multi-billion dollar beauty industry wanted to ban this" at bounding box center [637, 193] width 232 height 117
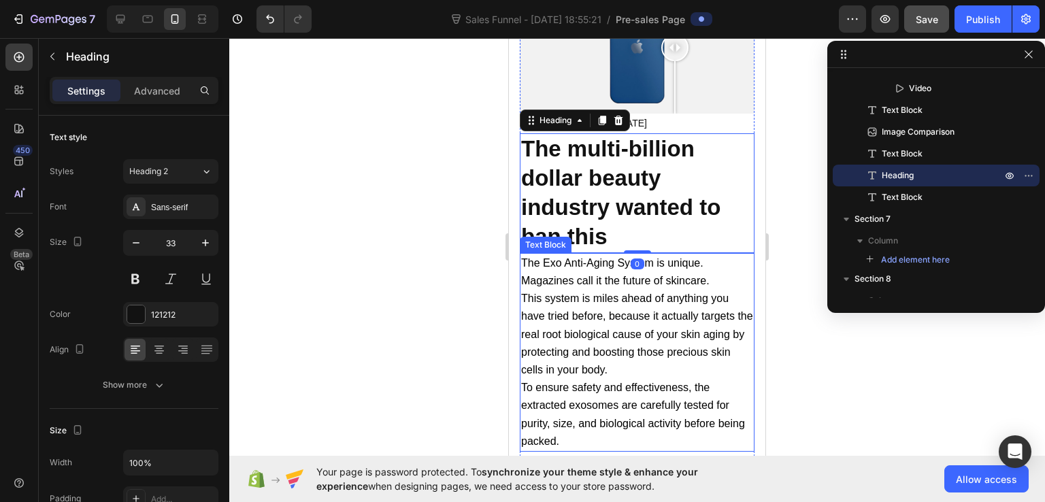
click at [707, 261] on p "The Exo Anti-Aging System is unique." at bounding box center [637, 263] width 232 height 18
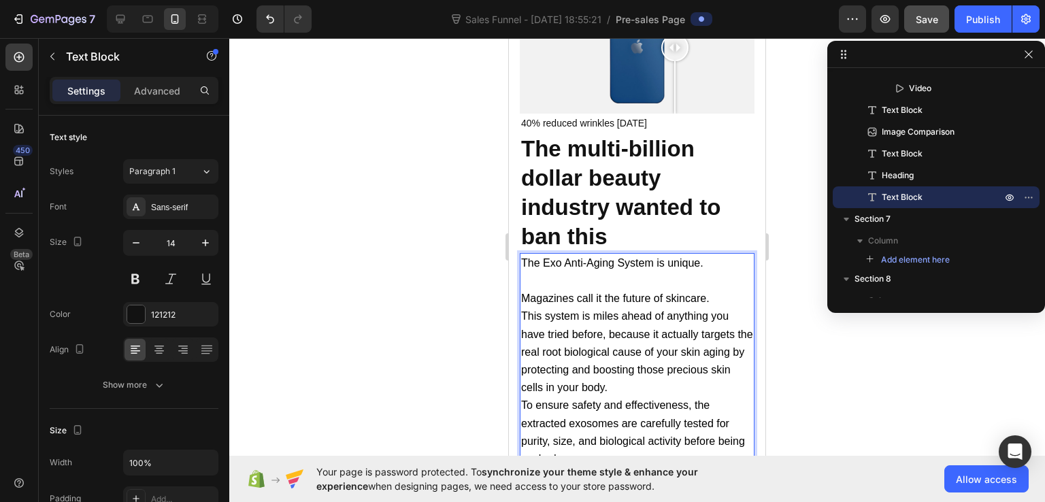
click at [719, 295] on p "Magazines call it the future of skincare." at bounding box center [637, 299] width 232 height 18
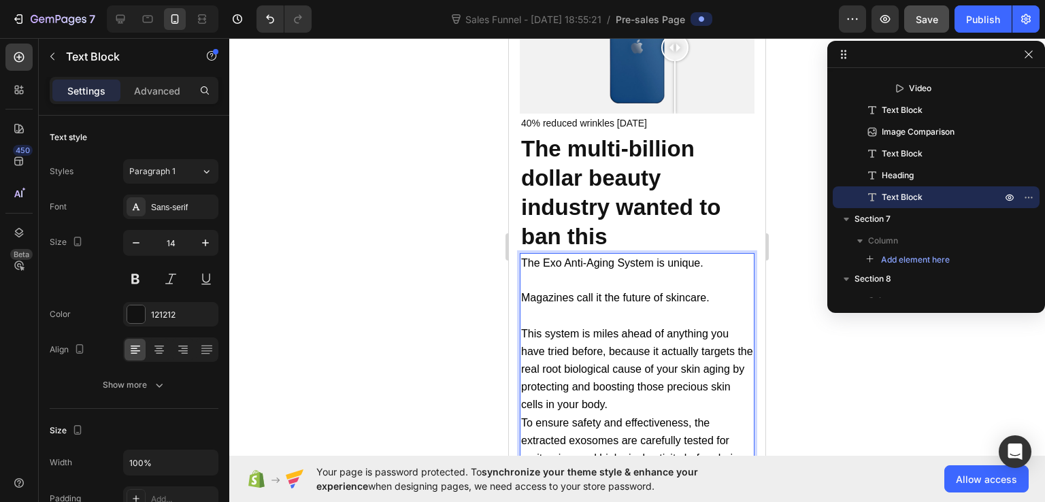
scroll to position [9937, 0]
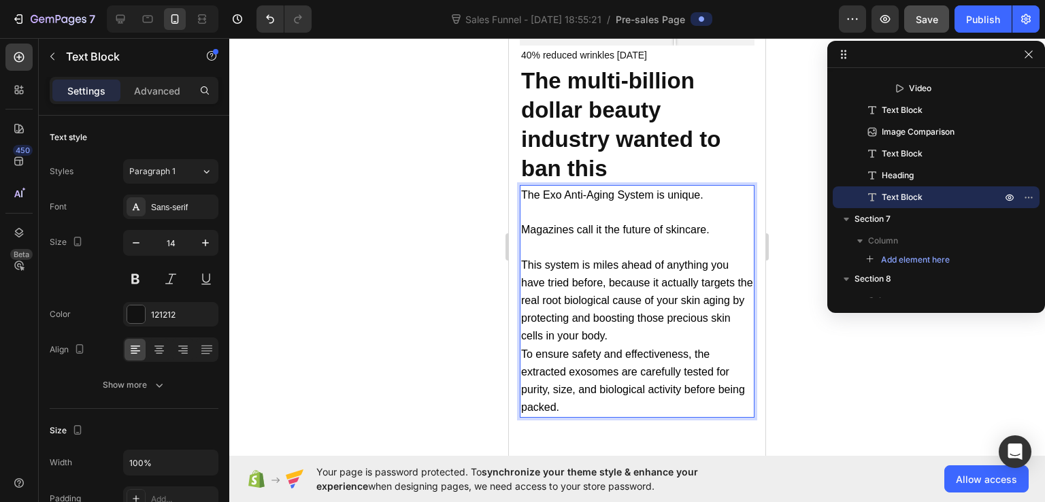
click at [683, 333] on p "This system is miles ahead of anything you have tried before, because it actual…" at bounding box center [637, 301] width 232 height 89
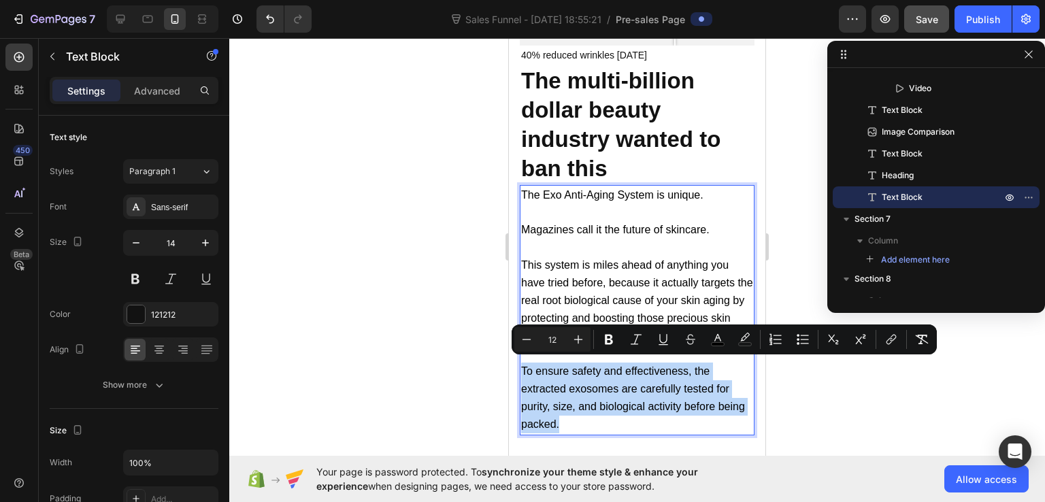
drag, startPoint x: 606, startPoint y: 422, endPoint x: 523, endPoint y: 368, distance: 99.5
click at [523, 368] on p "To ensure safety and effectiveness, the extracted exosomes are carefully tested…" at bounding box center [637, 398] width 232 height 71
copy span "To ensure safety and effectiveness, the extracted exosomes are carefully tested…"
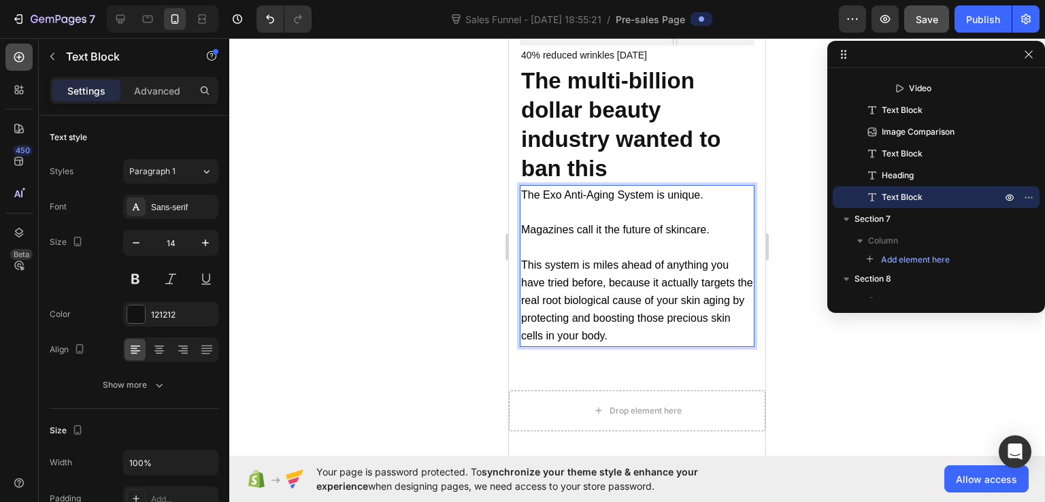
click at [16, 61] on icon at bounding box center [19, 57] width 10 height 10
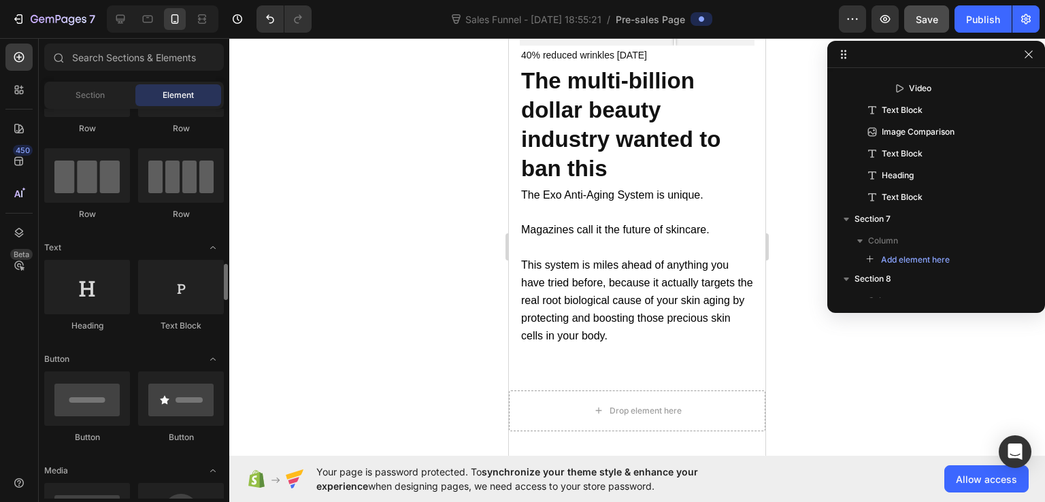
scroll to position [212, 0]
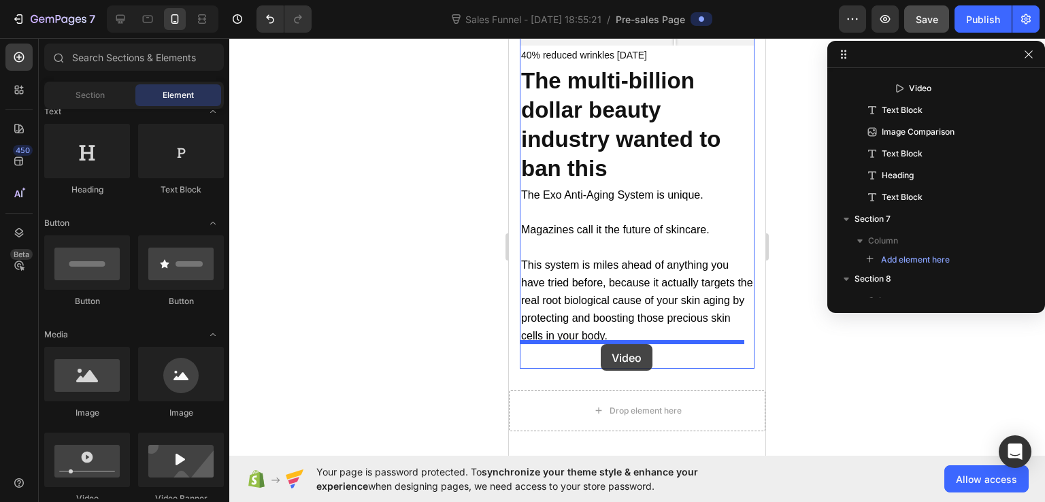
drag, startPoint x: 616, startPoint y: 502, endPoint x: 601, endPoint y: 344, distance: 157.9
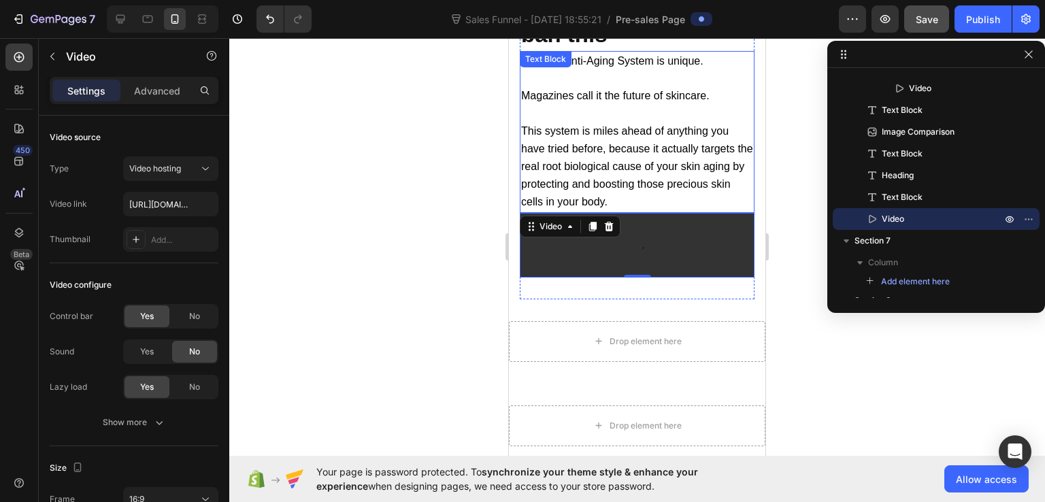
scroll to position [10002, 0]
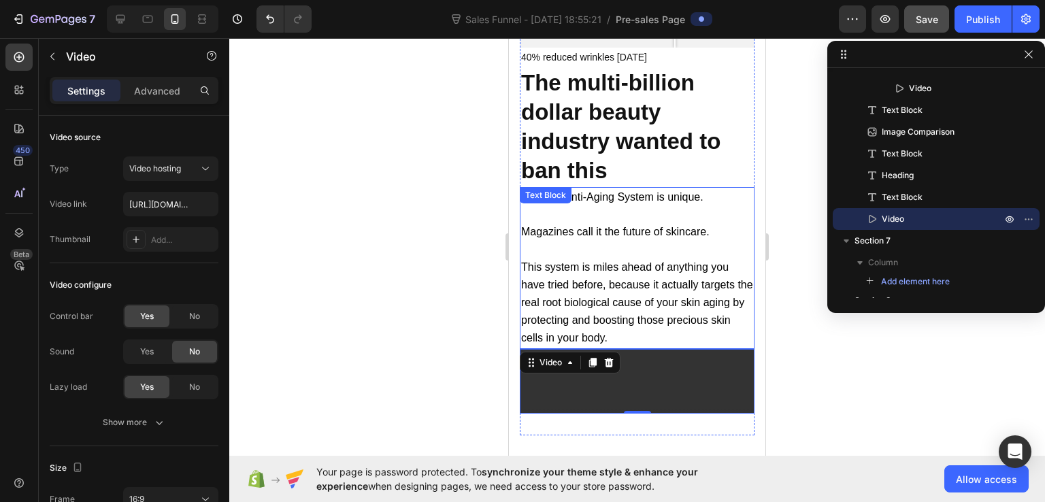
click at [626, 197] on span "The Exo Anti-Aging System is unique." at bounding box center [612, 197] width 182 height 12
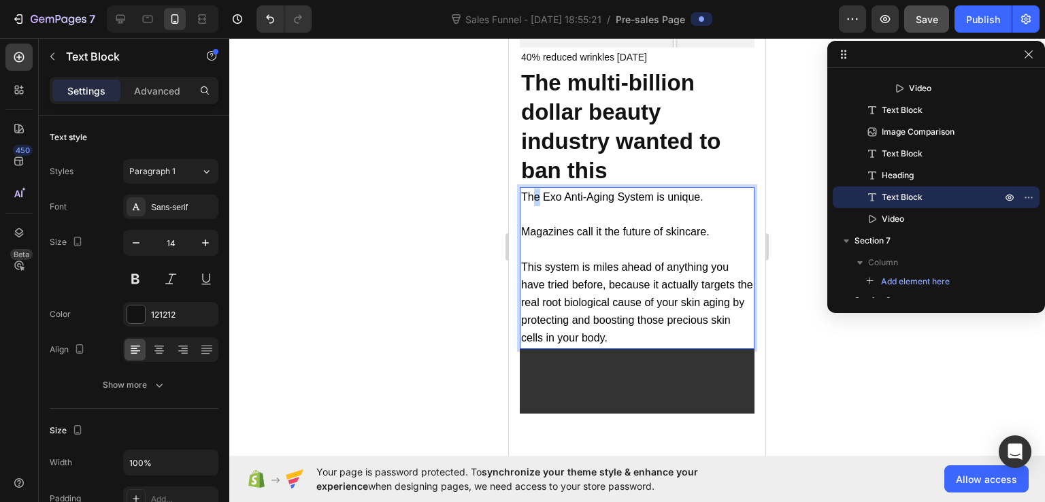
click at [537, 193] on span "The Exo Anti-Aging System is unique." at bounding box center [612, 197] width 182 height 12
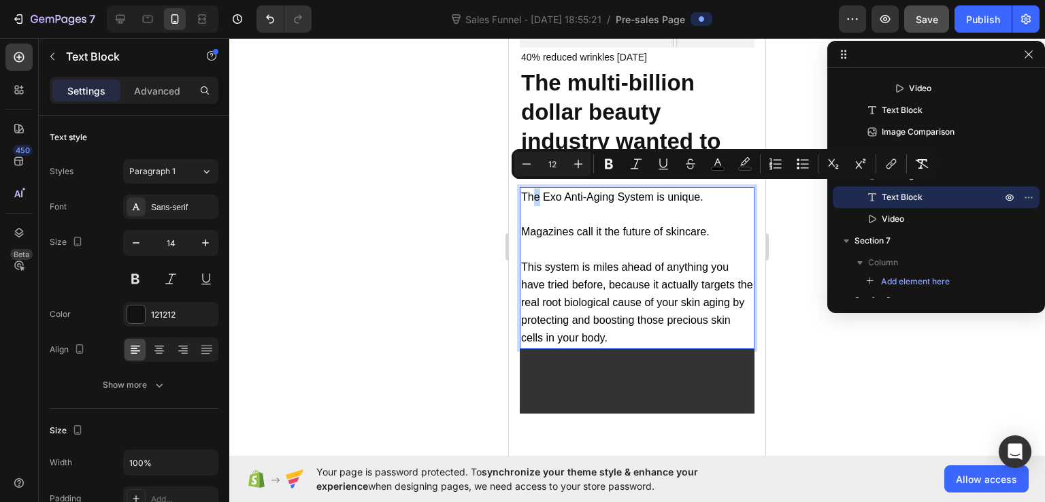
click at [540, 193] on span "The Exo Anti-Aging System is unique." at bounding box center [612, 197] width 182 height 12
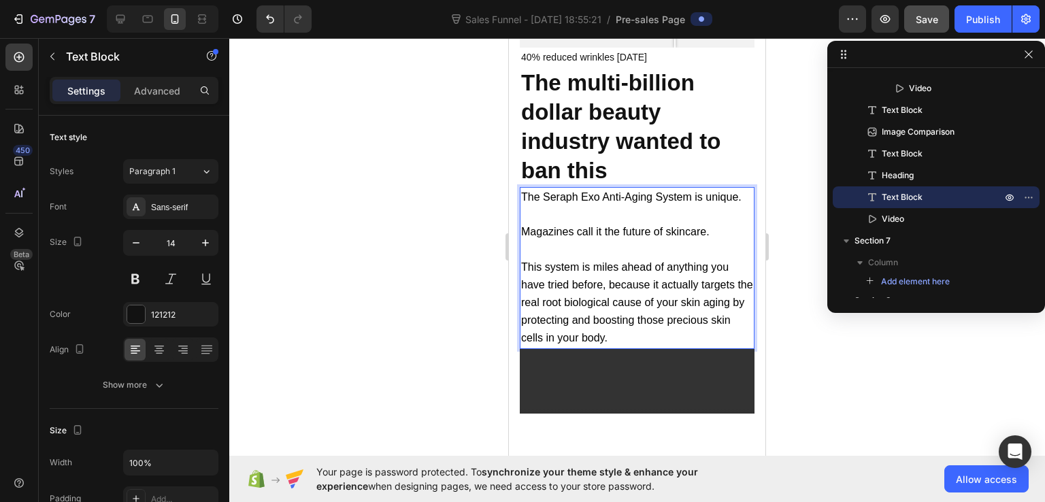
scroll to position [10003, 0]
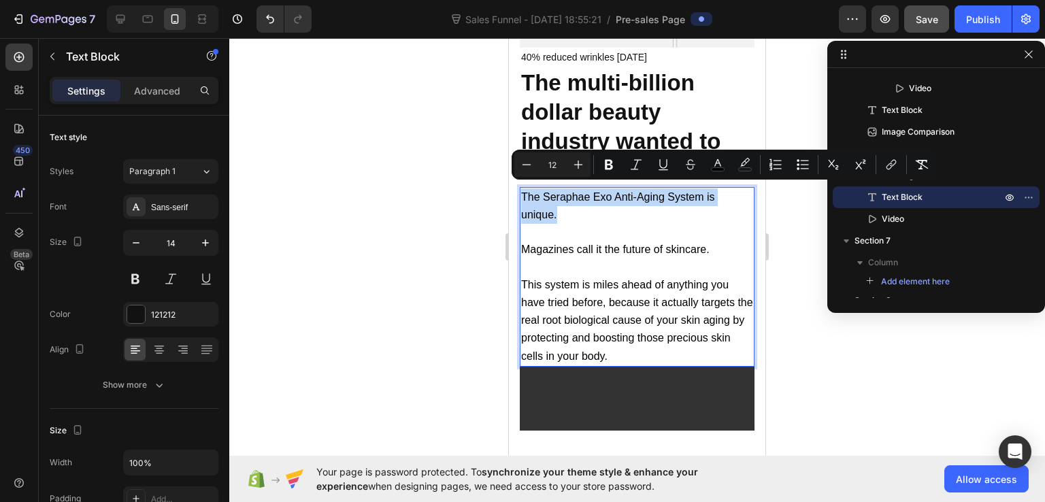
drag, startPoint x: 523, startPoint y: 188, endPoint x: 563, endPoint y: 208, distance: 45.3
click at [142, 275] on button at bounding box center [135, 279] width 24 height 24
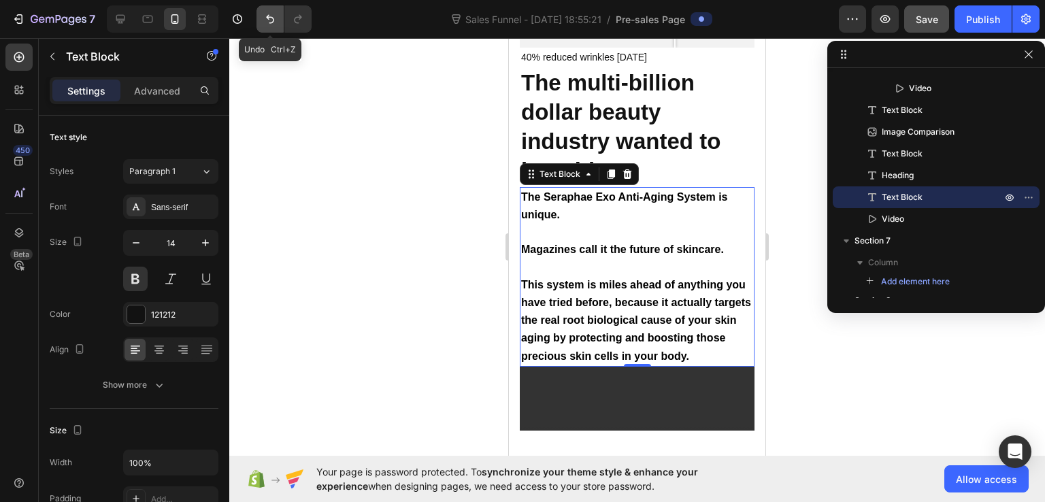
click at [263, 13] on icon "Undo/Redo" at bounding box center [270, 19] width 14 height 14
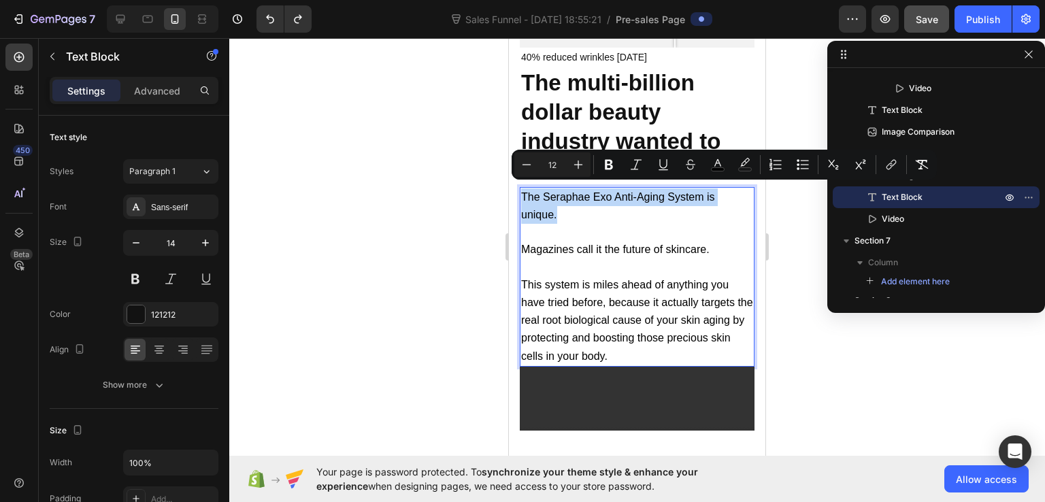
drag, startPoint x: 566, startPoint y: 213, endPoint x: 517, endPoint y: 191, distance: 53.9
drag, startPoint x: 612, startPoint y: 161, endPoint x: 67, endPoint y: 199, distance: 546.4
click at [612, 161] on icon "Editor contextual toolbar" at bounding box center [609, 165] width 14 height 14
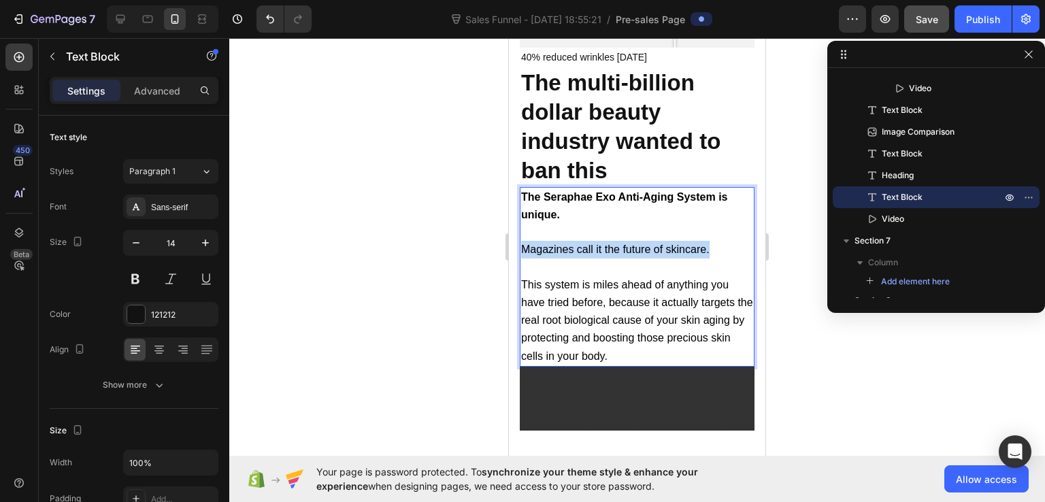
drag, startPoint x: 523, startPoint y: 242, endPoint x: 713, endPoint y: 240, distance: 190.5
click at [597, 231] on p "Rich Text Editor. Editing area: main" at bounding box center [637, 232] width 232 height 17
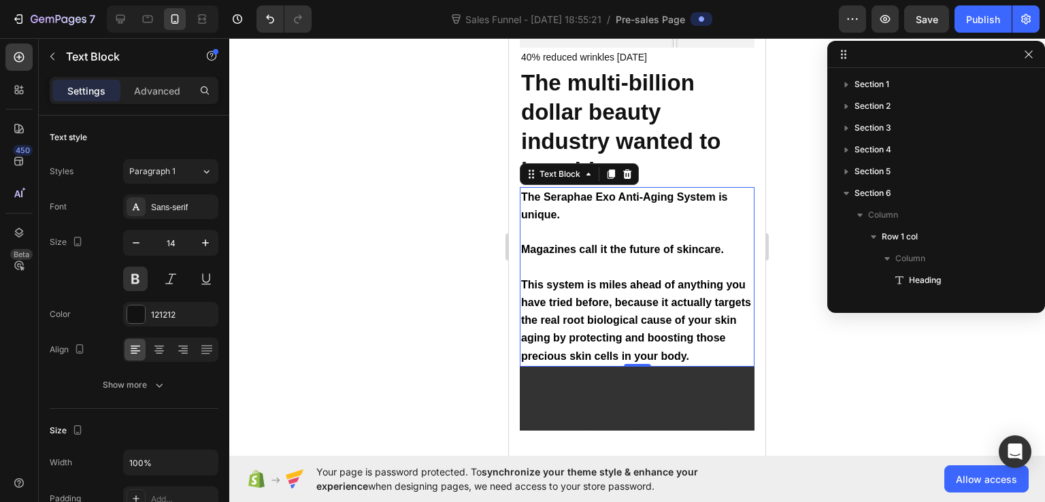
scroll to position [279, 0]
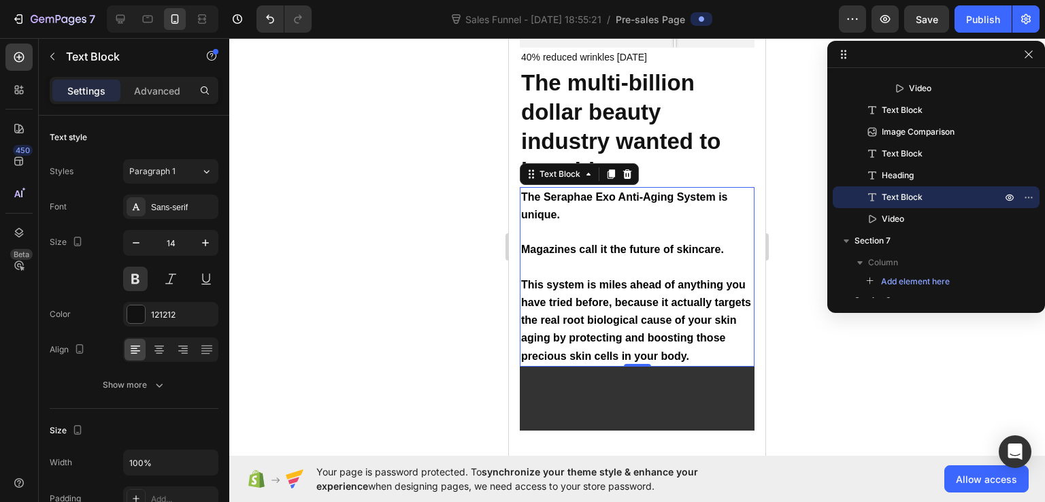
click at [137, 270] on button at bounding box center [135, 279] width 24 height 24
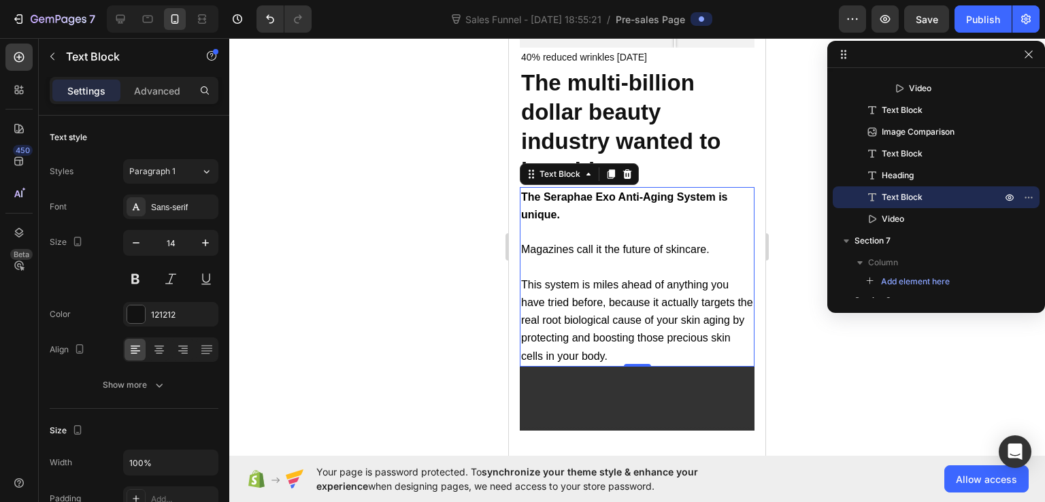
scroll to position [10003, 0]
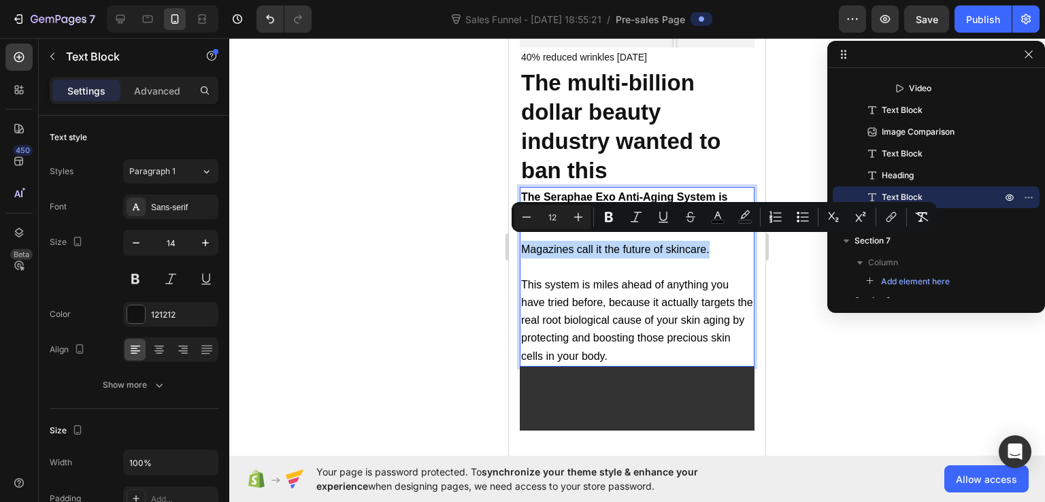
drag, startPoint x: 718, startPoint y: 242, endPoint x: 519, endPoint y: 244, distance: 198.7
click at [615, 218] on button "Bold" at bounding box center [609, 217] width 24 height 24
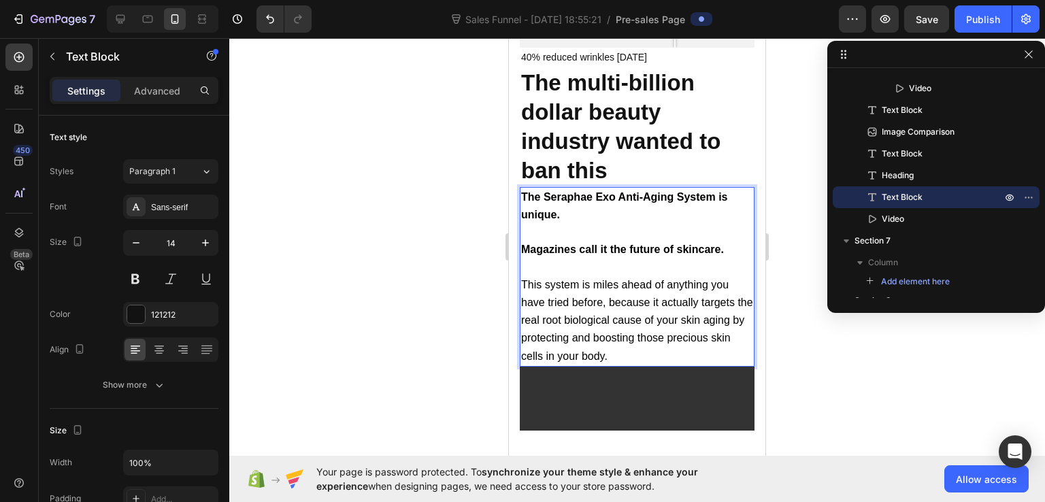
click at [695, 245] on strong "Magazines call it the future of skincare." at bounding box center [622, 250] width 203 height 12
drag, startPoint x: 728, startPoint y: 244, endPoint x: 519, endPoint y: 241, distance: 208.9
click at [581, 244] on strong "Magazines call it the future of skincare." at bounding box center [622, 250] width 203 height 12
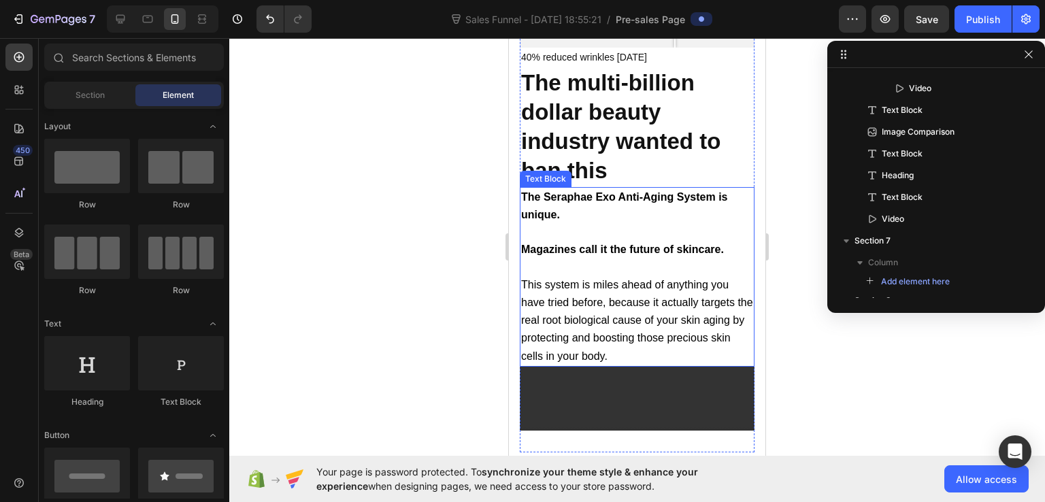
click at [537, 251] on p "Magazines call it the future of skincare." at bounding box center [637, 250] width 232 height 18
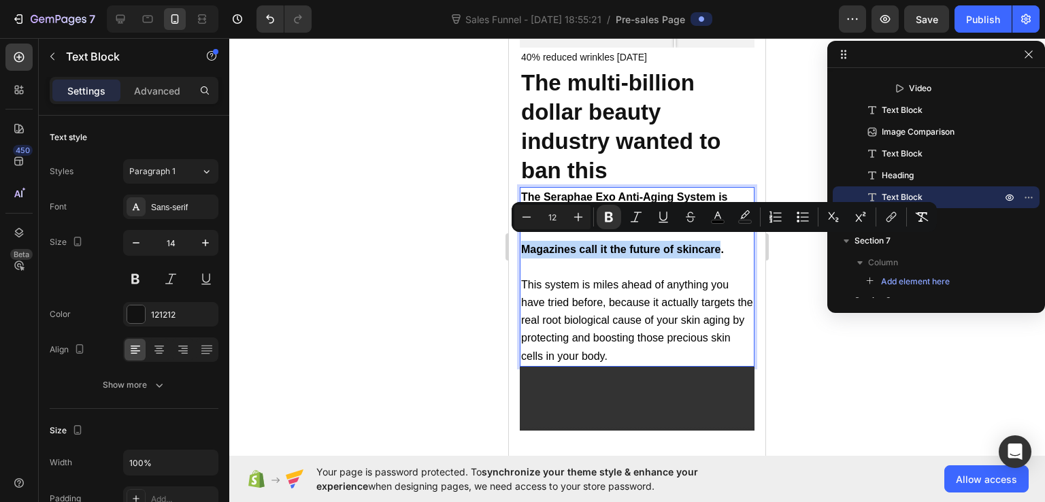
drag, startPoint x: 521, startPoint y: 246, endPoint x: 721, endPoint y: 253, distance: 199.5
click at [746, 218] on icon "Editor contextual toolbar" at bounding box center [745, 217] width 14 height 14
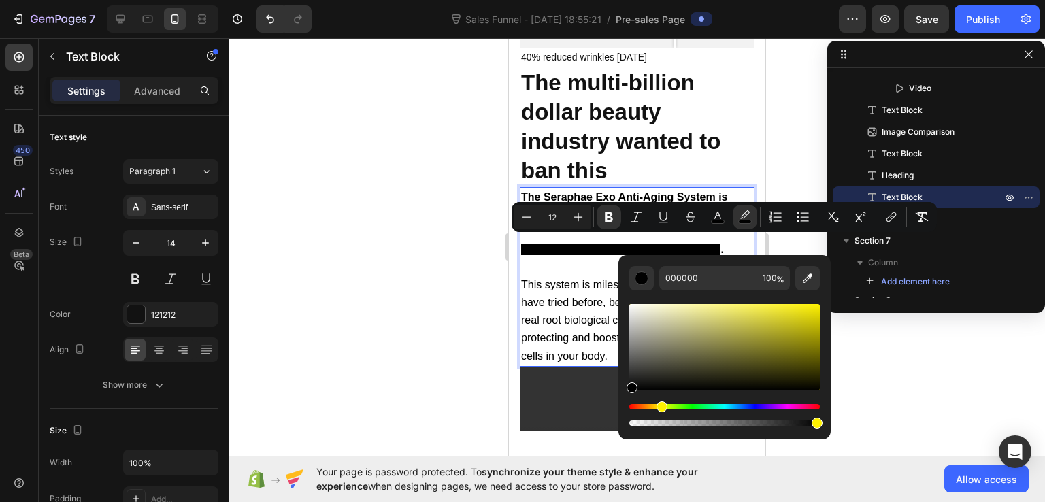
click at [659, 409] on div "Hue" at bounding box center [724, 406] width 191 height 5
type input "FFF200"
drag, startPoint x: 770, startPoint y: 329, endPoint x: 823, endPoint y: 299, distance: 61.5
click at [823, 299] on div "FFF200 100 %" at bounding box center [725, 342] width 212 height 174
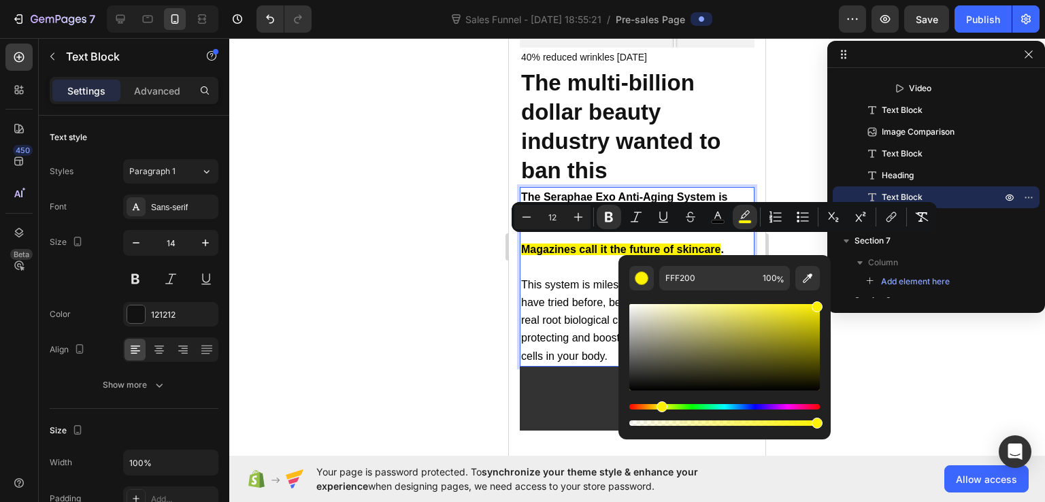
click at [733, 245] on p "Magazines call it the future of skincare ." at bounding box center [637, 250] width 232 height 18
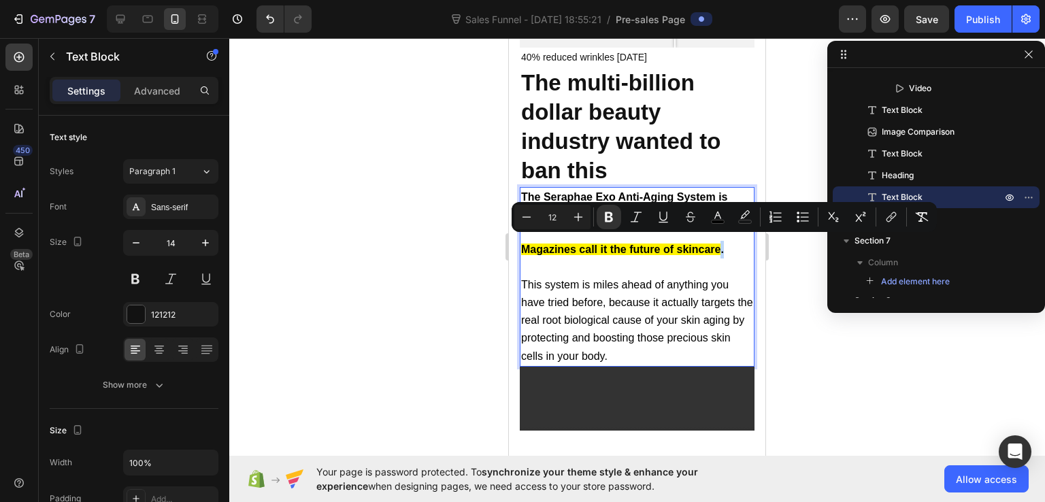
drag, startPoint x: 732, startPoint y: 246, endPoint x: 721, endPoint y: 246, distance: 10.2
click at [721, 246] on p "Magazines call it the future of skincare ." at bounding box center [637, 250] width 232 height 18
click at [746, 216] on icon "Editor contextual toolbar" at bounding box center [745, 217] width 14 height 14
type input "000000"
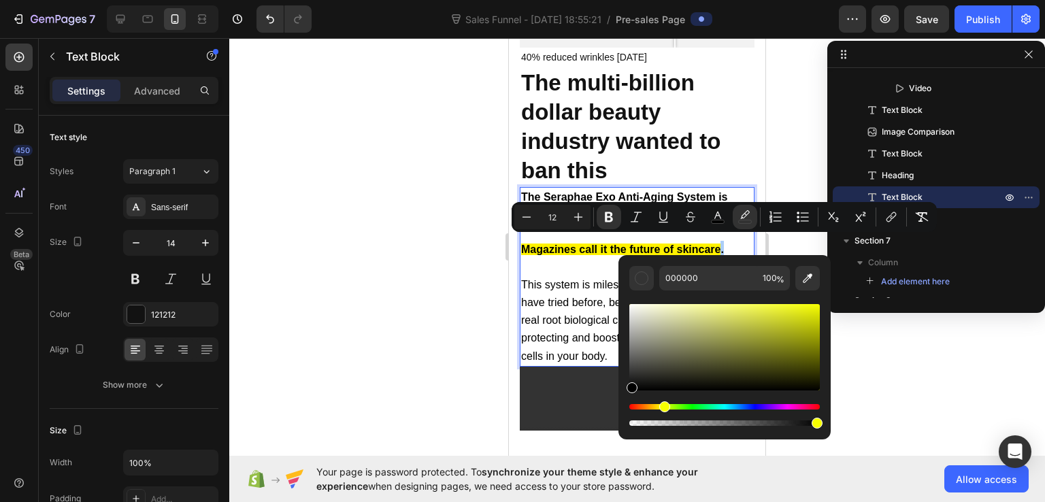
click at [662, 406] on div "Hue" at bounding box center [724, 406] width 191 height 5
click at [661, 406] on div "Hue" at bounding box center [724, 406] width 191 height 5
type input "FFFF00"
drag, startPoint x: 765, startPoint y: 348, endPoint x: 827, endPoint y: 299, distance: 79.0
click at [827, 299] on div "FFFF00 100 %" at bounding box center [725, 342] width 212 height 174
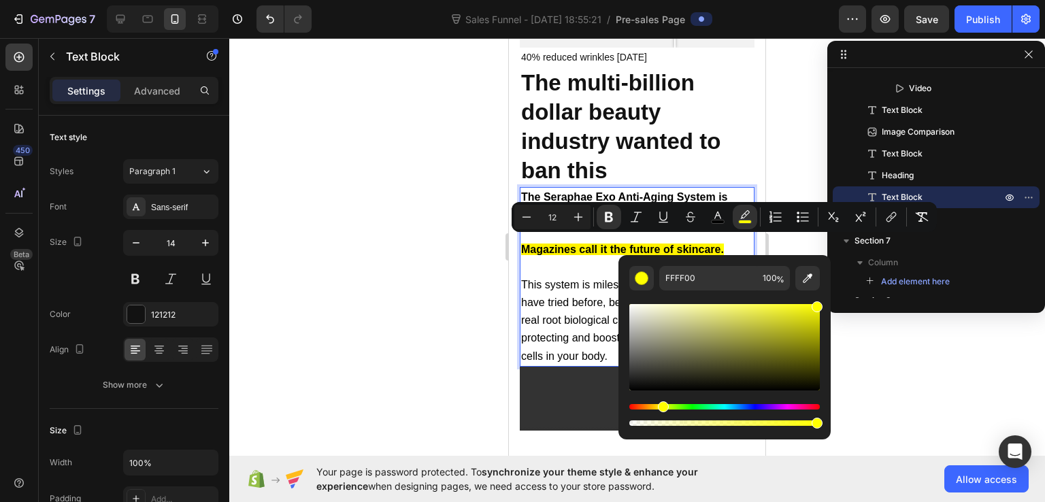
click at [791, 139] on div at bounding box center [637, 270] width 816 height 464
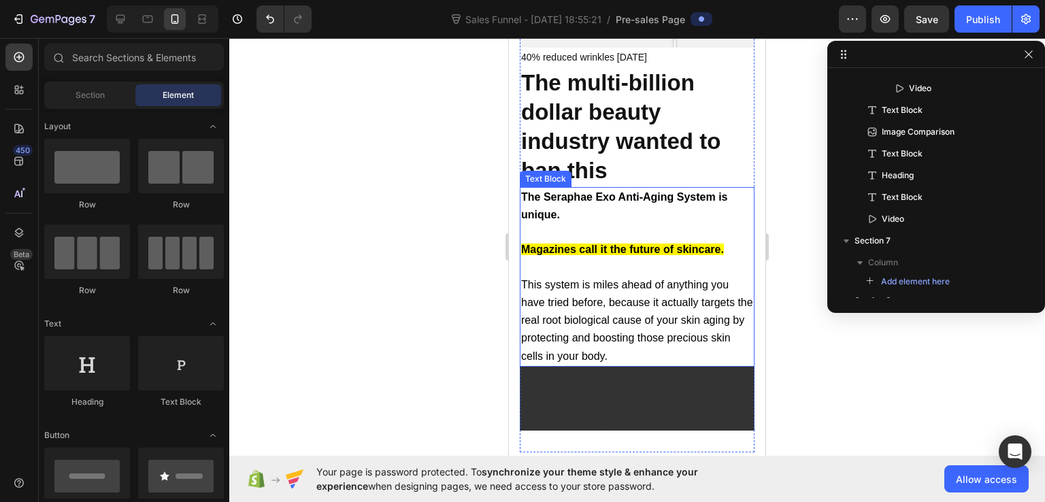
scroll to position [10071, 0]
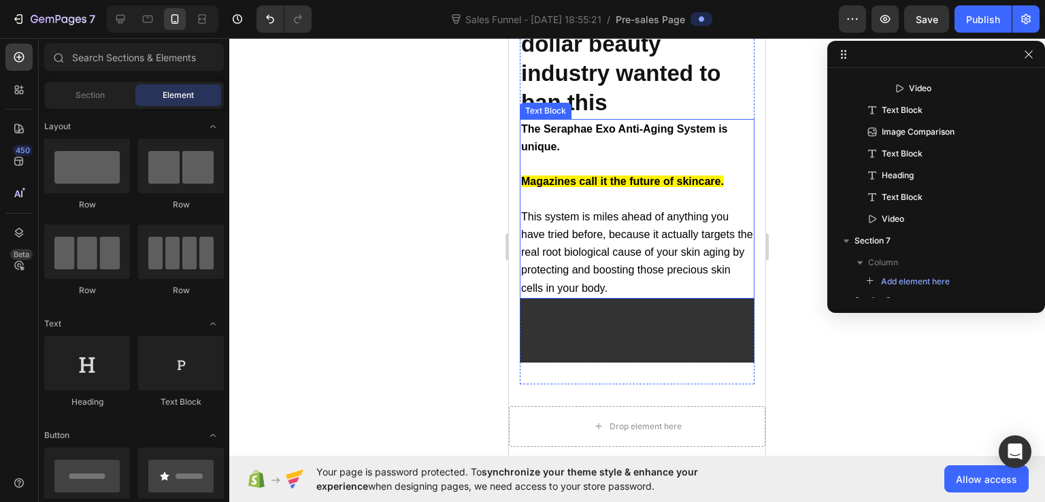
click at [689, 280] on p "This system is miles ahead of anything you have tried before, because it actual…" at bounding box center [637, 252] width 232 height 89
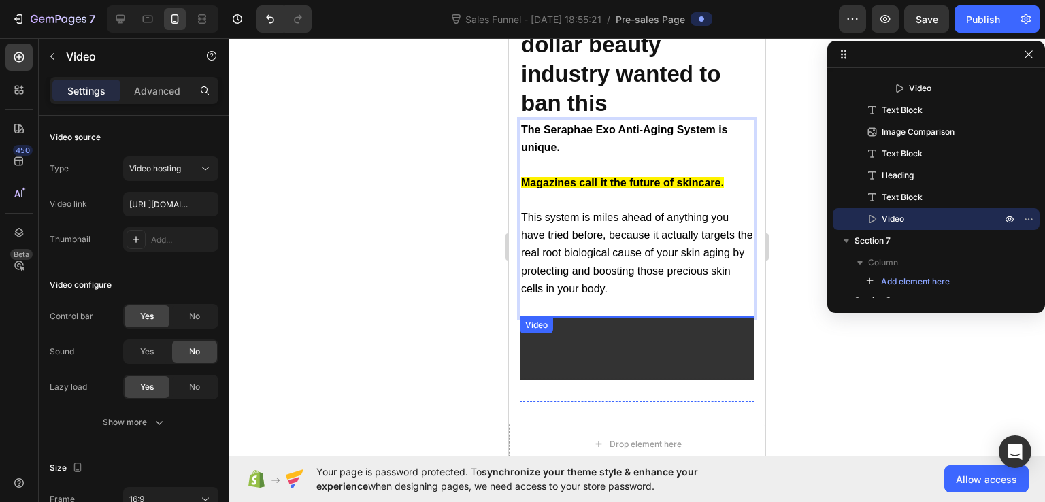
click at [659, 353] on video at bounding box center [637, 383] width 235 height 132
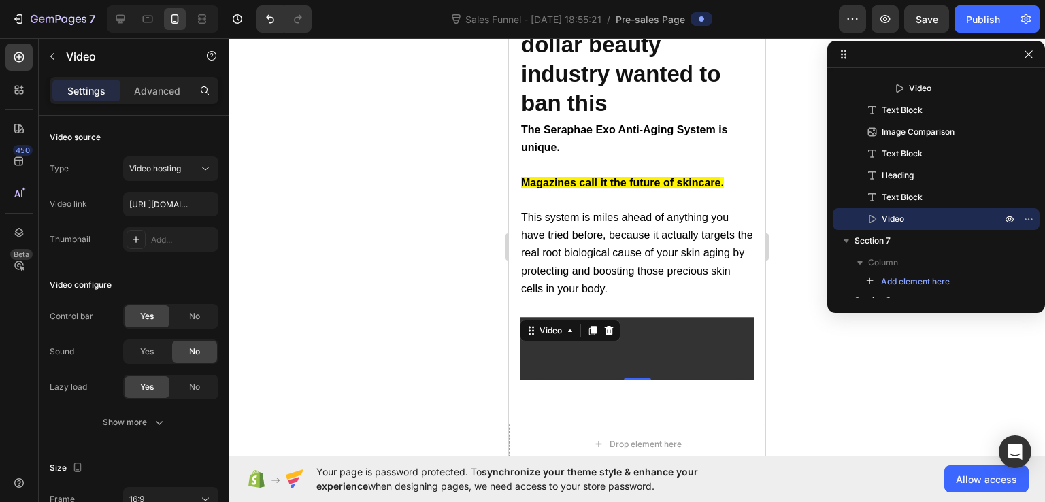
drag, startPoint x: 634, startPoint y: 369, endPoint x: 638, endPoint y: 315, distance: 53.9
click at [638, 317] on div "Video 0" at bounding box center [637, 348] width 235 height 63
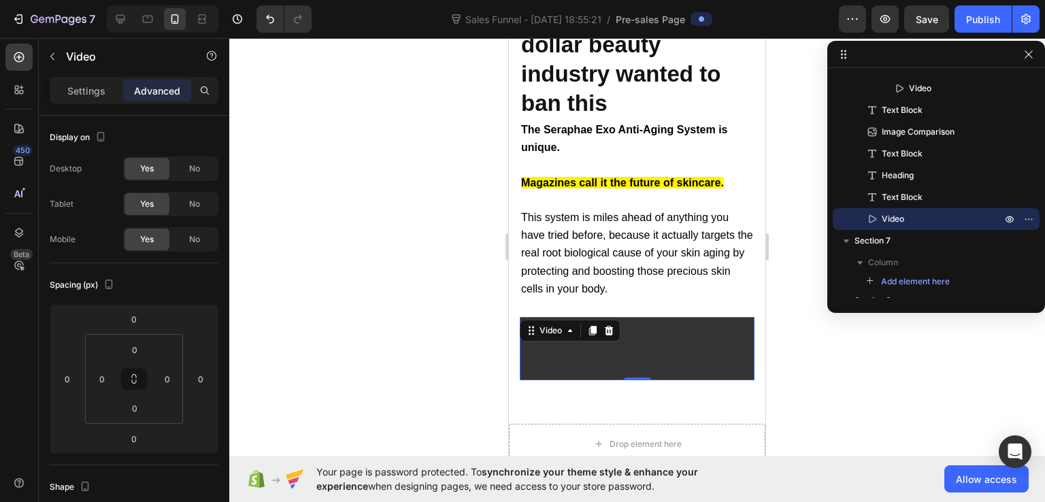
click at [668, 344] on video at bounding box center [637, 383] width 235 height 132
click at [652, 298] on p "Rich Text Editor. Editing area: main" at bounding box center [637, 307] width 232 height 18
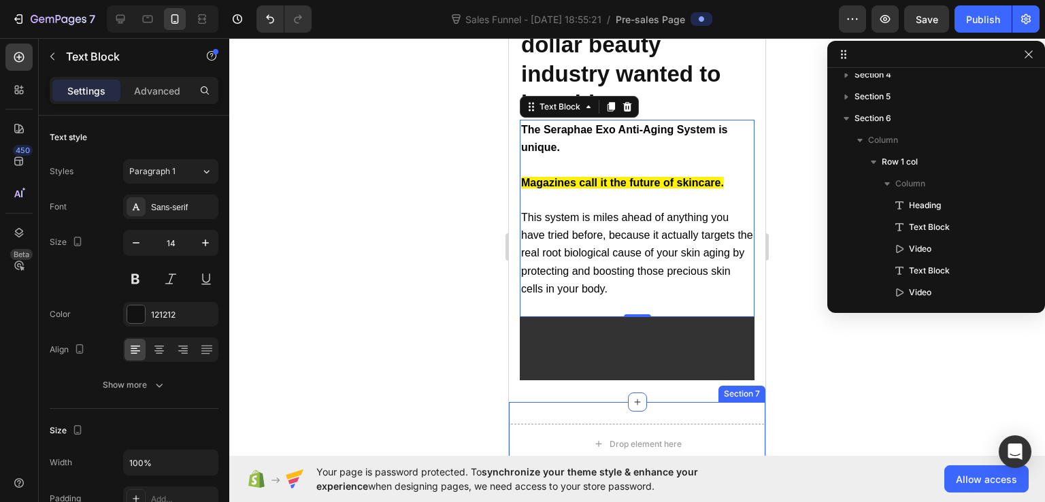
scroll to position [10207, 0]
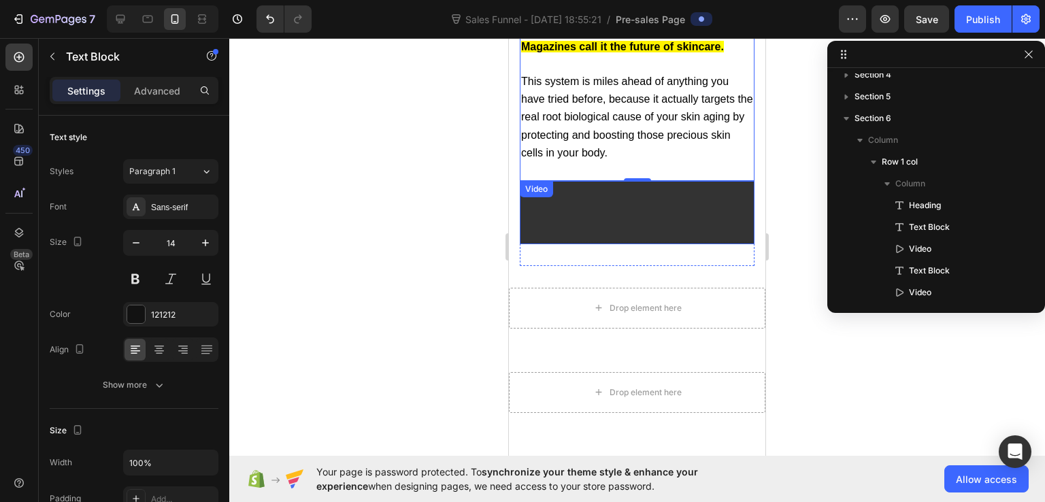
click at [610, 206] on video at bounding box center [637, 247] width 235 height 132
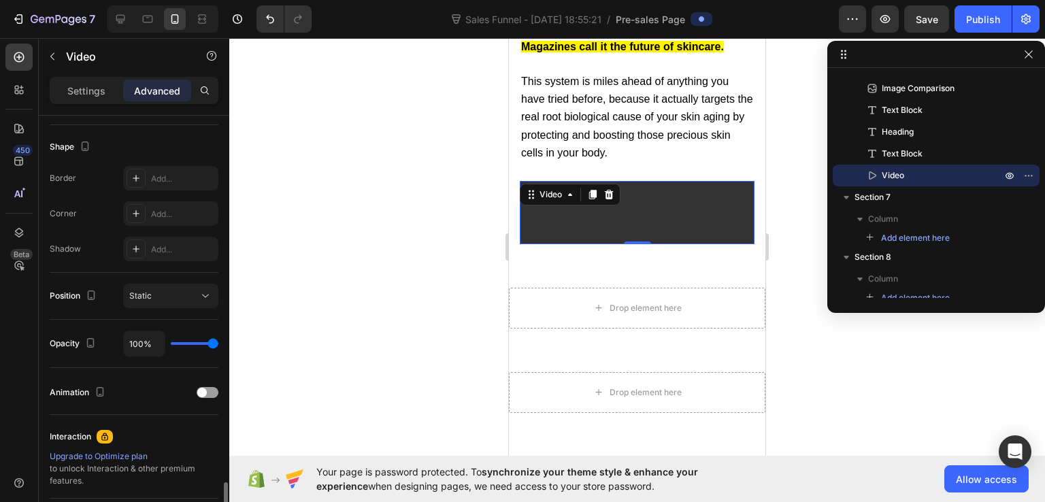
scroll to position [481, 0]
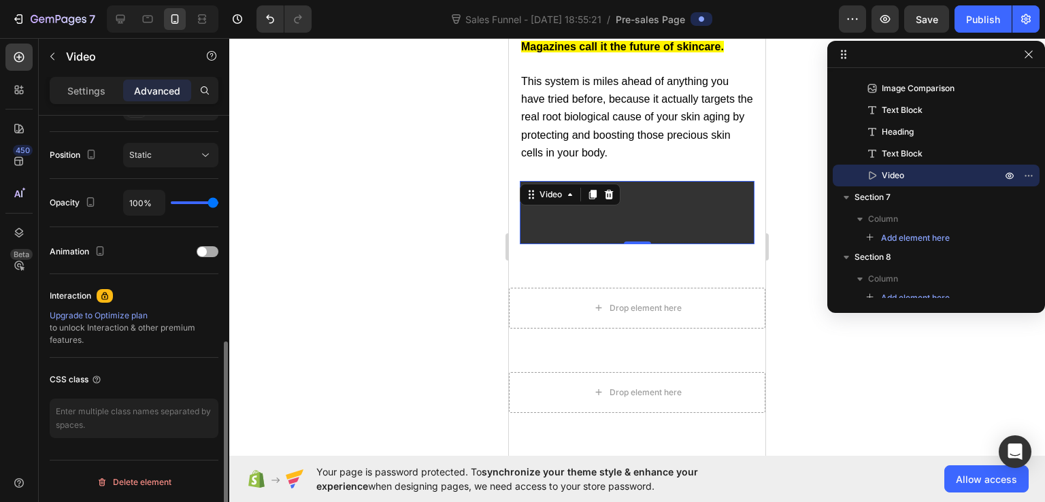
click at [63, 250] on div "Animation" at bounding box center [79, 252] width 59 height 18
click at [22, 50] on div at bounding box center [18, 57] width 27 height 27
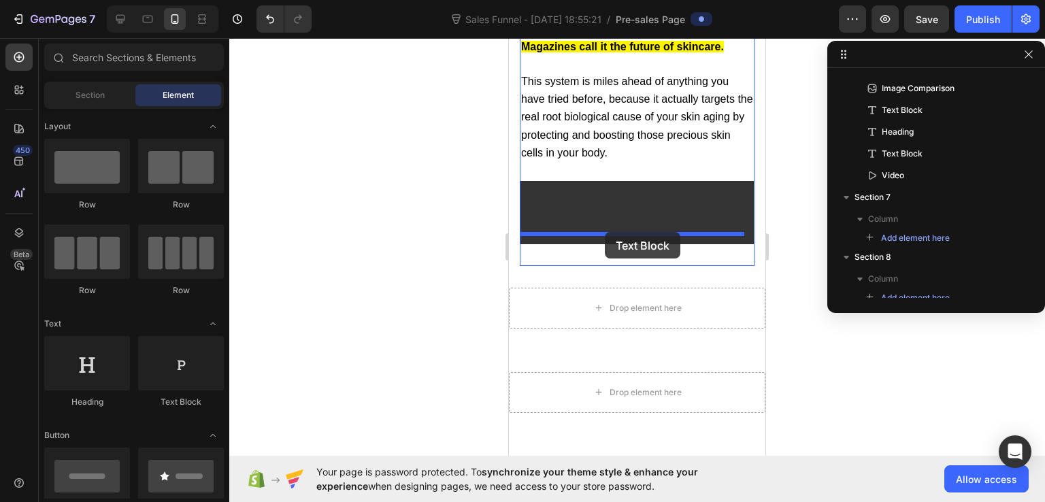
drag, startPoint x: 661, startPoint y: 203, endPoint x: 605, endPoint y: 232, distance: 62.7
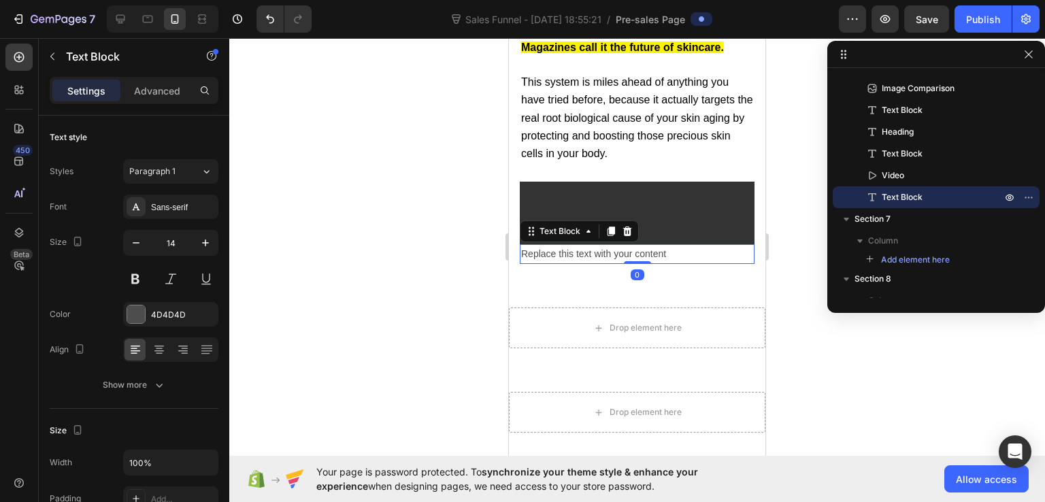
scroll to position [10208, 0]
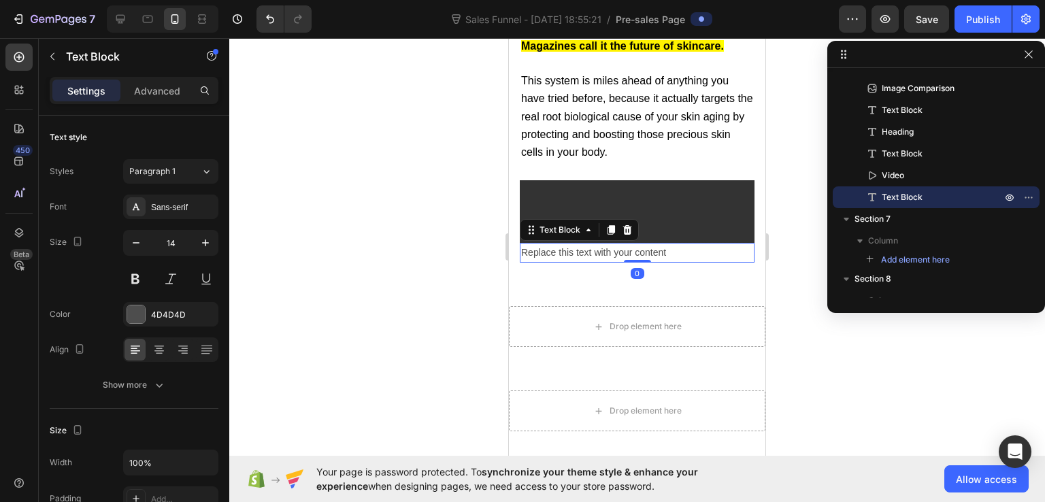
click at [627, 243] on div "Replace this text with your content" at bounding box center [637, 253] width 235 height 20
click at [627, 244] on p "Replace this text with your content" at bounding box center [637, 252] width 232 height 17
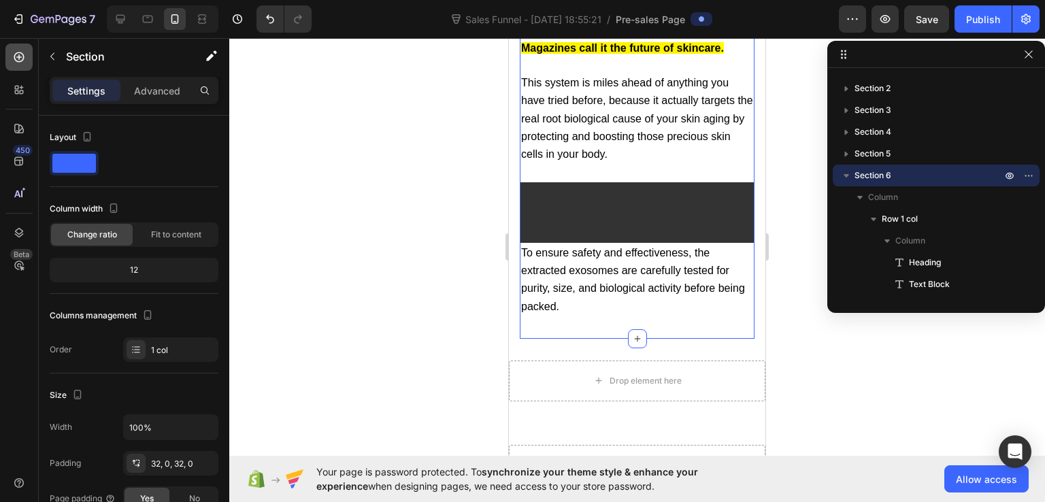
click at [22, 53] on icon at bounding box center [19, 57] width 10 height 10
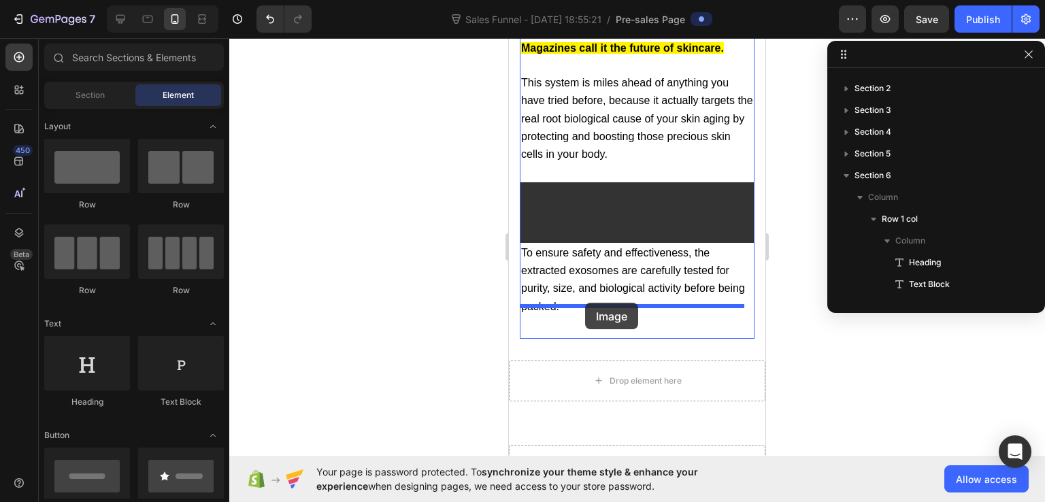
drag, startPoint x: 588, startPoint y: 416, endPoint x: 585, endPoint y: 303, distance: 113.0
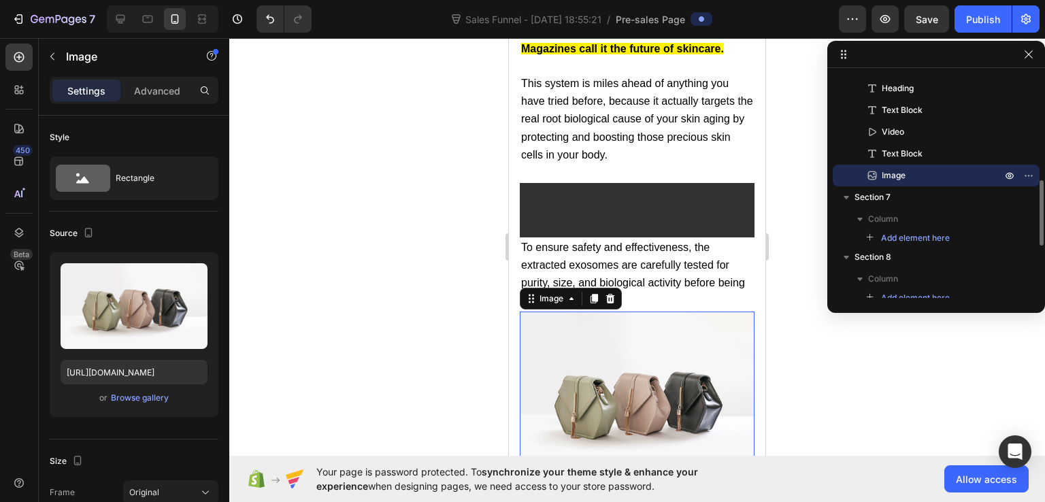
scroll to position [10350, 0]
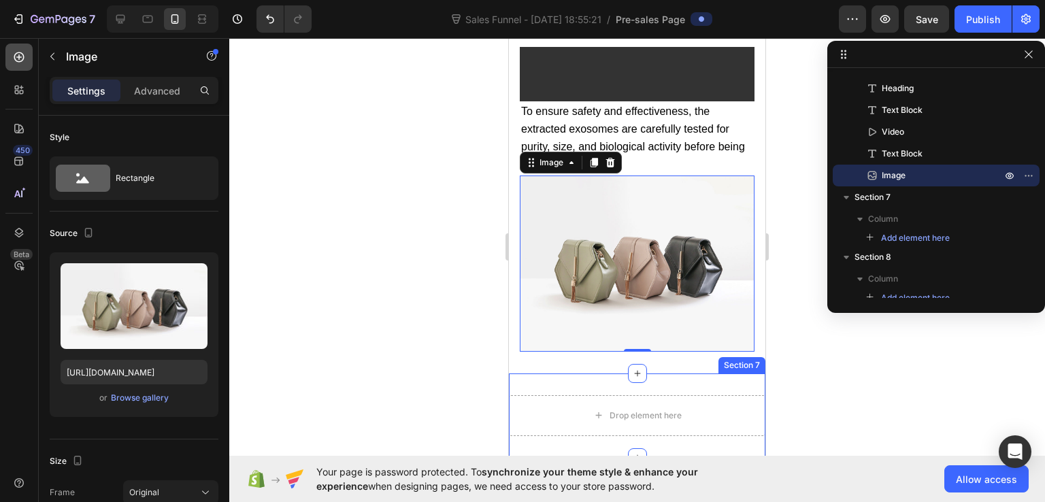
click at [24, 59] on icon at bounding box center [19, 57] width 14 height 14
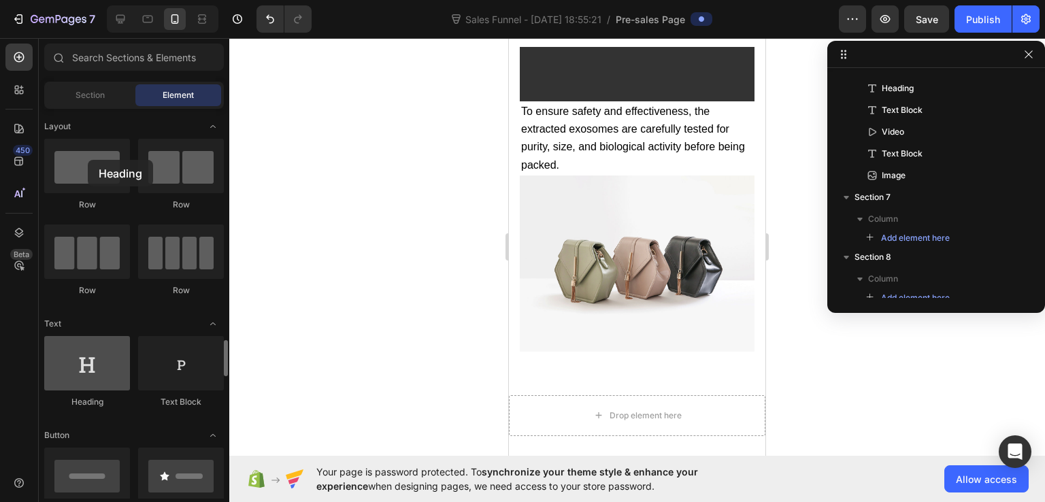
drag, startPoint x: 80, startPoint y: 169, endPoint x: 88, endPoint y: 160, distance: 12.5
click at [88, 336] on div at bounding box center [87, 363] width 86 height 54
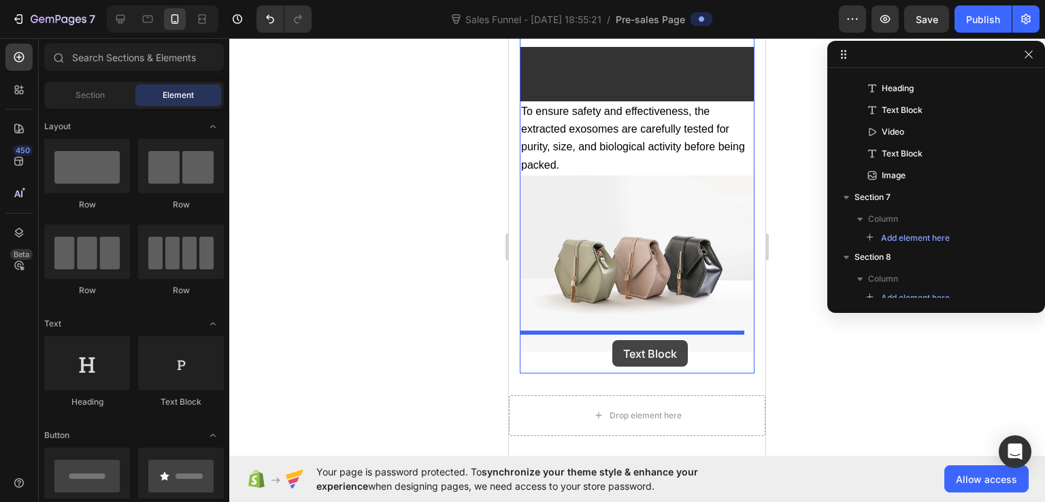
drag, startPoint x: 683, startPoint y: 199, endPoint x: 612, endPoint y: 340, distance: 158.2
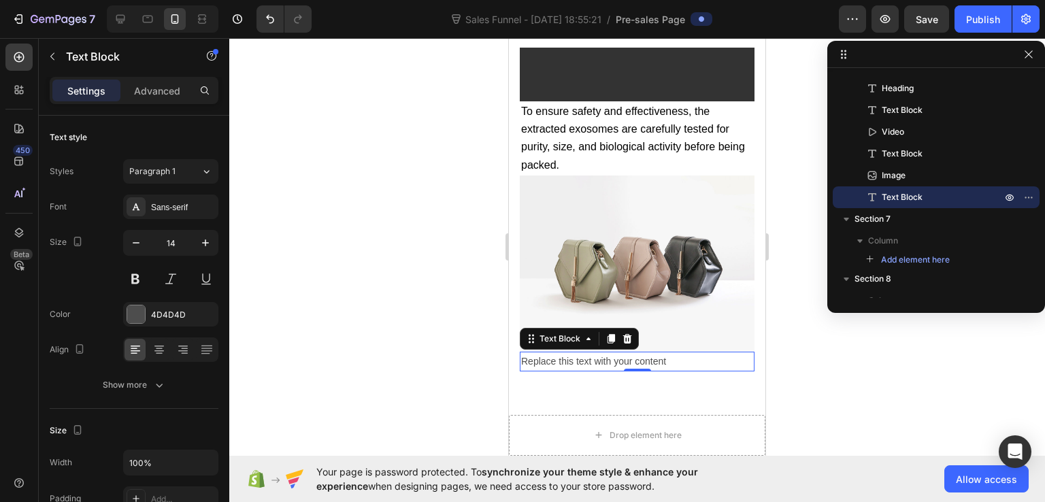
scroll to position [10351, 0]
click at [612, 351] on div "Replace this text with your content" at bounding box center [637, 361] width 235 height 20
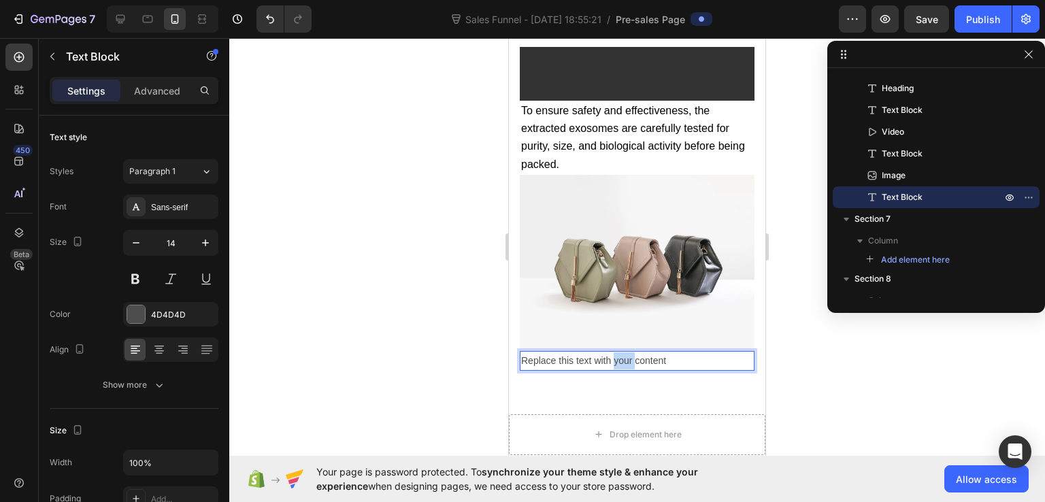
click at [612, 352] on p "Replace this text with your content" at bounding box center [637, 360] width 232 height 17
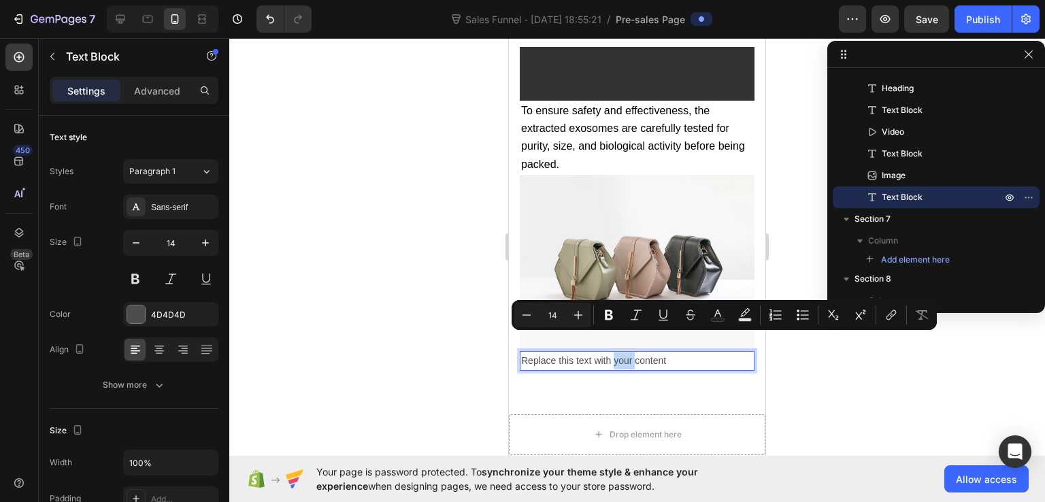
click at [612, 352] on p "Replace this text with your content" at bounding box center [637, 360] width 232 height 17
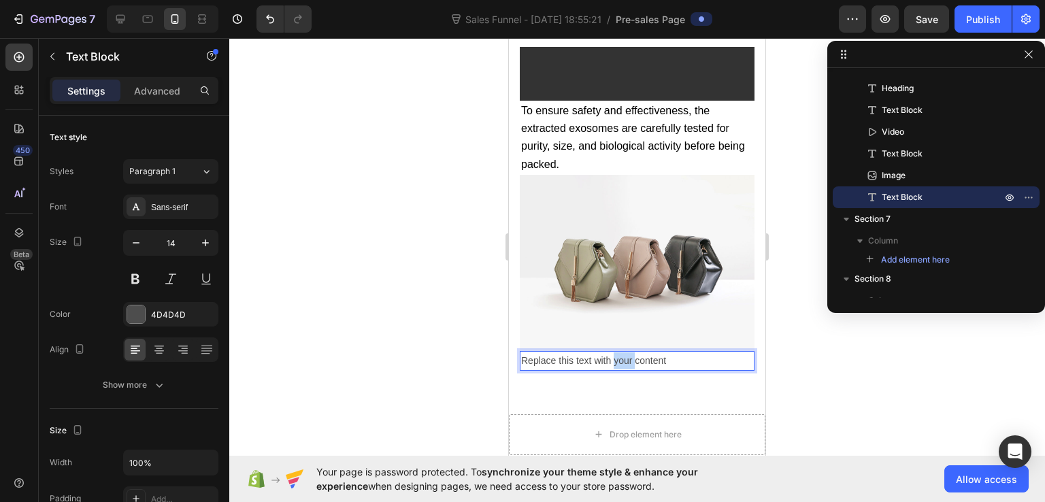
click at [612, 352] on p "Replace this text with your content" at bounding box center [637, 360] width 232 height 17
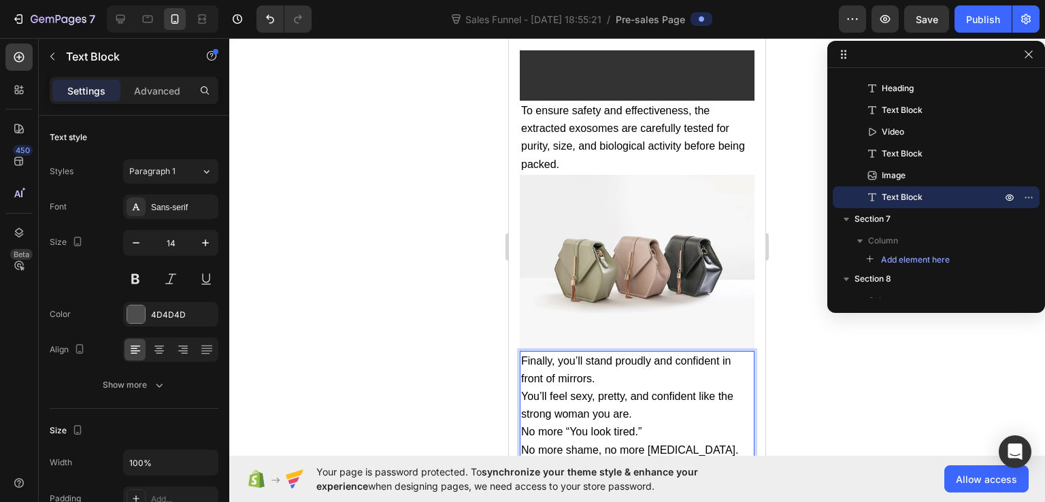
scroll to position [10379, 0]
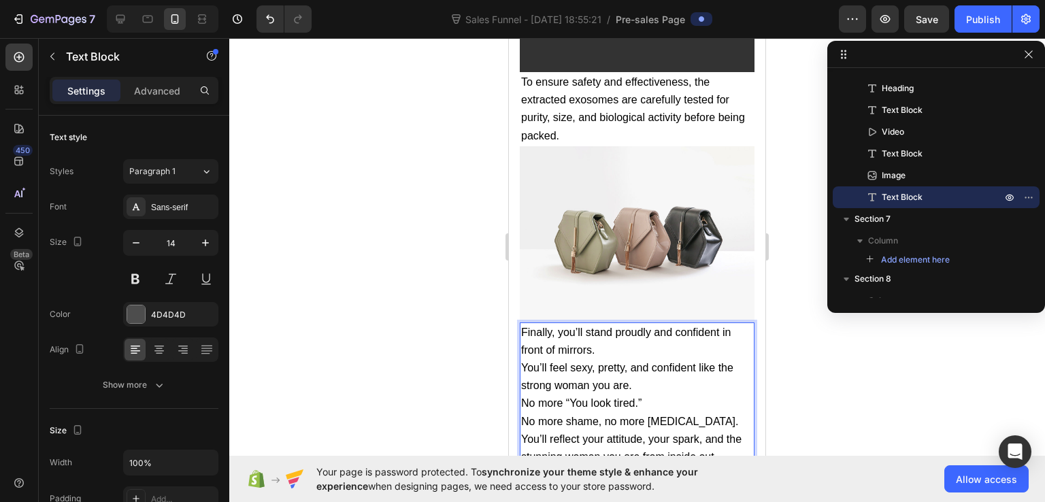
click at [610, 333] on p "Finally, you’ll stand proudly and confident in front of mirrors." at bounding box center [637, 341] width 232 height 35
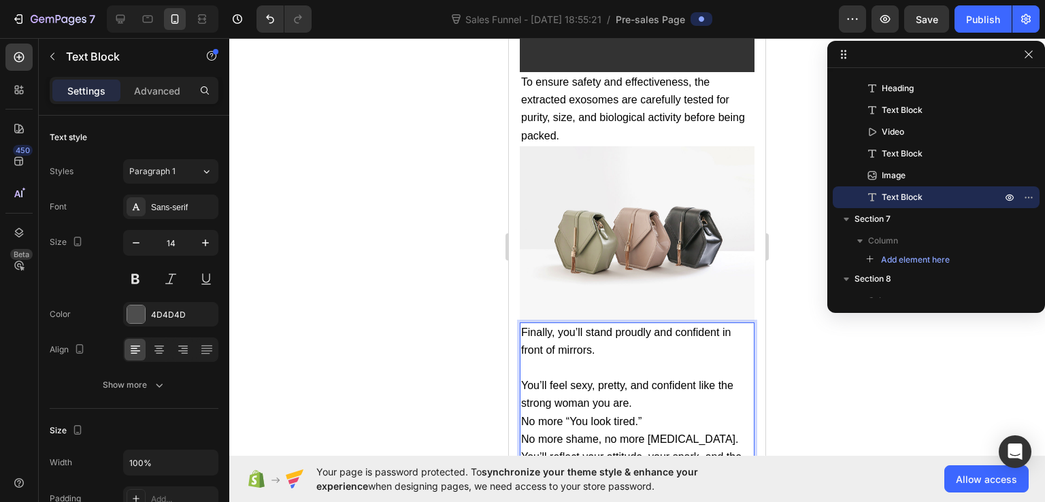
click at [642, 384] on p "You’ll feel sexy, pretty, and confident like the strong woman you are." at bounding box center [637, 394] width 232 height 35
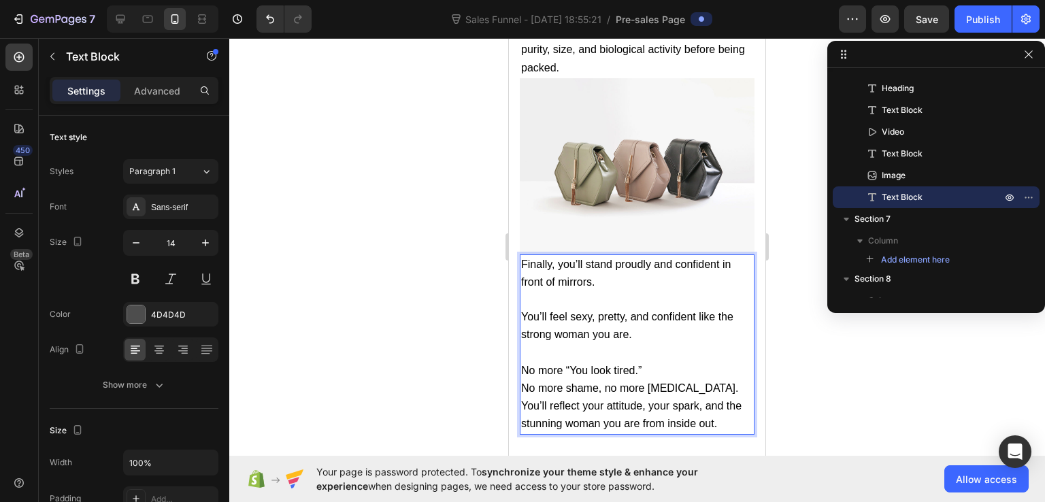
click at [727, 380] on p "No more shame, no more low self-esteem." at bounding box center [637, 389] width 232 height 18
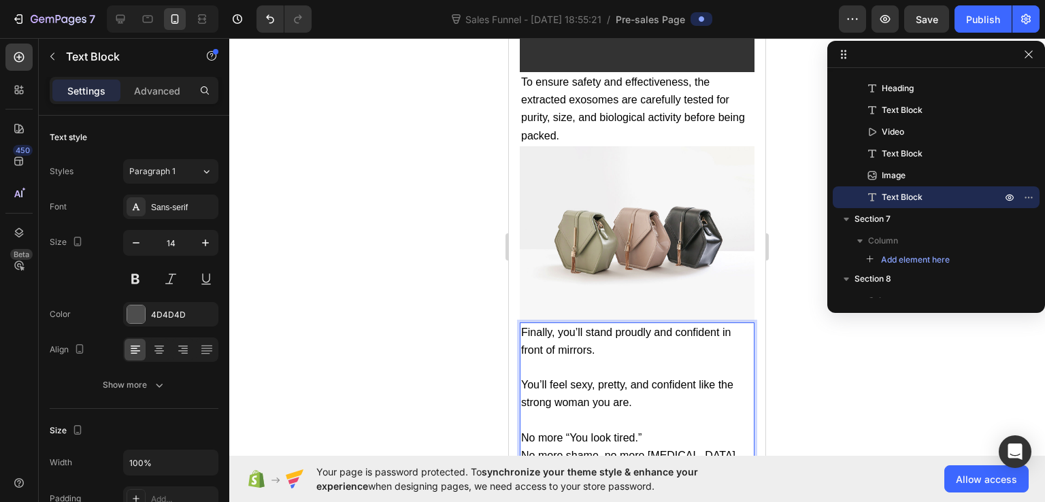
scroll to position [10583, 0]
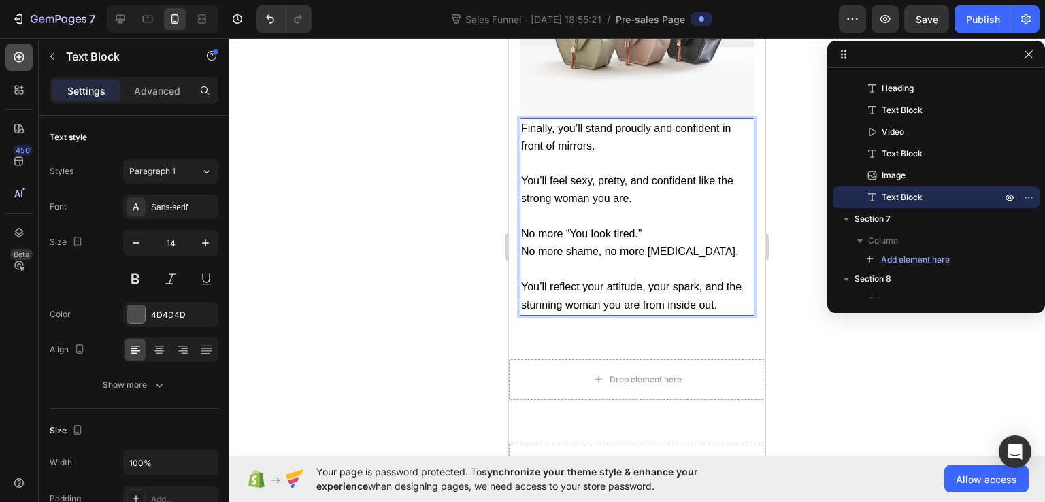
click at [21, 58] on icon at bounding box center [19, 57] width 14 height 14
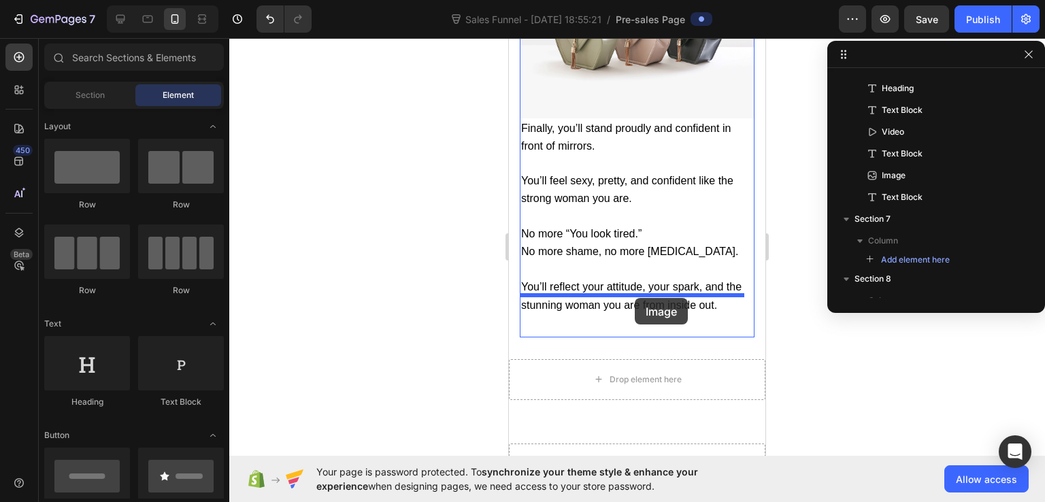
drag, startPoint x: 592, startPoint y: 418, endPoint x: 635, endPoint y: 298, distance: 127.8
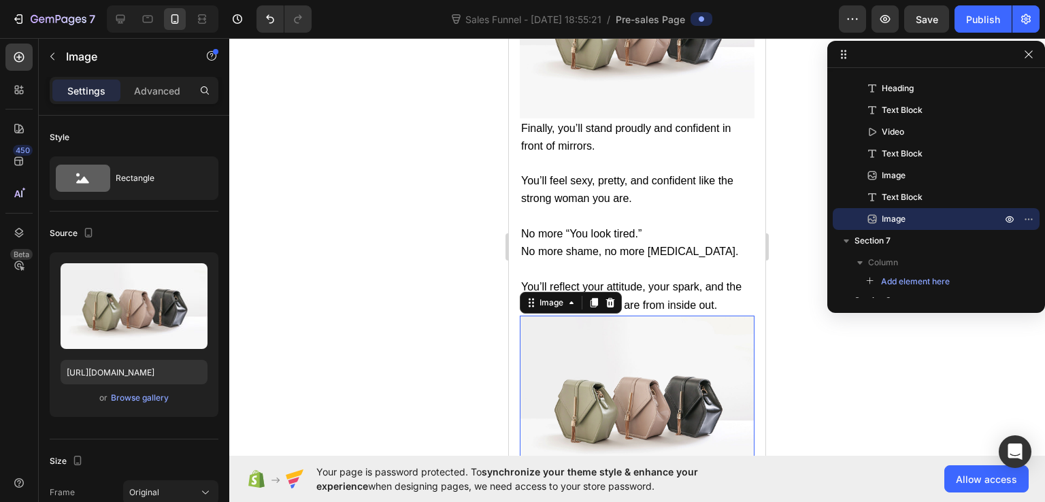
scroll to position [10856, 0]
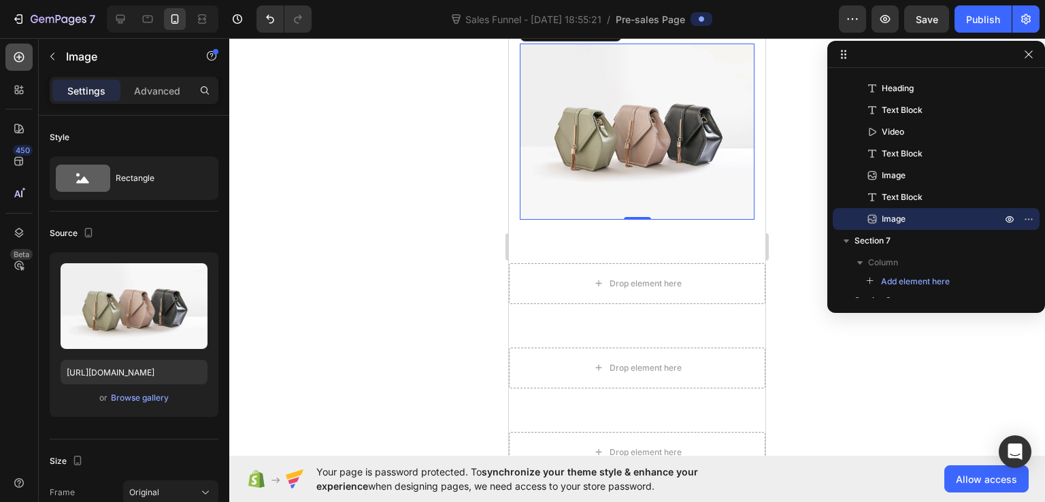
click at [31, 48] on div at bounding box center [18, 57] width 27 height 27
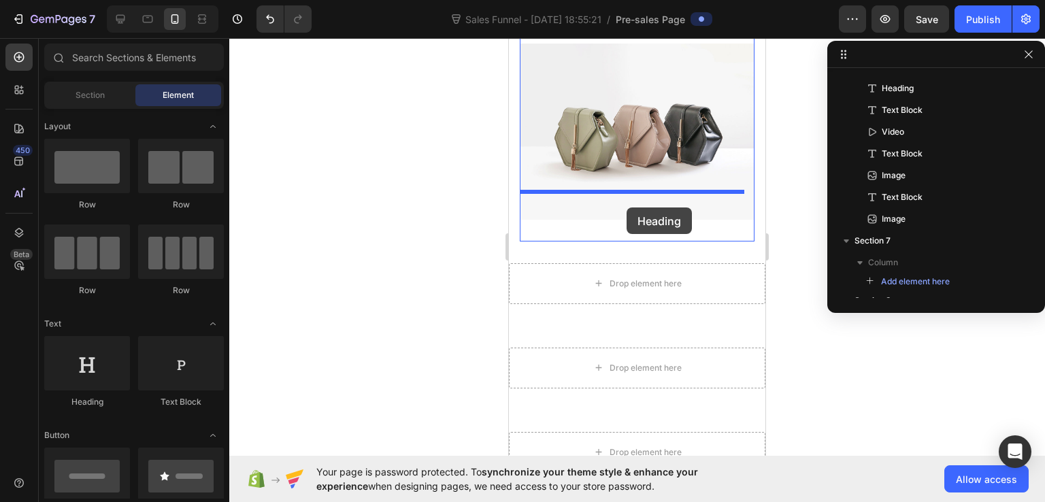
drag, startPoint x: 606, startPoint y: 203, endPoint x: 627, endPoint y: 208, distance: 21.0
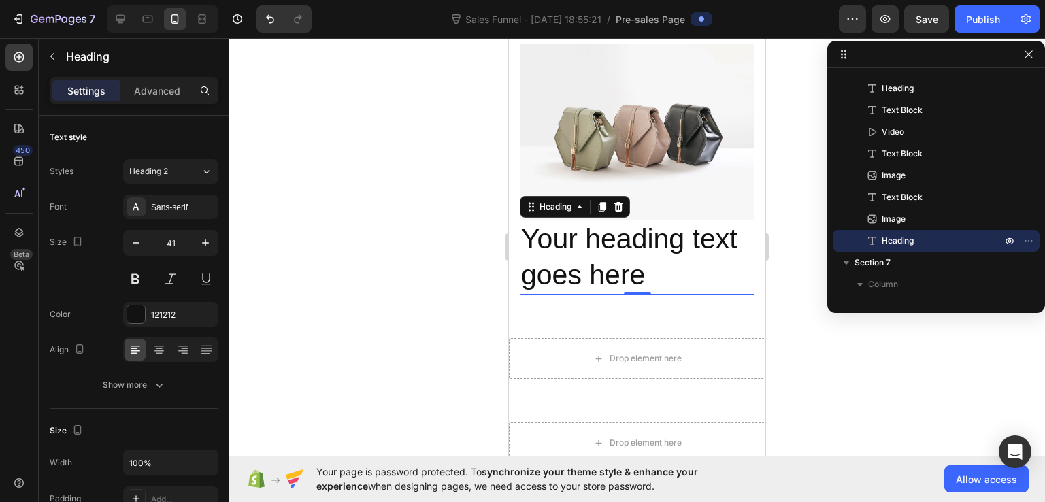
click at [547, 246] on h2 "Your heading text goes here" at bounding box center [637, 258] width 235 height 76
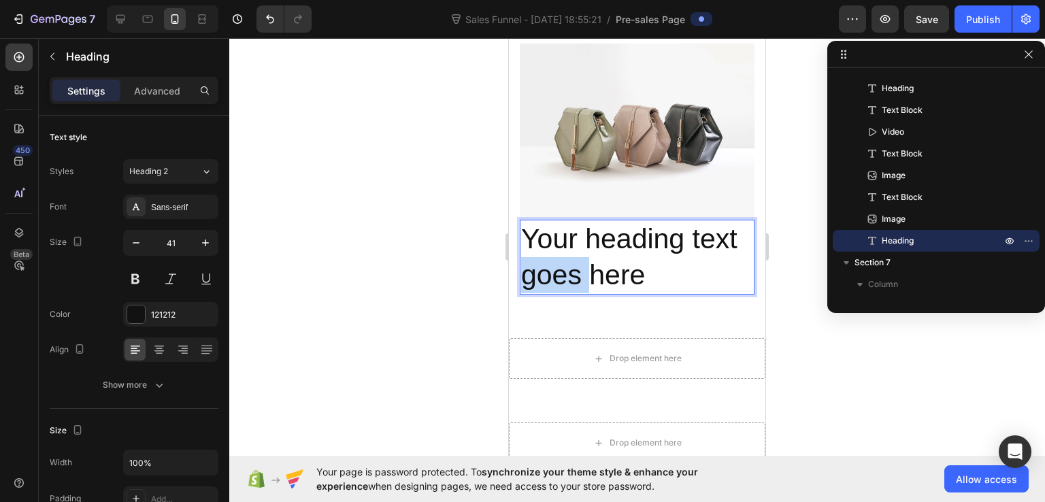
click at [547, 246] on p "Your heading text goes here" at bounding box center [637, 257] width 232 height 73
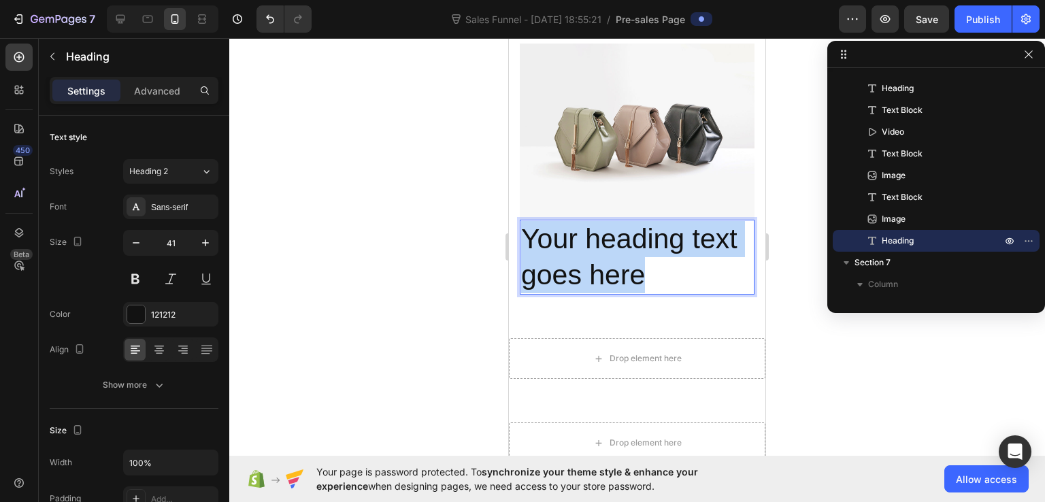
click at [547, 246] on p "Your heading text goes here" at bounding box center [637, 257] width 232 height 73
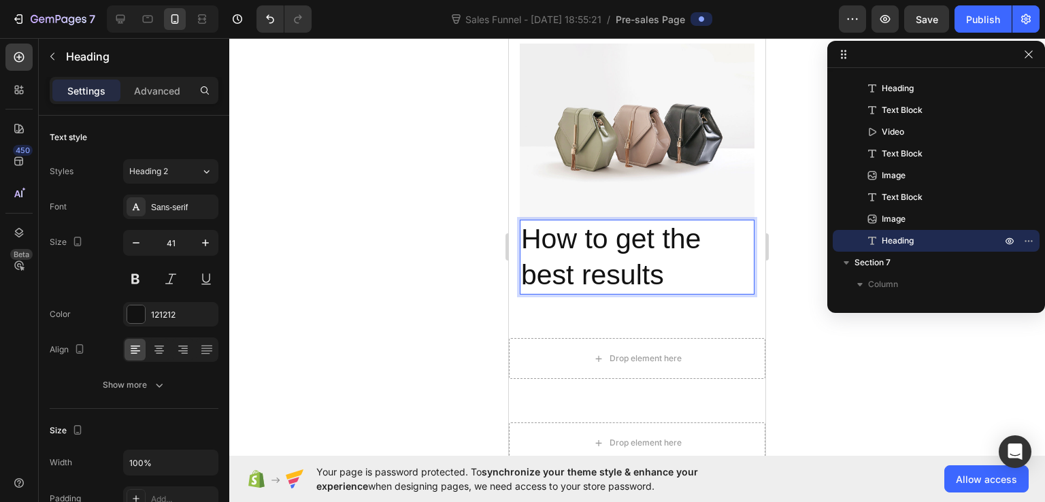
click at [559, 246] on p "How to get the best results" at bounding box center [637, 257] width 232 height 73
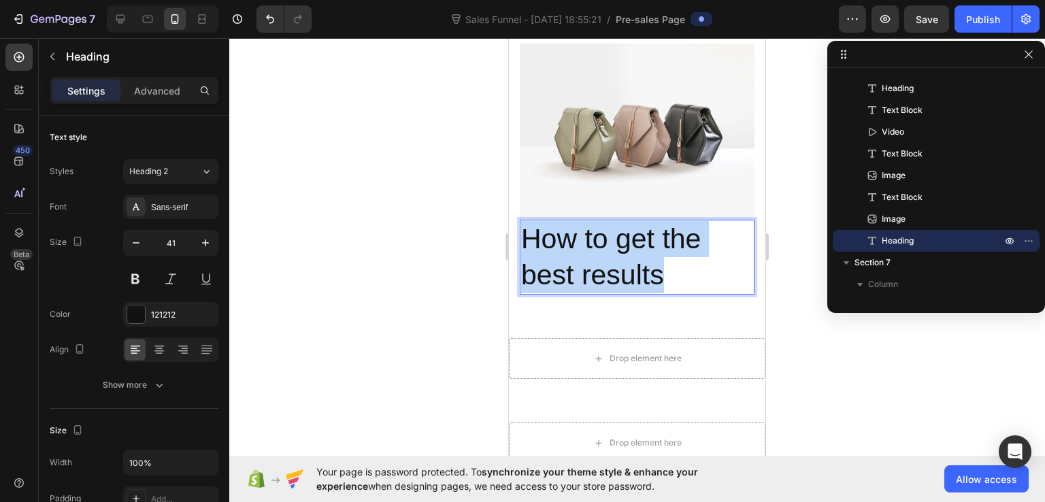
click at [559, 246] on p "How to get the best results" at bounding box center [637, 257] width 232 height 73
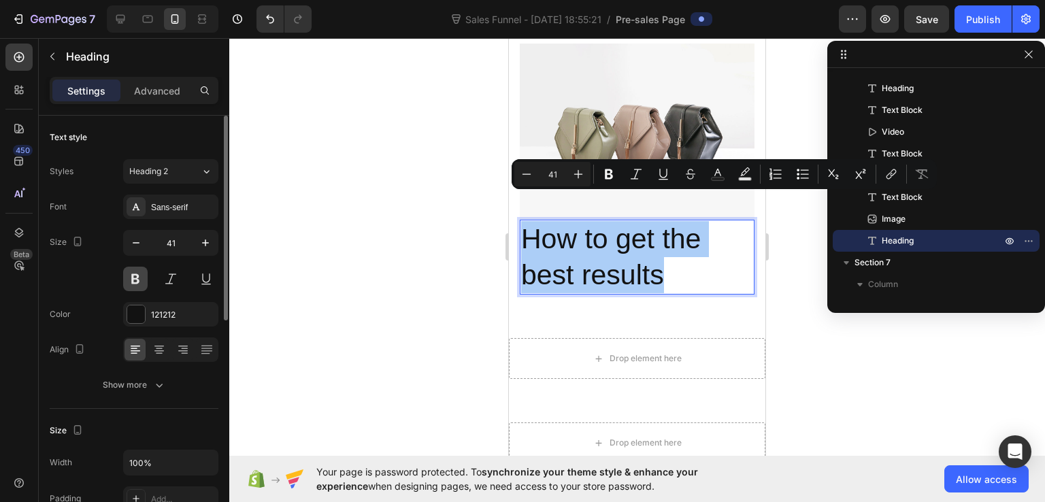
click at [139, 278] on button at bounding box center [135, 279] width 24 height 24
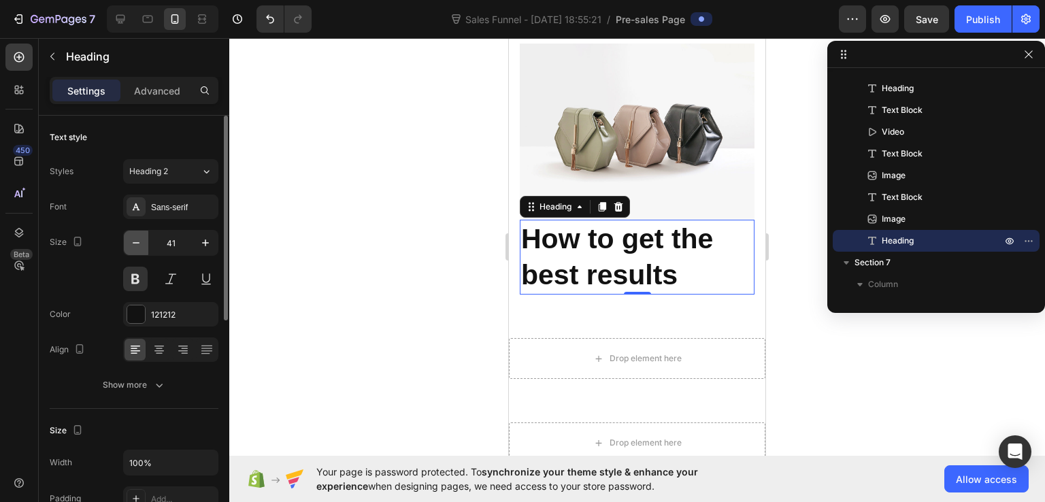
click at [129, 238] on icon "button" at bounding box center [136, 243] width 14 height 14
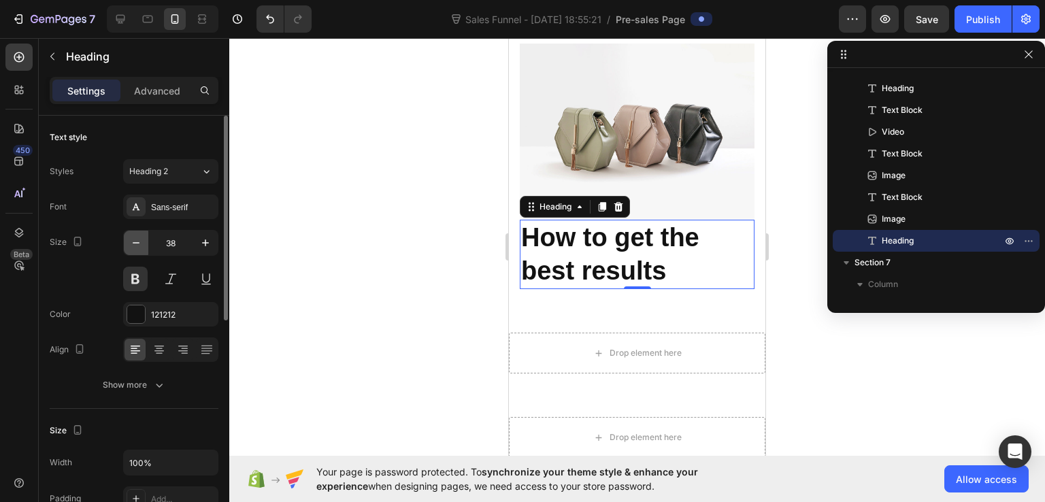
click at [129, 238] on icon "button" at bounding box center [136, 243] width 14 height 14
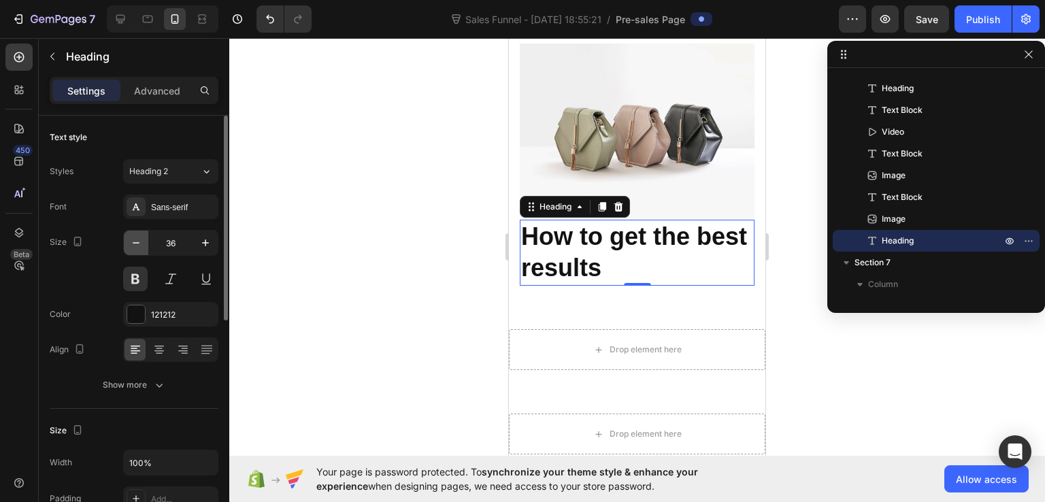
click at [131, 240] on icon "button" at bounding box center [136, 243] width 14 height 14
type input "35"
click at [16, 61] on icon at bounding box center [19, 57] width 10 height 10
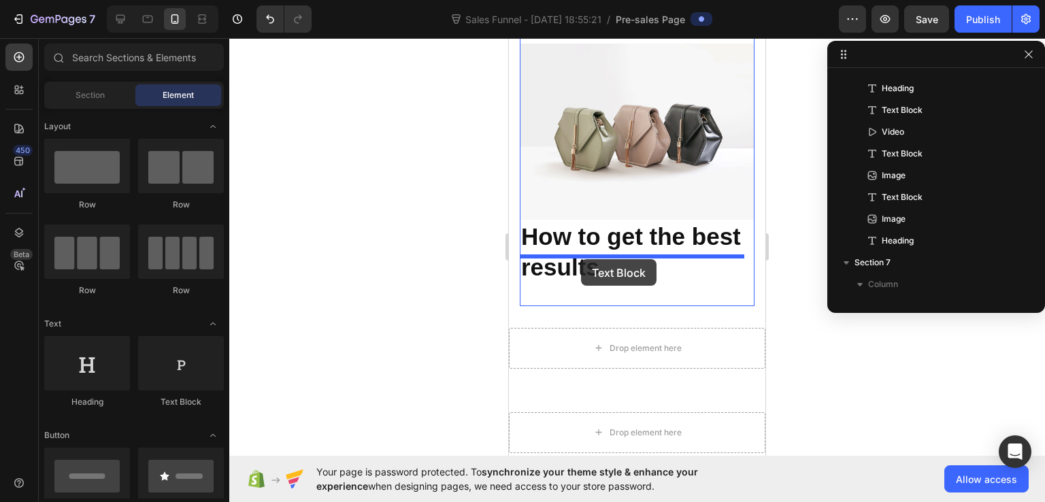
drag, startPoint x: 679, startPoint y: 209, endPoint x: 581, endPoint y: 259, distance: 110.2
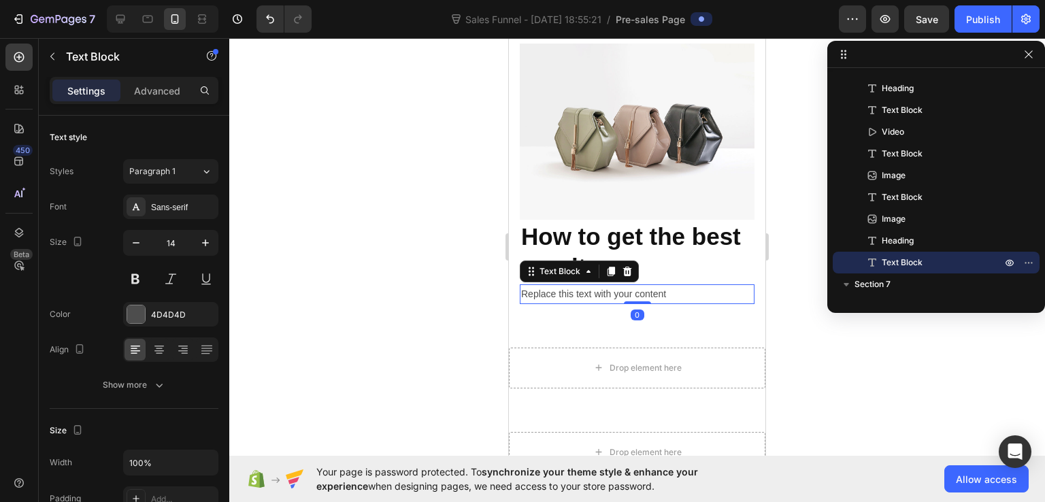
click at [607, 284] on div "Replace this text with your content" at bounding box center [637, 294] width 235 height 20
click at [607, 286] on p "Replace this text with your content" at bounding box center [637, 294] width 232 height 17
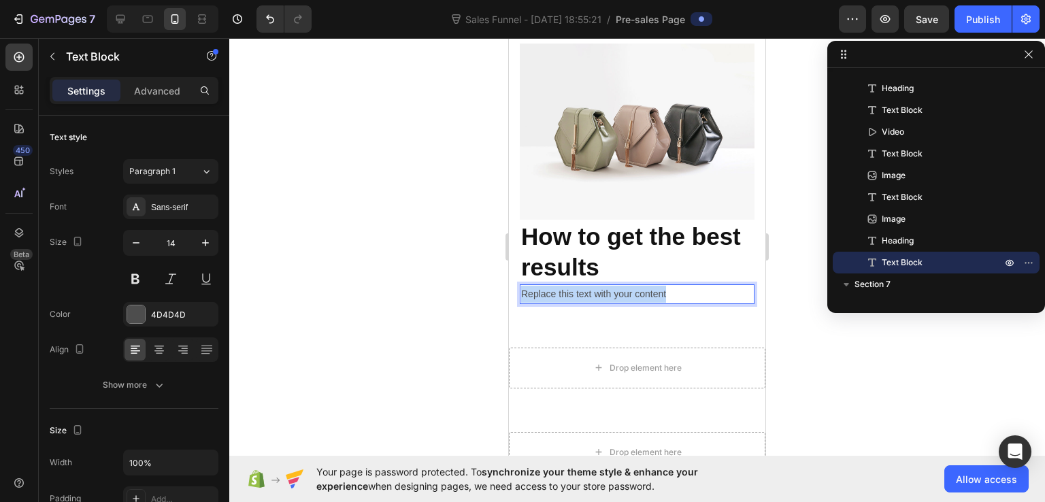
click at [607, 286] on p "Replace this text with your content" at bounding box center [637, 294] width 232 height 17
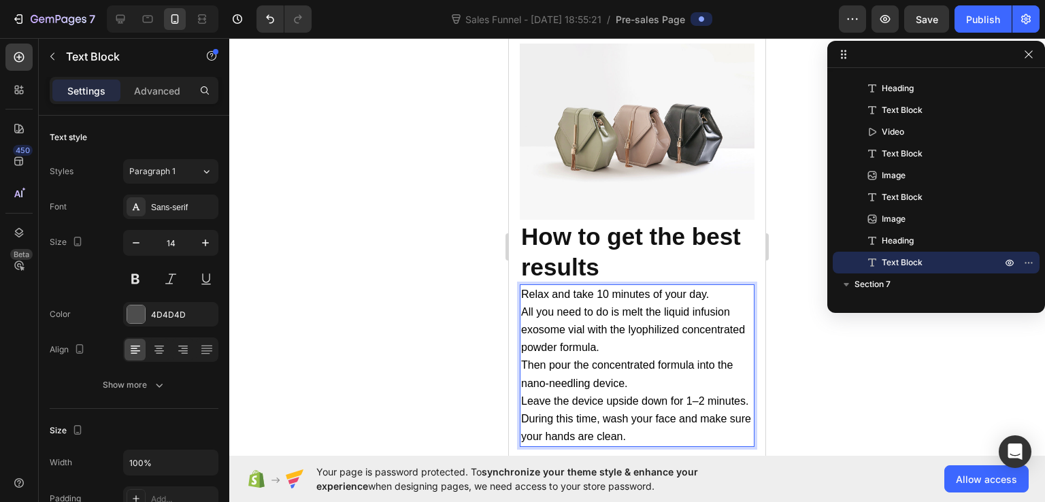
click at [713, 286] on p "Relax and take 10 minutes of your day." at bounding box center [637, 295] width 232 height 18
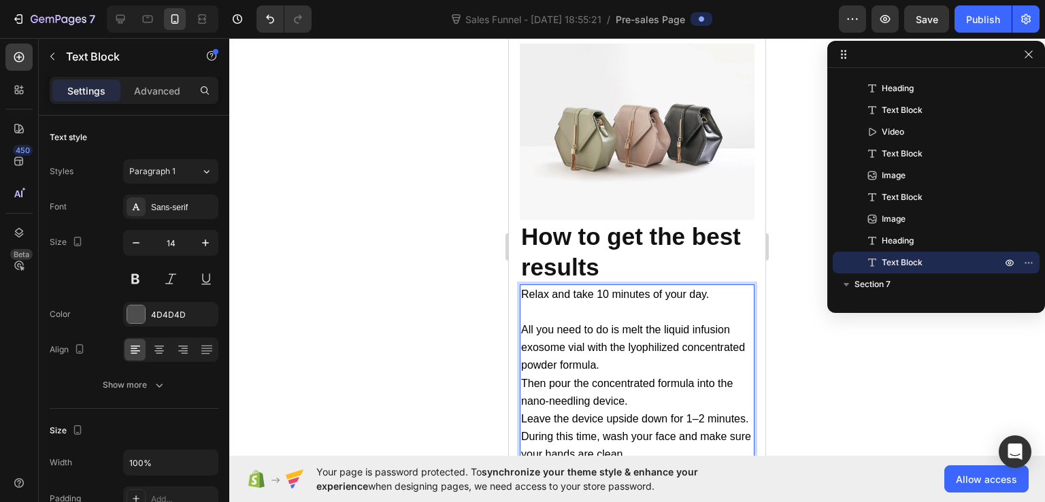
click at [673, 335] on p "All you need to do is melt the liquid infusion exosome vial with the lyophilize…" at bounding box center [637, 348] width 232 height 54
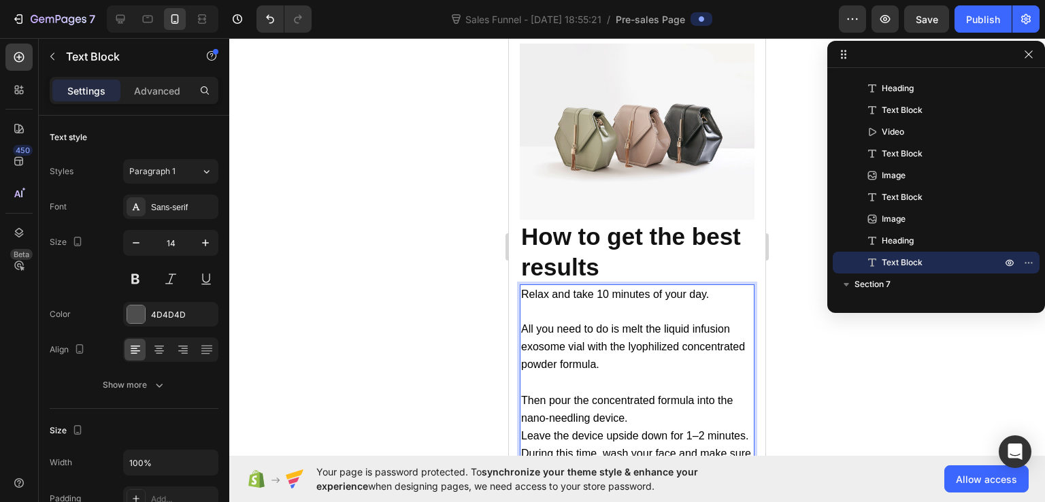
scroll to position [10924, 0]
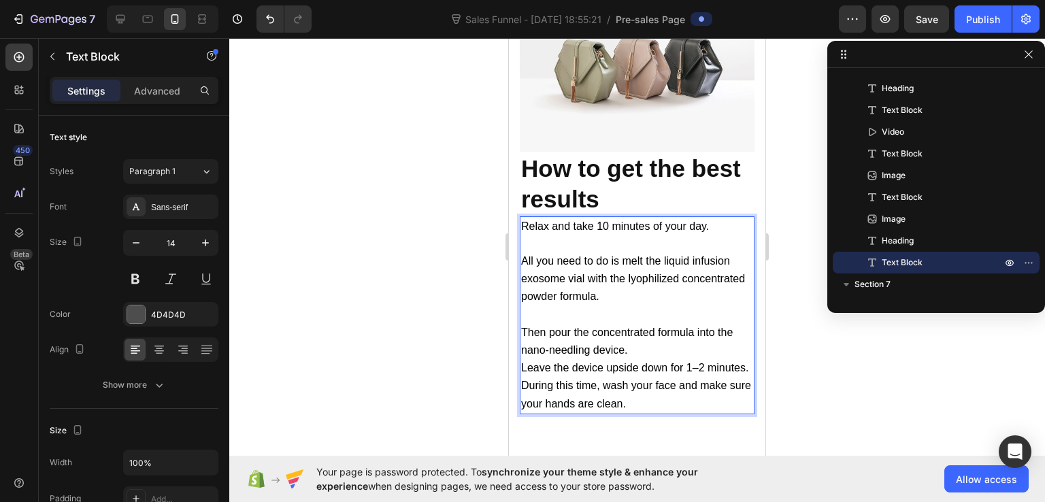
click at [646, 324] on p "Then pour the concentrated formula into the nano-needling device." at bounding box center [637, 341] width 232 height 35
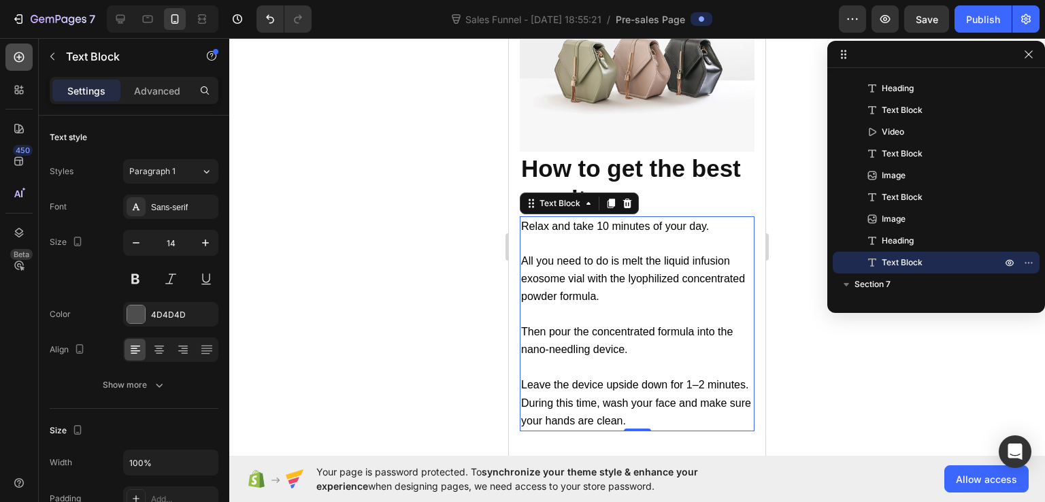
click at [22, 61] on icon at bounding box center [19, 57] width 14 height 14
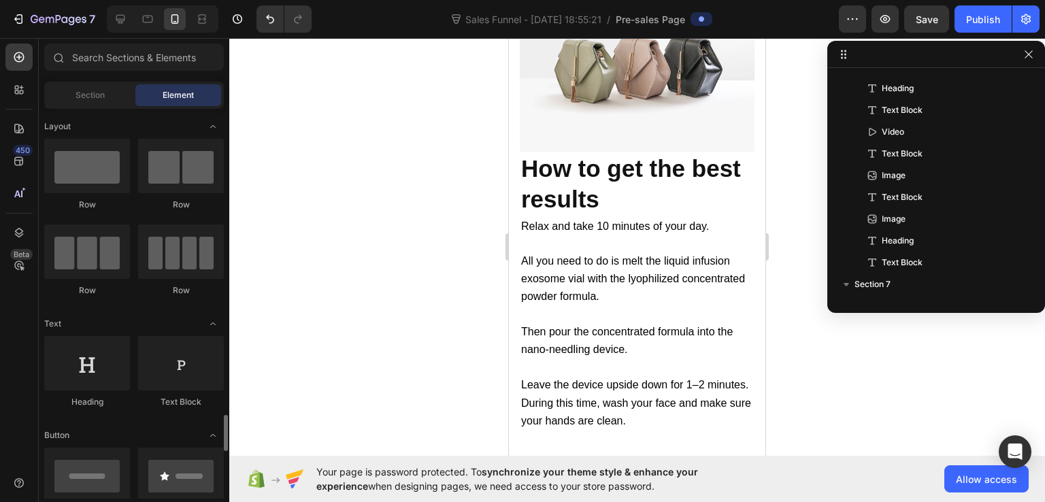
scroll to position [348, 0]
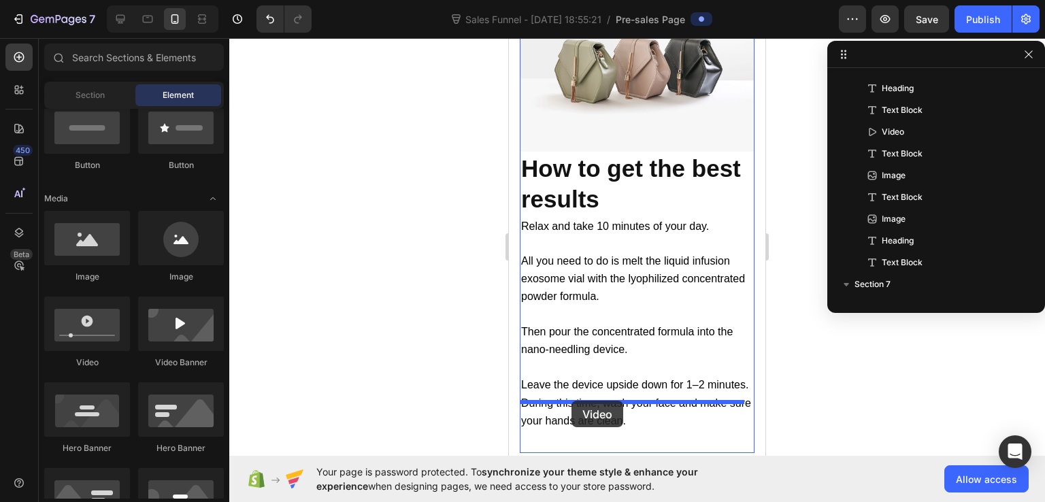
drag, startPoint x: 596, startPoint y: 367, endPoint x: 572, endPoint y: 401, distance: 41.9
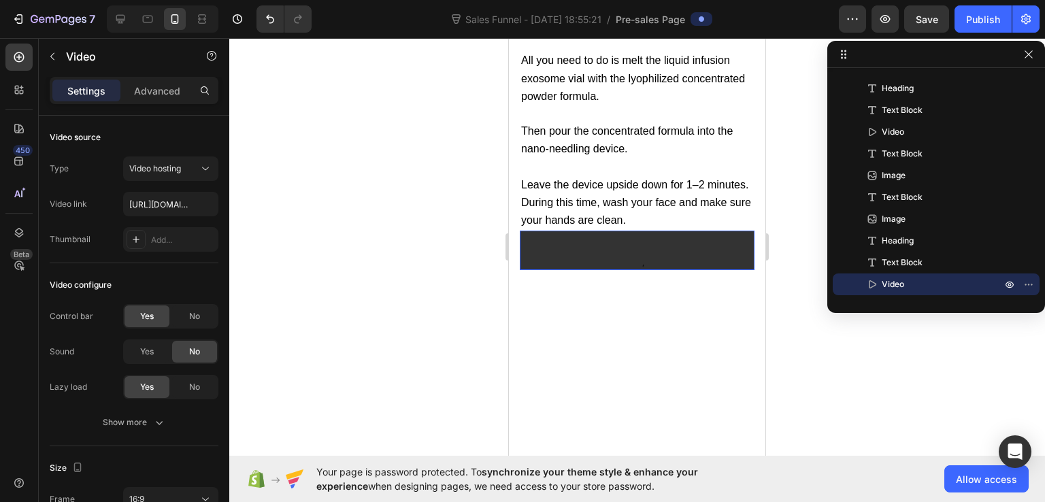
scroll to position [11218, 0]
drag, startPoint x: 631, startPoint y: 235, endPoint x: 620, endPoint y: 491, distance: 256.1
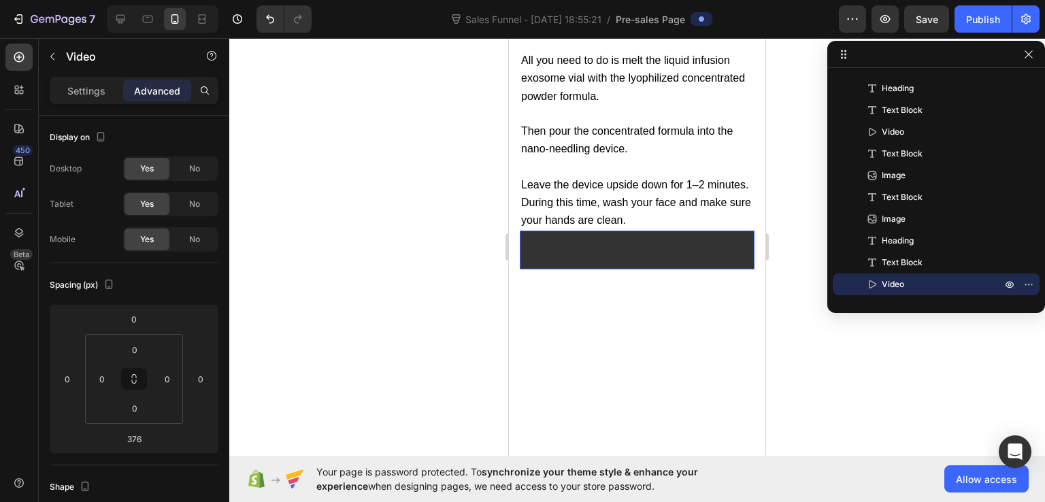
click at [610, 231] on video at bounding box center [637, 297] width 235 height 132
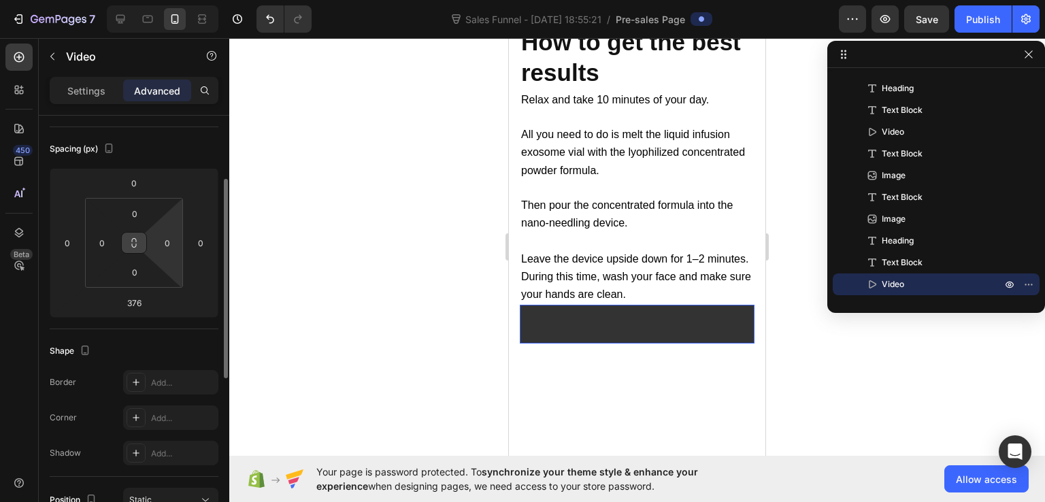
scroll to position [204, 0]
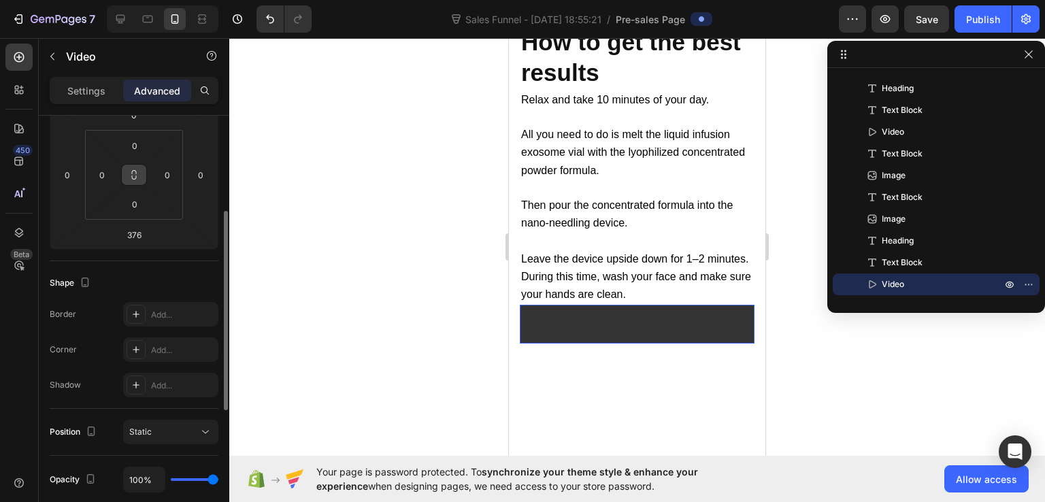
click at [139, 170] on button at bounding box center [134, 175] width 26 height 22
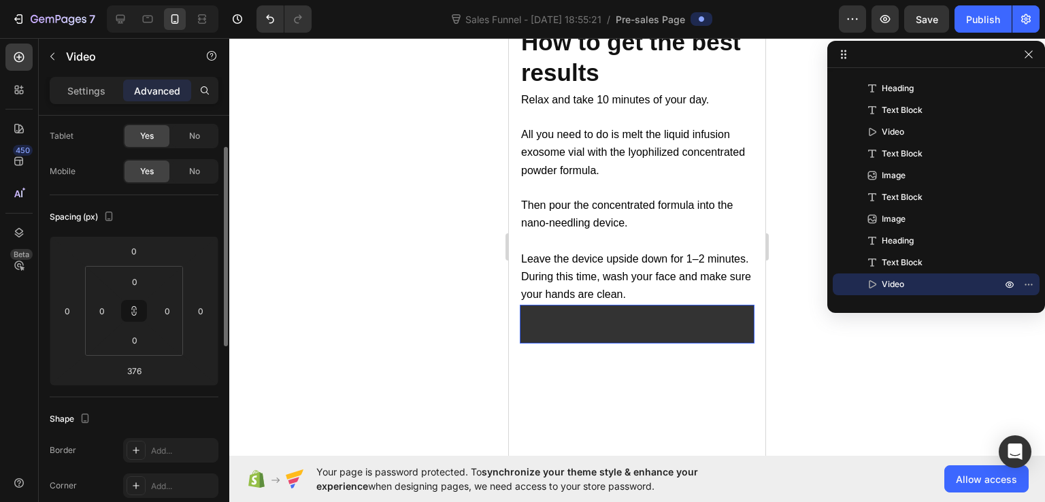
click at [90, 214] on div "Spacing (px)" at bounding box center [83, 217] width 67 height 18
click at [120, 216] on div "Spacing (px)" at bounding box center [134, 217] width 169 height 22
click at [110, 216] on icon "button" at bounding box center [109, 217] width 14 height 14
click at [113, 233] on icon "button" at bounding box center [112, 237] width 9 height 9
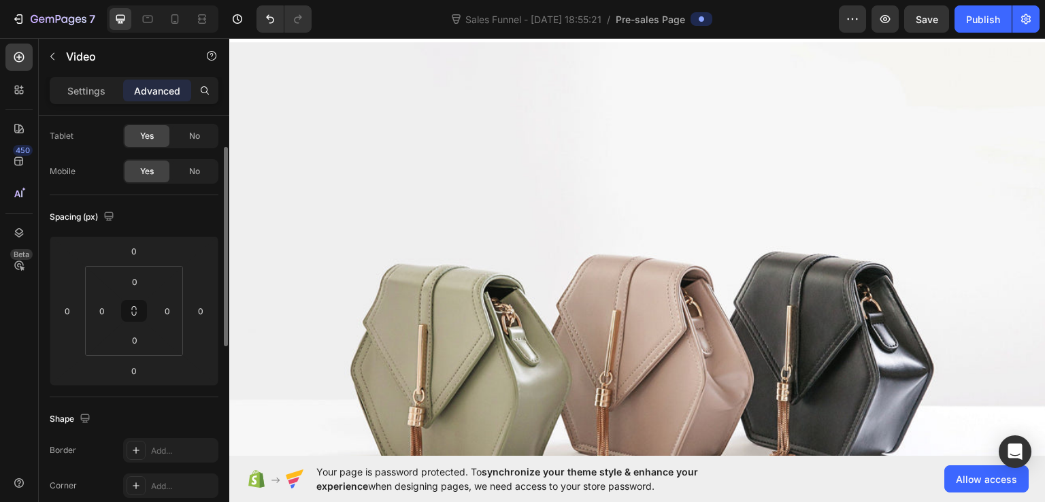
scroll to position [13051, 0]
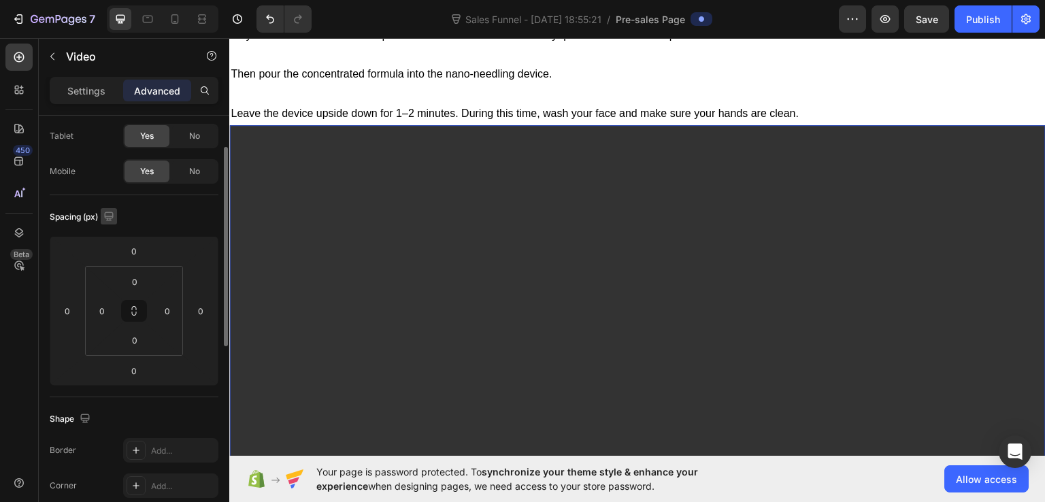
click at [111, 216] on icon "button" at bounding box center [109, 217] width 14 height 14
click at [115, 282] on icon "button" at bounding box center [111, 287] width 7 height 10
type input "376"
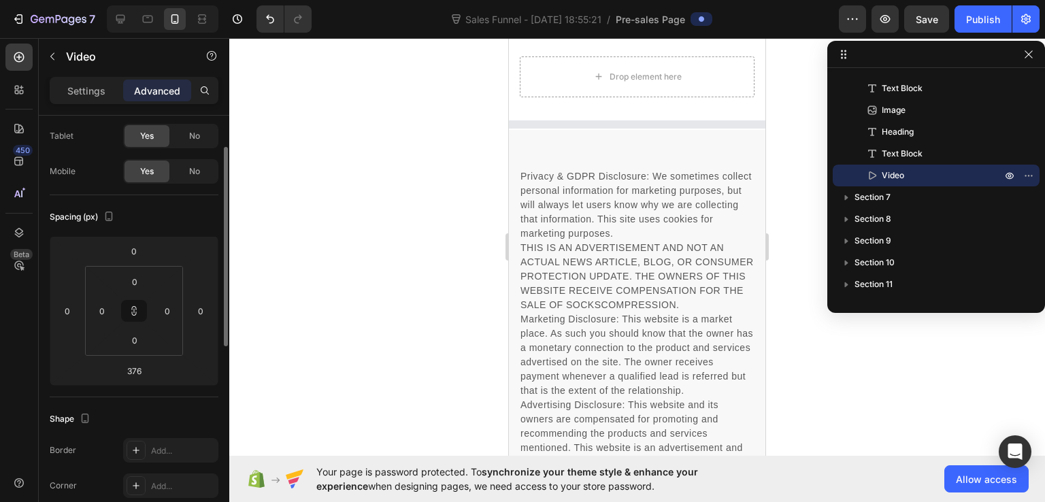
scroll to position [11208, 0]
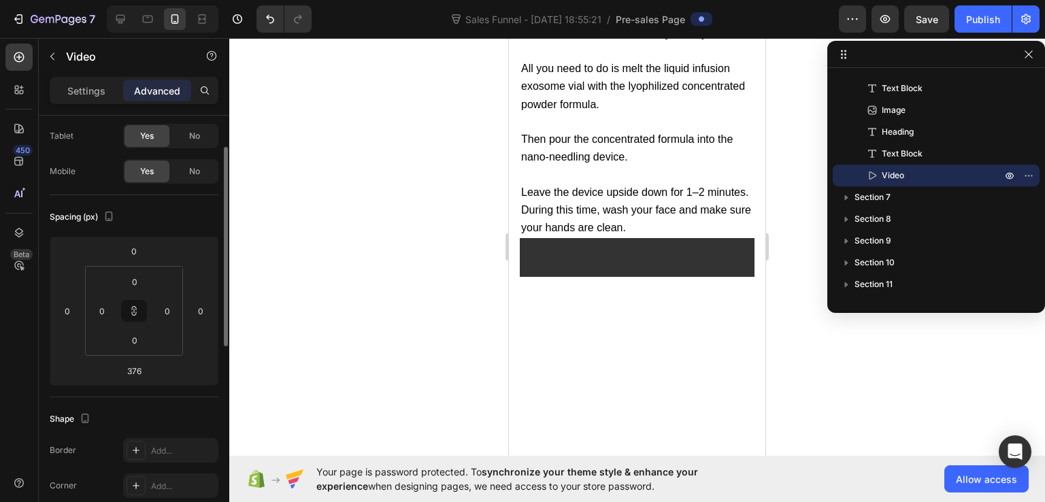
click at [661, 238] on video at bounding box center [637, 304] width 235 height 132
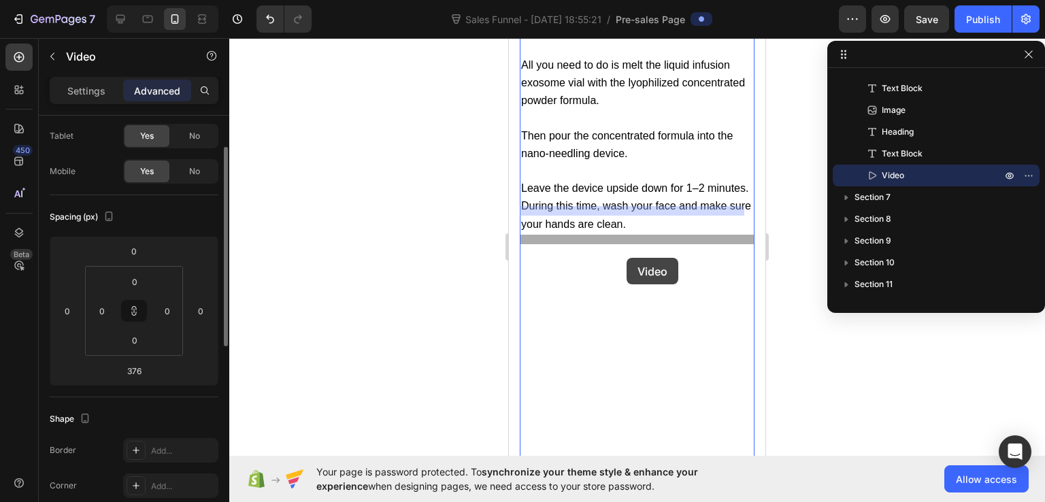
drag, startPoint x: 629, startPoint y: 242, endPoint x: 627, endPoint y: 258, distance: 16.5
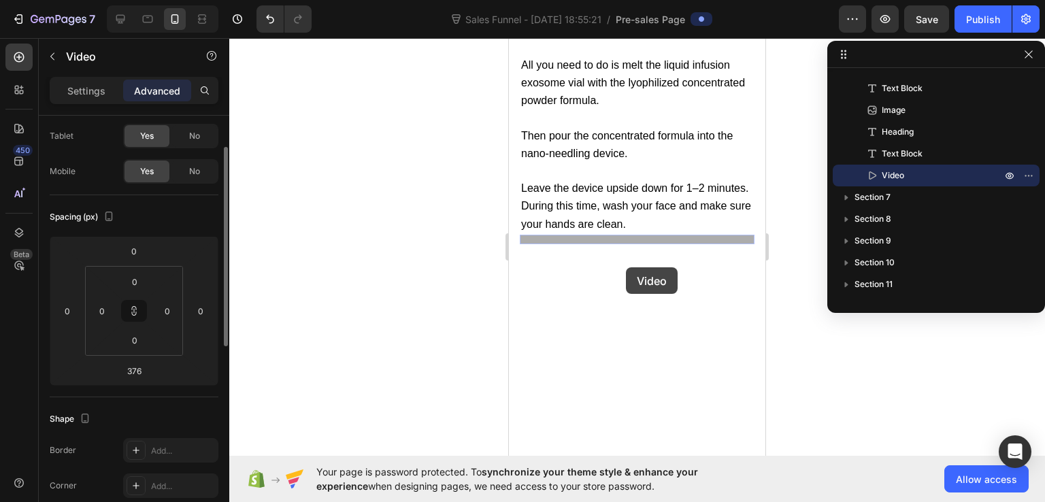
drag, startPoint x: 627, startPoint y: 234, endPoint x: 626, endPoint y: 267, distance: 33.4
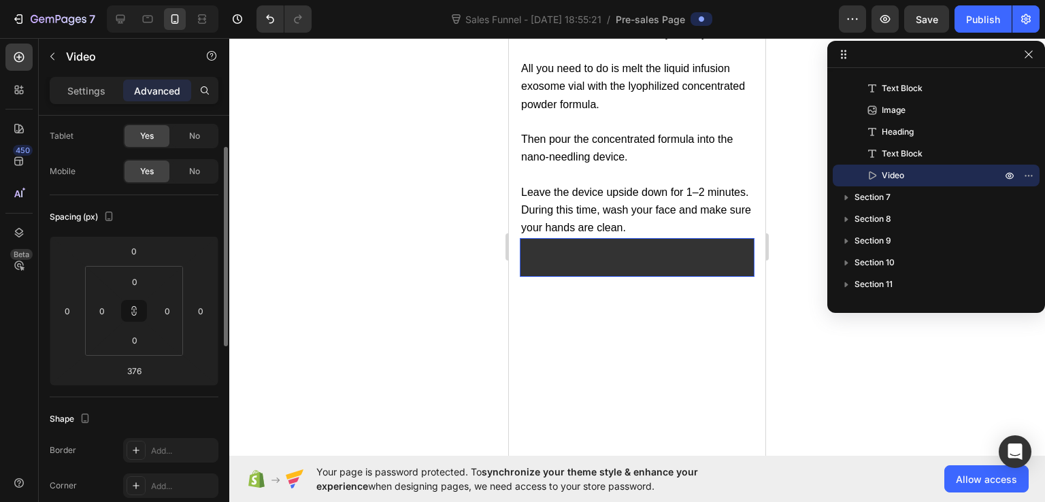
click at [629, 238] on video at bounding box center [637, 304] width 235 height 132
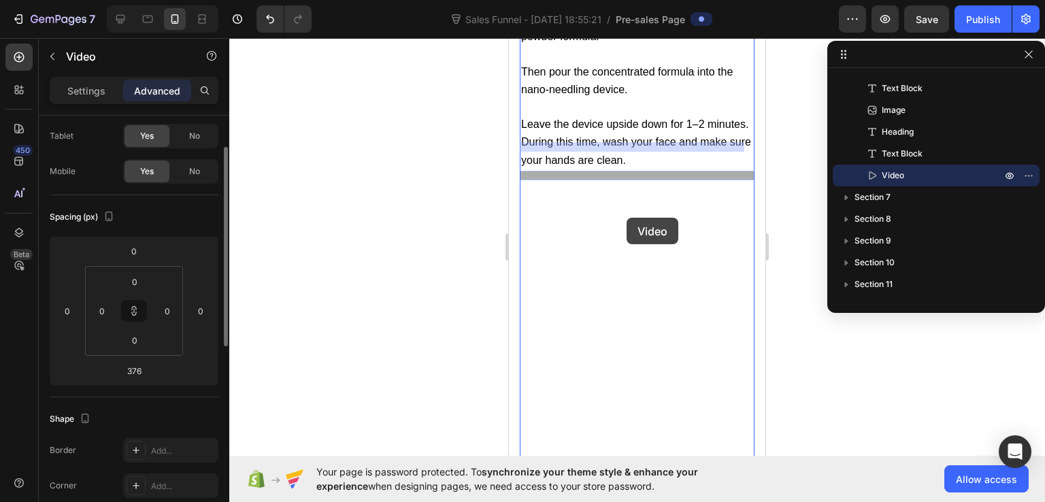
scroll to position [11144, 0]
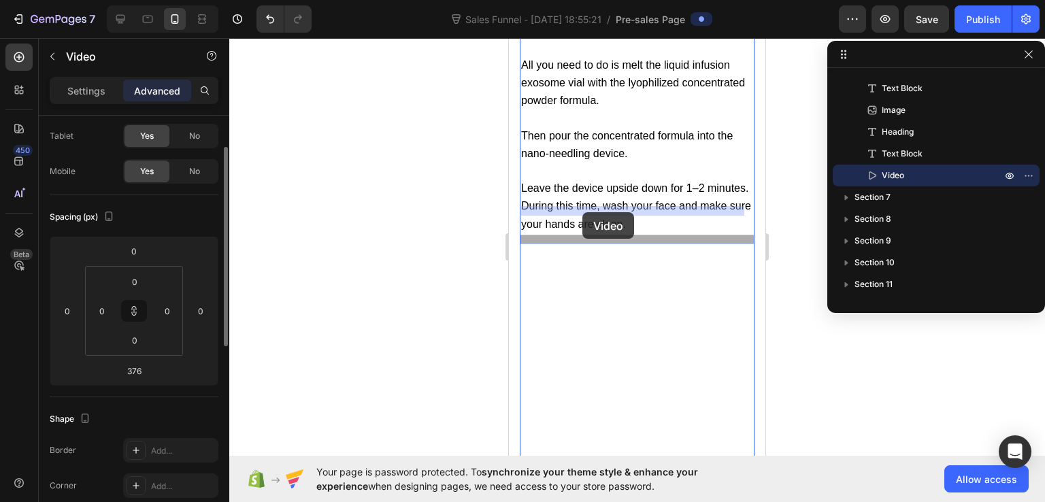
drag, startPoint x: 620, startPoint y: 227, endPoint x: 582, endPoint y: 213, distance: 40.1
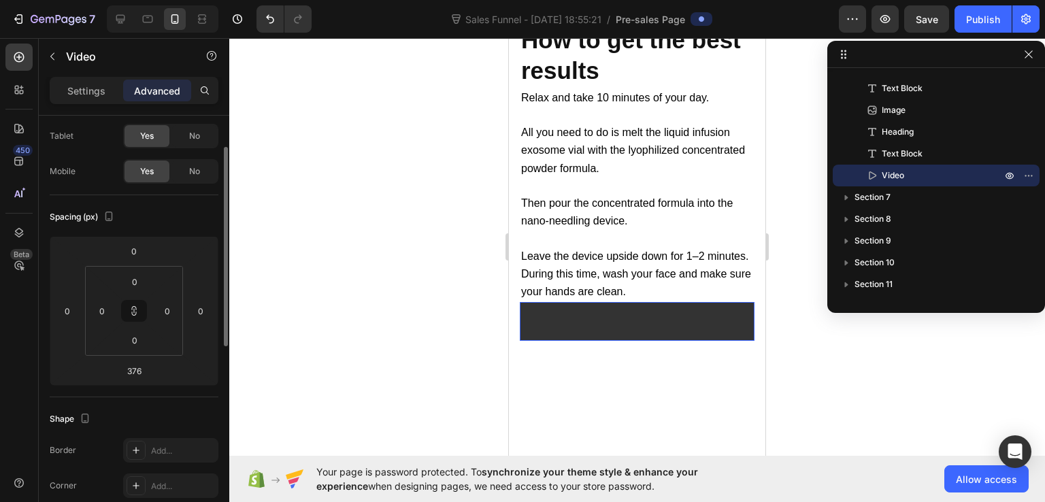
scroll to position [11208, 0]
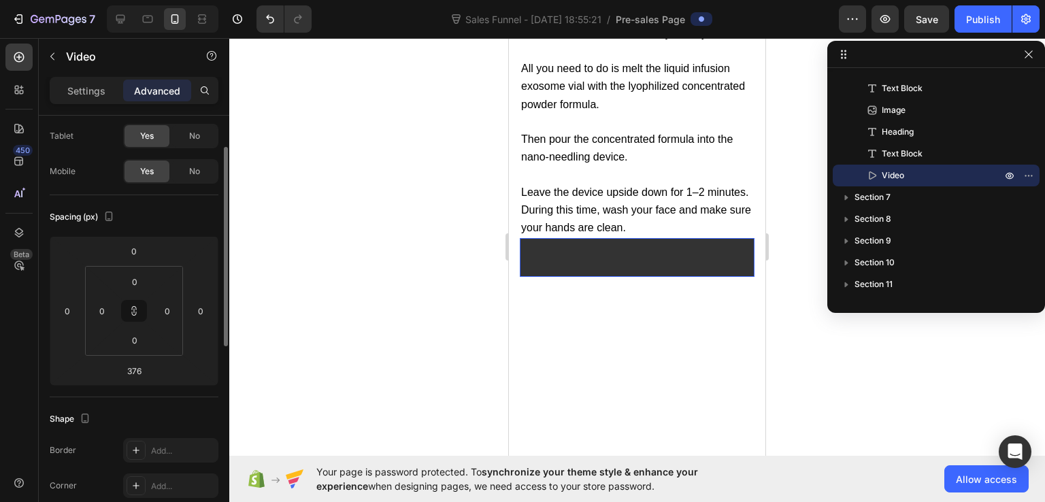
click at [576, 238] on video at bounding box center [637, 304] width 235 height 132
click at [593, 238] on video at bounding box center [637, 304] width 235 height 132
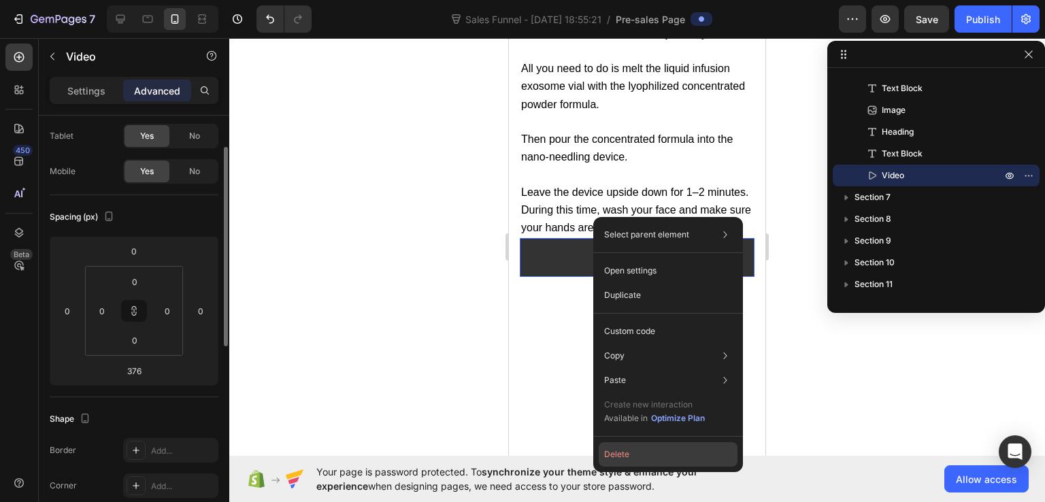
click at [620, 452] on button "Delete" at bounding box center [668, 454] width 139 height 24
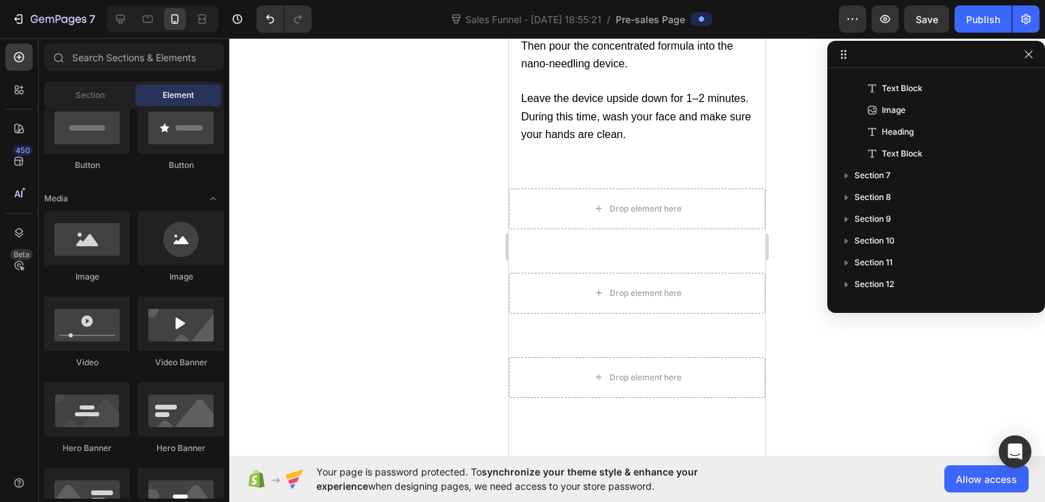
scroll to position [11119, 0]
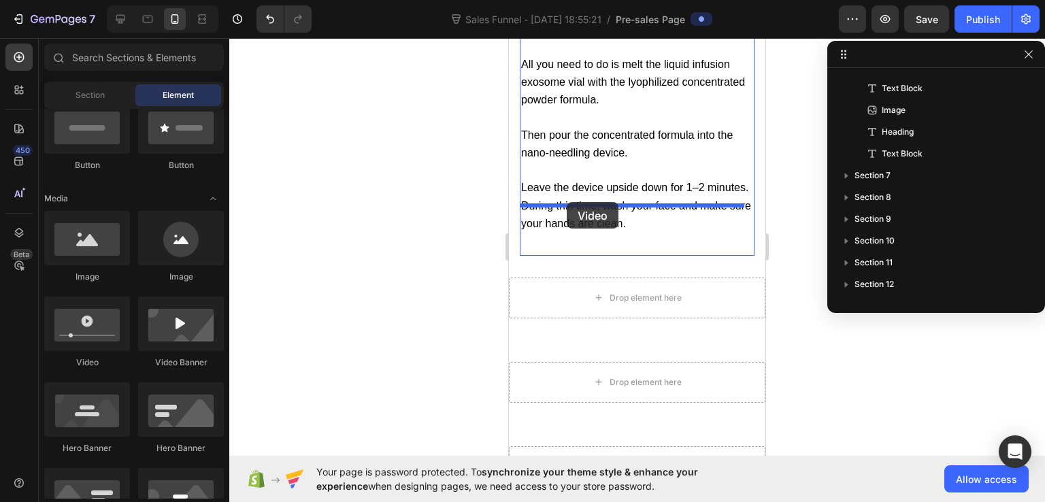
drag, startPoint x: 613, startPoint y: 367, endPoint x: 567, endPoint y: 202, distance: 171.1
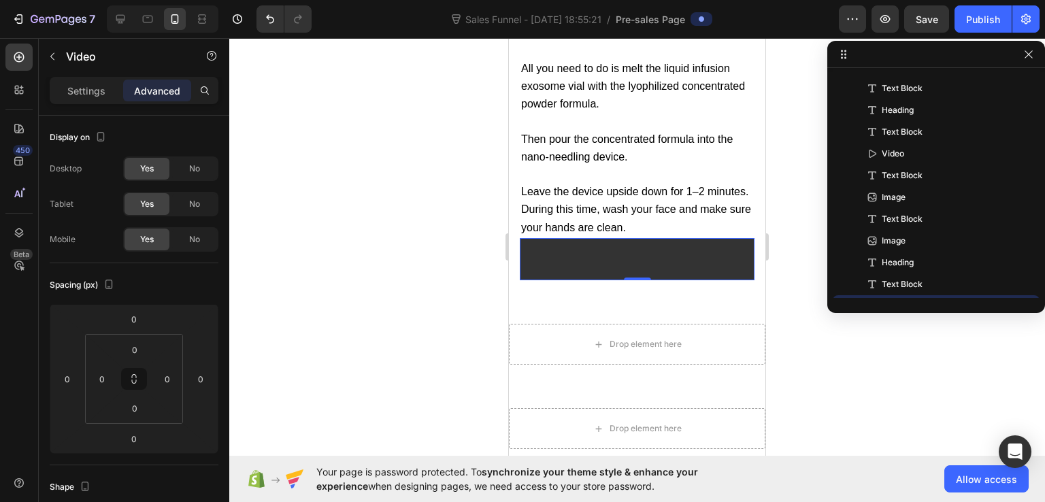
scroll to position [475, 0]
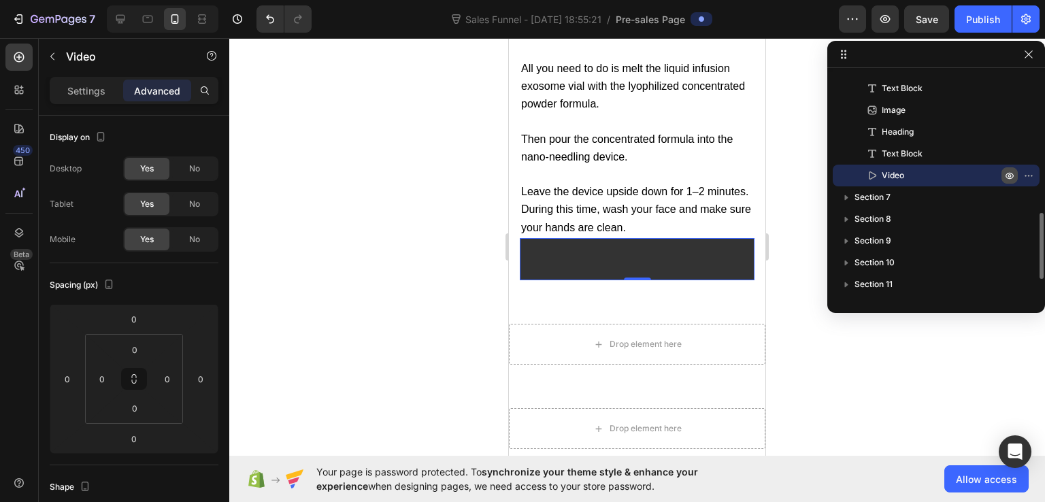
click at [1010, 173] on icon "button" at bounding box center [1009, 175] width 11 height 11
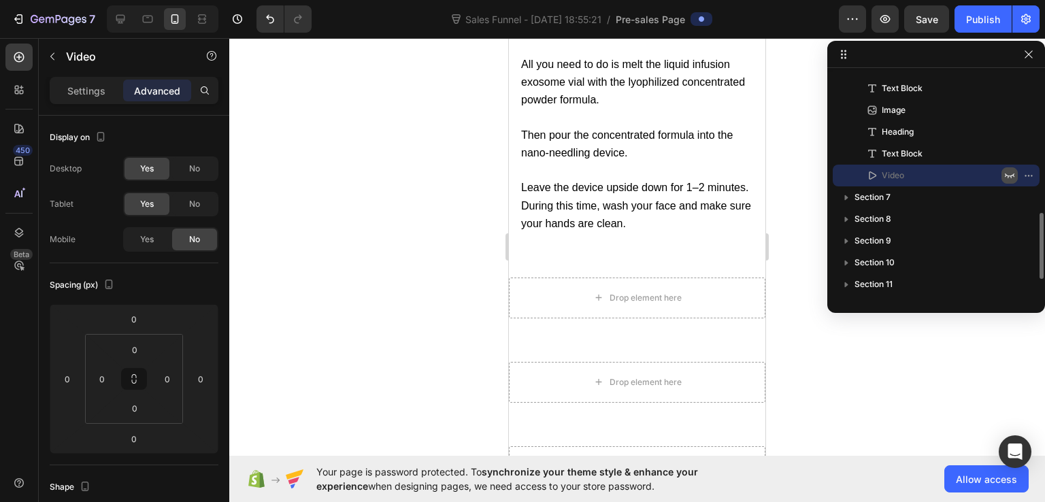
click at [1010, 173] on icon "button" at bounding box center [1009, 175] width 11 height 11
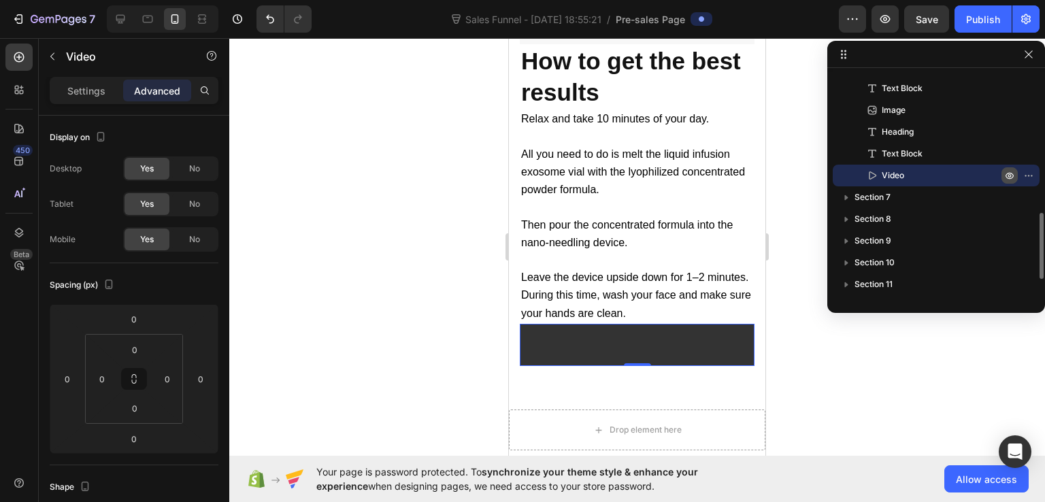
scroll to position [11205, 0]
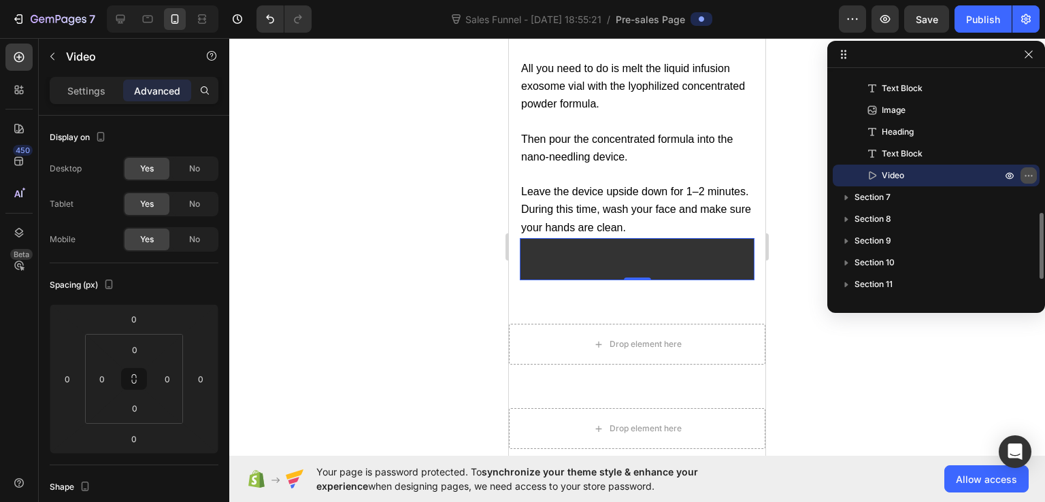
click at [1031, 176] on icon "button" at bounding box center [1031, 175] width 1 height 1
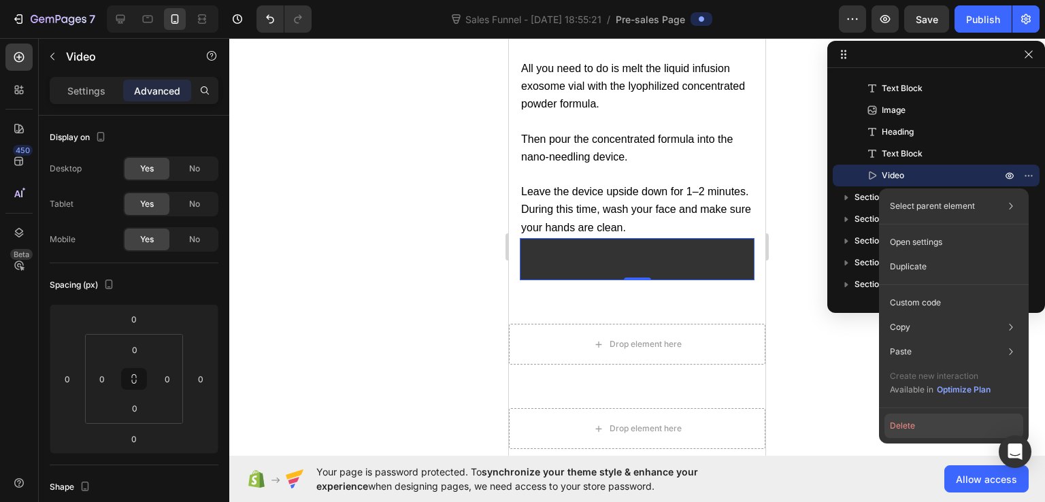
click at [899, 423] on button "Delete" at bounding box center [954, 426] width 139 height 24
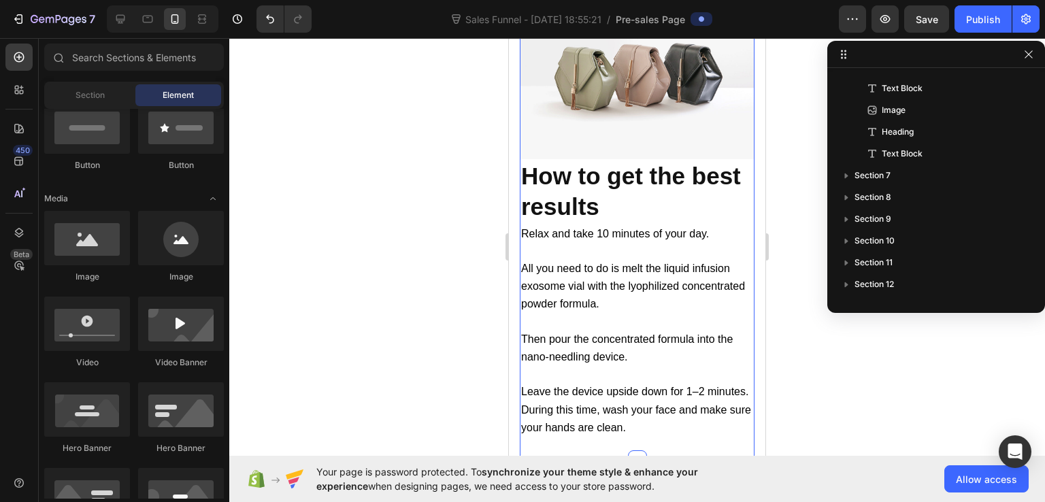
scroll to position [10983, 0]
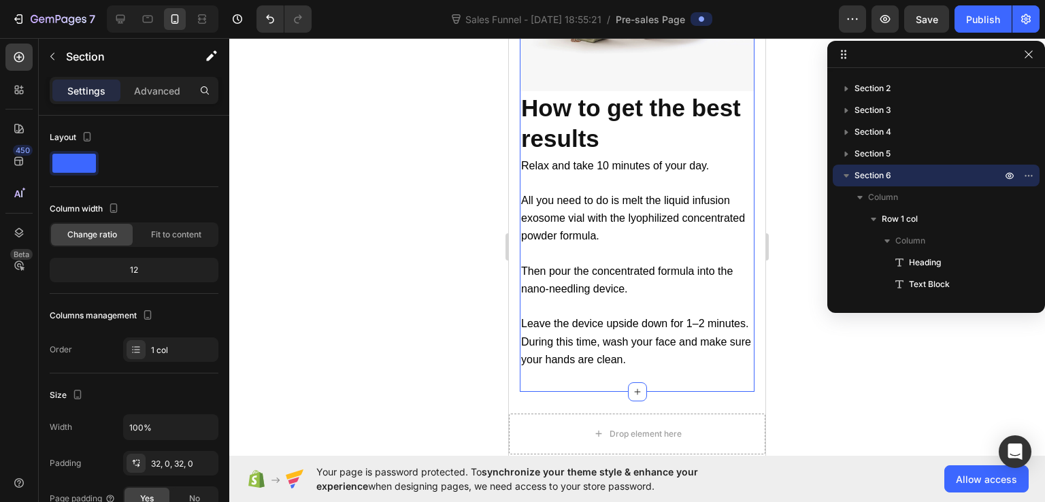
click at [16, 52] on icon at bounding box center [19, 57] width 14 height 14
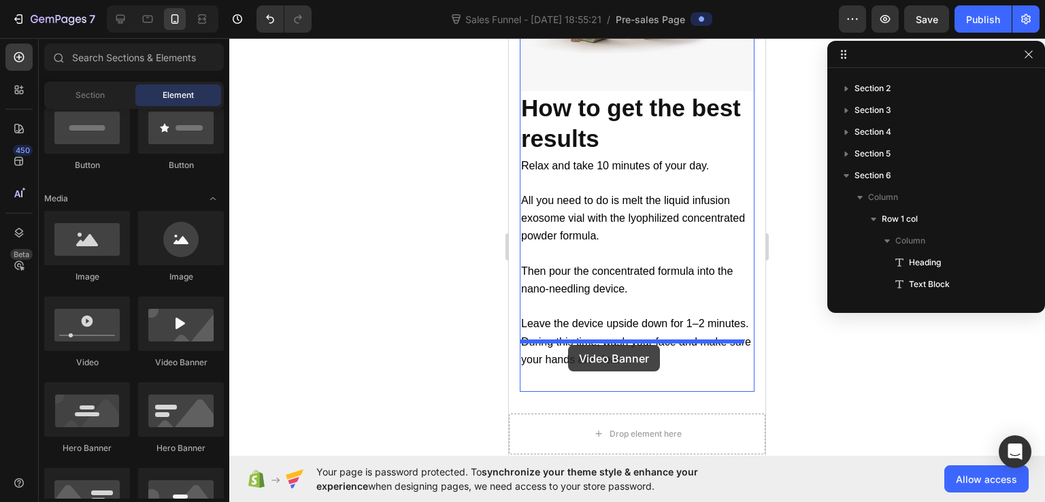
drag, startPoint x: 678, startPoint y: 360, endPoint x: 568, endPoint y: 345, distance: 110.6
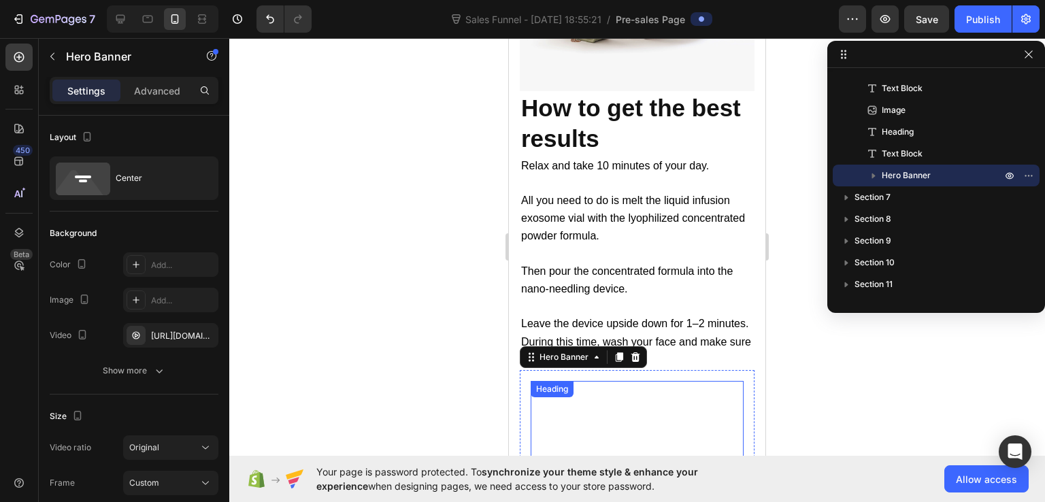
scroll to position [11119, 0]
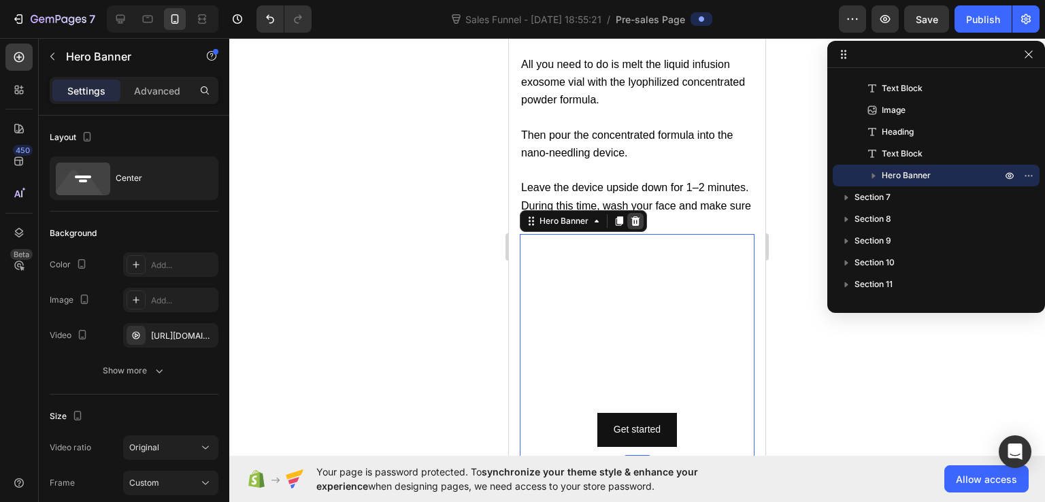
click at [636, 216] on icon at bounding box center [635, 221] width 9 height 10
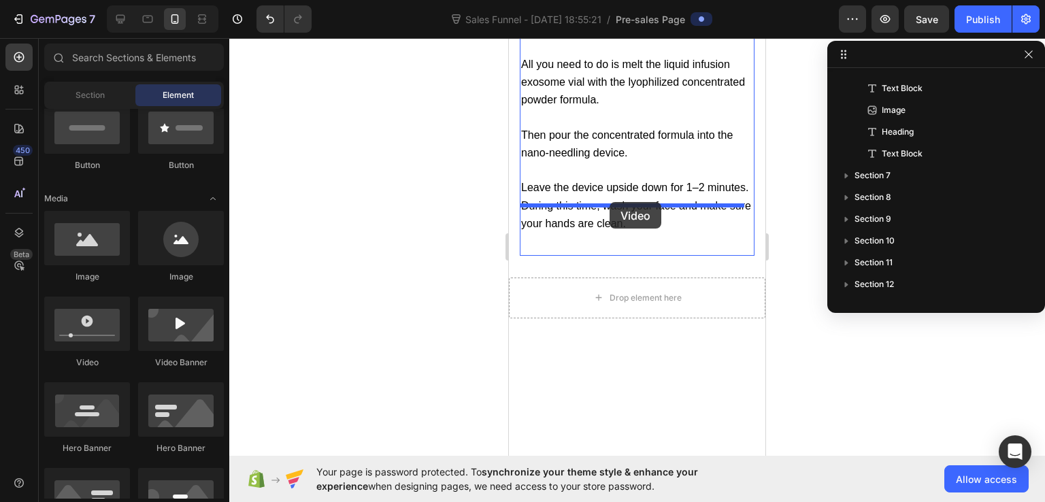
drag, startPoint x: 591, startPoint y: 382, endPoint x: 610, endPoint y: 202, distance: 180.7
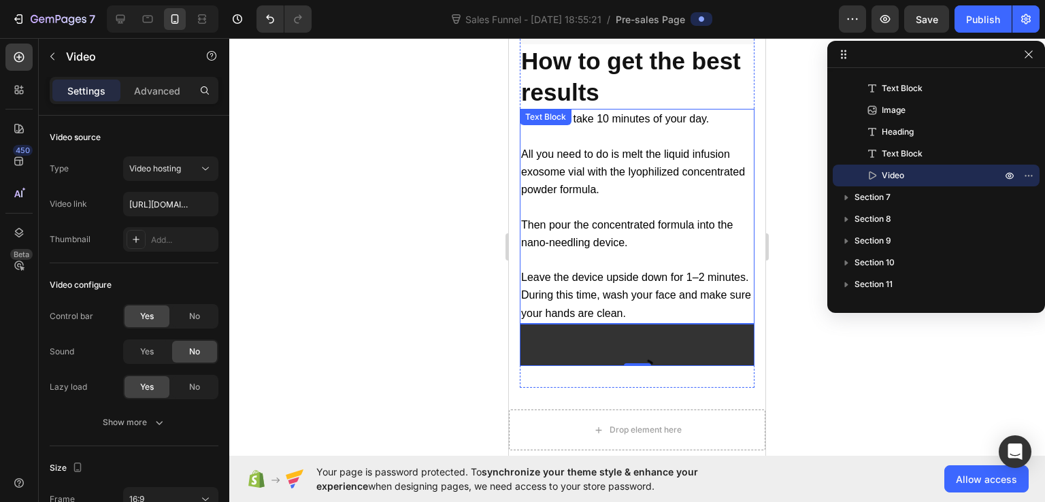
scroll to position [11205, 0]
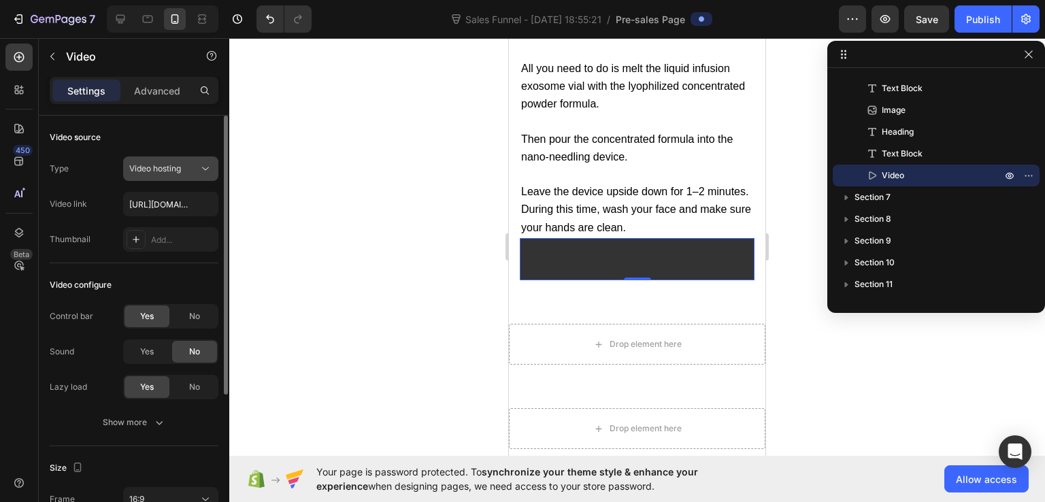
click at [180, 168] on span "Video hosting" at bounding box center [155, 168] width 52 height 10
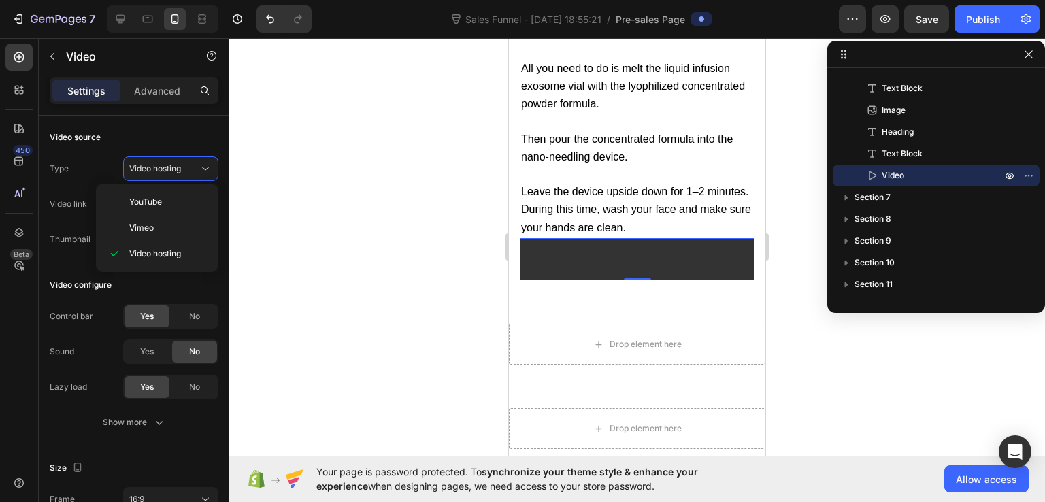
click at [257, 165] on div at bounding box center [637, 270] width 816 height 464
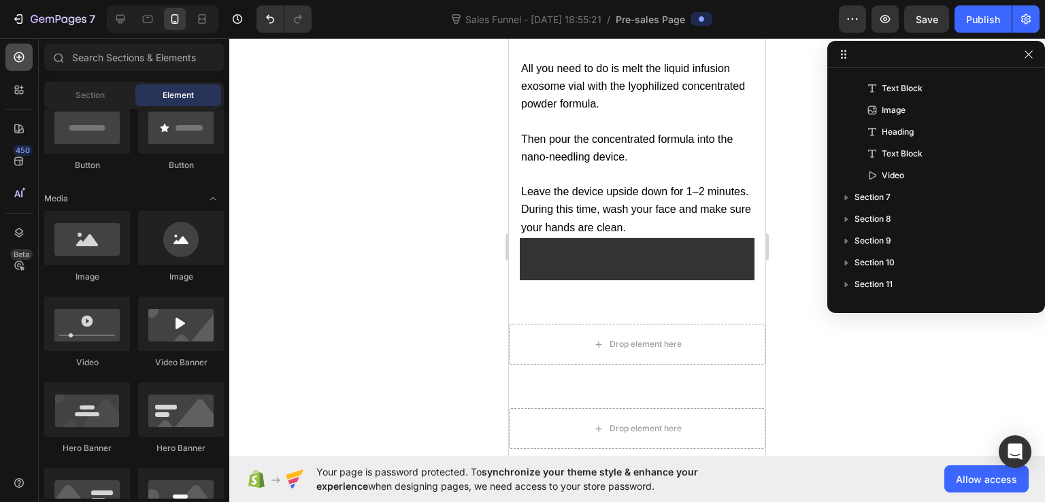
click at [24, 57] on icon at bounding box center [19, 57] width 14 height 14
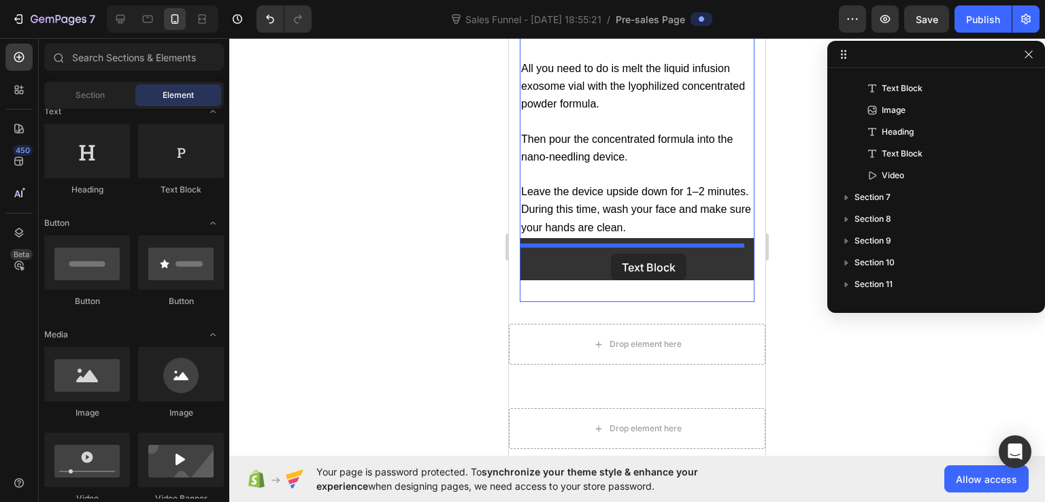
drag, startPoint x: 700, startPoint y: 198, endPoint x: 611, endPoint y: 254, distance: 104.6
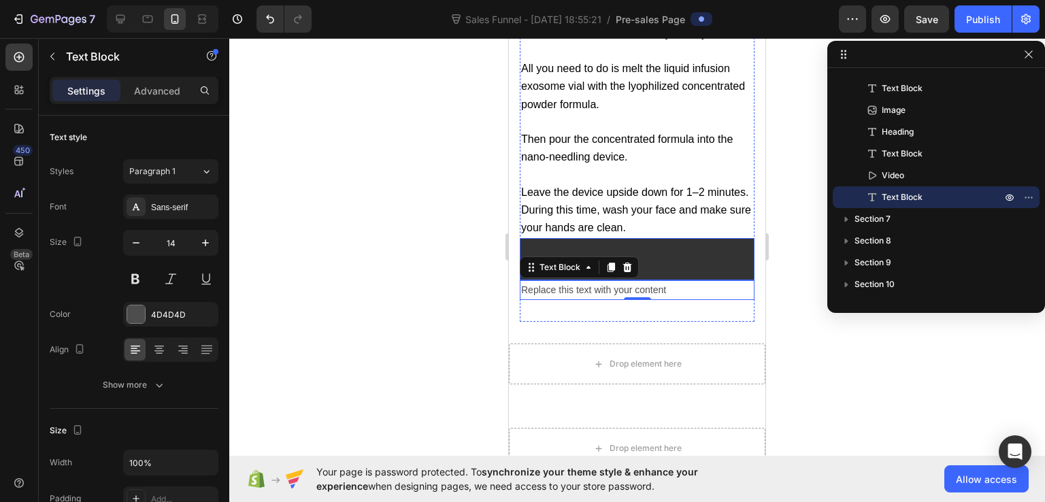
click at [664, 238] on video at bounding box center [637, 304] width 235 height 132
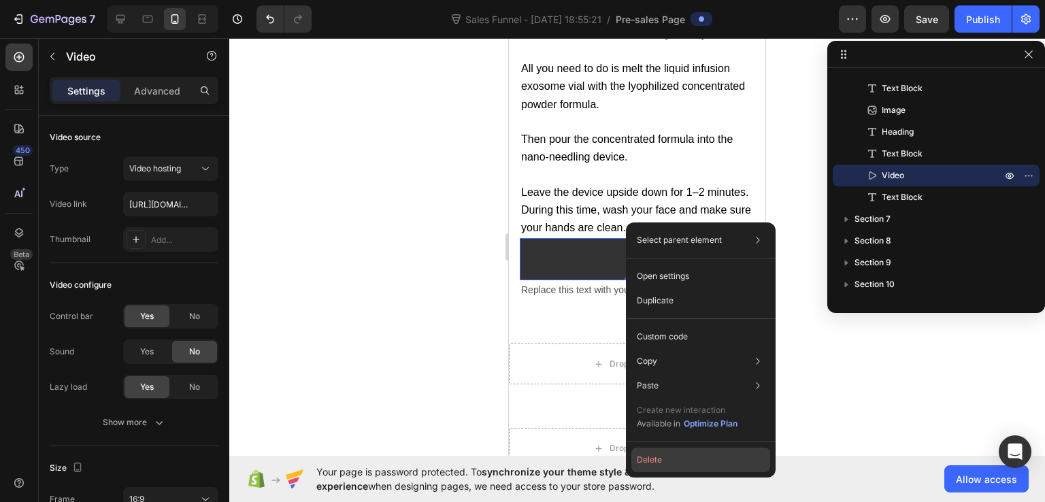
click at [648, 457] on button "Delete" at bounding box center [700, 460] width 139 height 24
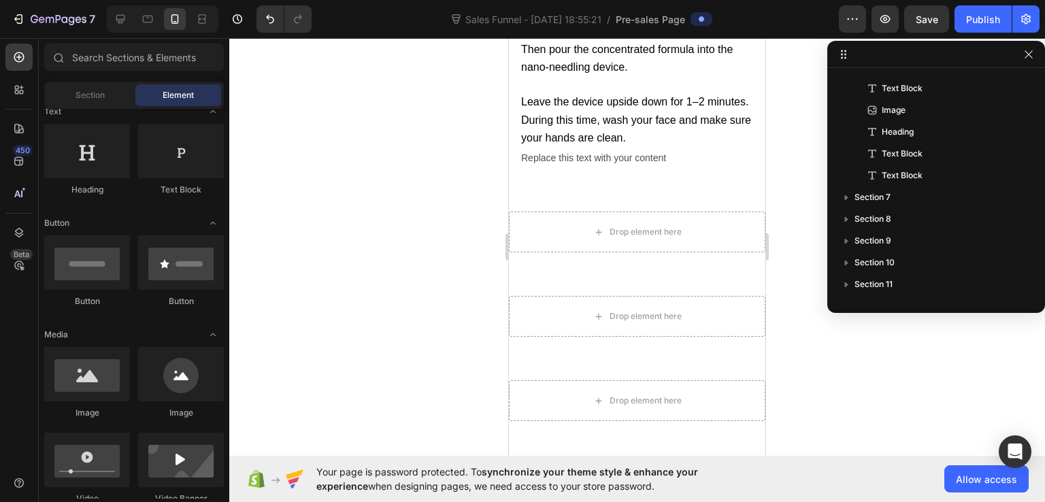
scroll to position [11119, 0]
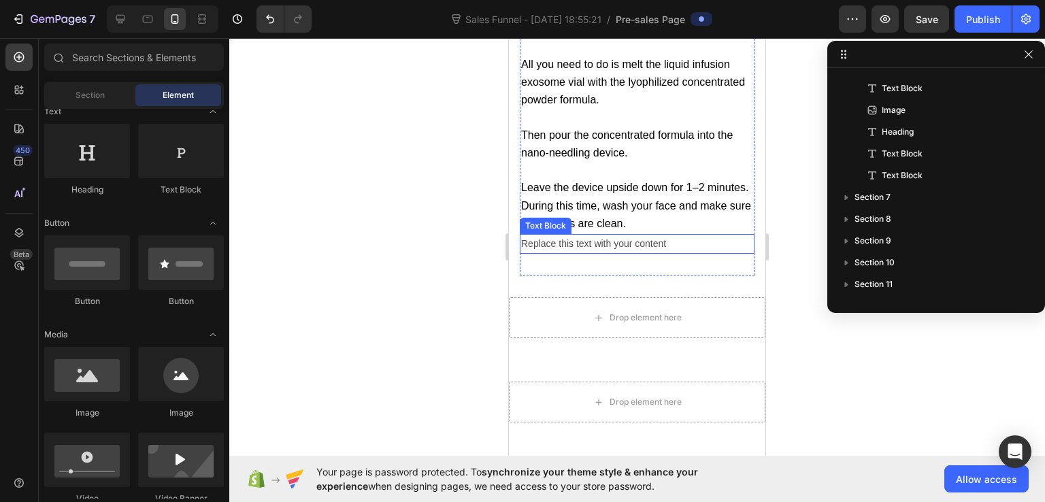
click at [548, 234] on div "Replace this text with your content" at bounding box center [637, 244] width 235 height 20
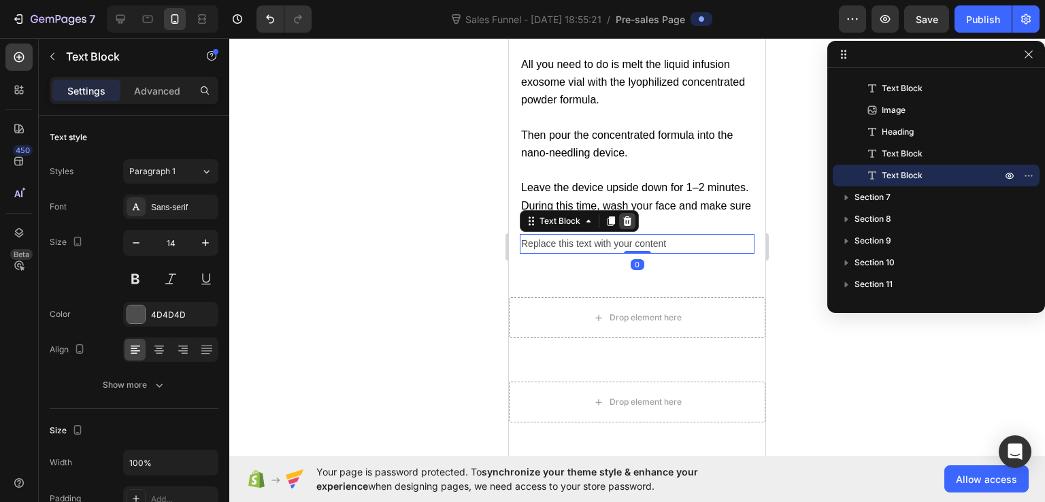
click at [626, 213] on div at bounding box center [627, 221] width 16 height 16
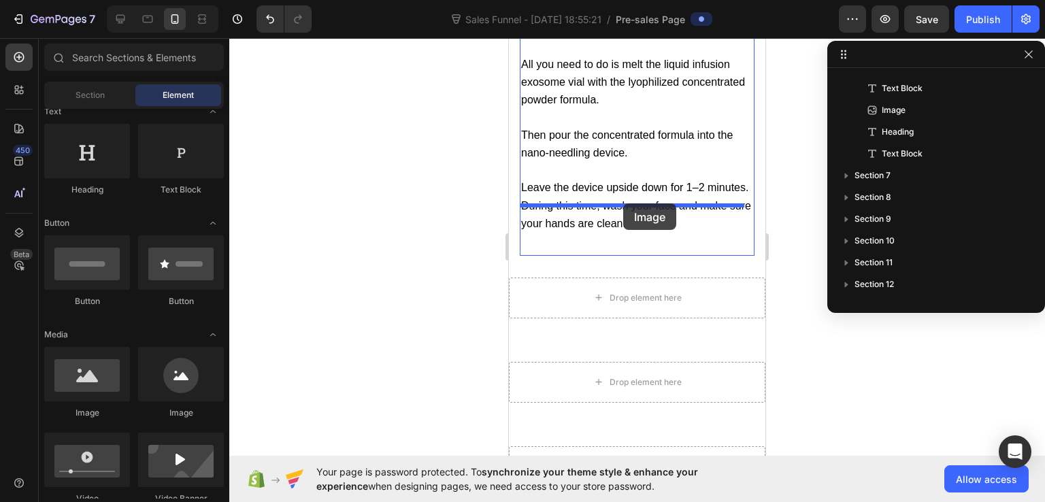
drag, startPoint x: 607, startPoint y: 410, endPoint x: 623, endPoint y: 203, distance: 206.8
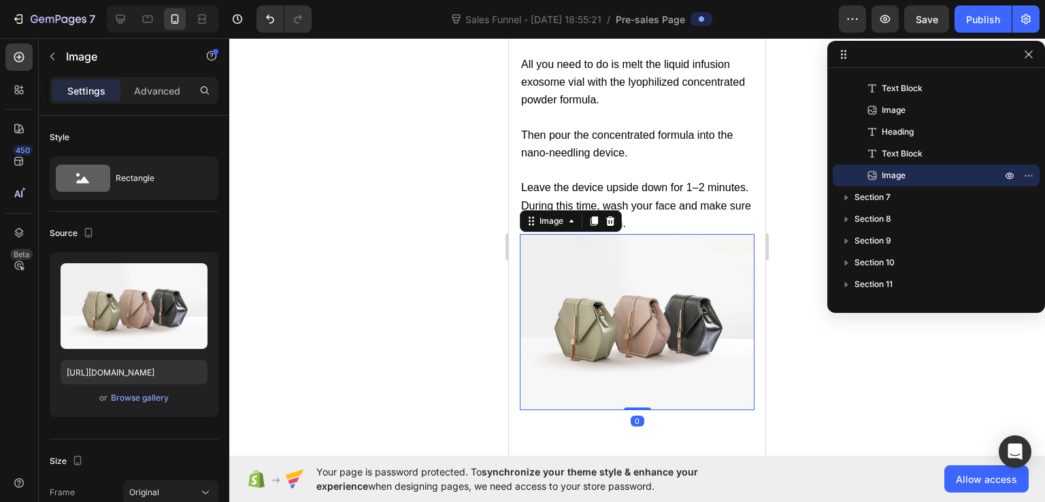
scroll to position [11051, 0]
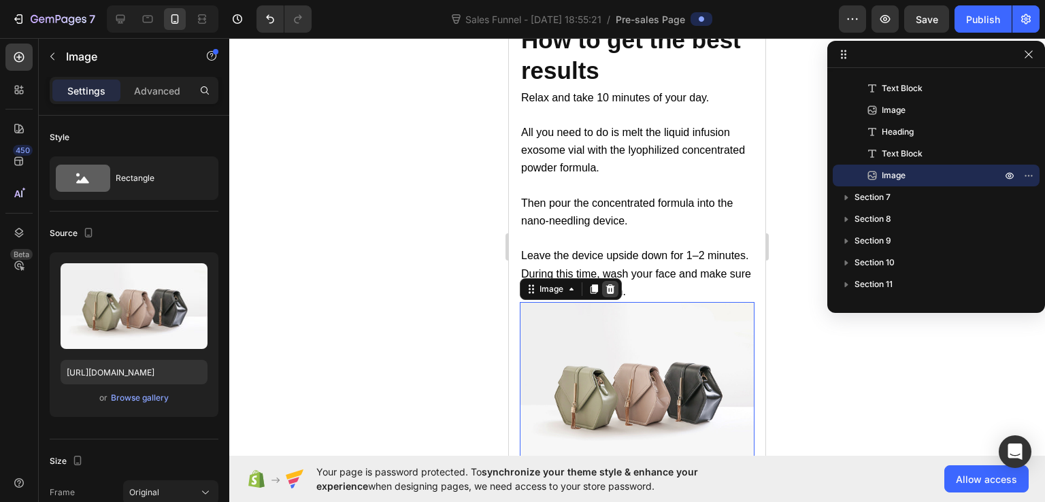
click at [607, 284] on icon at bounding box center [610, 289] width 11 height 11
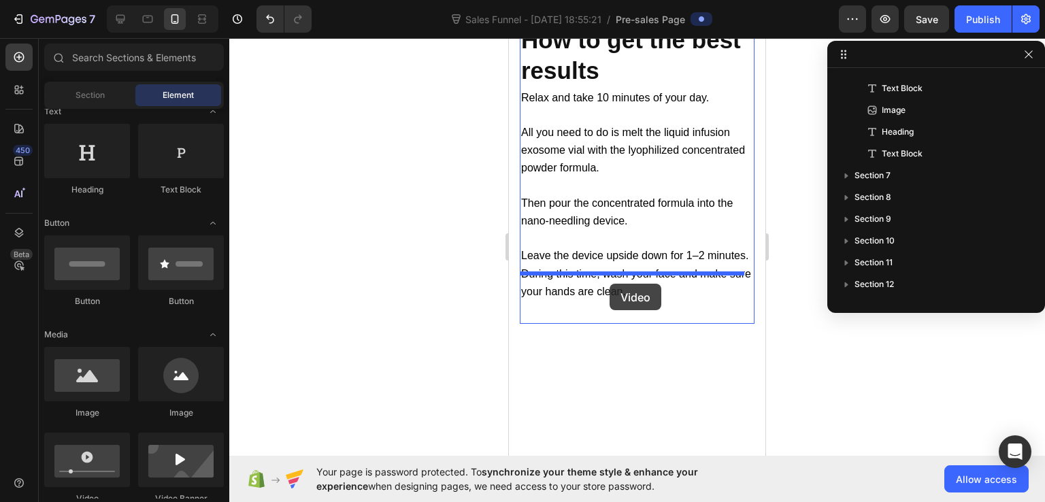
drag, startPoint x: 599, startPoint y: 501, endPoint x: 610, endPoint y: 284, distance: 217.3
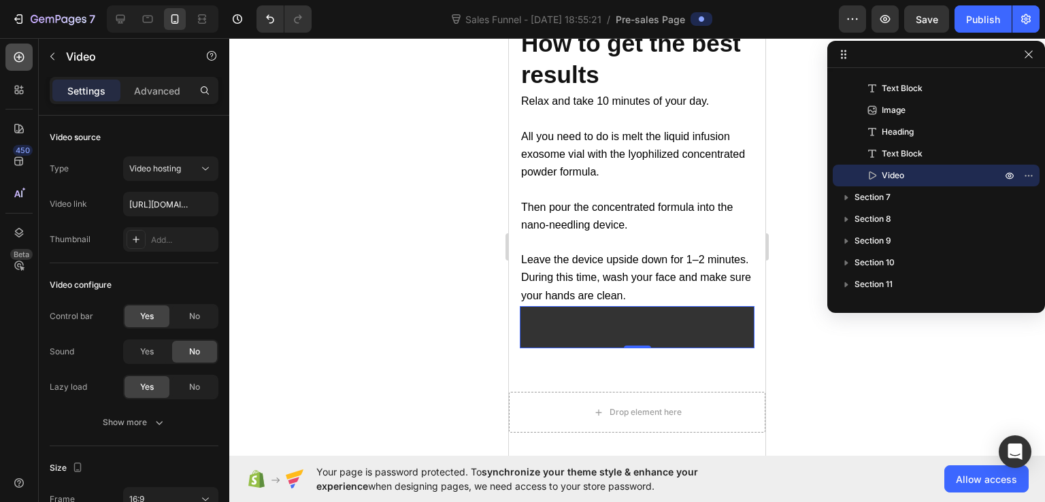
click at [16, 59] on icon at bounding box center [19, 57] width 14 height 14
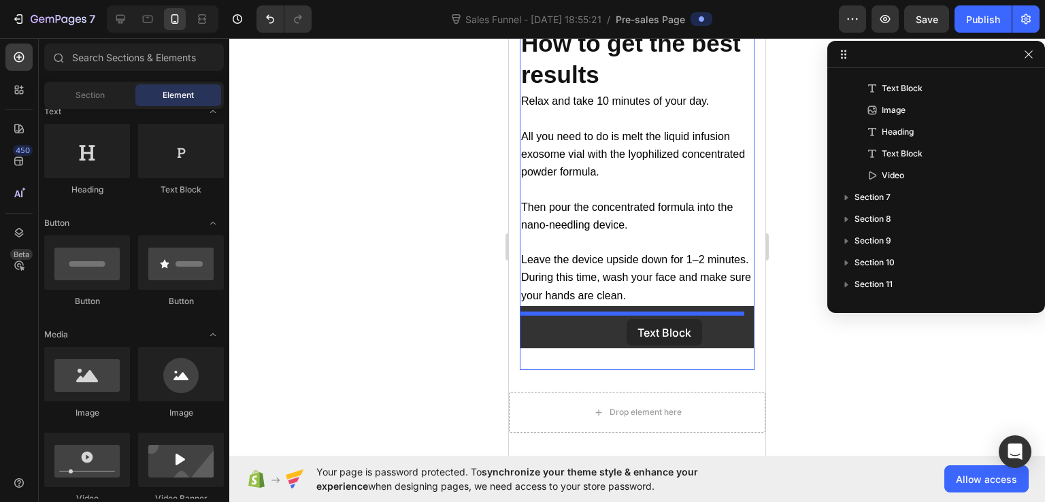
drag, startPoint x: 688, startPoint y: 206, endPoint x: 627, endPoint y: 319, distance: 128.5
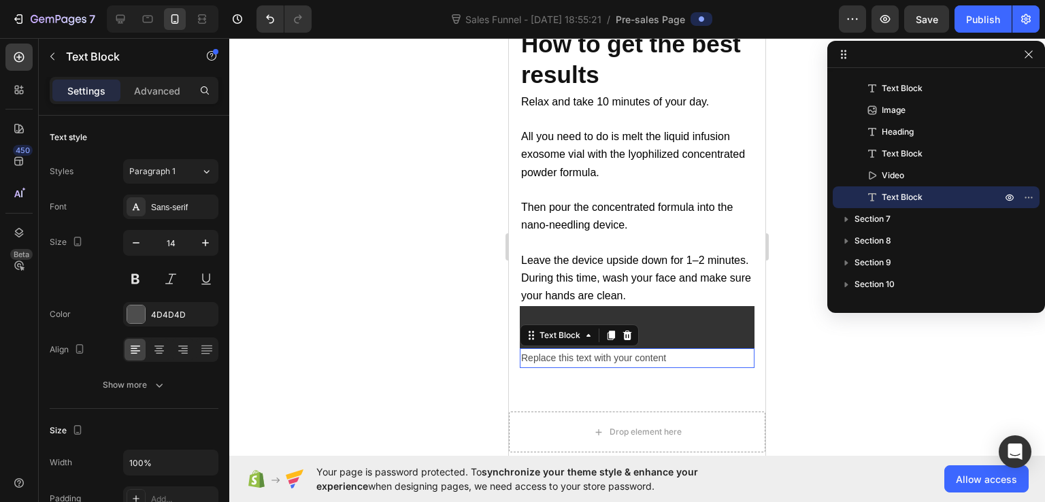
scroll to position [11137, 0]
click at [623, 348] on div "Replace this text with your content" at bounding box center [637, 358] width 235 height 20
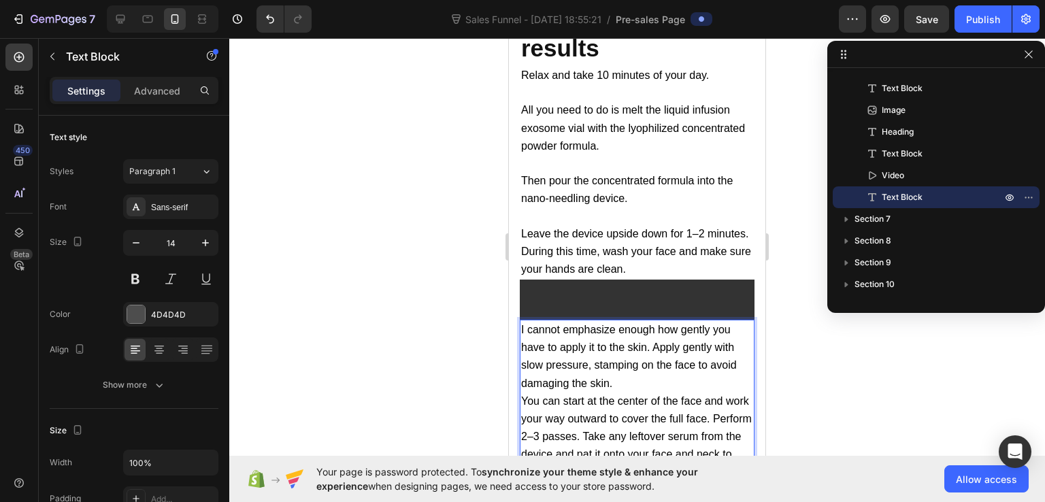
click at [651, 324] on span "I cannot emphasize enough how gently you have to apply it to the skin. Apply ge…" at bounding box center [629, 356] width 216 height 65
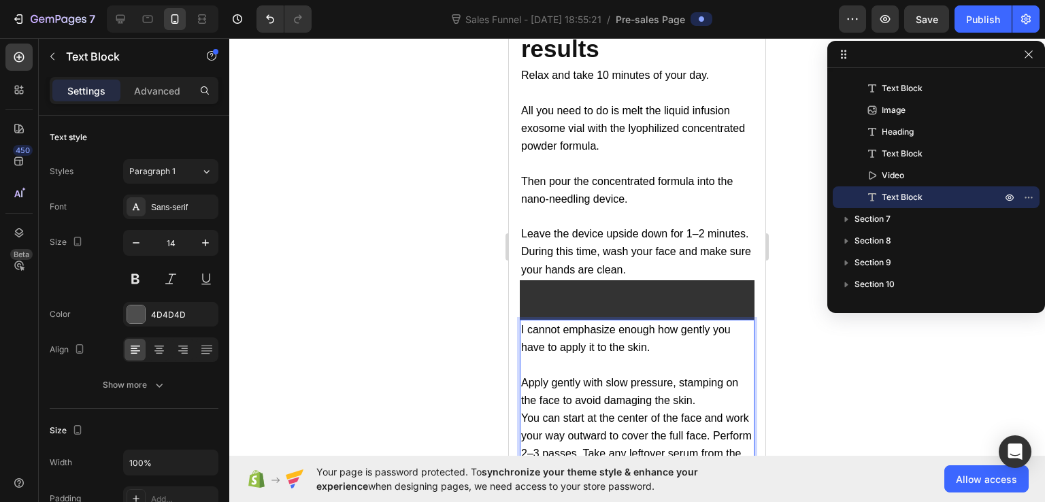
click at [699, 374] on p "Apply gently with slow pressure, stamping on the face to avoid damaging the ski…" at bounding box center [637, 391] width 232 height 35
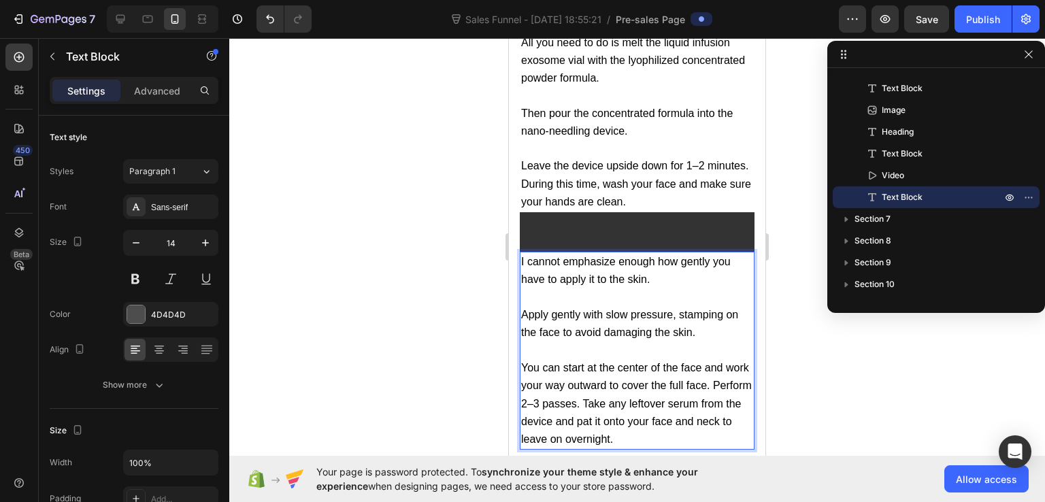
click at [738, 359] on p "You can start at the center of the face and work your way outward to cover the …" at bounding box center [637, 403] width 232 height 89
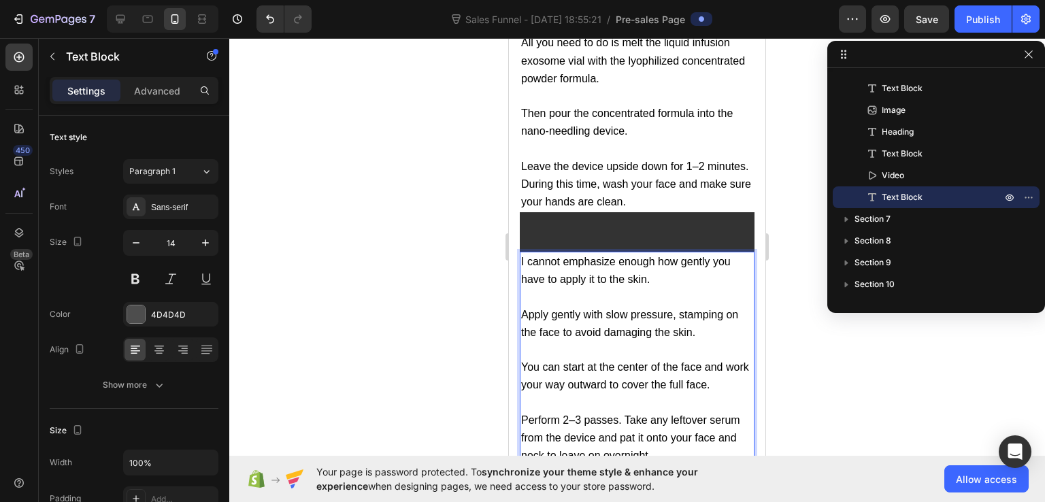
click at [671, 422] on p "Perform 2–3 passes. Take any leftover serum from the device and pat it onto you…" at bounding box center [637, 439] width 232 height 54
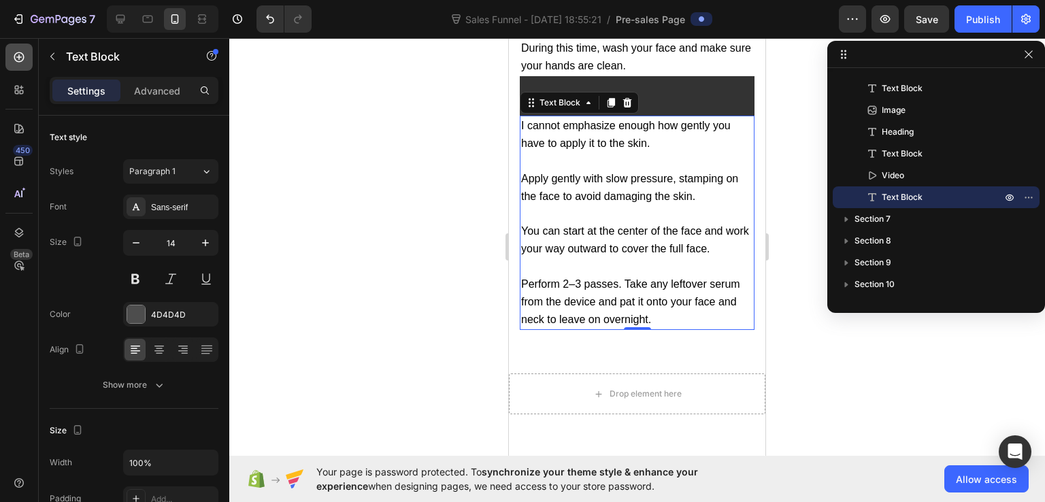
click at [16, 56] on icon at bounding box center [19, 57] width 14 height 14
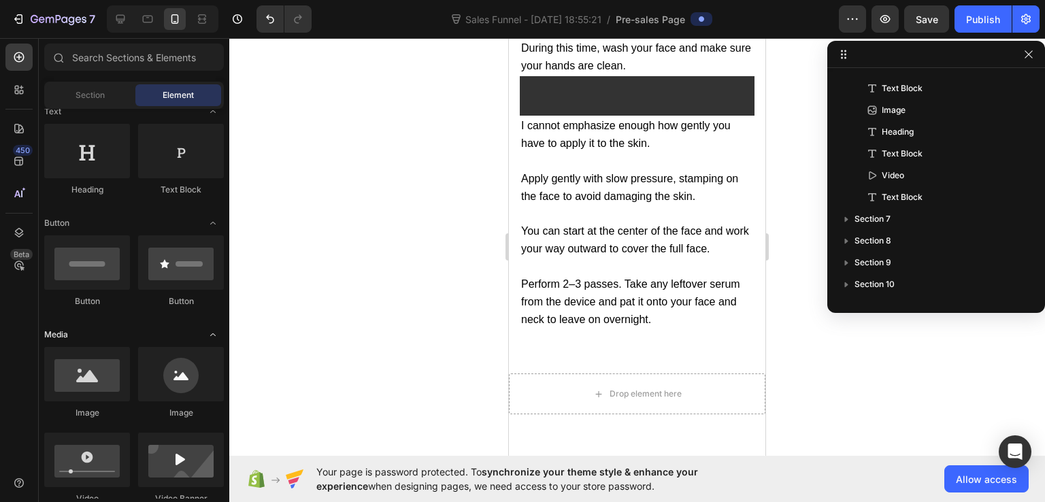
scroll to position [280, 0]
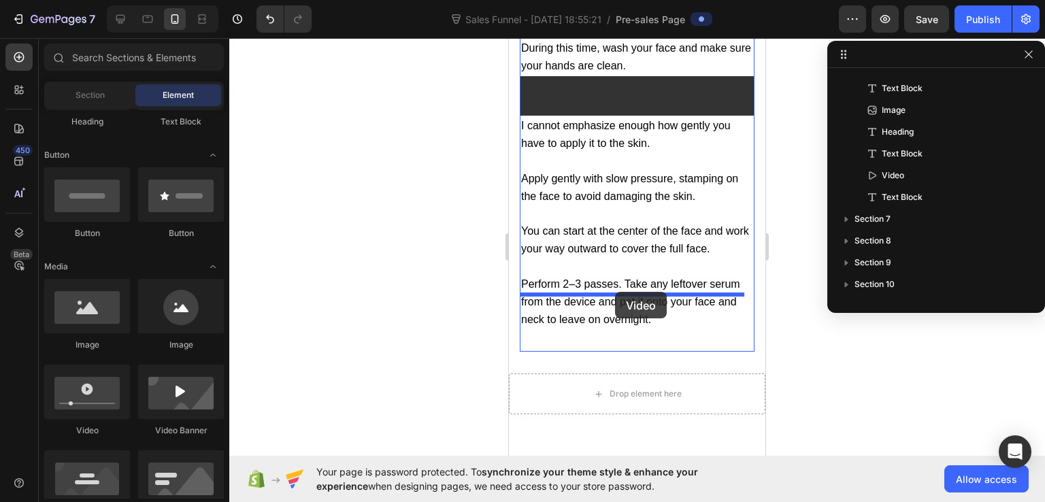
drag, startPoint x: 597, startPoint y: 432, endPoint x: 615, endPoint y: 292, distance: 141.3
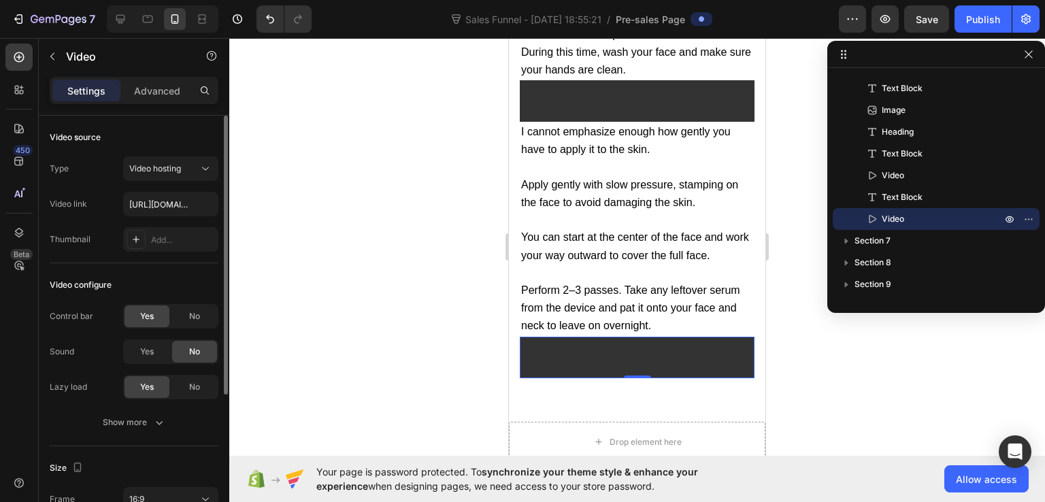
scroll to position [136, 0]
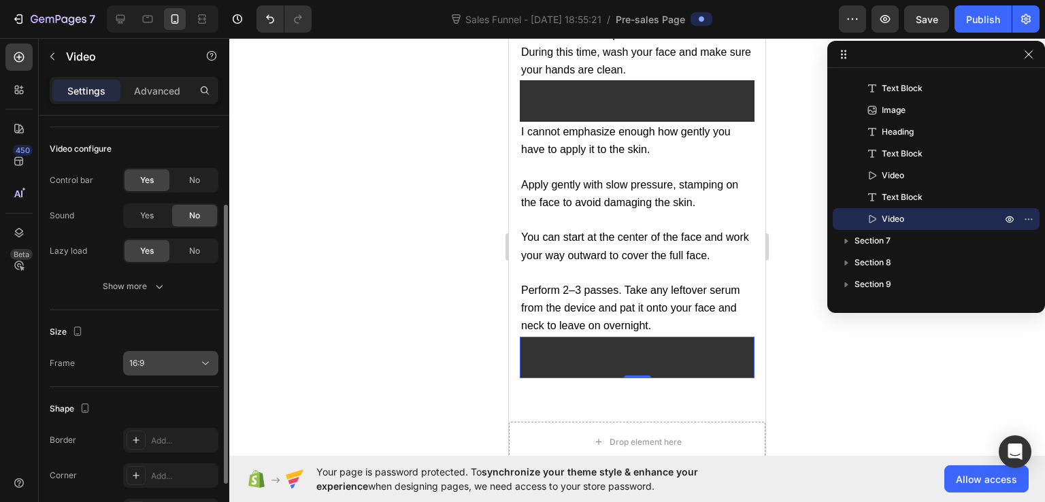
click at [165, 361] on div "16:9" at bounding box center [163, 363] width 69 height 12
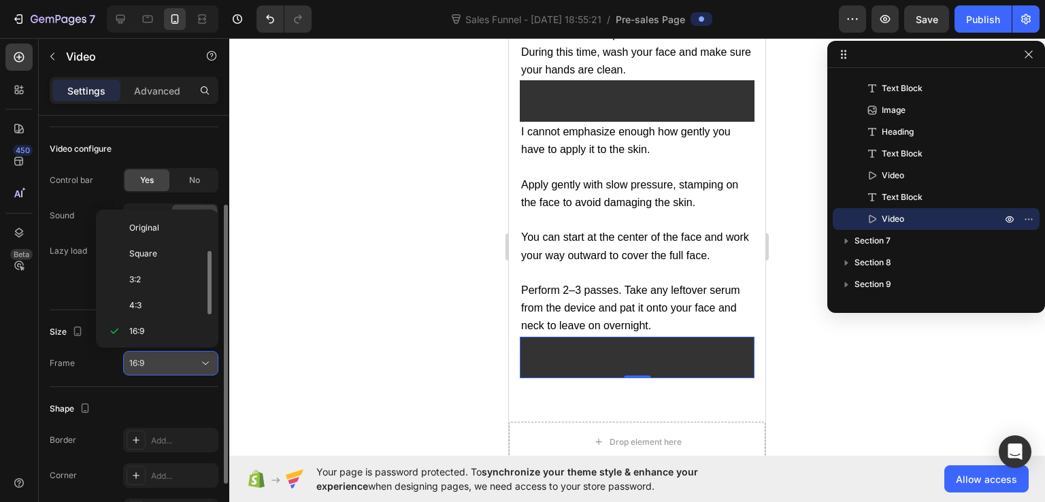
scroll to position [24, 0]
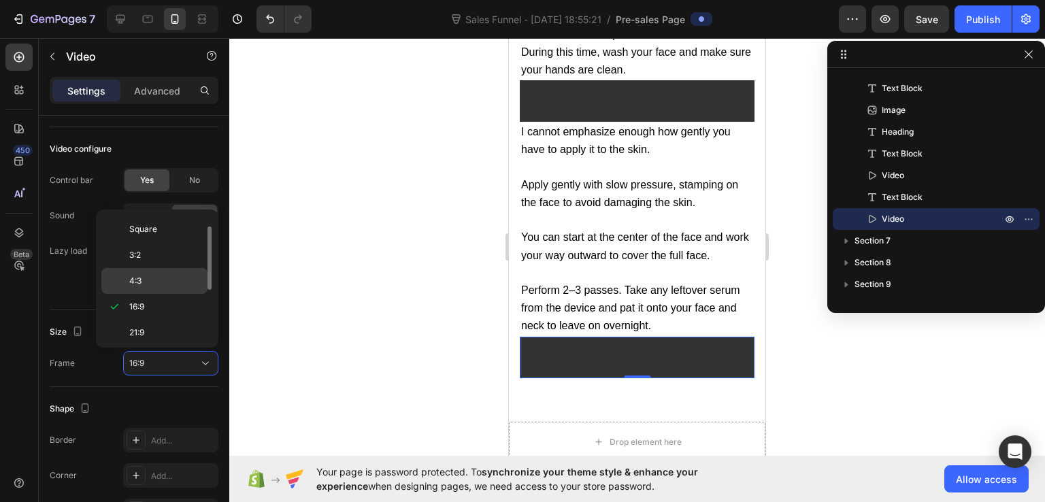
click at [156, 282] on p "4:3" at bounding box center [165, 281] width 72 height 12
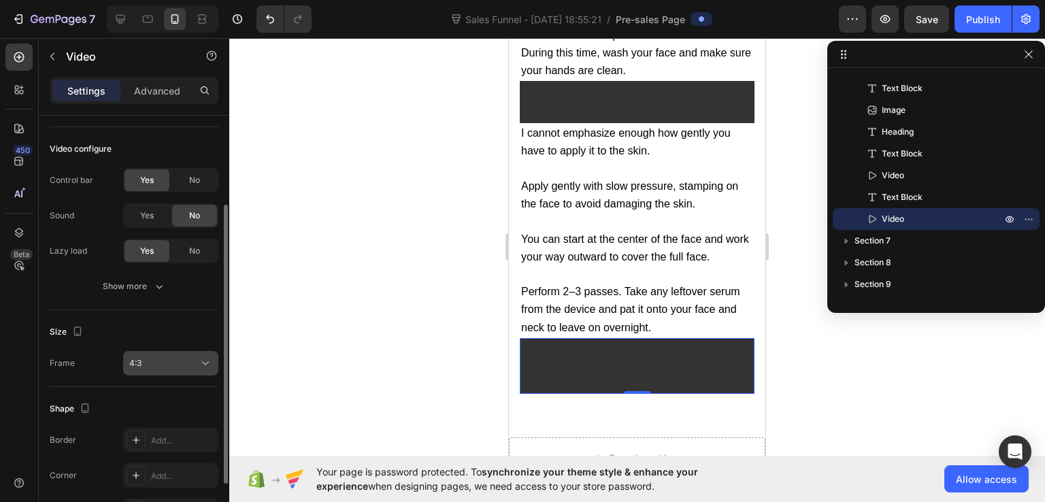
click at [150, 370] on button "4:3" at bounding box center [170, 363] width 95 height 24
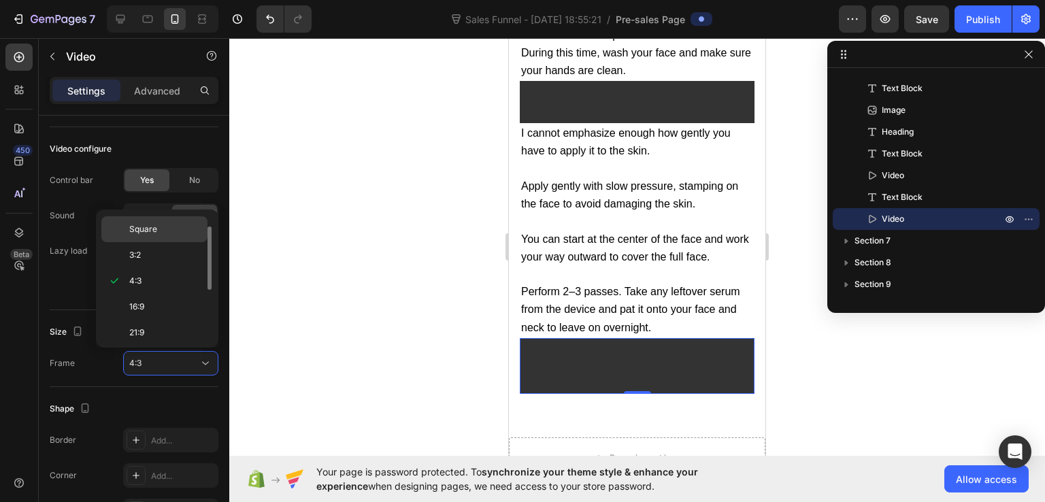
click at [166, 242] on div "Square" at bounding box center [154, 255] width 106 height 26
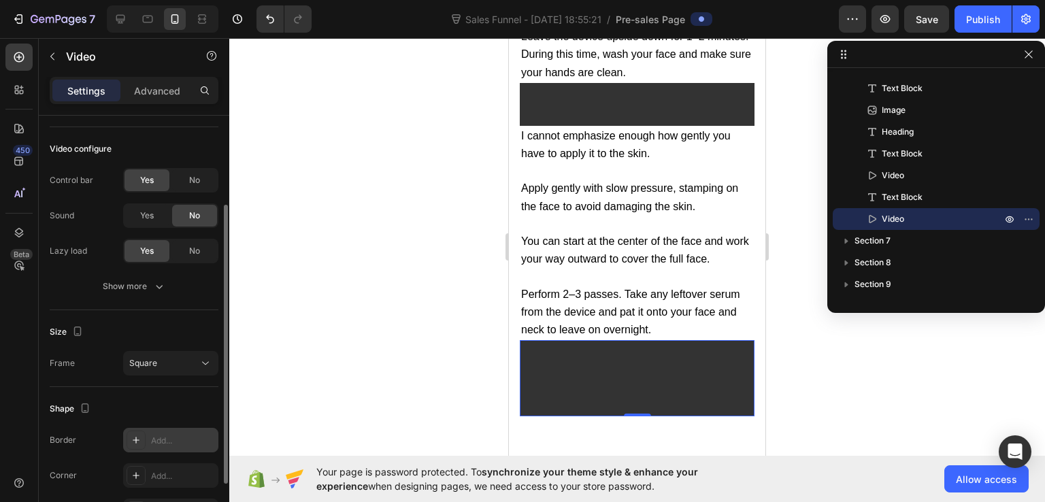
scroll to position [204, 0]
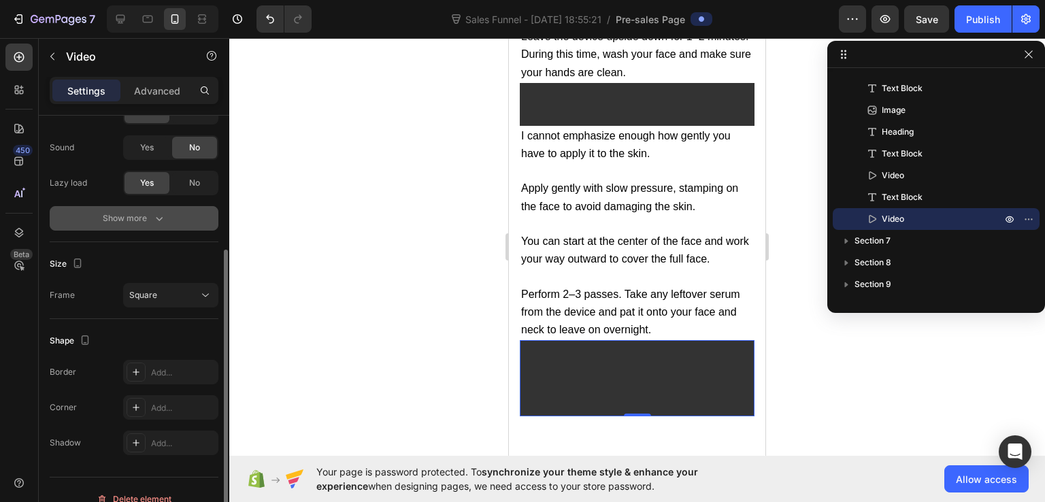
click at [120, 212] on div "Show more" at bounding box center [134, 219] width 63 height 14
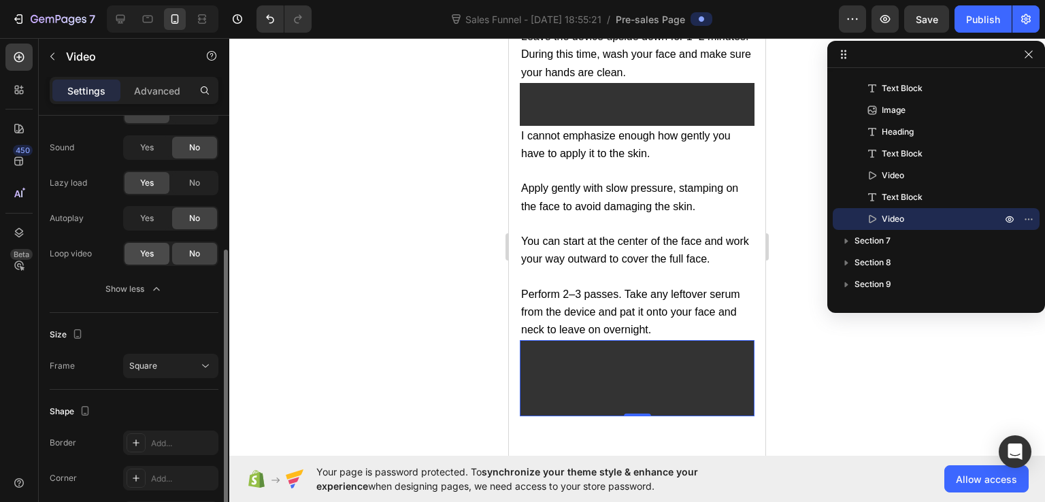
click at [155, 249] on div "Yes" at bounding box center [147, 254] width 45 height 22
click at [152, 218] on span "Yes" at bounding box center [147, 218] width 14 height 12
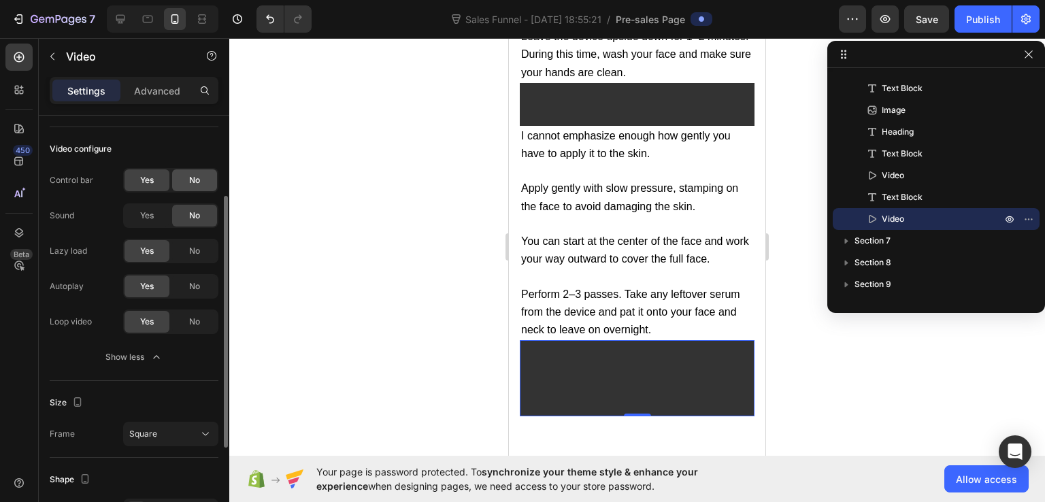
click at [182, 186] on div "No" at bounding box center [194, 180] width 45 height 22
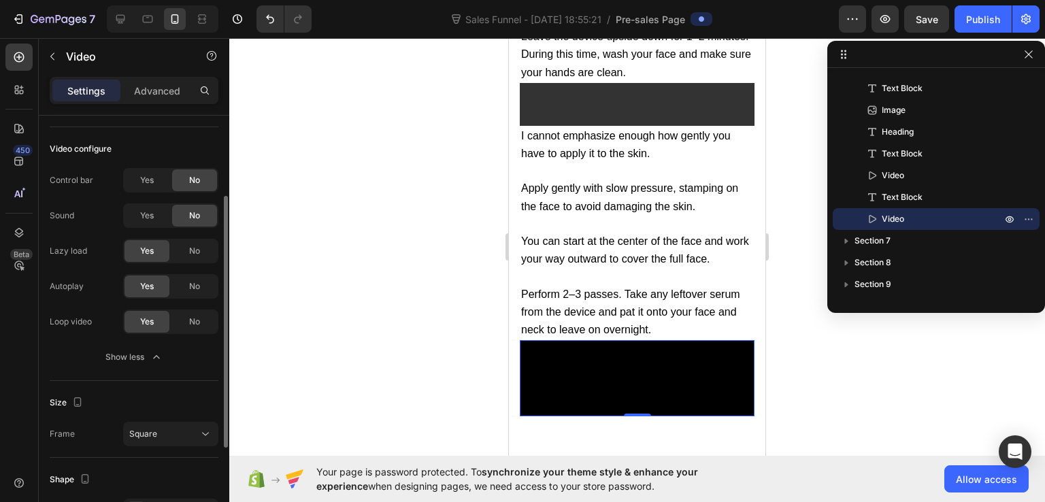
scroll to position [0, 0]
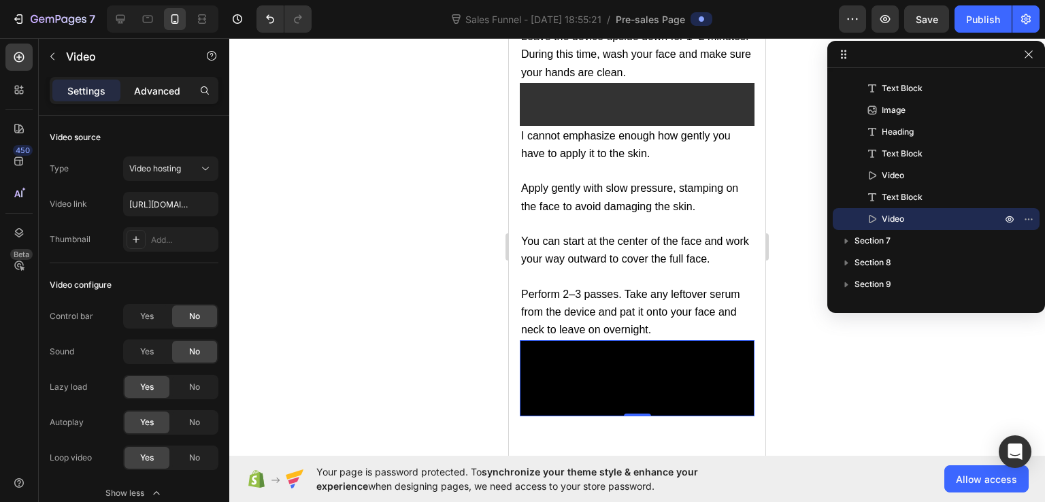
click at [143, 88] on p "Advanced" at bounding box center [157, 91] width 46 height 14
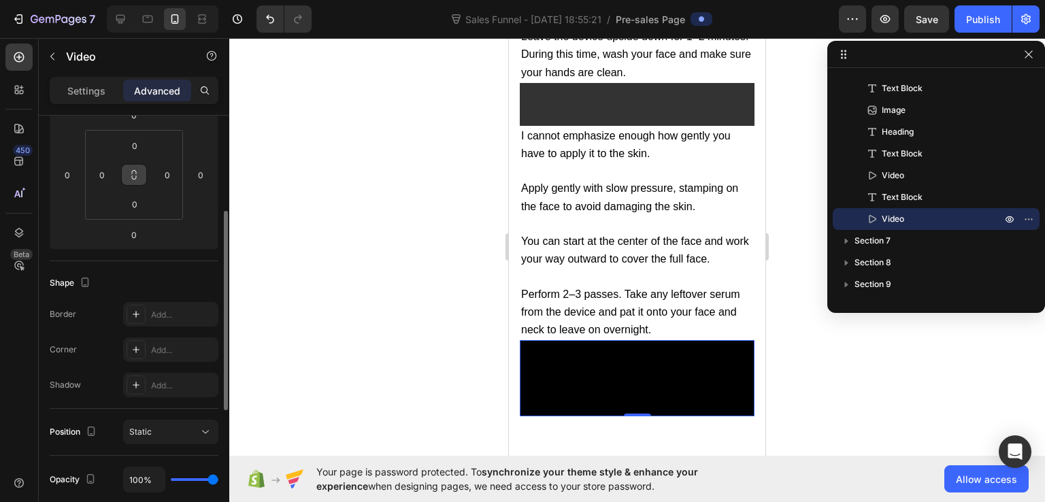
scroll to position [136, 0]
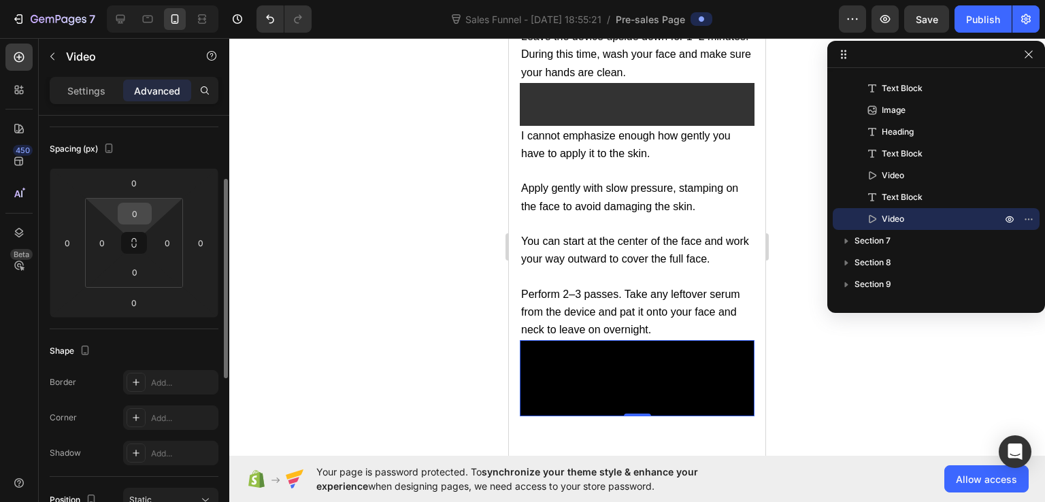
drag, startPoint x: 139, startPoint y: 210, endPoint x: 127, endPoint y: 216, distance: 14.0
click at [140, 186] on div "0 0 0 0 0 0 0 0" at bounding box center [134, 243] width 169 height 150
click at [127, 216] on input "0" at bounding box center [134, 213] width 27 height 20
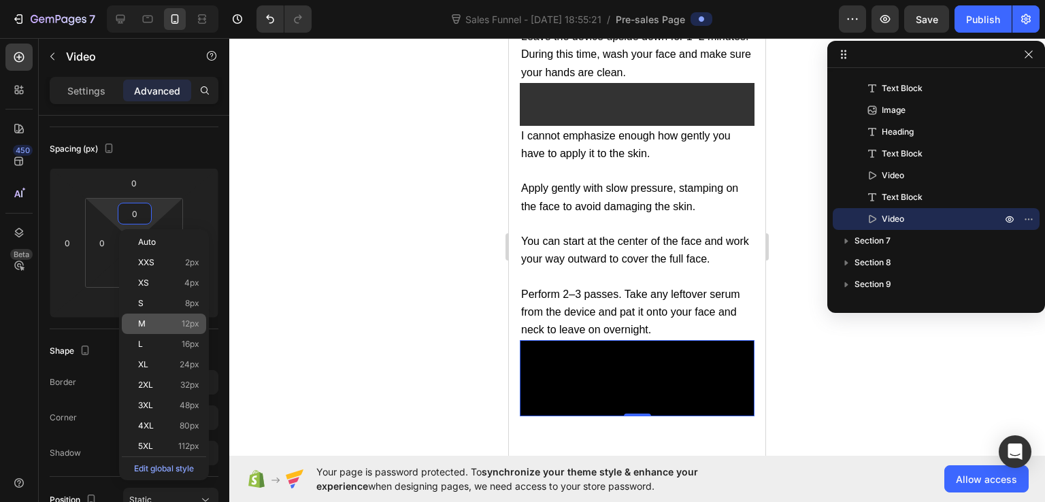
click at [158, 328] on p "M 12px" at bounding box center [168, 324] width 61 height 10
type input "12"
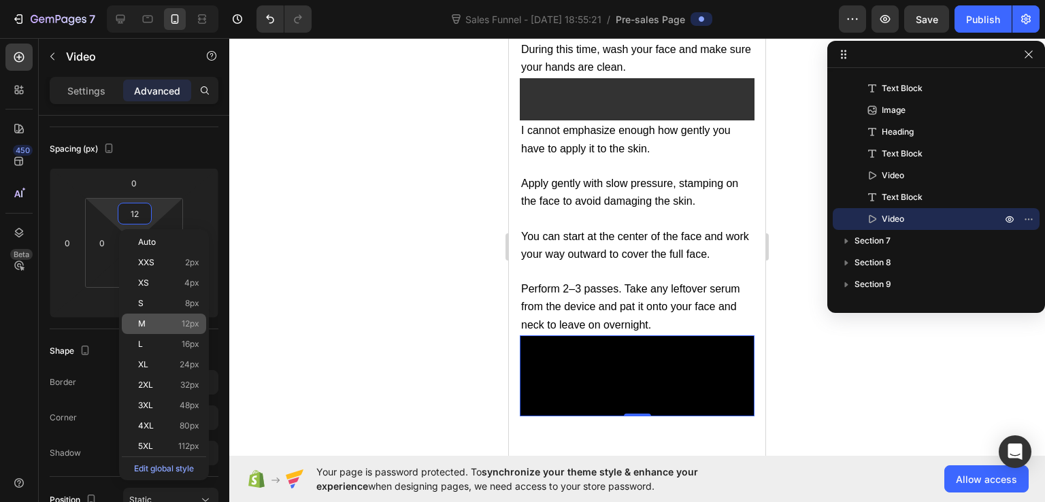
scroll to position [11513, 0]
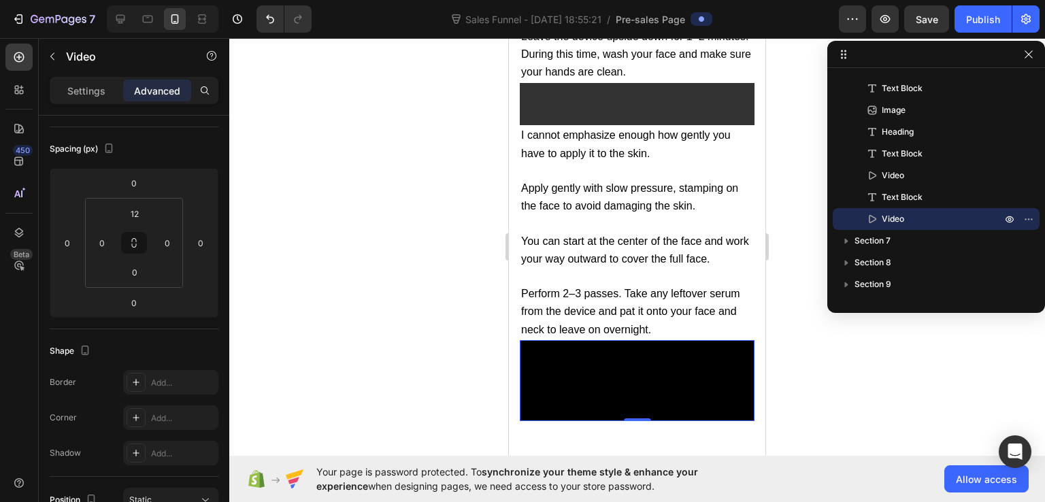
click at [630, 362] on video at bounding box center [637, 465] width 235 height 235
click at [572, 348] on icon at bounding box center [570, 353] width 11 height 11
click at [649, 348] on video at bounding box center [637, 465] width 235 height 235
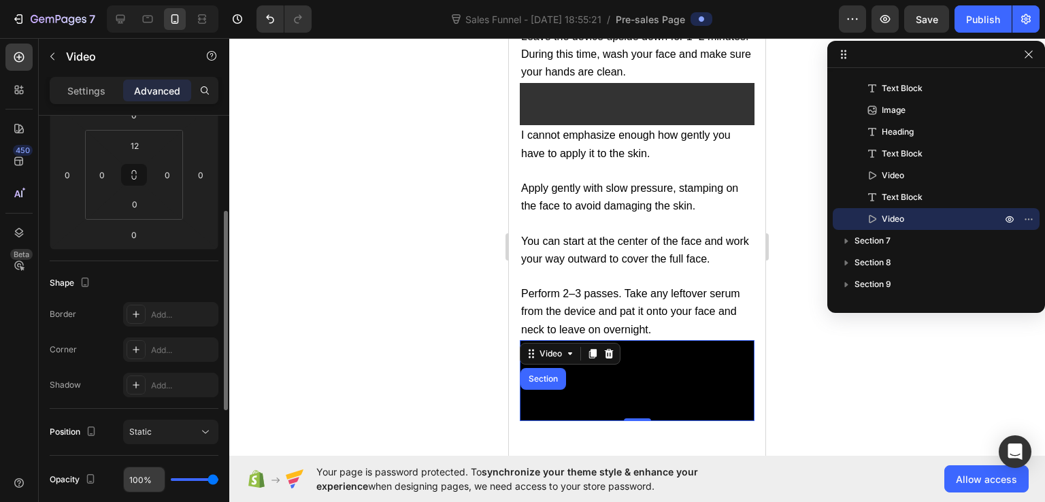
scroll to position [272, 0]
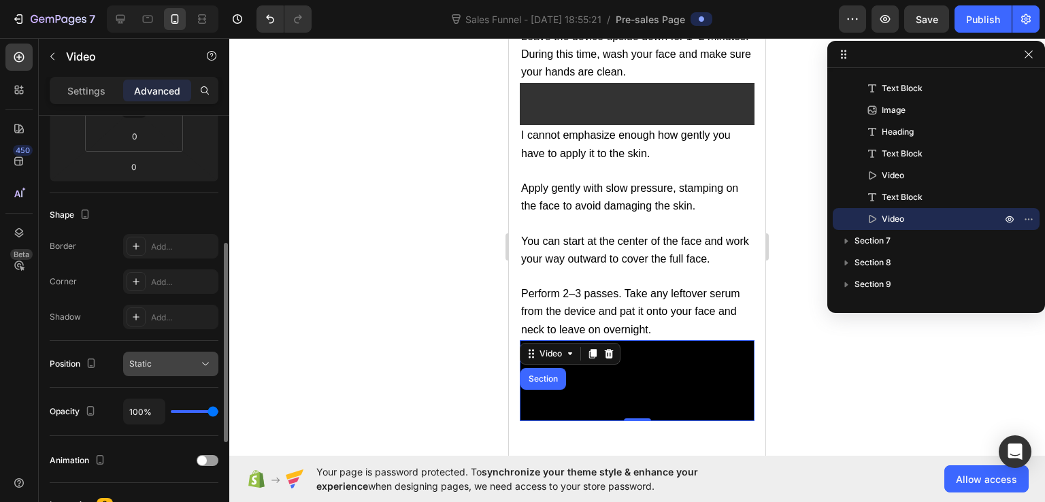
click at [166, 369] on div "Static" at bounding box center [163, 364] width 69 height 12
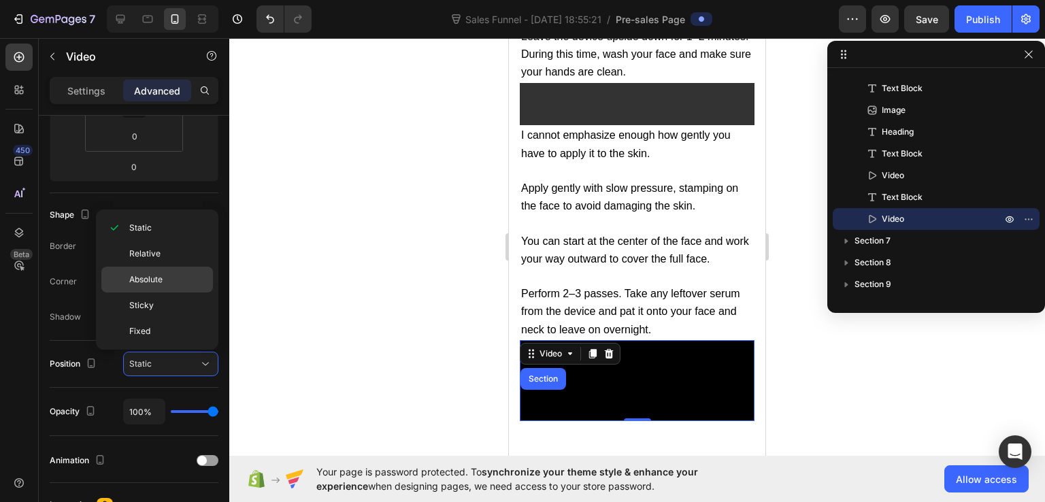
click at [163, 293] on div "Absolute" at bounding box center [157, 306] width 112 height 26
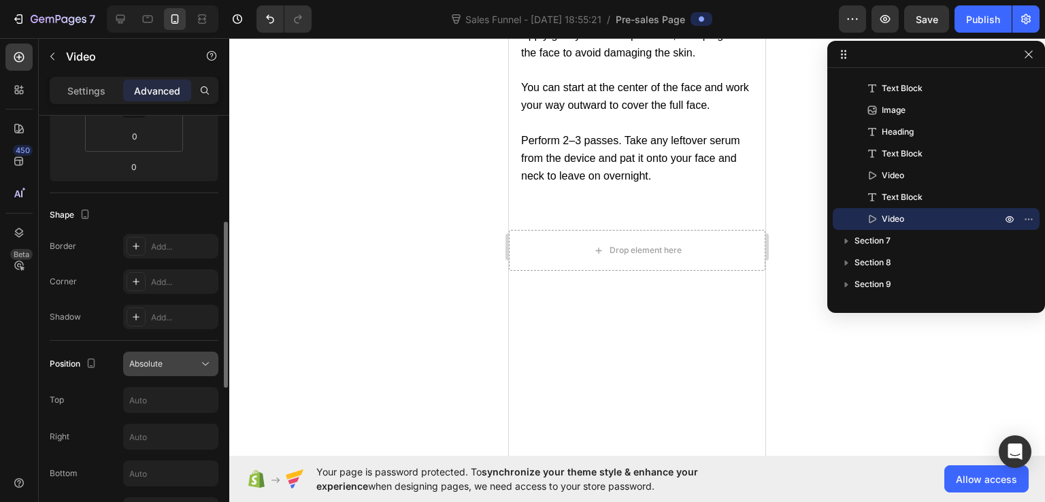
click at [180, 371] on button "Absolute" at bounding box center [170, 364] width 95 height 24
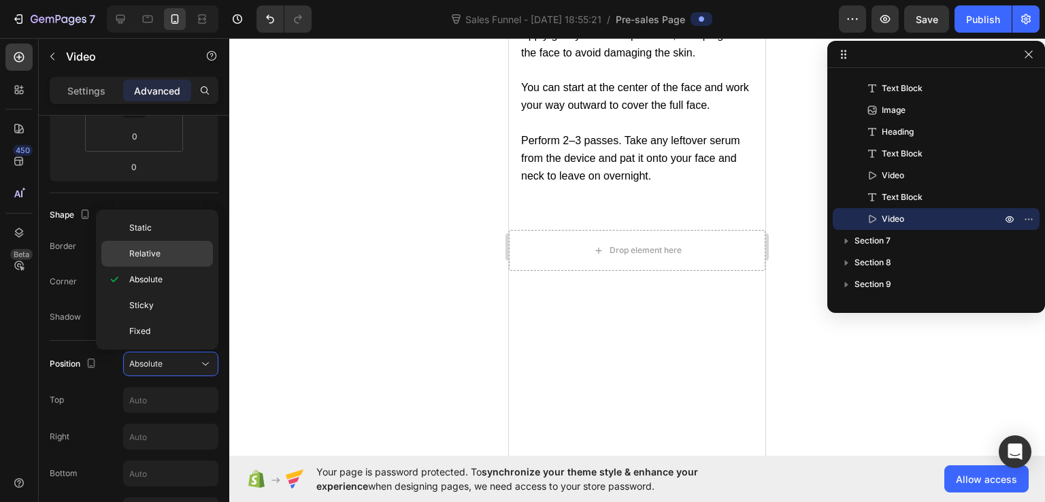
click at [177, 259] on p "Relative" at bounding box center [168, 254] width 78 height 12
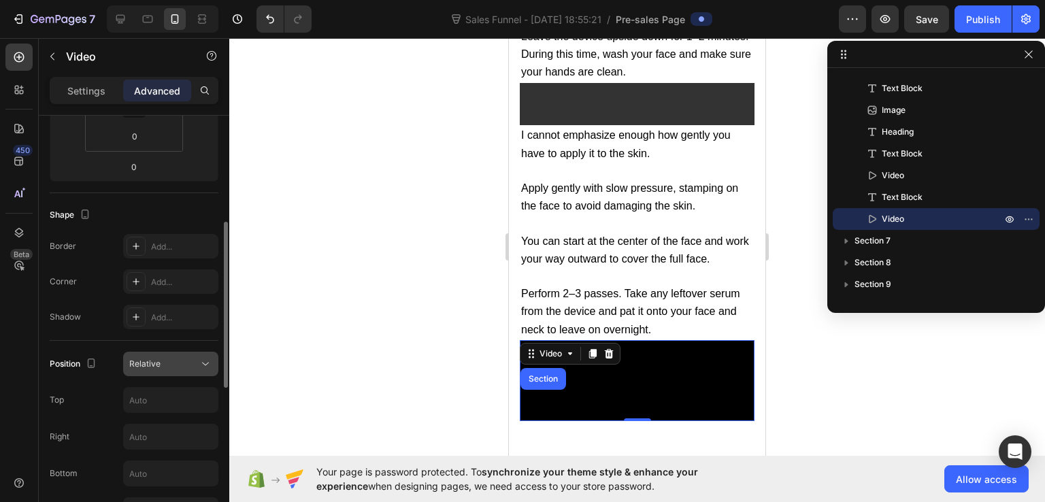
click at [184, 368] on div "Relative" at bounding box center [163, 364] width 69 height 12
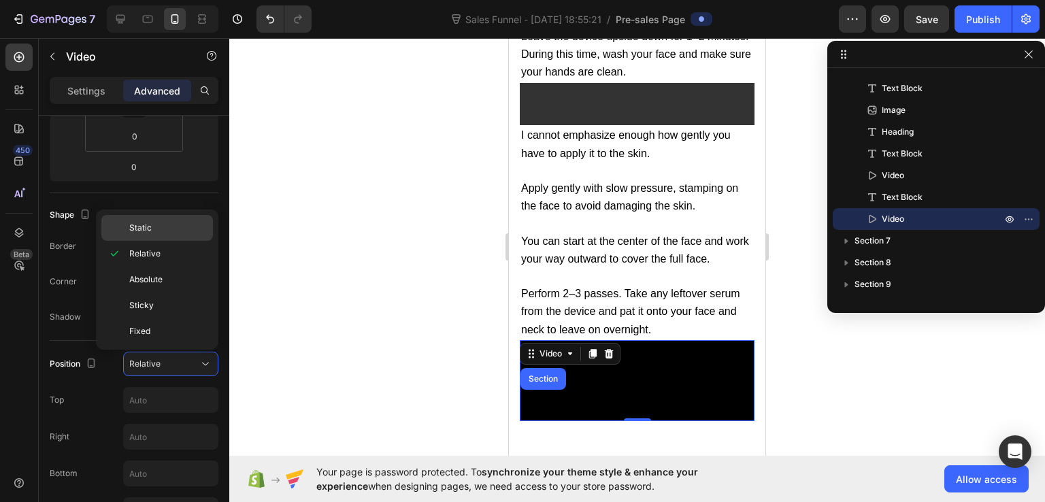
click at [182, 235] on div "Static" at bounding box center [157, 228] width 112 height 26
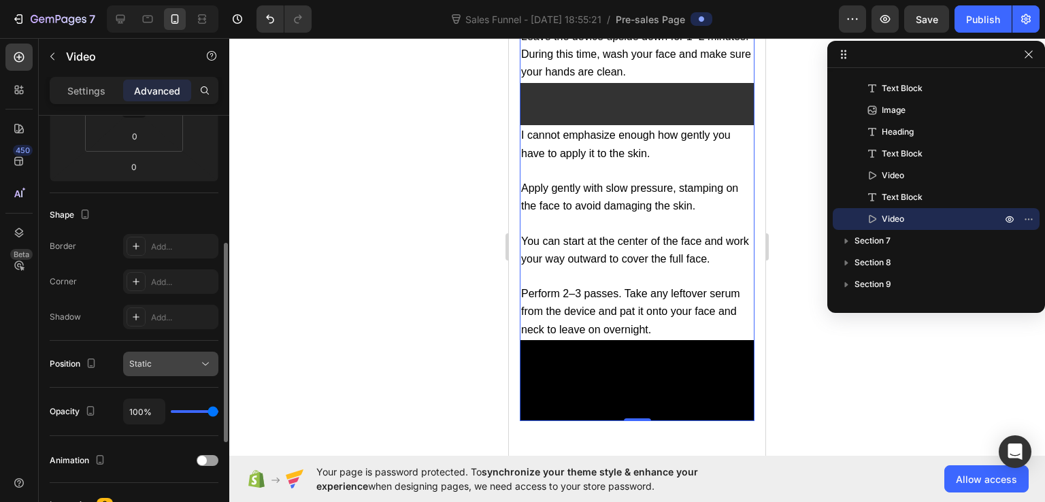
click at [200, 361] on icon at bounding box center [206, 364] width 14 height 14
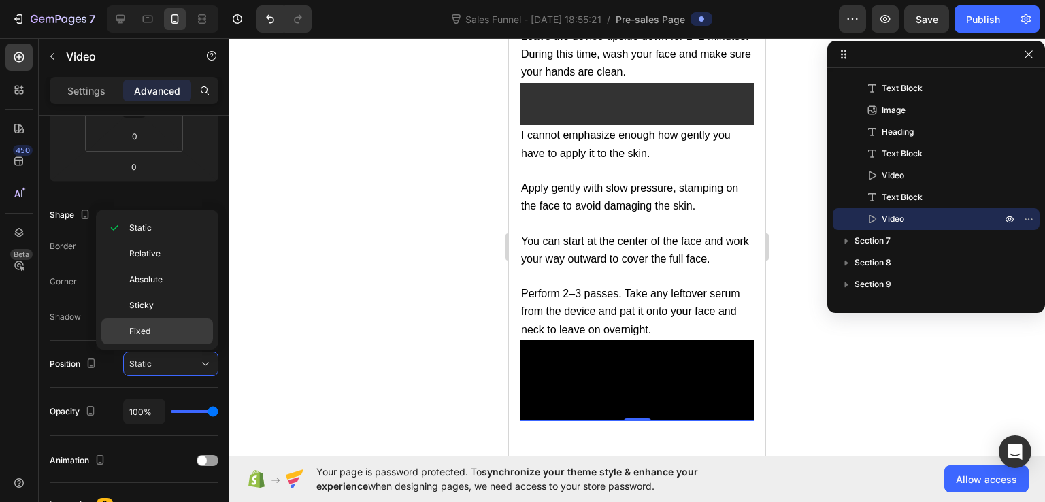
click at [188, 333] on p "Fixed" at bounding box center [168, 331] width 78 height 12
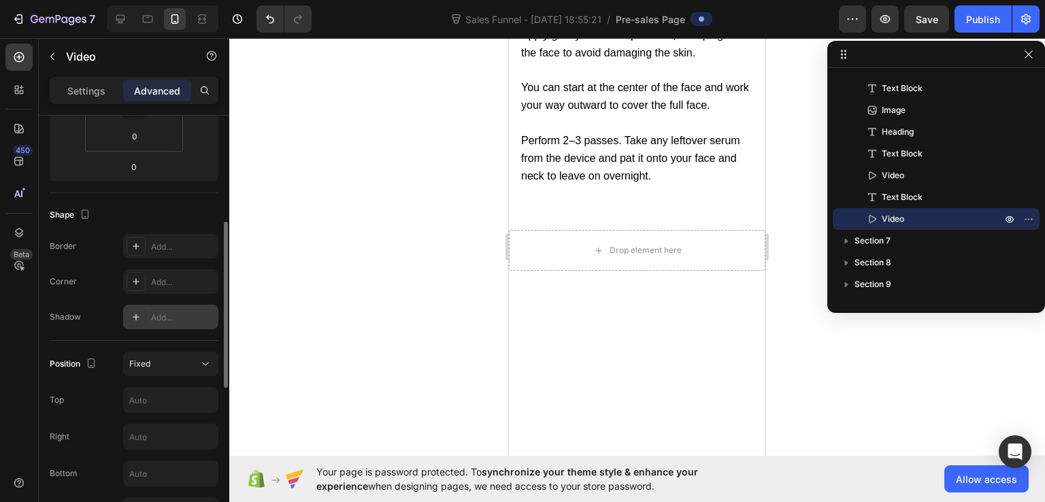
click at [182, 308] on div "Add..." at bounding box center [170, 317] width 95 height 24
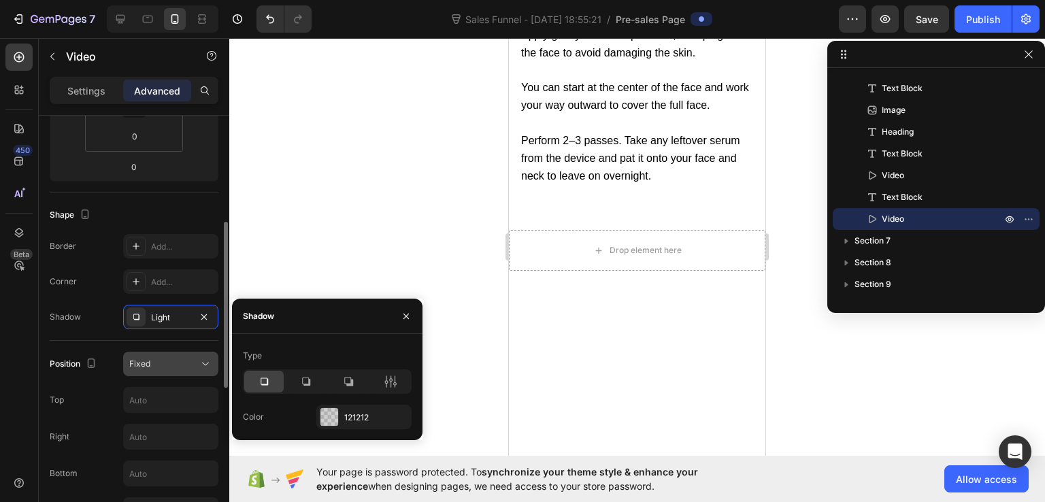
click at [195, 363] on div "Fixed" at bounding box center [163, 364] width 69 height 12
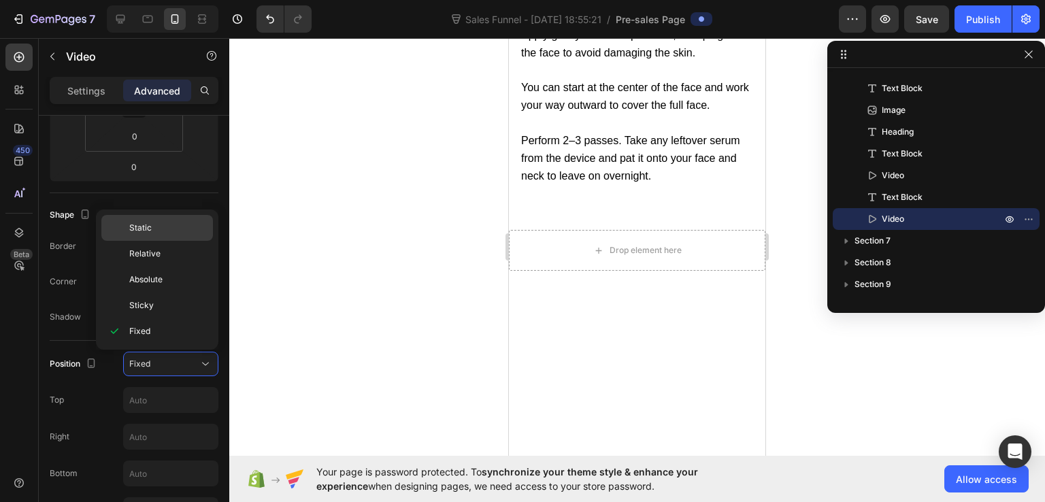
click at [163, 233] on p "Static" at bounding box center [168, 228] width 78 height 12
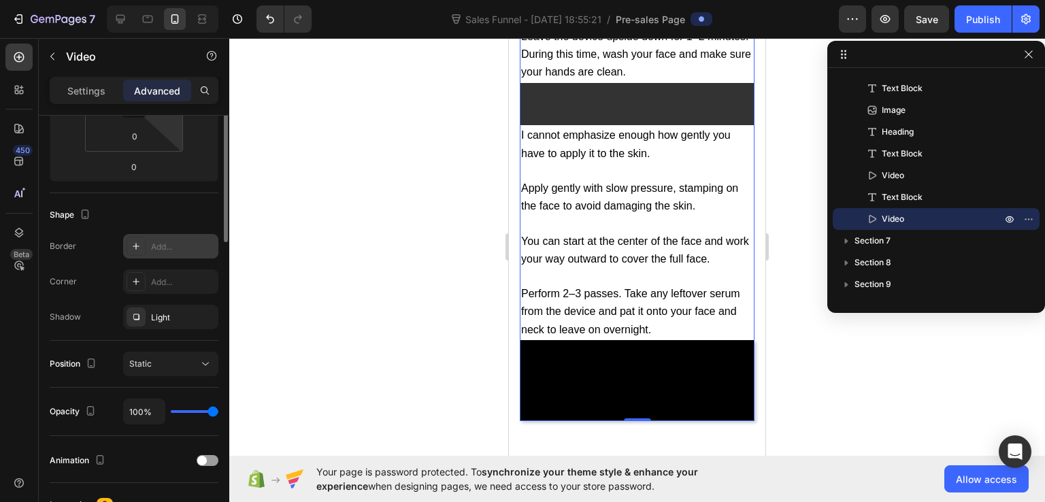
scroll to position [136, 0]
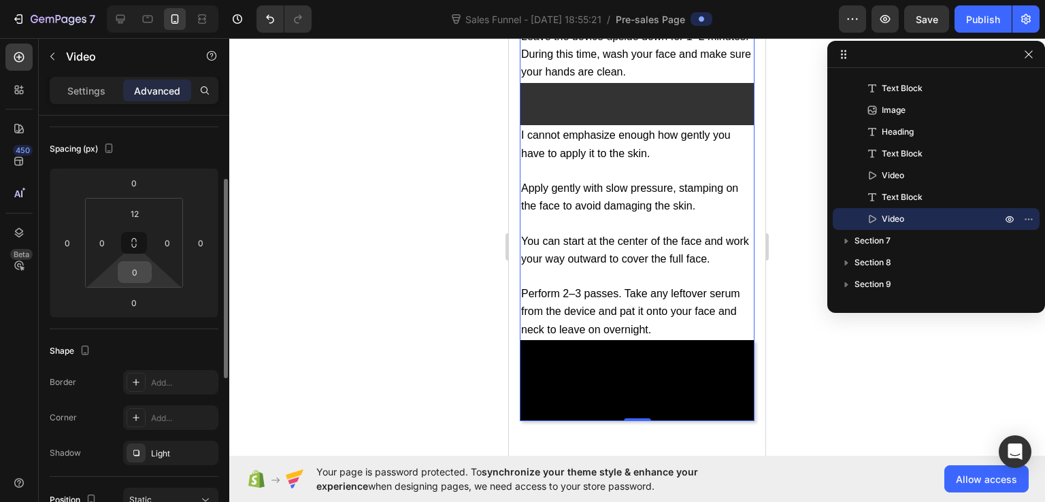
click at [135, 265] on input "0" at bounding box center [134, 272] width 27 height 20
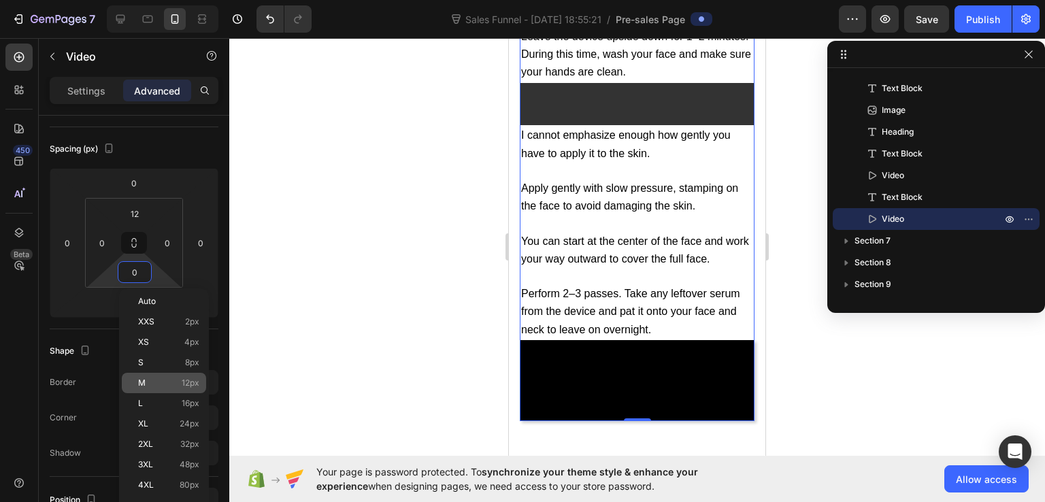
click at [164, 387] on p "M 12px" at bounding box center [168, 383] width 61 height 10
type input "12"
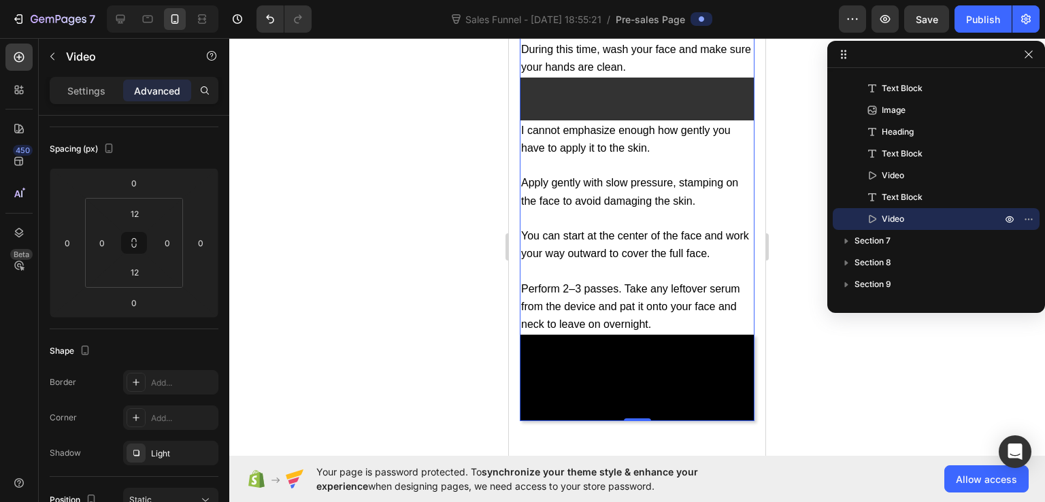
scroll to position [11508, 0]
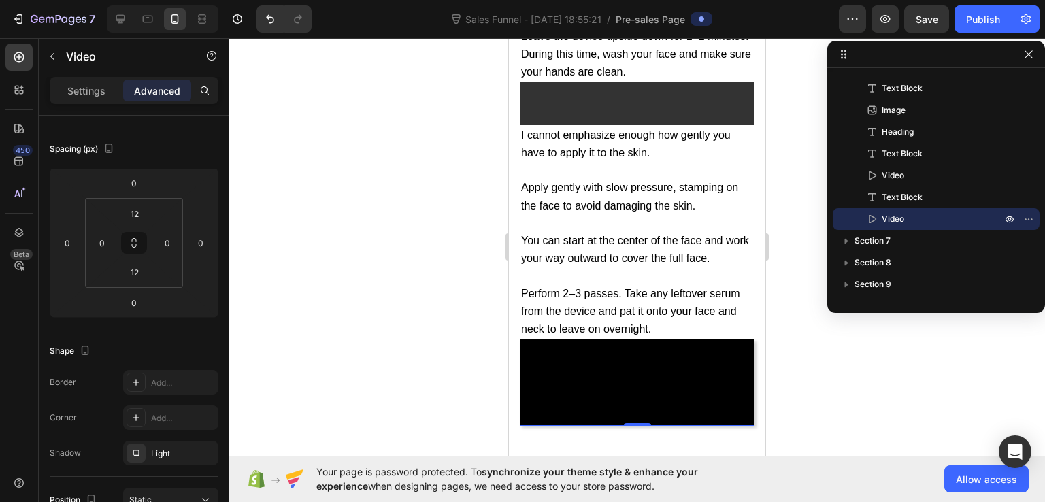
click at [606, 360] on video at bounding box center [637, 465] width 235 height 235
click at [105, 93] on div "Settings" at bounding box center [86, 91] width 68 height 22
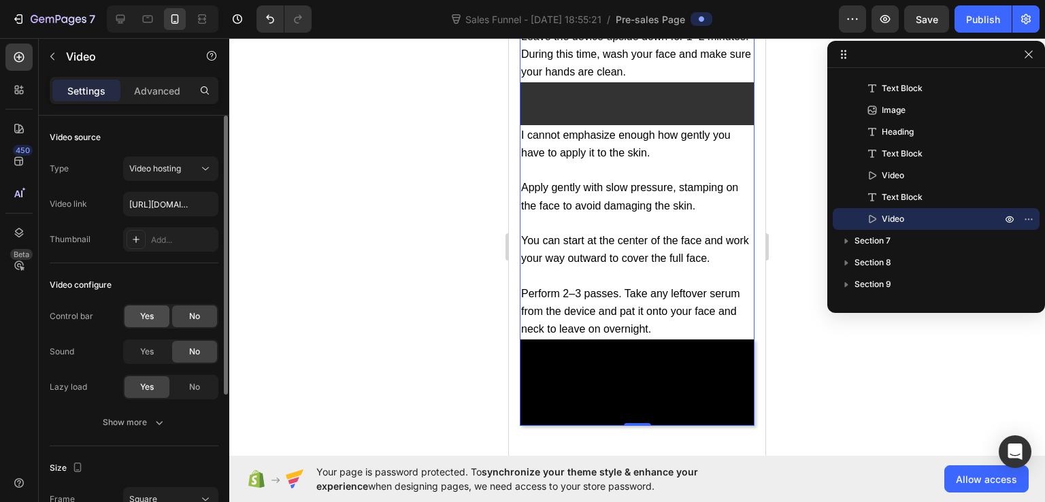
scroll to position [68, 0]
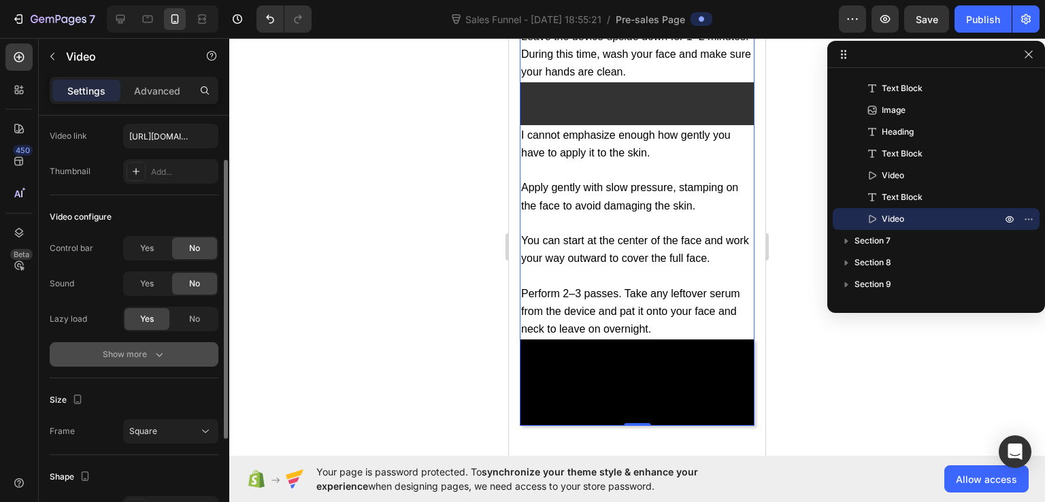
click at [133, 360] on div "Show more" at bounding box center [134, 355] width 63 height 14
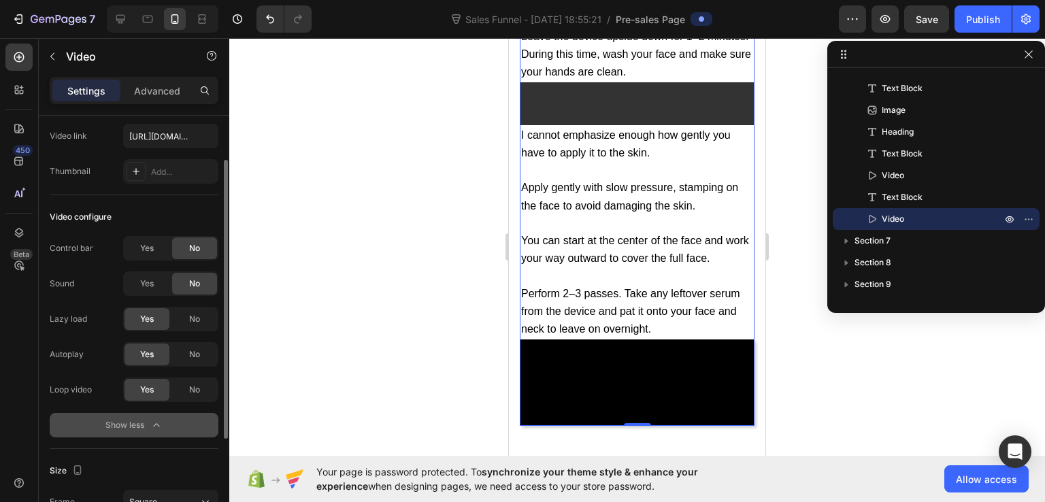
click at [131, 421] on div "Show less" at bounding box center [134, 425] width 58 height 14
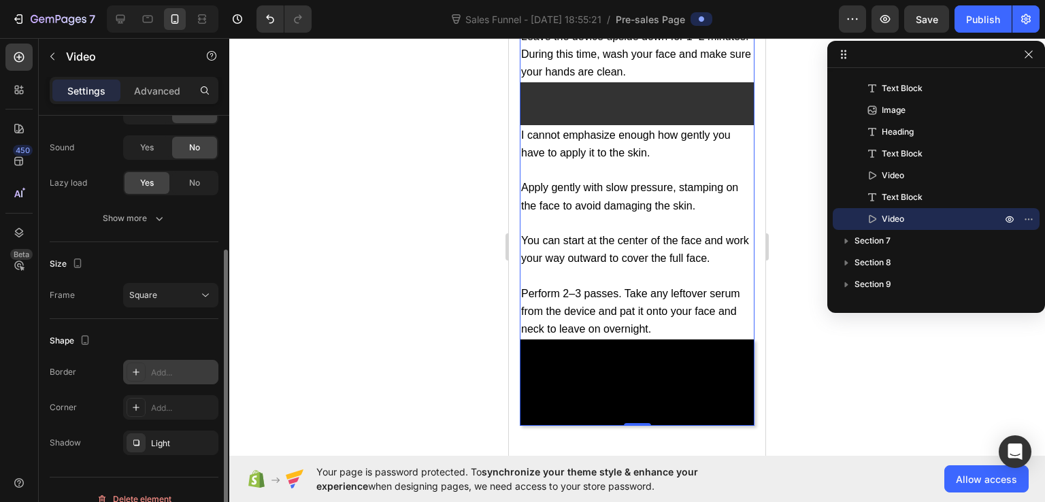
scroll to position [222, 0]
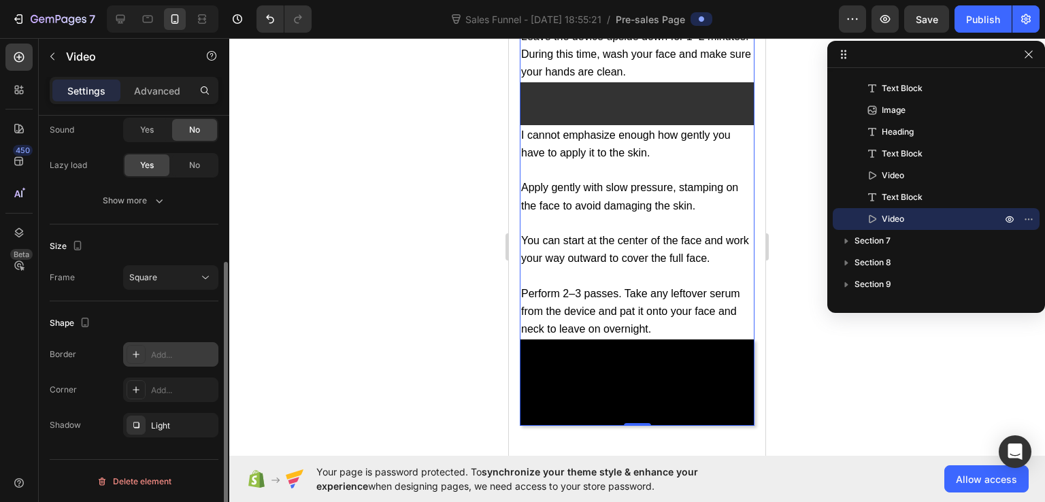
click at [174, 342] on div "Add..." at bounding box center [170, 354] width 95 height 24
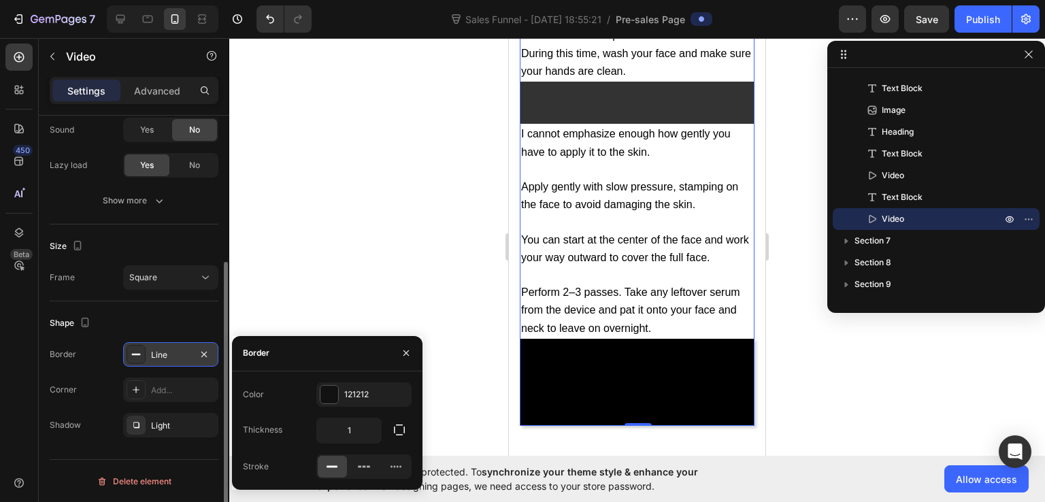
scroll to position [11508, 0]
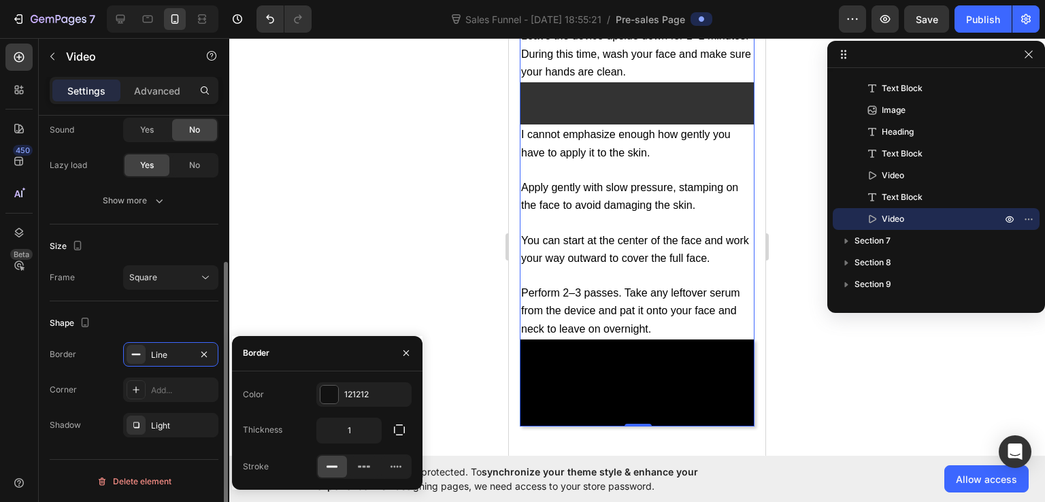
click at [163, 316] on div "Shape" at bounding box center [134, 323] width 169 height 22
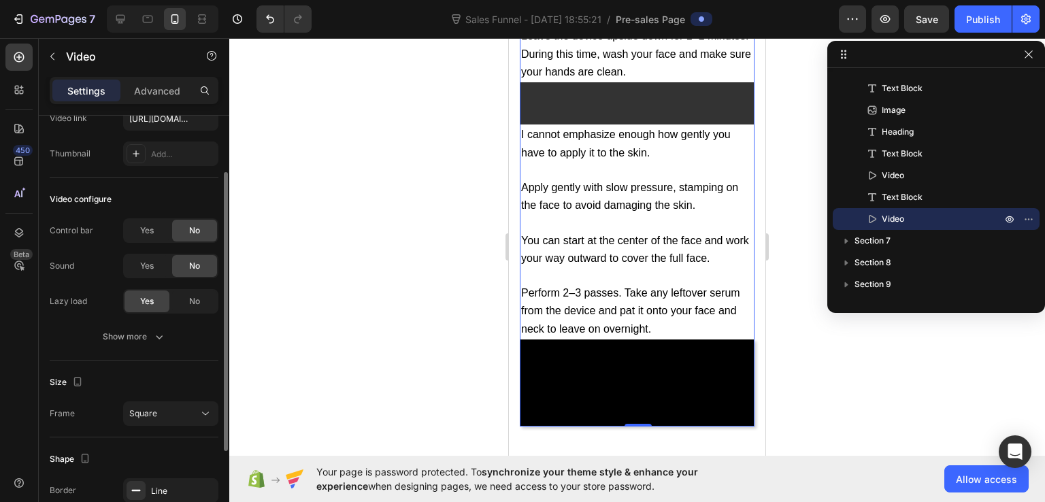
scroll to position [154, 0]
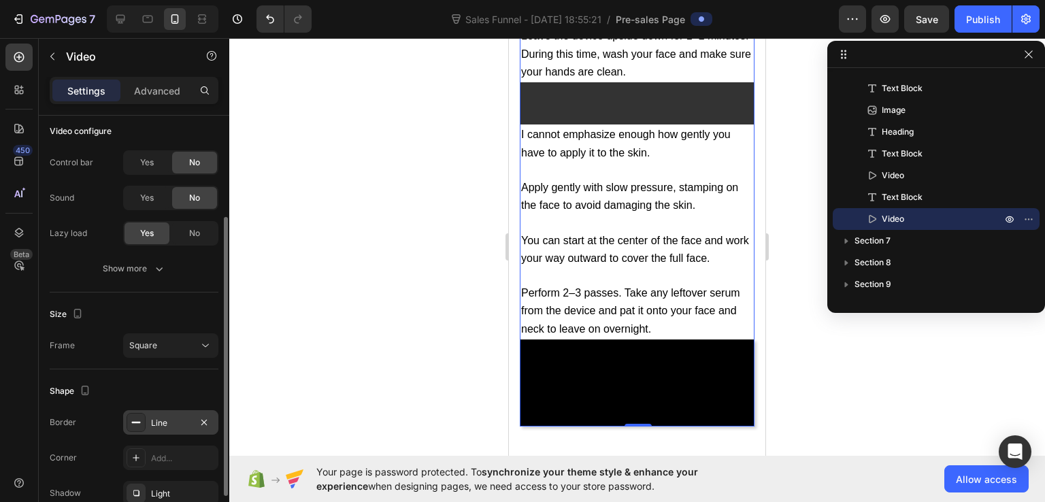
click at [142, 421] on div at bounding box center [136, 422] width 19 height 19
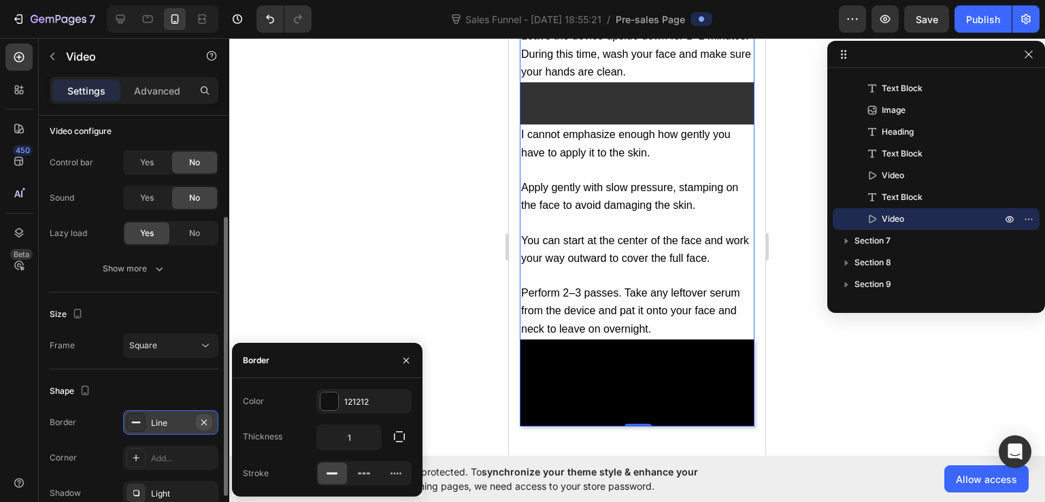
click at [205, 417] on icon "button" at bounding box center [204, 422] width 11 height 11
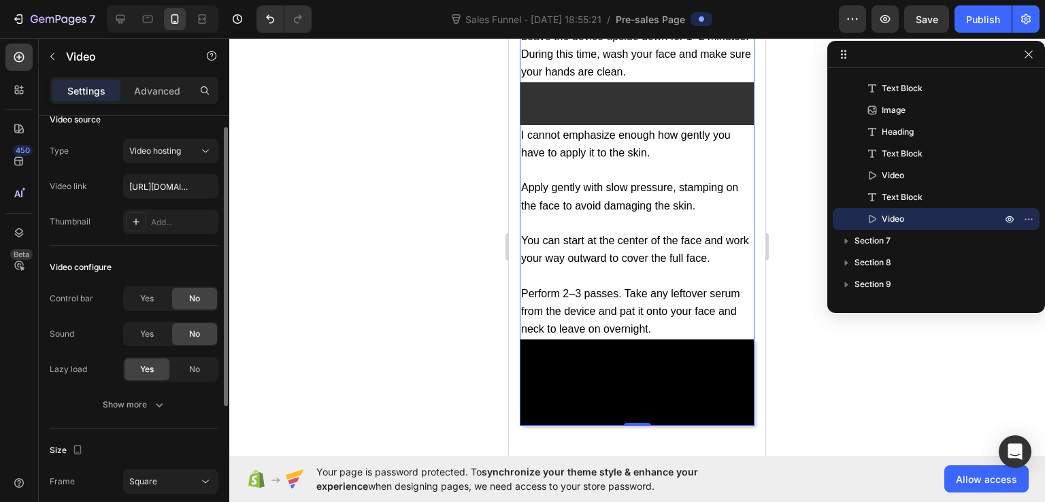
scroll to position [0, 0]
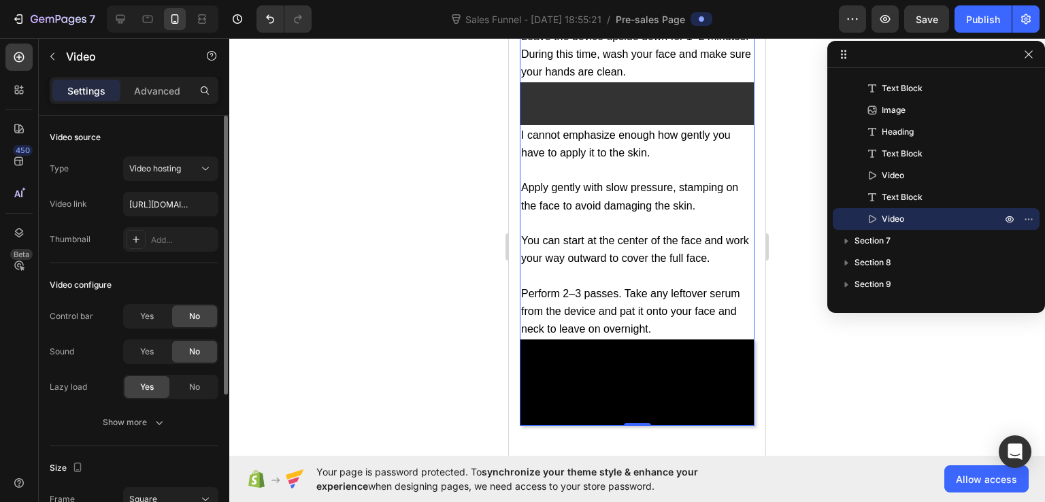
click at [70, 131] on div "Video source" at bounding box center [75, 137] width 51 height 12
click at [12, 61] on icon at bounding box center [19, 57] width 14 height 14
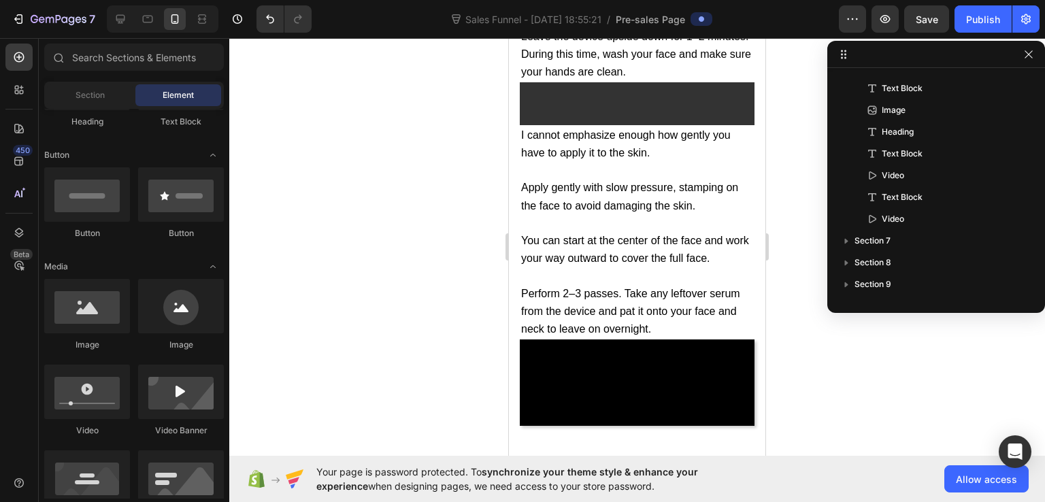
scroll to position [76, 0]
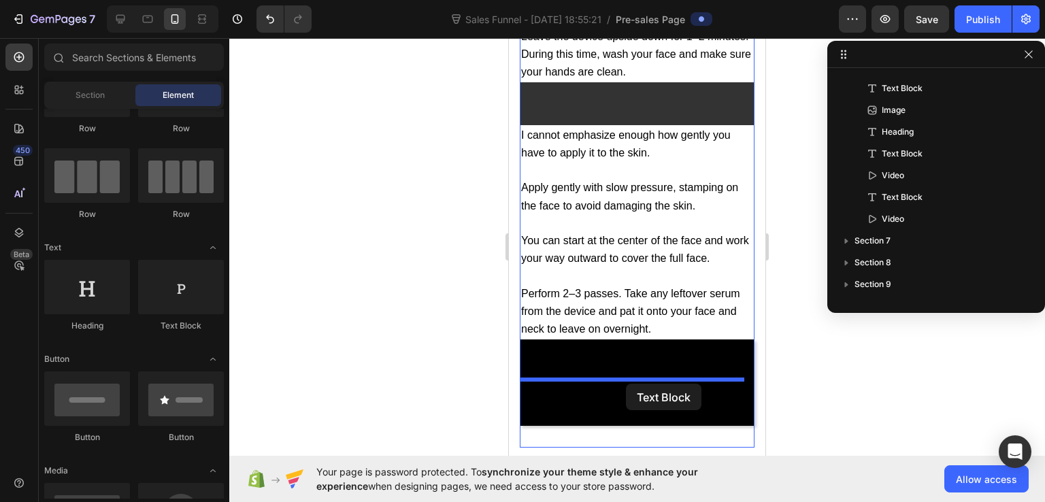
drag, startPoint x: 695, startPoint y: 327, endPoint x: 626, endPoint y: 384, distance: 89.0
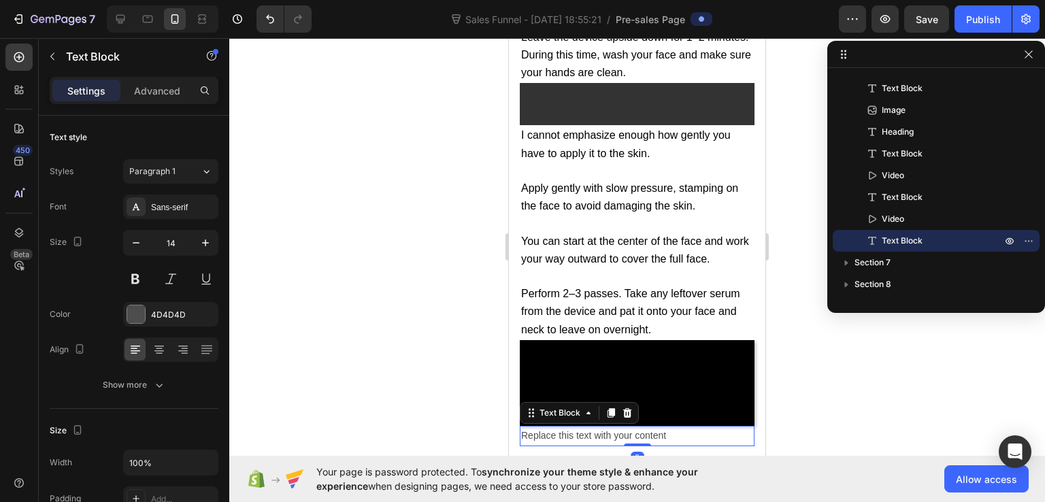
scroll to position [11508, 0]
click at [626, 426] on div "Replace this text with your content" at bounding box center [637, 436] width 235 height 20
click at [626, 427] on p "Replace this text with your content" at bounding box center [637, 435] width 232 height 17
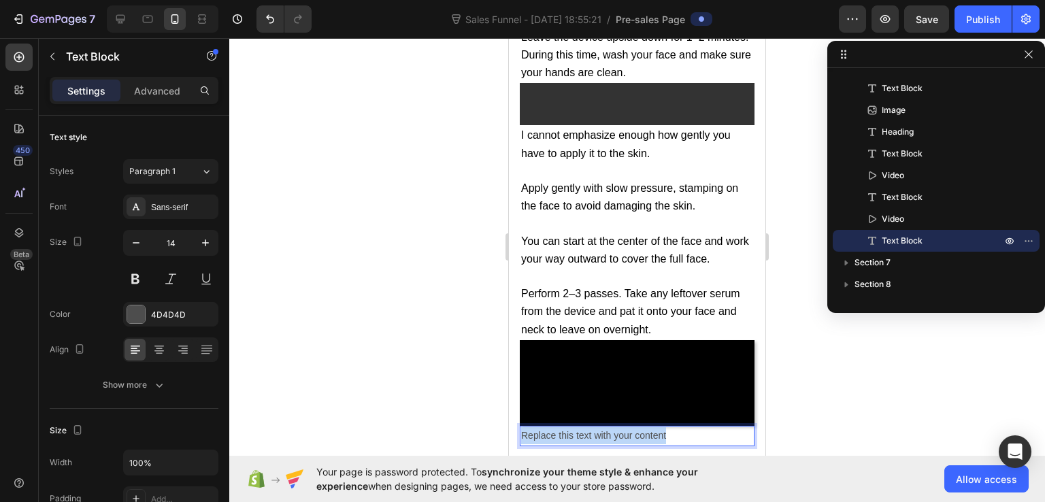
click at [626, 427] on p "Replace this text with your content" at bounding box center [637, 435] width 232 height 17
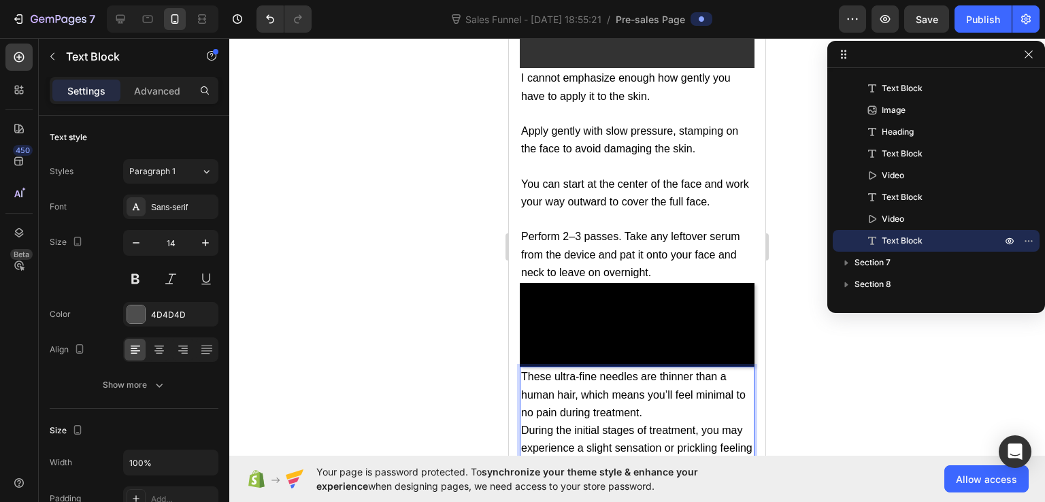
click at [659, 368] on p "These ultra-fine needles are thinner than a human hair, which means you’ll feel…" at bounding box center [637, 395] width 232 height 54
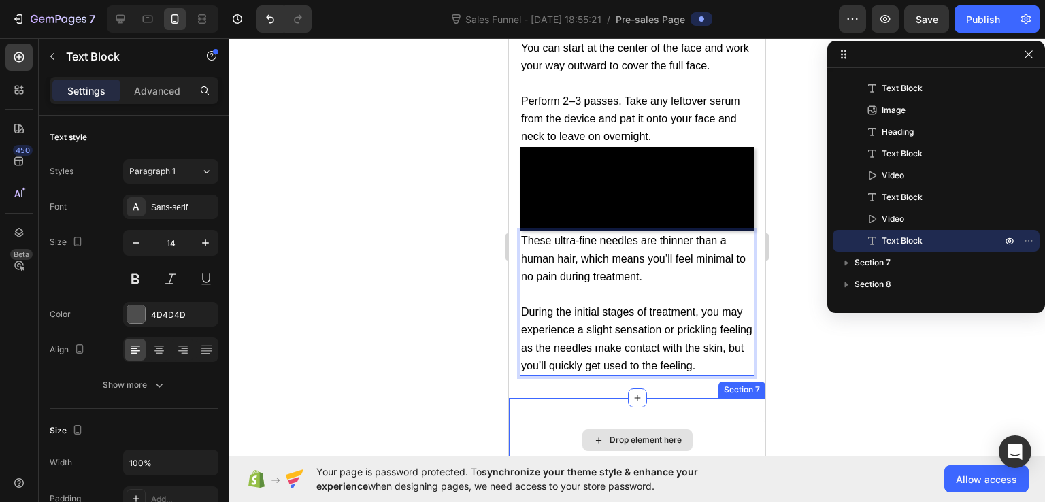
click at [558, 420] on div "Drop element here" at bounding box center [637, 440] width 257 height 41
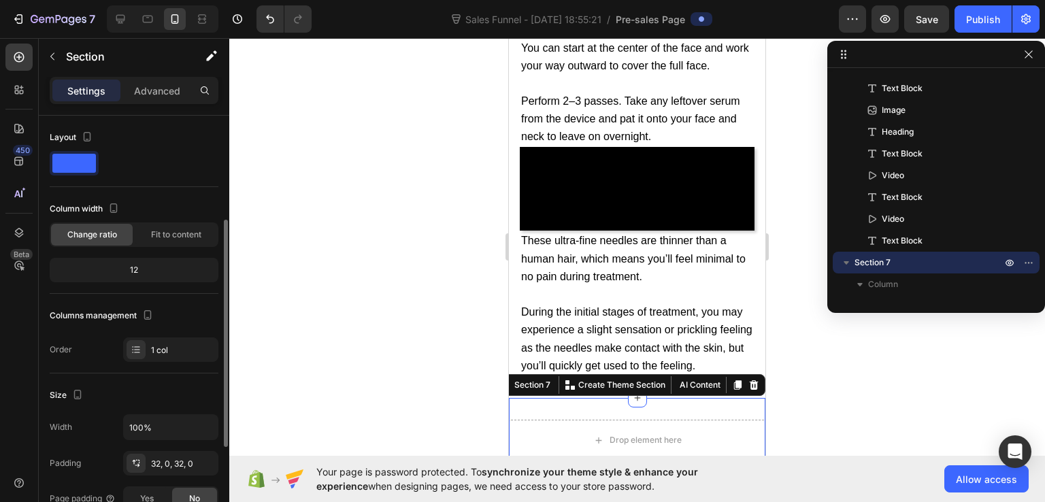
scroll to position [68, 0]
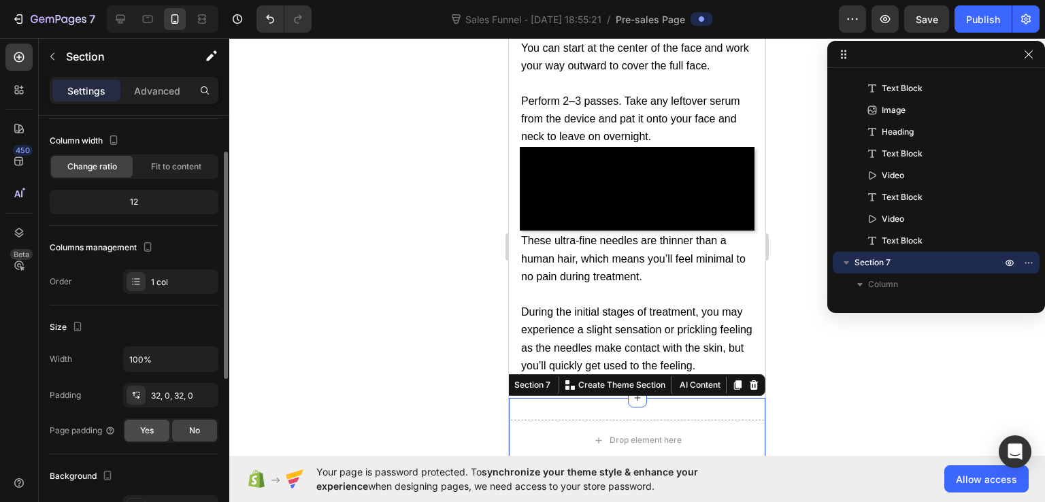
click at [152, 432] on span "Yes" at bounding box center [147, 431] width 14 height 12
click at [184, 279] on div "1 col" at bounding box center [183, 282] width 64 height 12
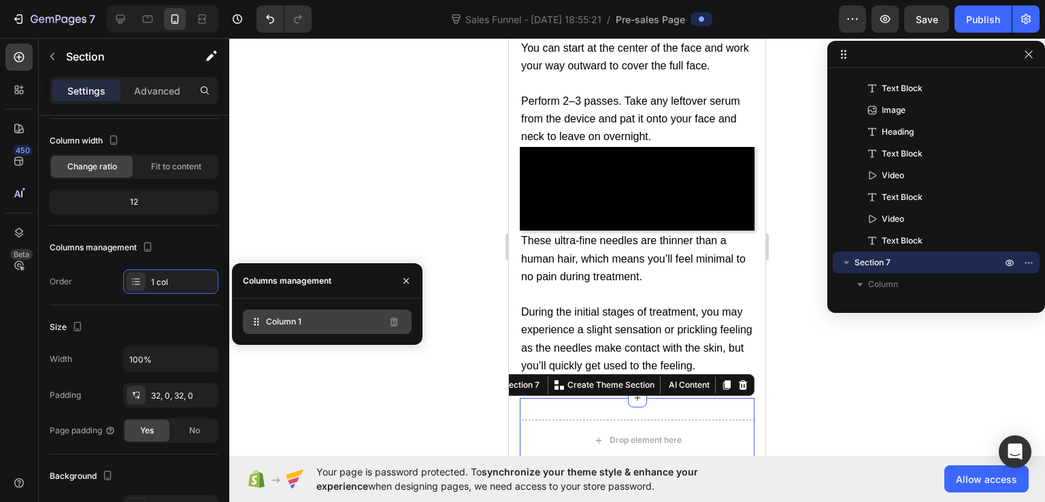
click at [301, 327] on span "Column 1" at bounding box center [283, 322] width 35 height 12
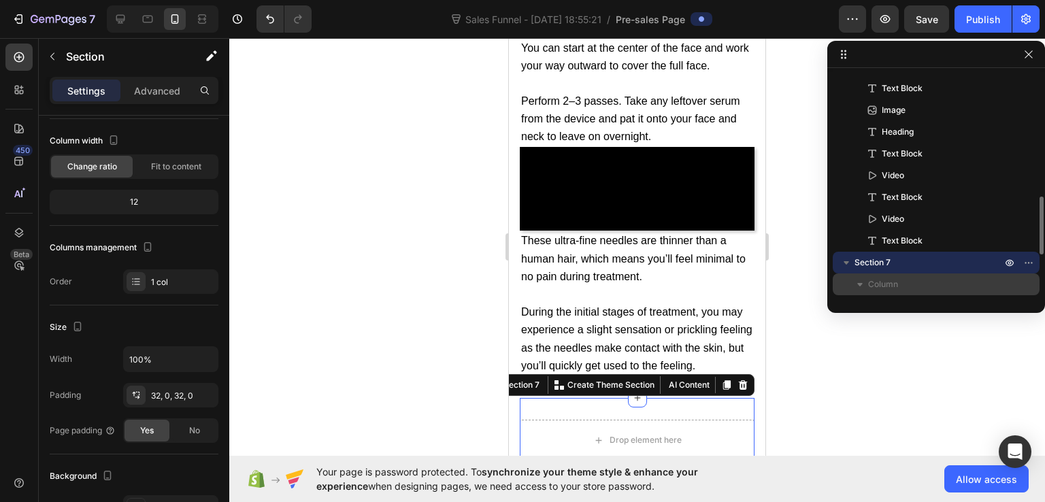
click at [879, 282] on span "Column" at bounding box center [883, 285] width 30 height 14
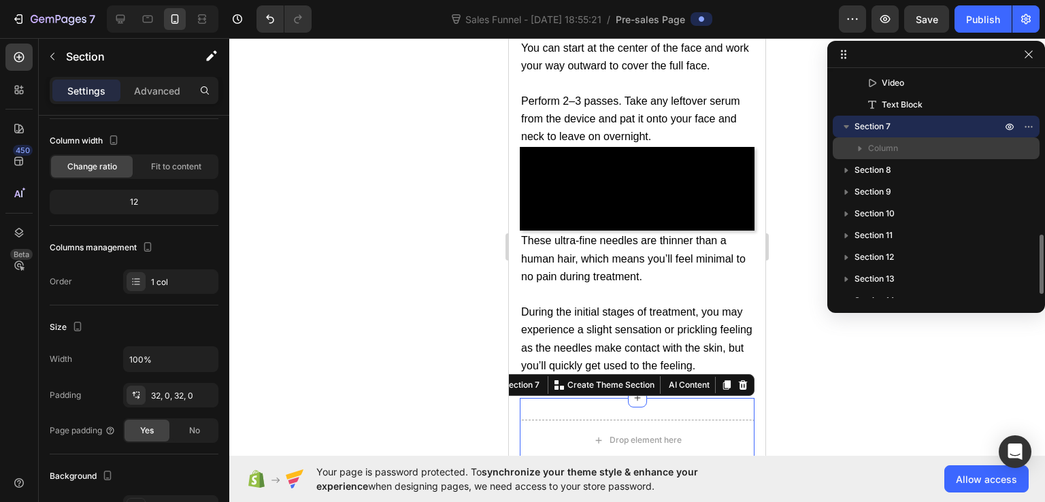
click at [863, 149] on icon "button" at bounding box center [860, 149] width 14 height 14
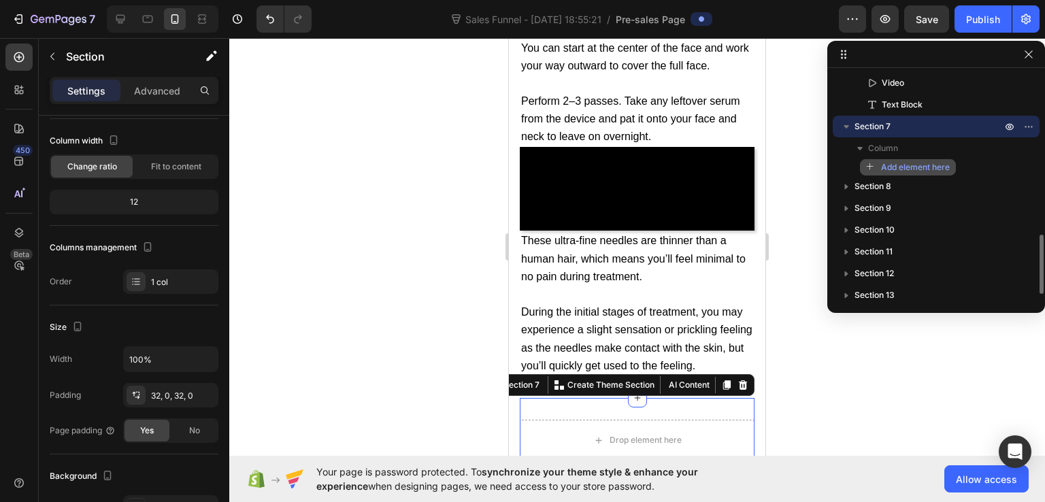
click at [915, 167] on span "Add element here" at bounding box center [915, 167] width 69 height 12
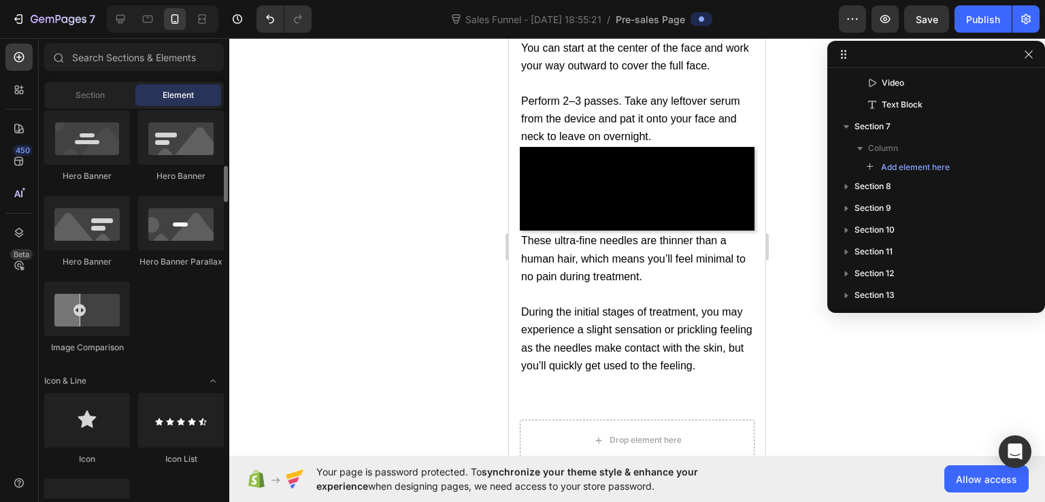
scroll to position [484, 0]
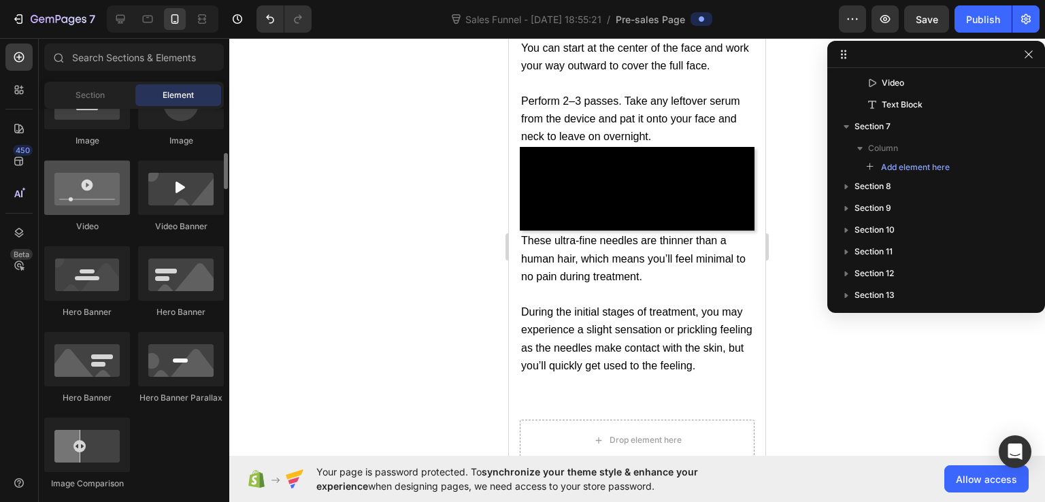
click at [93, 197] on div at bounding box center [87, 188] width 86 height 54
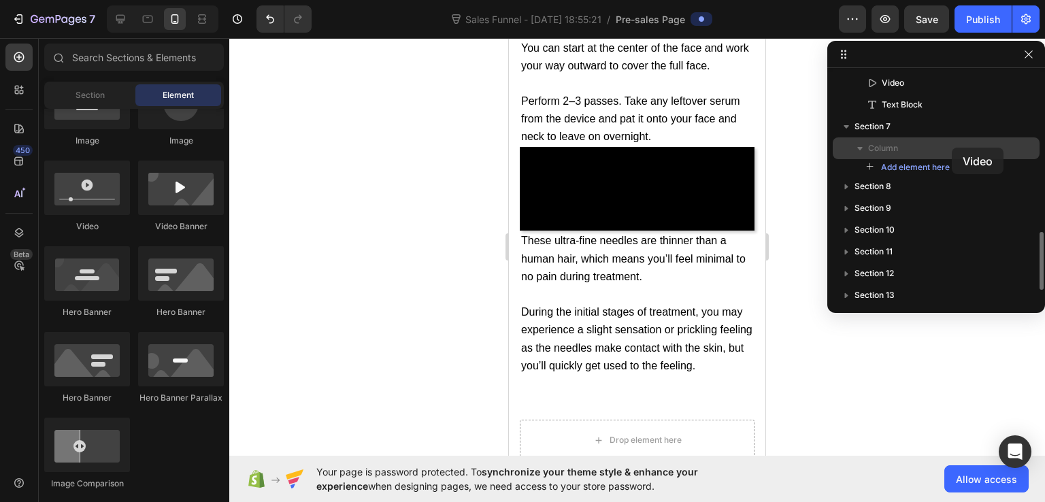
drag, startPoint x: 93, startPoint y: 197, endPoint x: 952, endPoint y: 148, distance: 860.8
click at [952, 0] on div "7 Version history Sales Funnel - Aug 19, 18:55:21 / Pre-sales Page Preview Save…" at bounding box center [522, 0] width 1045 height 0
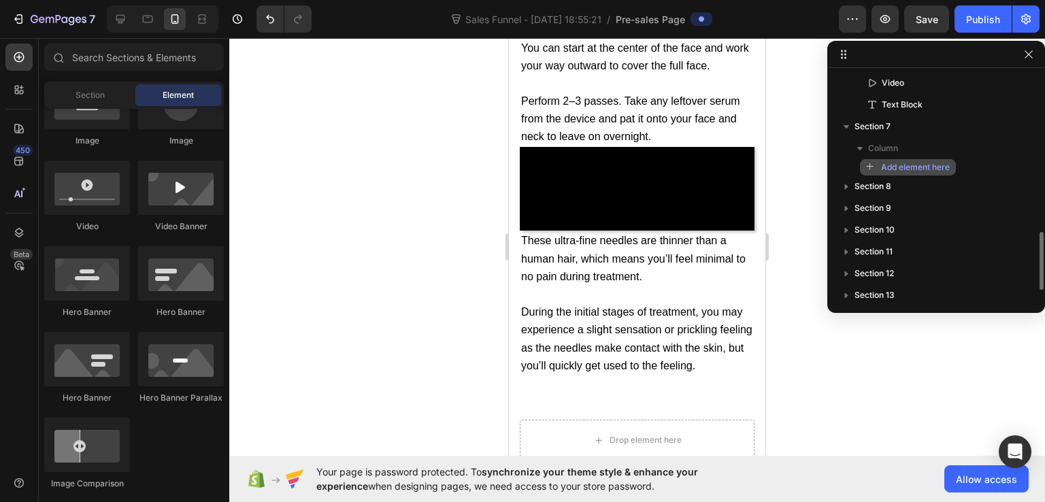
click at [934, 171] on span "Add element here" at bounding box center [915, 167] width 69 height 12
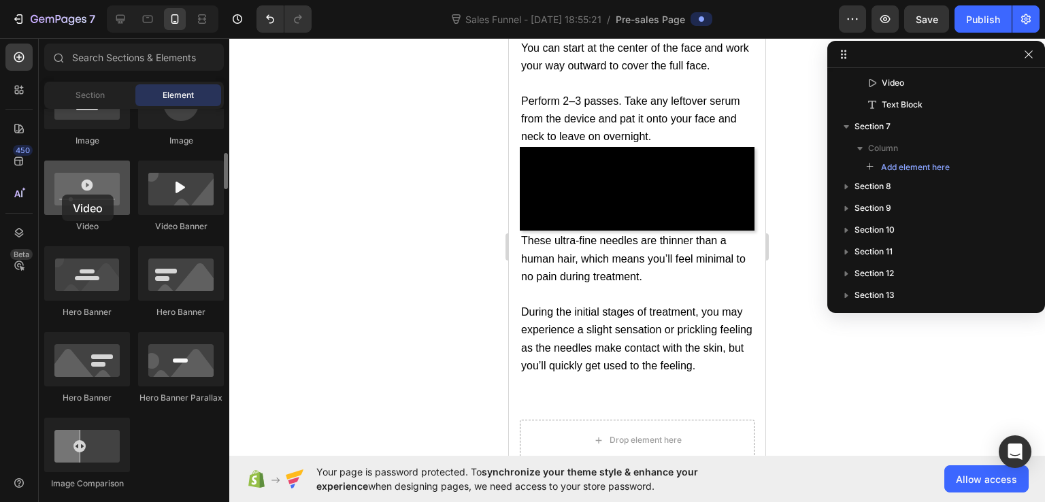
drag, startPoint x: 78, startPoint y: 198, endPoint x: 65, endPoint y: 194, distance: 14.2
click at [65, 194] on div at bounding box center [87, 188] width 86 height 54
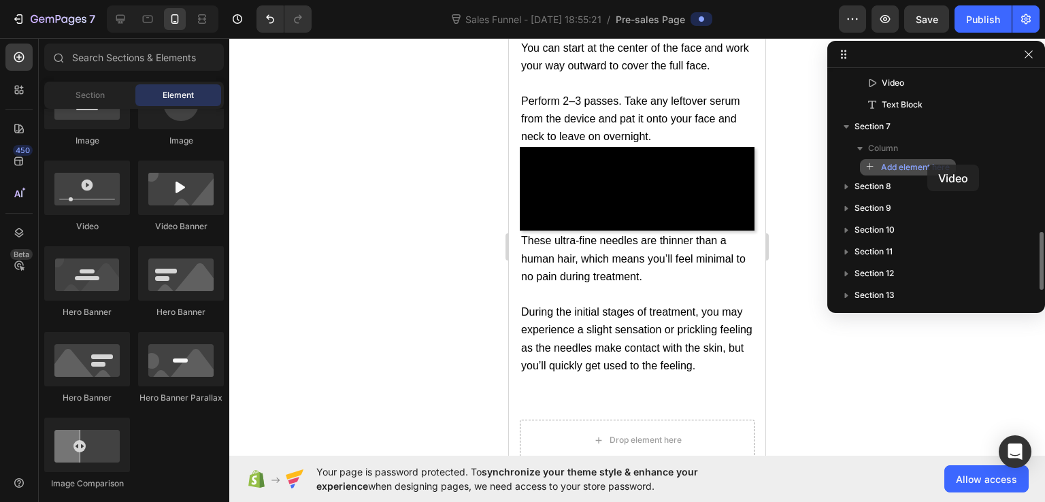
drag, startPoint x: 74, startPoint y: 198, endPoint x: 927, endPoint y: 165, distance: 854.0
click at [927, 0] on div "7 Version history Sales Funnel - Aug 19, 18:55:21 / Pre-sales Page Preview Save…" at bounding box center [522, 0] width 1045 height 0
click at [927, 165] on span "Add element here" at bounding box center [915, 167] width 69 height 12
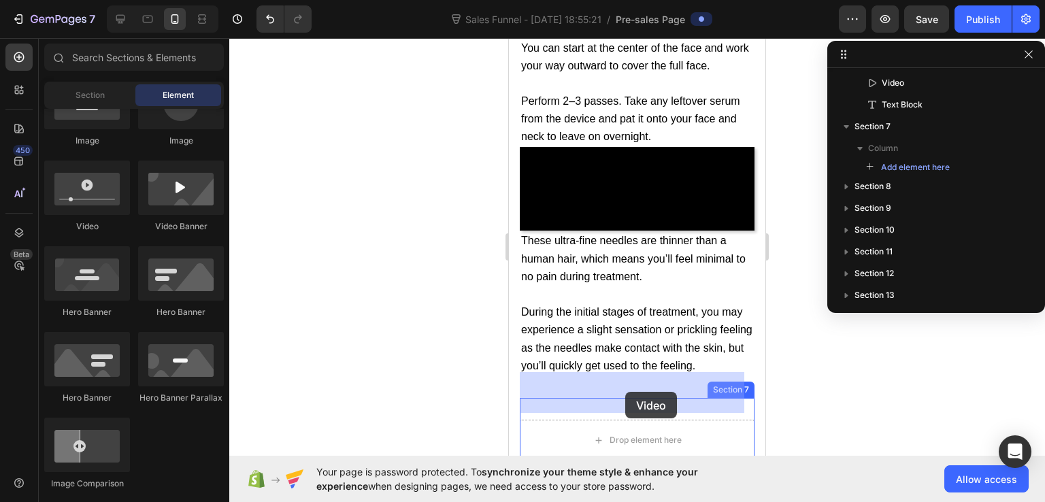
drag, startPoint x: 617, startPoint y: 233, endPoint x: 625, endPoint y: 392, distance: 158.8
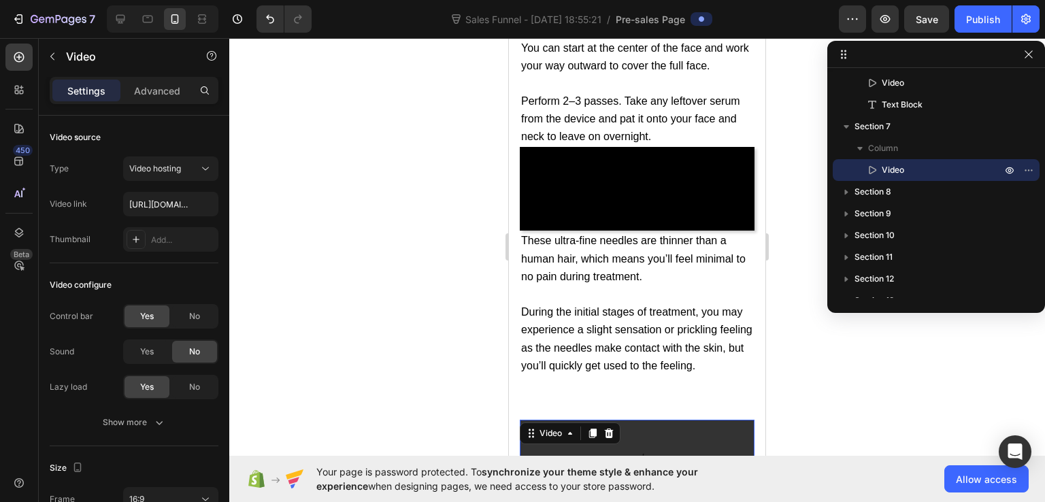
scroll to position [11840, 0]
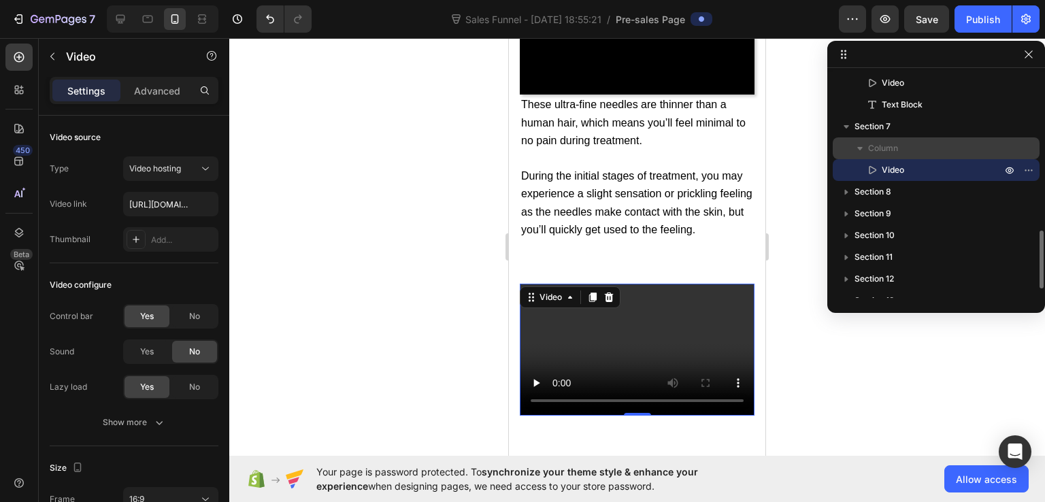
click at [896, 147] on span "Column" at bounding box center [883, 149] width 30 height 14
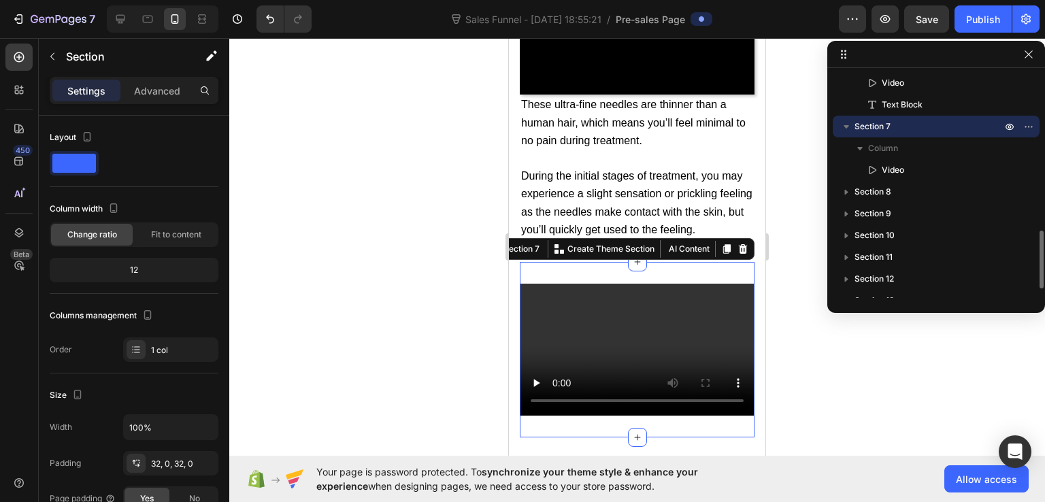
scroll to position [543, 0]
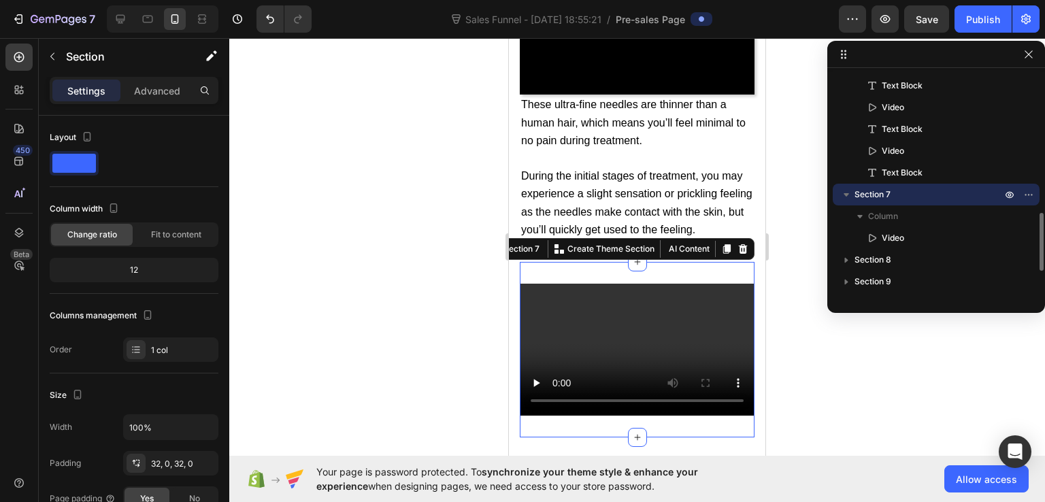
click at [844, 195] on icon "button" at bounding box center [847, 195] width 14 height 14
click at [845, 195] on icon "button" at bounding box center [846, 195] width 3 height 5
click at [739, 244] on icon at bounding box center [743, 249] width 9 height 10
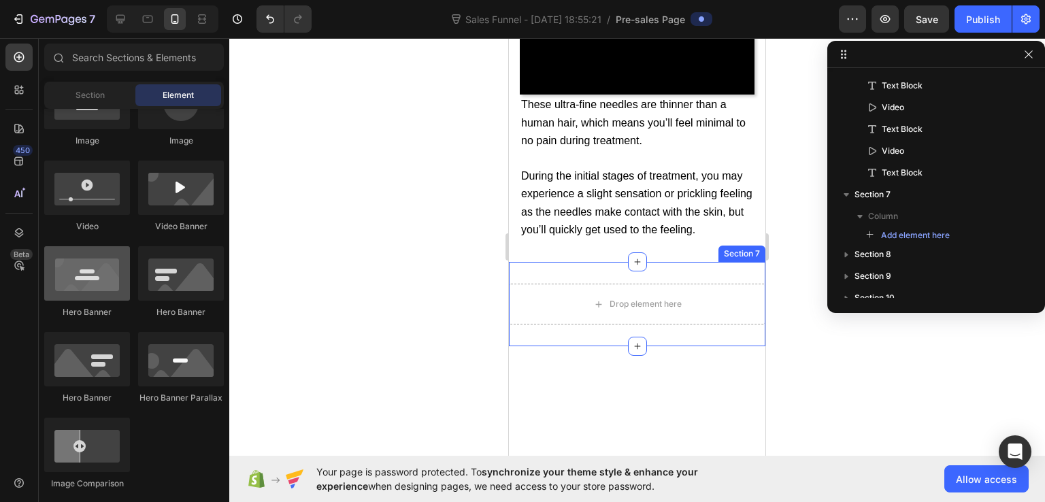
scroll to position [280, 0]
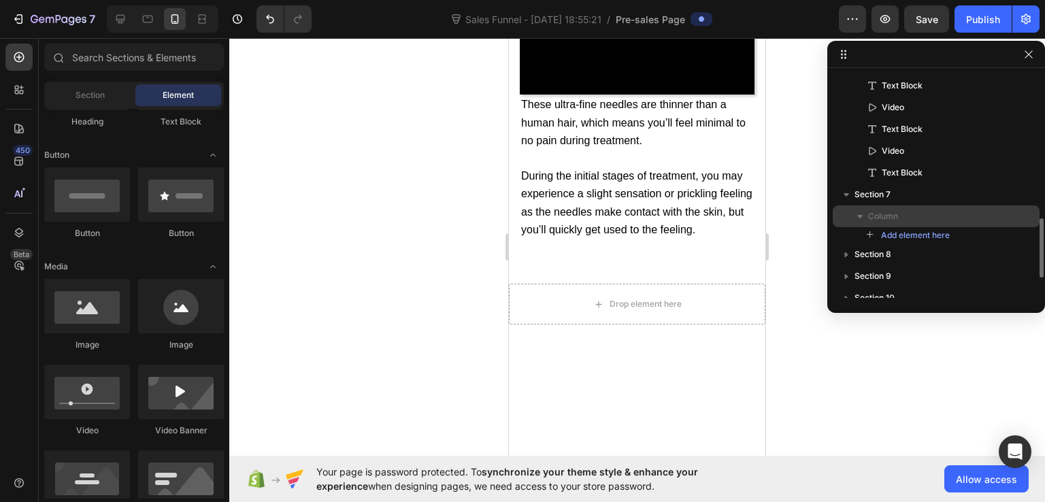
click at [876, 210] on span "Column" at bounding box center [883, 217] width 30 height 14
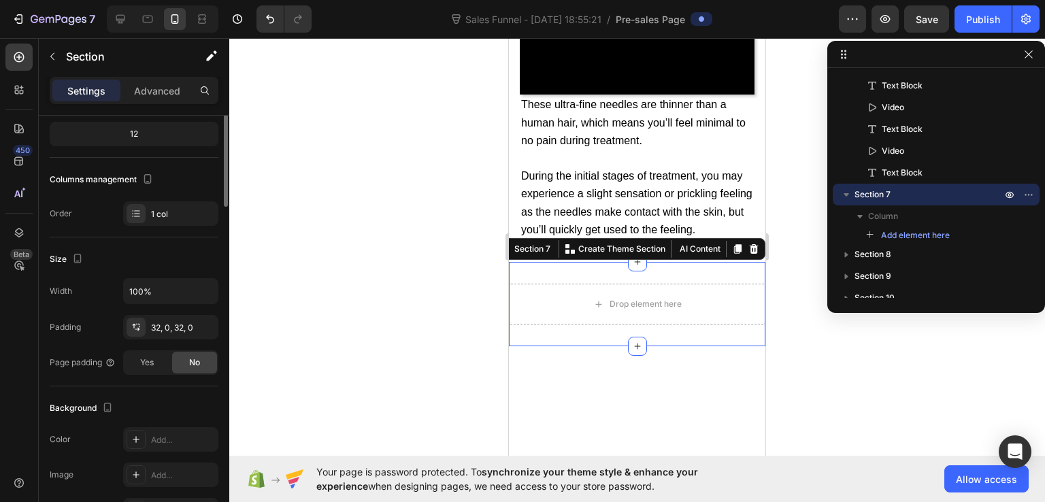
scroll to position [0, 0]
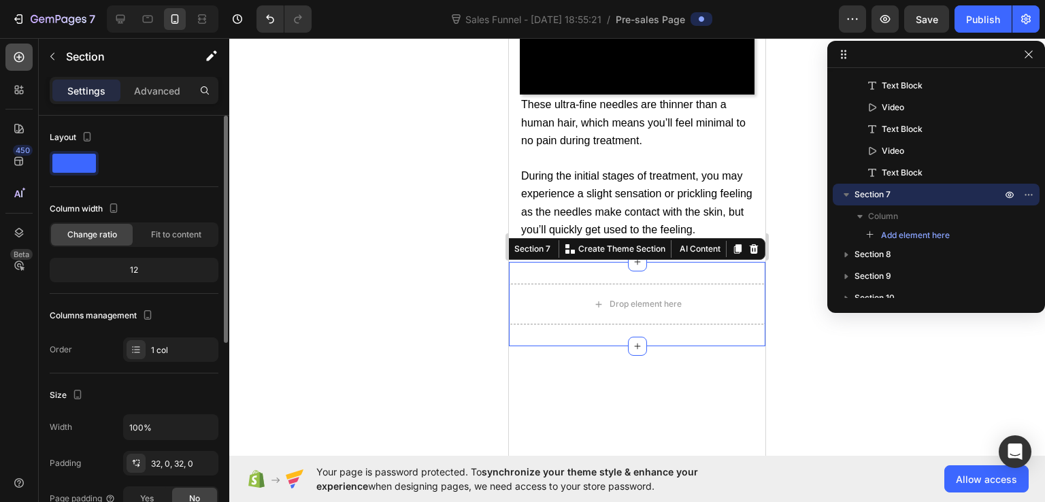
click at [21, 63] on icon at bounding box center [19, 57] width 14 height 14
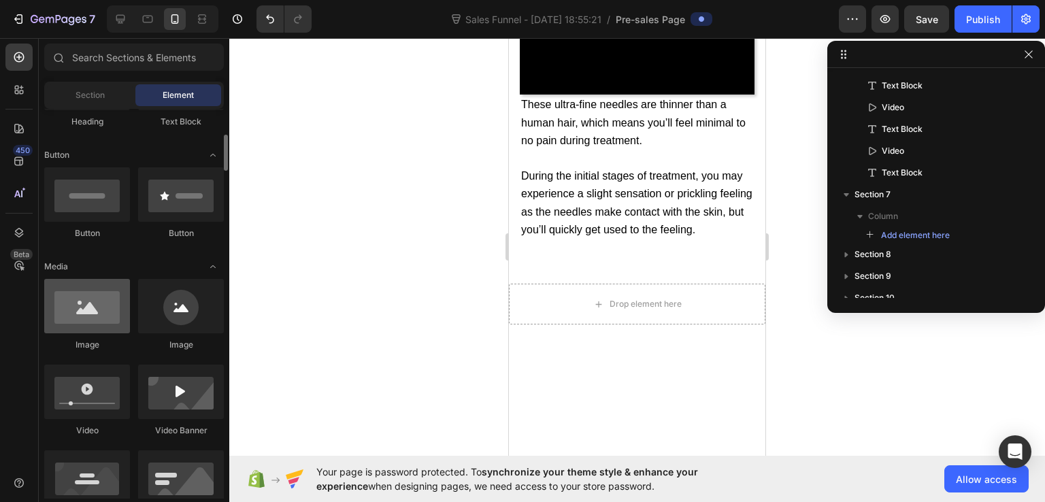
scroll to position [76, 0]
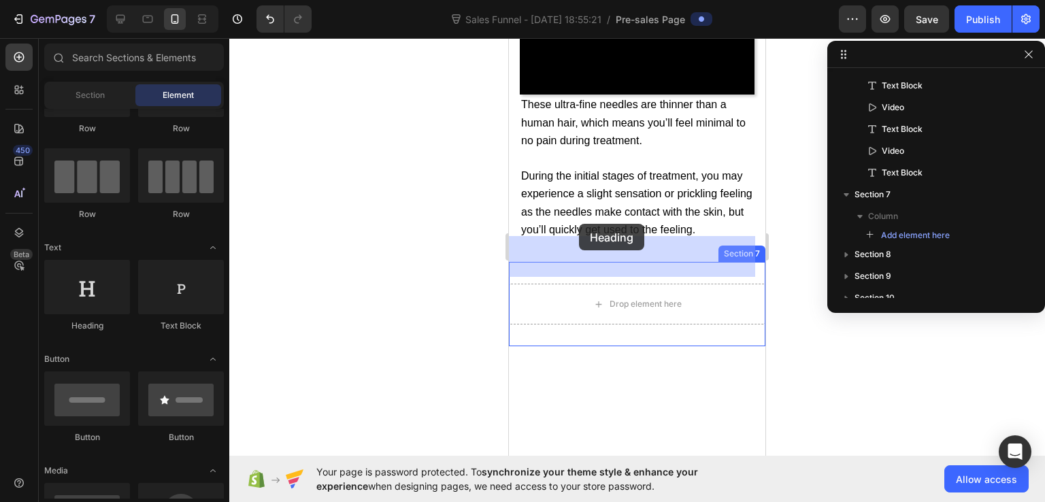
drag, startPoint x: 599, startPoint y: 352, endPoint x: 579, endPoint y: 224, distance: 129.4
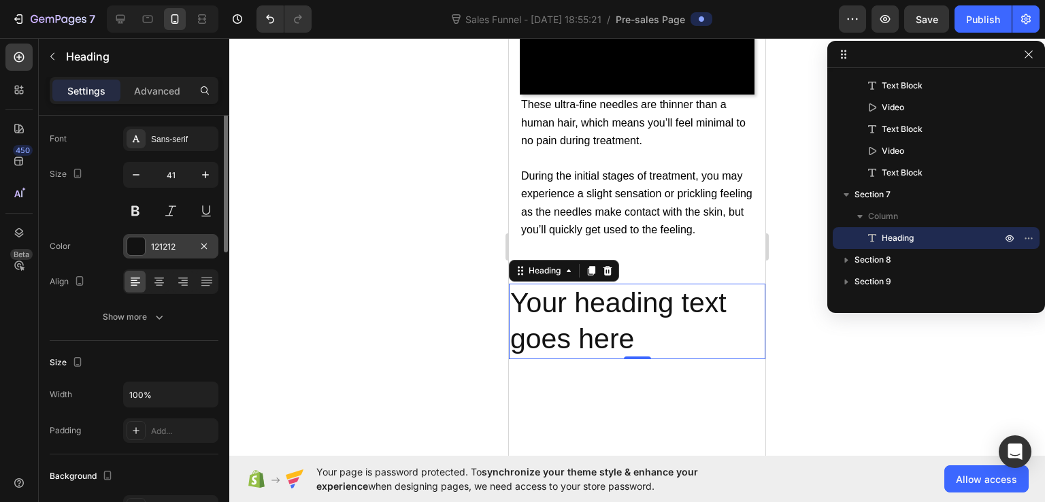
scroll to position [0, 0]
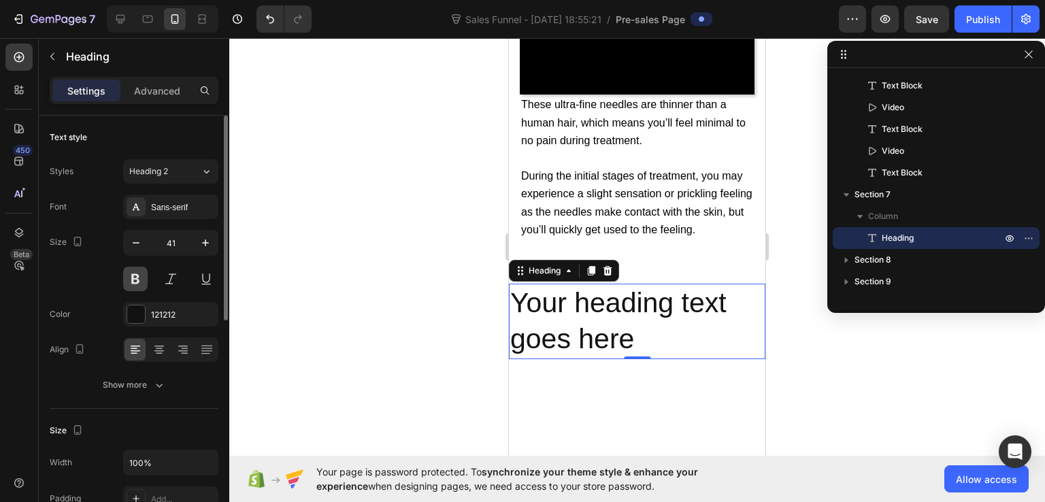
click at [139, 278] on button at bounding box center [135, 279] width 24 height 24
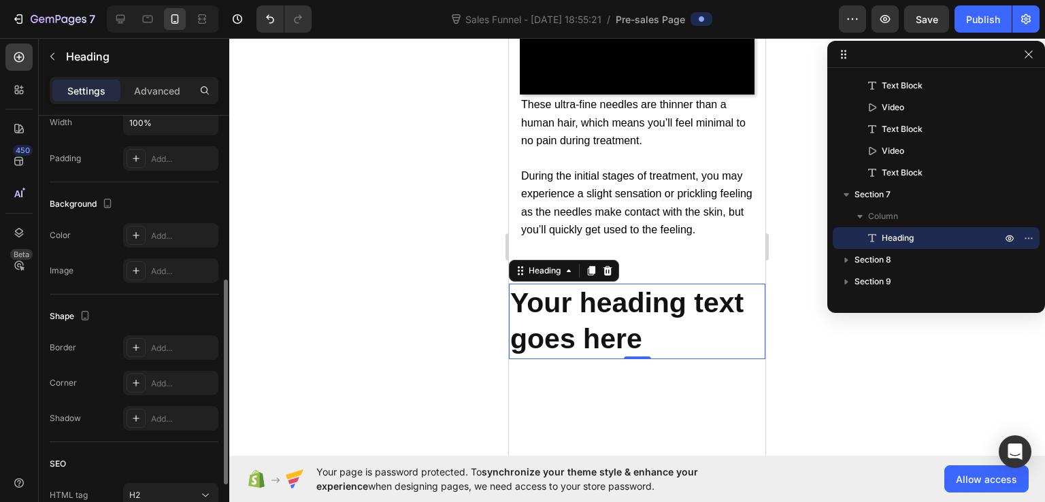
scroll to position [272, 0]
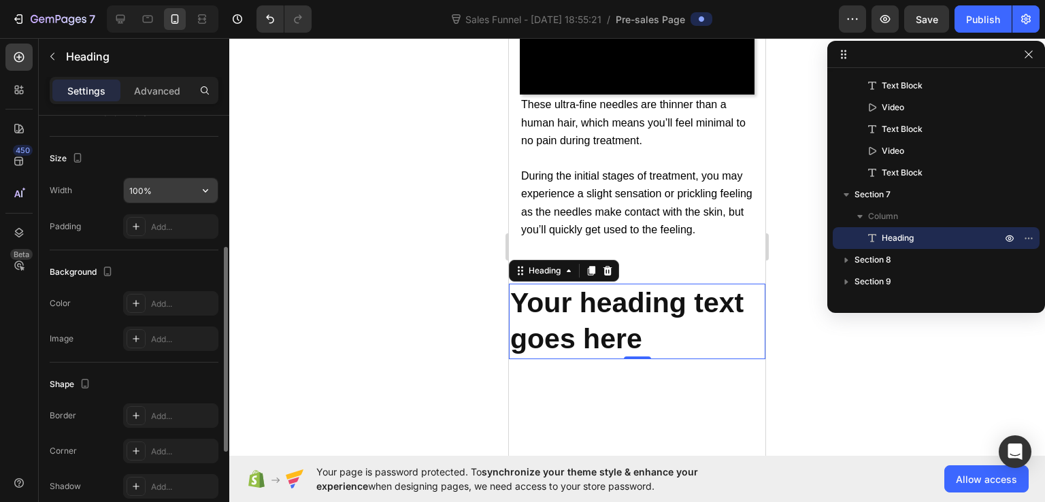
click at [148, 183] on input "100%" at bounding box center [171, 190] width 94 height 24
click at [209, 185] on icon "button" at bounding box center [206, 191] width 14 height 14
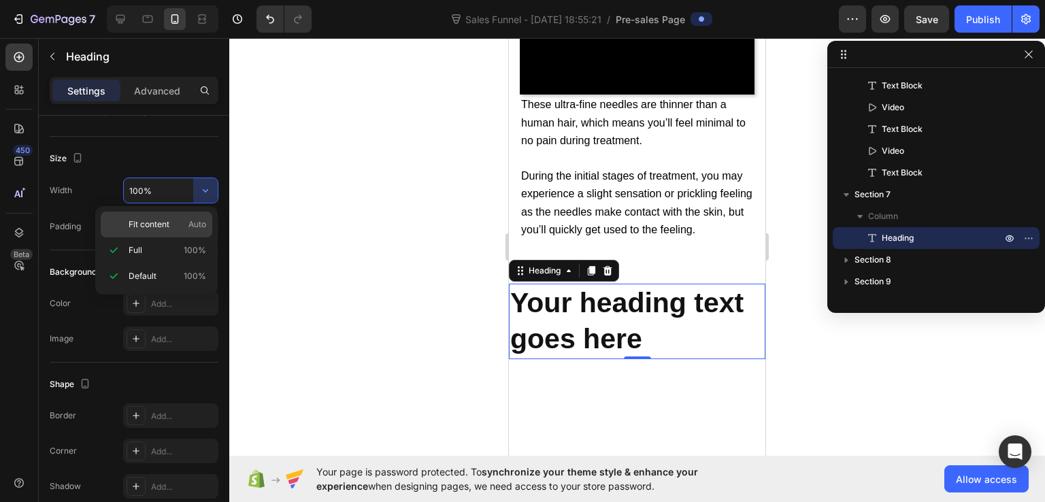
click at [174, 229] on p "Fit content Auto" at bounding box center [168, 224] width 78 height 12
type input "Auto"
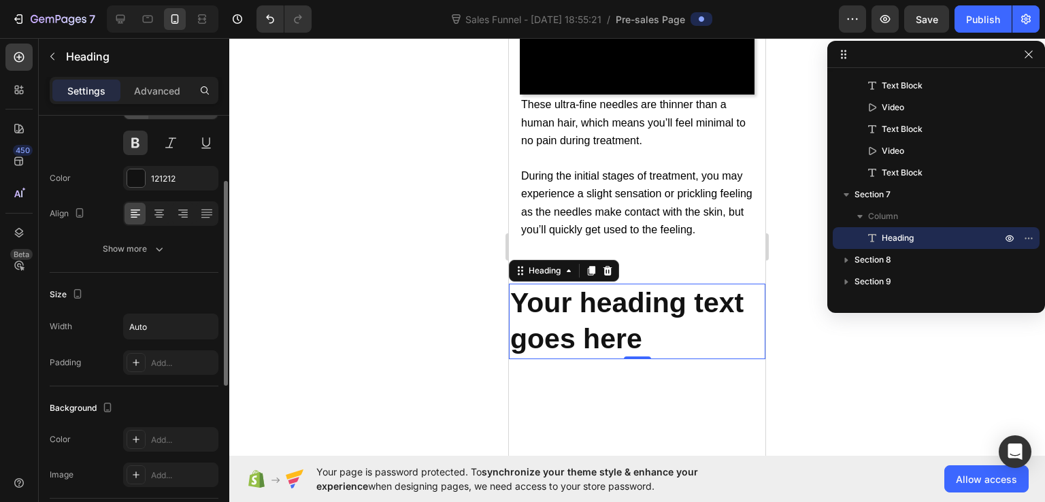
scroll to position [0, 0]
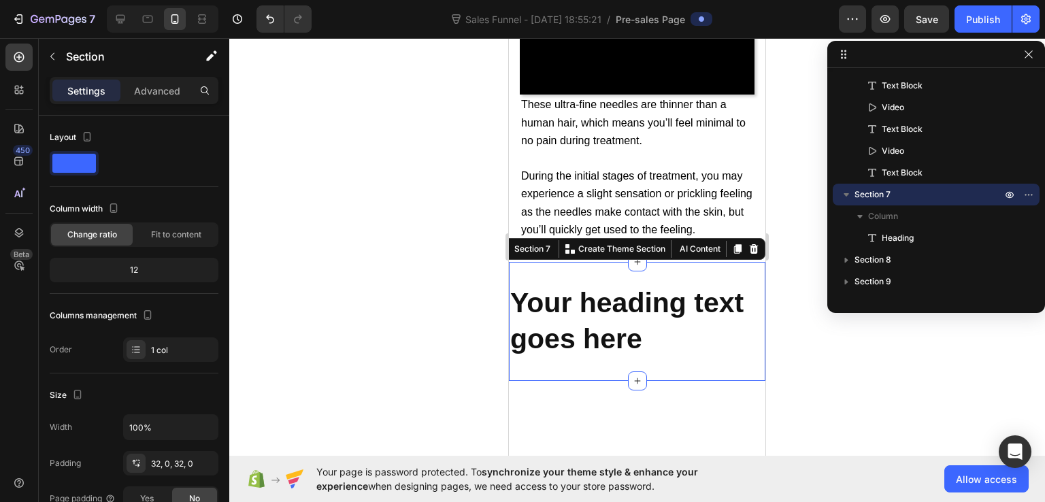
click at [653, 262] on div "Your heading text goes here Heading Section 7 Create Theme Section AI Content W…" at bounding box center [637, 321] width 257 height 119
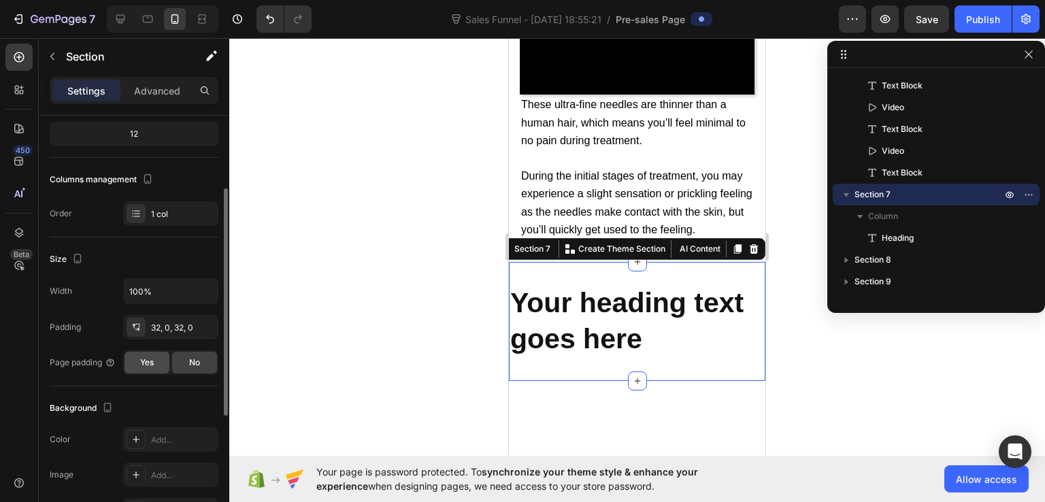
click at [144, 368] on div "Yes" at bounding box center [147, 363] width 45 height 22
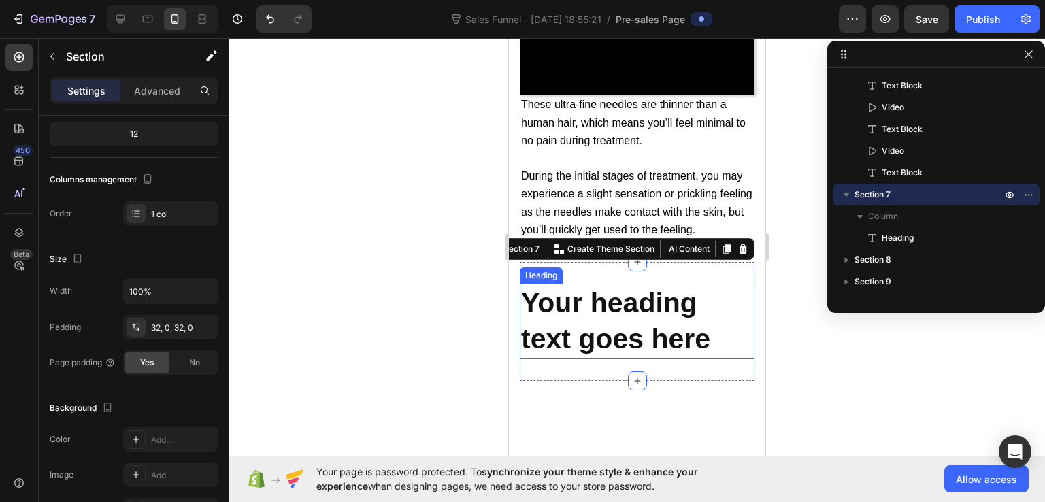
click at [543, 284] on h2 "Your heading text goes here" at bounding box center [637, 322] width 235 height 76
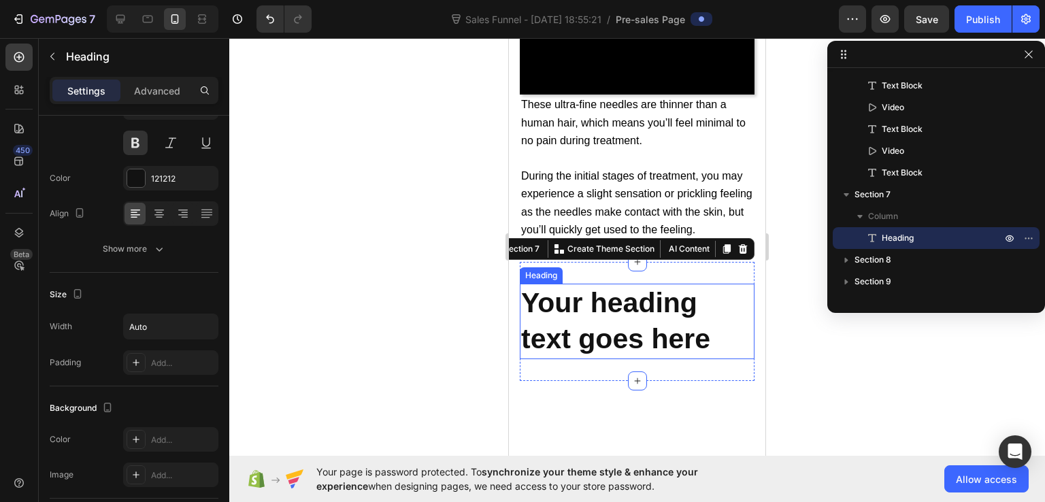
click at [543, 284] on h2 "Your heading text goes here" at bounding box center [637, 322] width 235 height 76
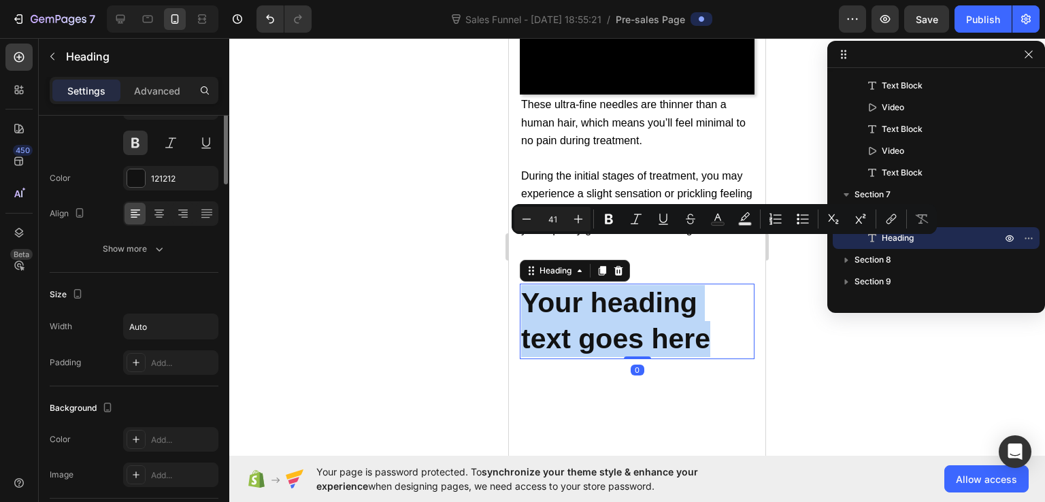
scroll to position [0, 0]
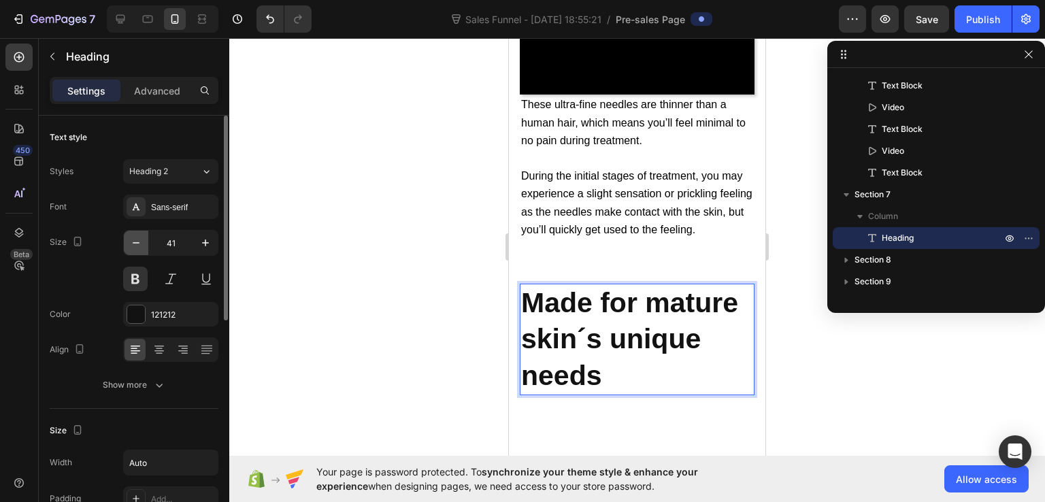
click at [139, 246] on icon "button" at bounding box center [136, 243] width 14 height 14
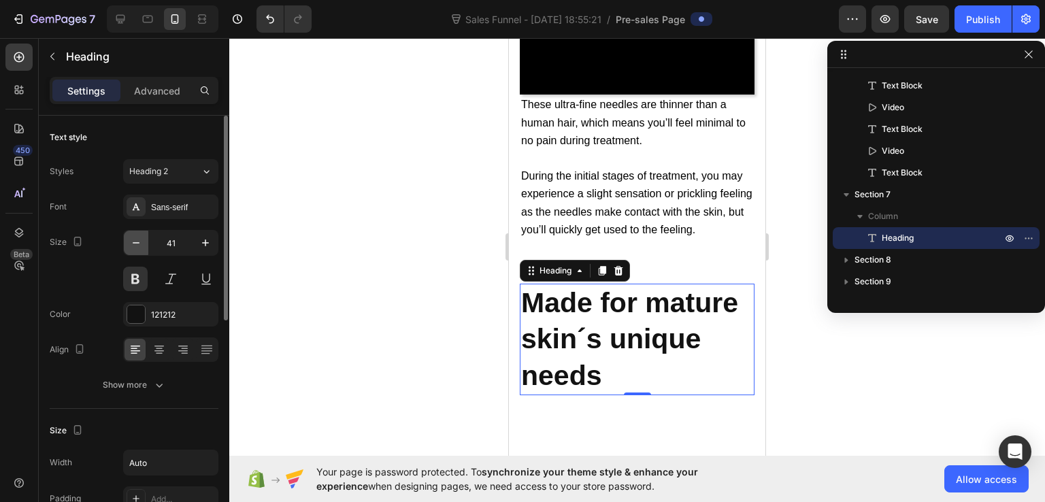
click at [139, 246] on icon "button" at bounding box center [136, 243] width 14 height 14
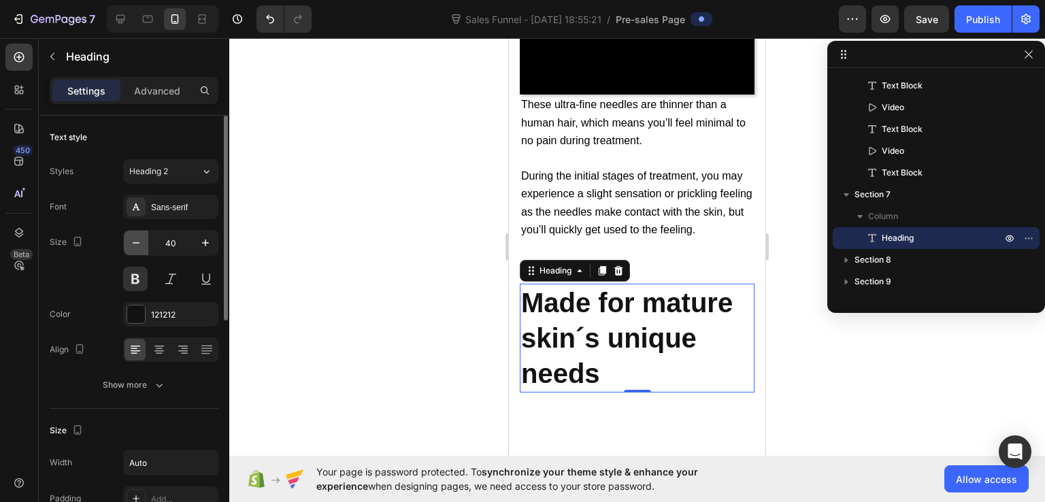
click at [139, 246] on icon "button" at bounding box center [136, 243] width 14 height 14
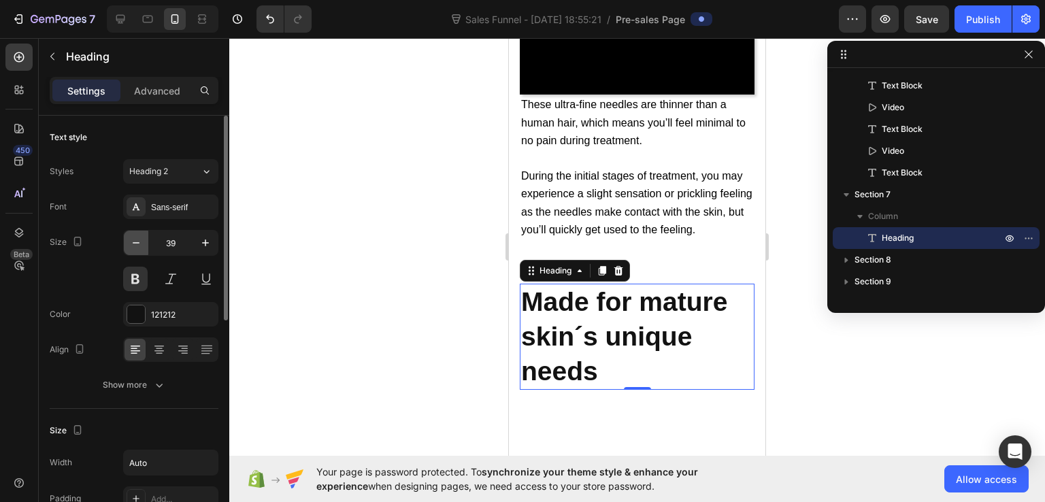
click at [139, 246] on icon "button" at bounding box center [136, 243] width 14 height 14
type input "38"
click at [139, 246] on icon "button" at bounding box center [136, 243] width 14 height 14
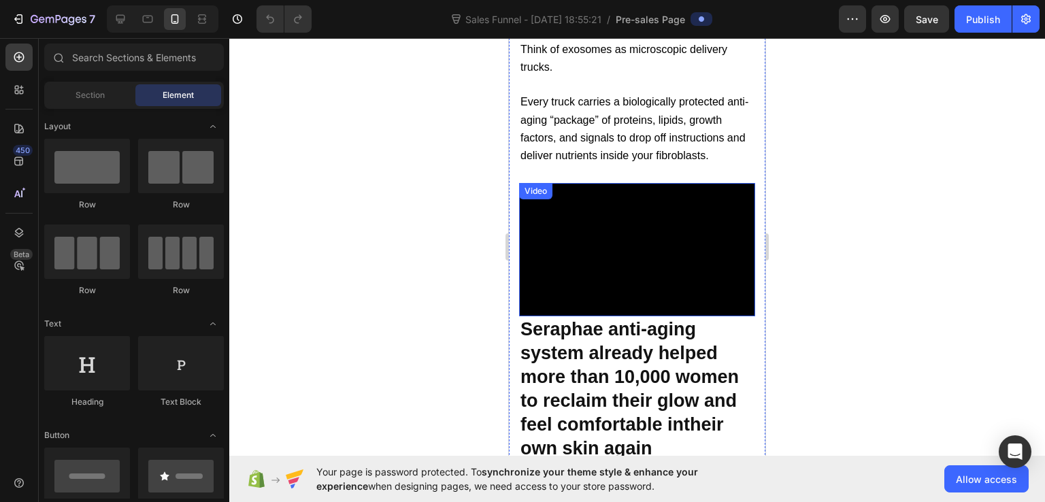
scroll to position [7747, 0]
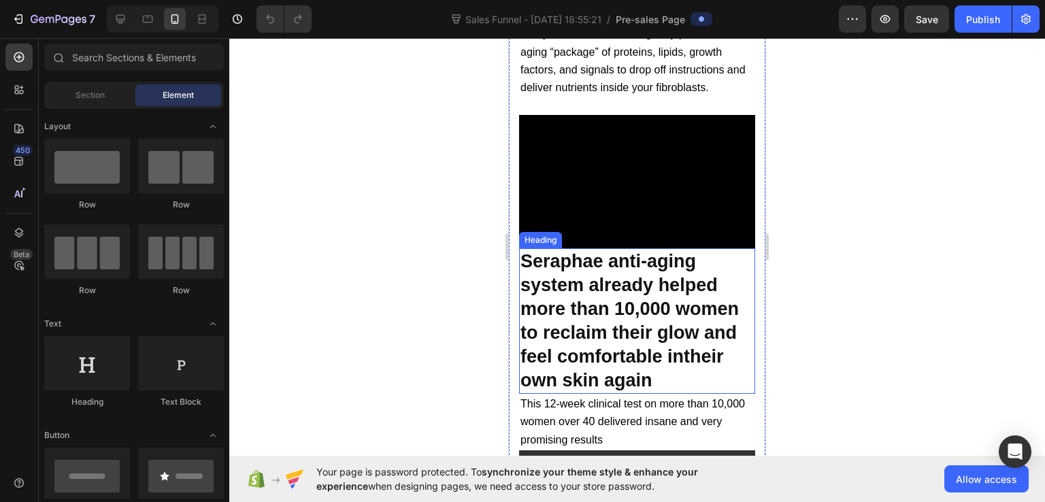
click at [689, 330] on h2 "Seraphae anti-aging system already helped more than 10,000 women to reclaim the…" at bounding box center [637, 321] width 236 height 146
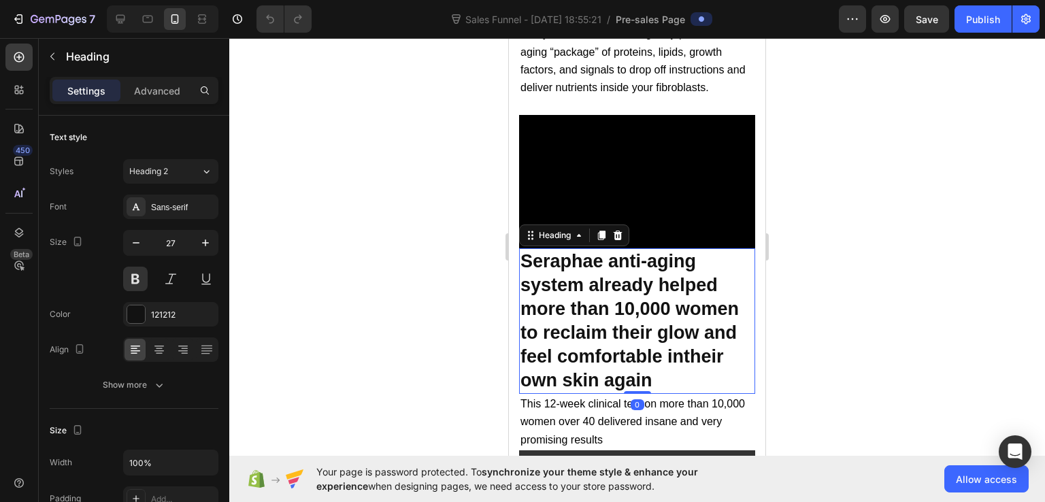
click at [685, 324] on h2 "Seraphae anti-aging system already helped more than 10,000 women to reclaim the…" at bounding box center [637, 321] width 236 height 146
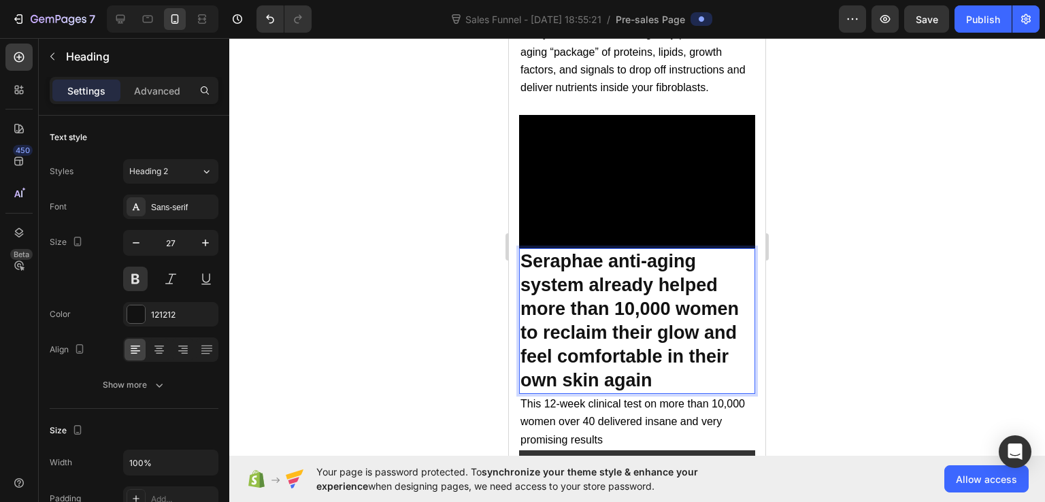
click at [826, 299] on div at bounding box center [637, 270] width 816 height 464
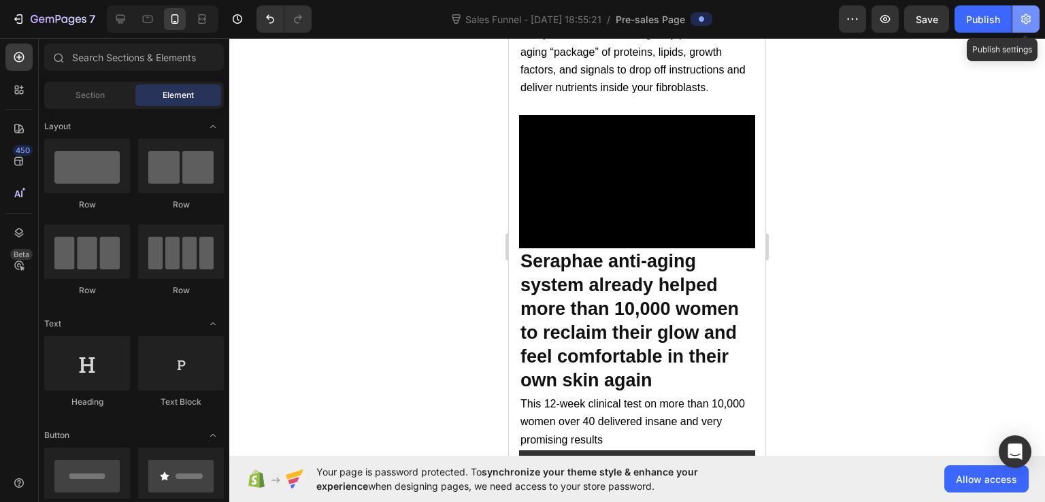
click at [1023, 15] on icon "button" at bounding box center [1026, 19] width 14 height 14
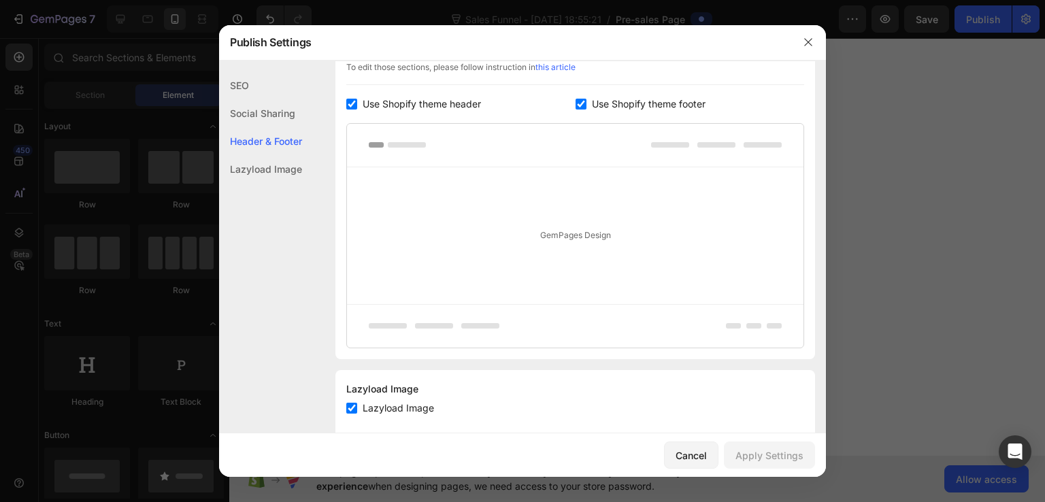
scroll to position [706, 0]
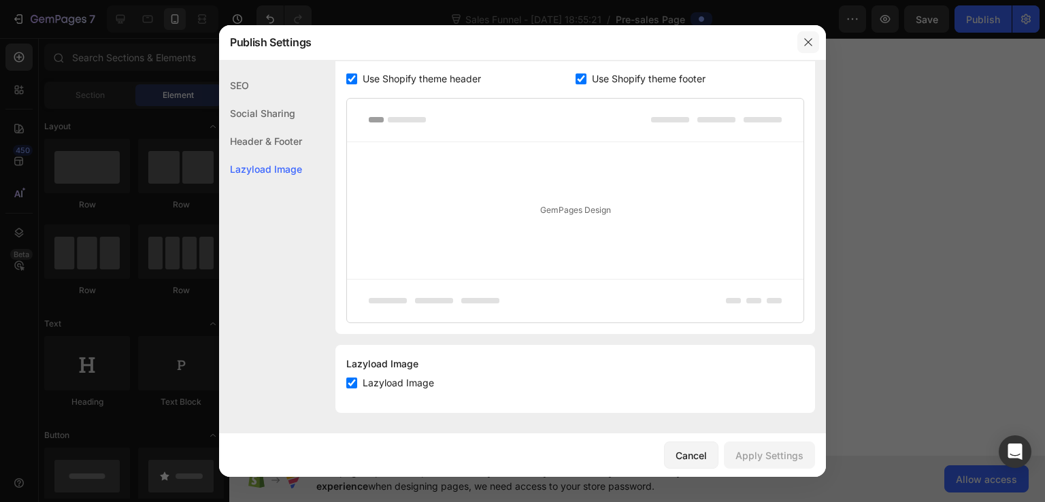
click at [814, 35] on button "button" at bounding box center [809, 42] width 22 height 22
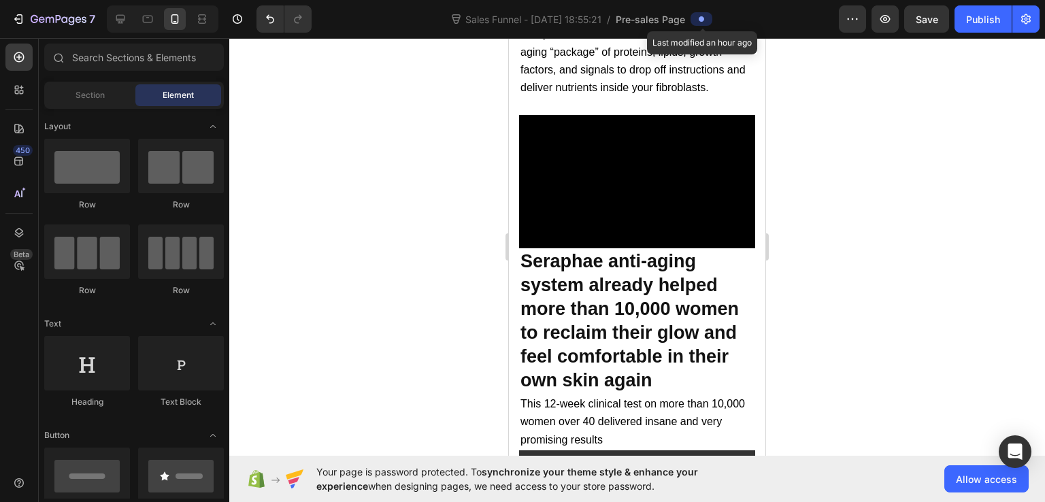
click at [699, 20] on span at bounding box center [701, 19] width 11 height 11
click at [666, 20] on span "Pre-sales Page" at bounding box center [650, 19] width 69 height 14
click at [700, 18] on icon at bounding box center [701, 18] width 5 height 5
click at [662, 20] on span "Pre-sales Page" at bounding box center [650, 19] width 69 height 14
click at [573, 21] on span "Sales Funnel - [DATE] 18:55:21" at bounding box center [534, 19] width 142 height 14
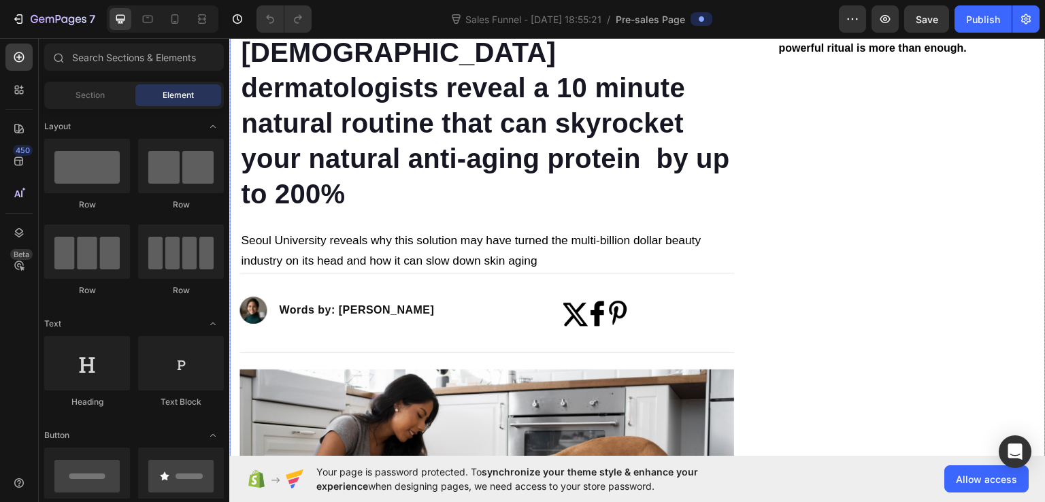
scroll to position [68, 0]
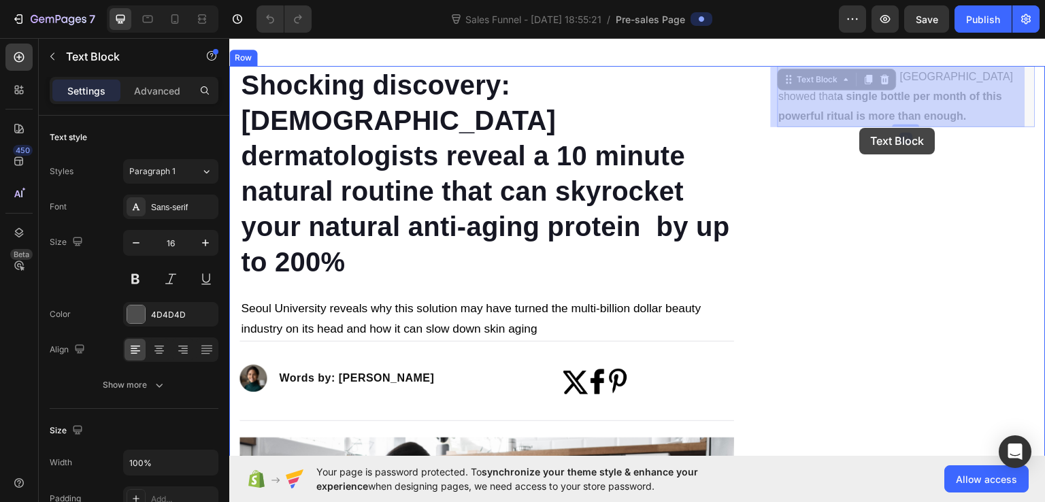
drag, startPoint x: 861, startPoint y: 103, endPoint x: 860, endPoint y: 127, distance: 24.5
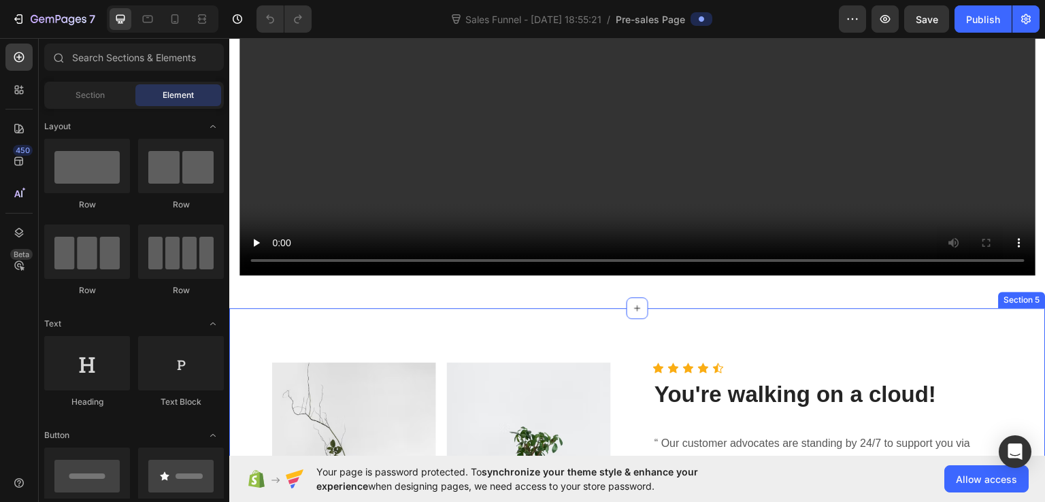
scroll to position [10820, 0]
